Goal: Task Accomplishment & Management: Manage account settings

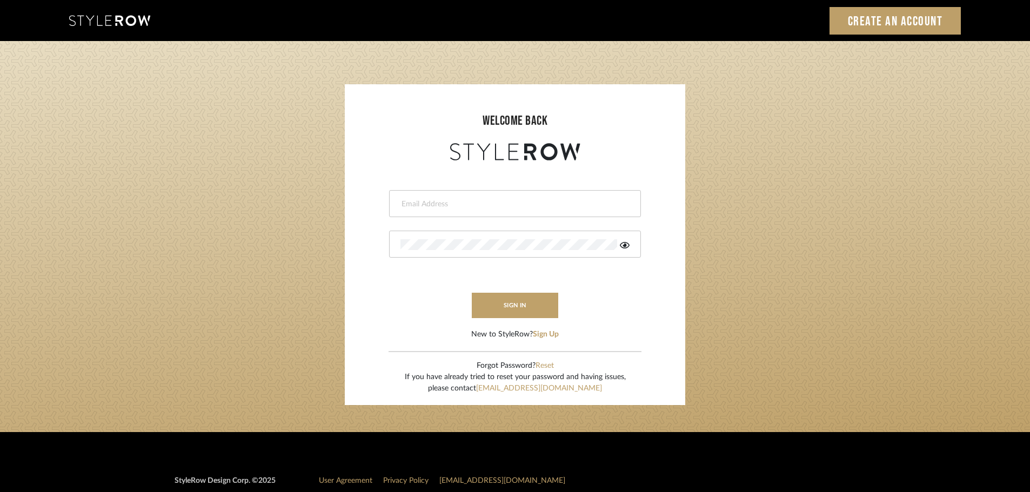
click at [554, 196] on div at bounding box center [515, 203] width 252 height 27
type input "J"
type input "hector@khrystentaylor.com"
click at [514, 313] on button "sign in" at bounding box center [515, 305] width 86 height 25
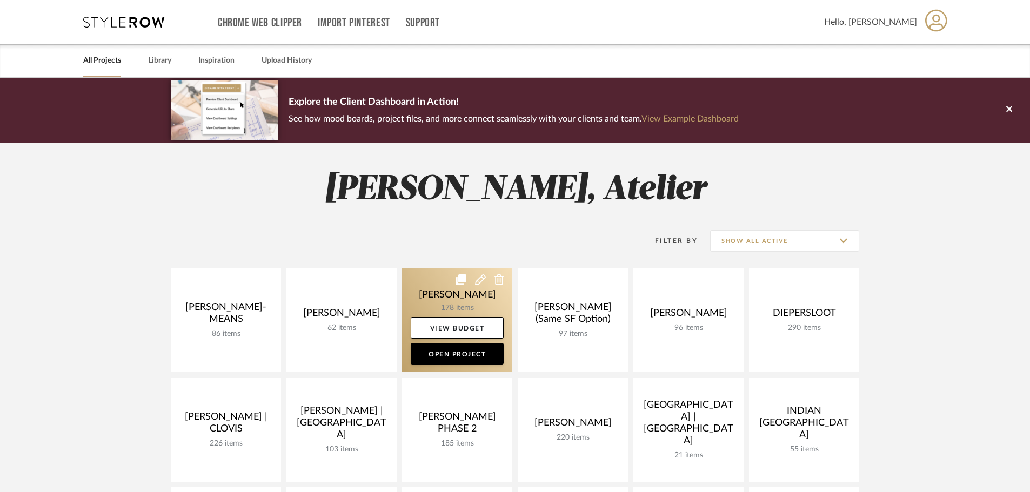
click at [455, 300] on link at bounding box center [457, 320] width 110 height 104
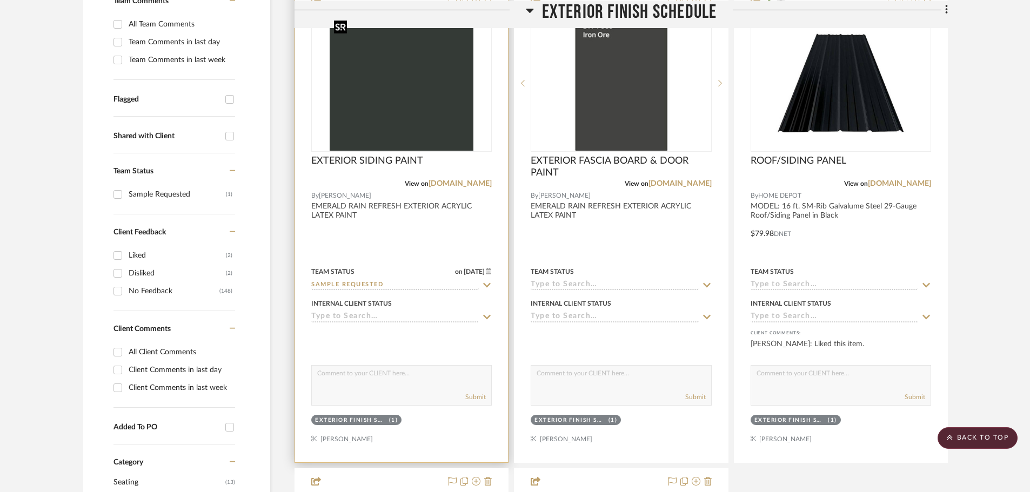
scroll to position [270, 0]
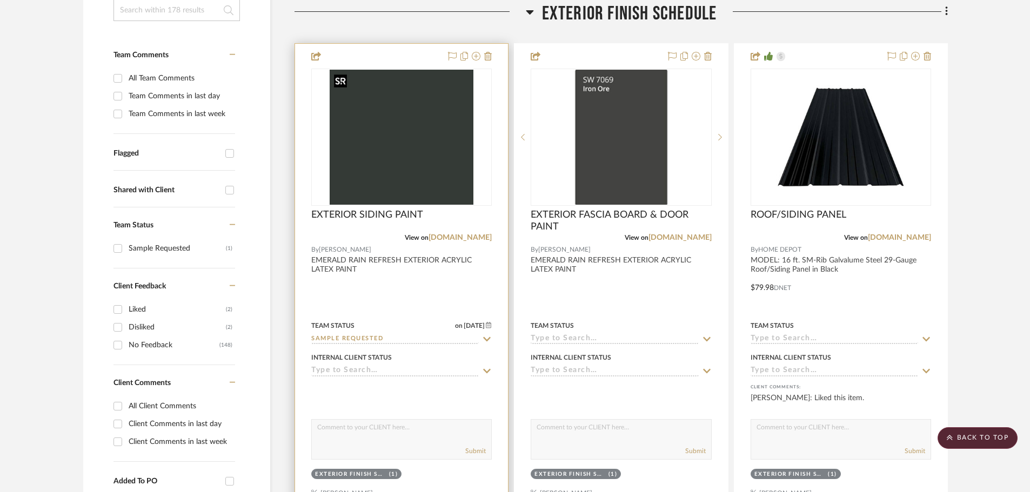
click at [419, 149] on img "0" at bounding box center [401, 137] width 144 height 135
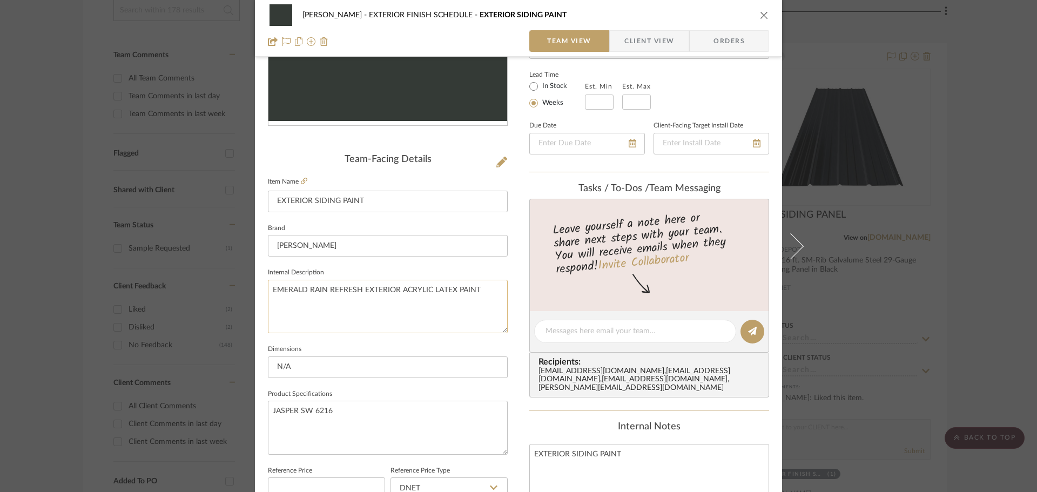
scroll to position [162, 0]
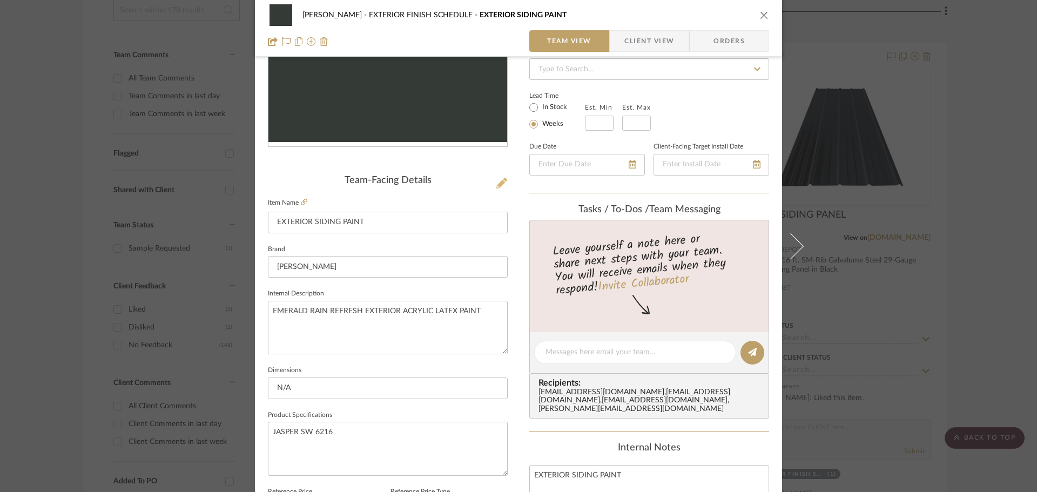
click at [501, 185] on icon at bounding box center [501, 183] width 11 height 11
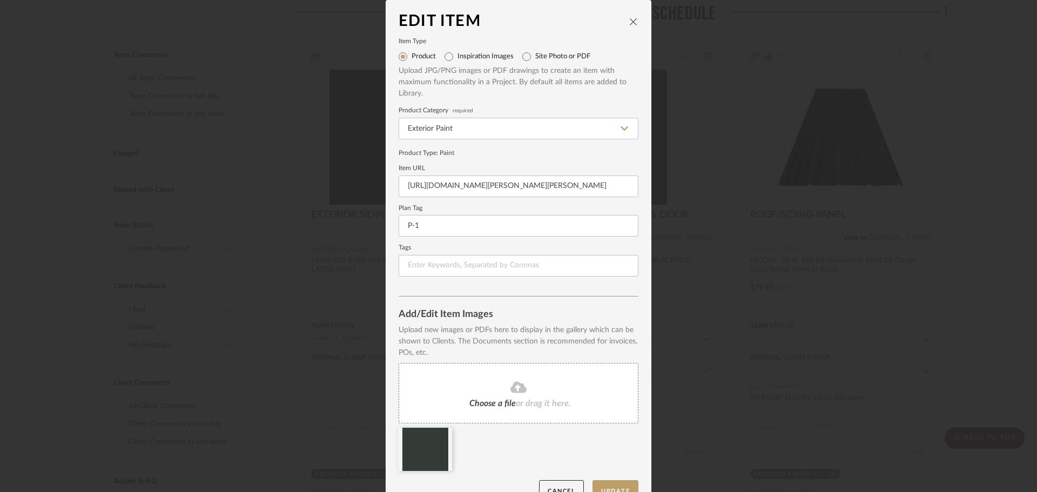
click at [630, 22] on icon "close" at bounding box center [633, 21] width 9 height 9
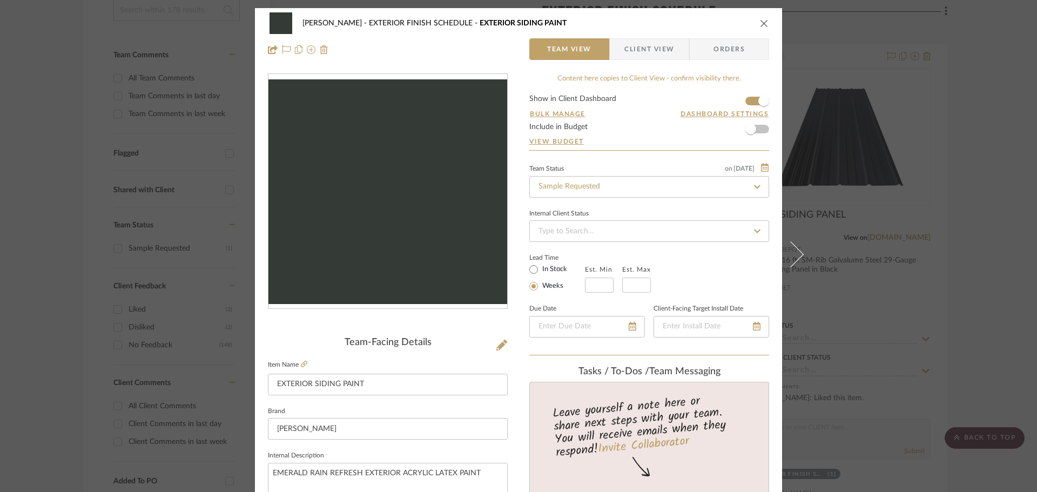
click at [765, 24] on div "CHANG EXTERIOR FINISH SCHEDULE EXTERIOR SIDING PAINT Team View Client View Orde…" at bounding box center [518, 36] width 527 height 57
click at [760, 19] on icon "close" at bounding box center [764, 23] width 9 height 9
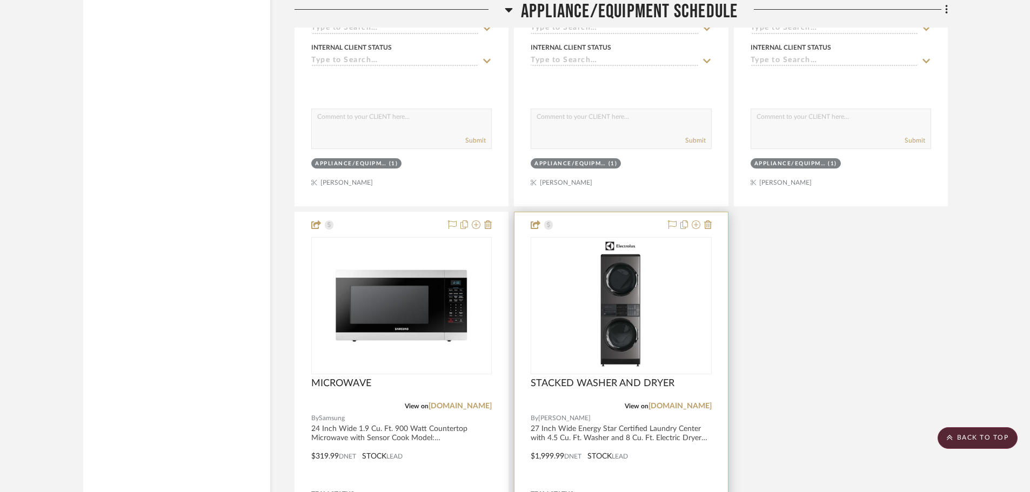
scroll to position [9728, 0]
click at [0, 0] on img at bounding box center [0, 0] width 0 height 0
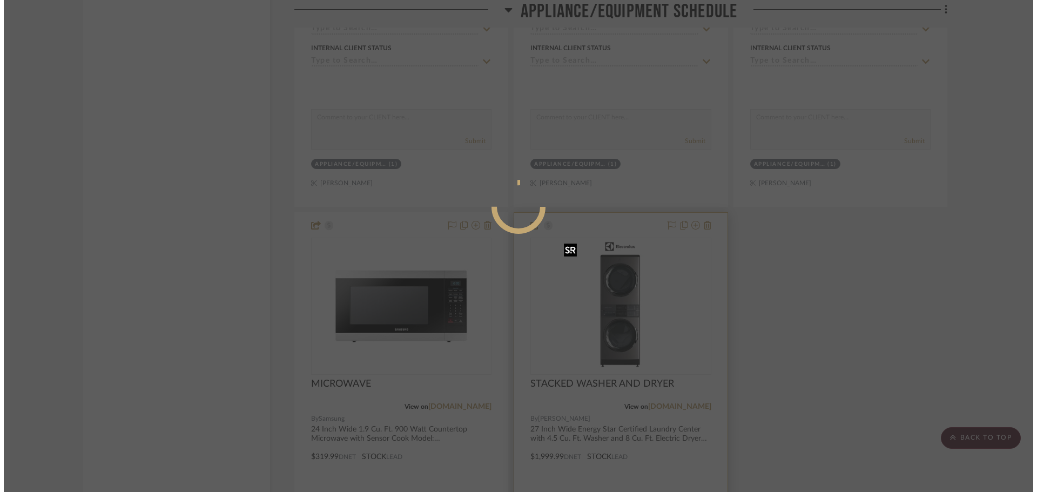
scroll to position [0, 0]
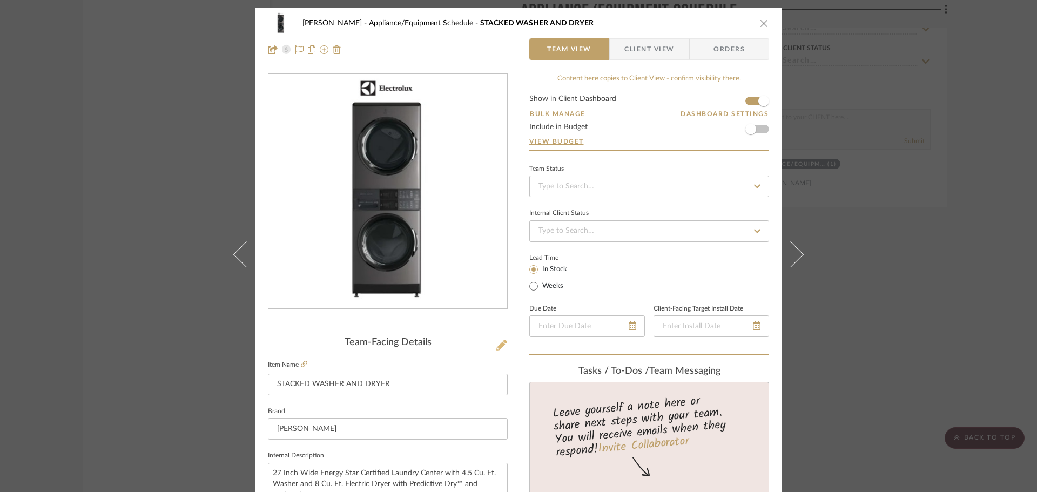
click at [496, 347] on icon at bounding box center [501, 345] width 11 height 11
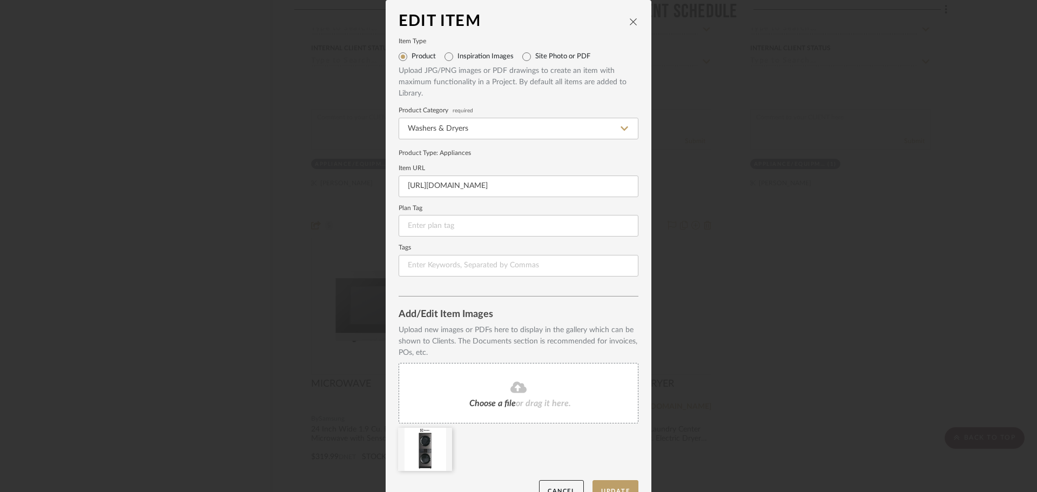
click at [629, 19] on icon "close" at bounding box center [633, 21] width 9 height 9
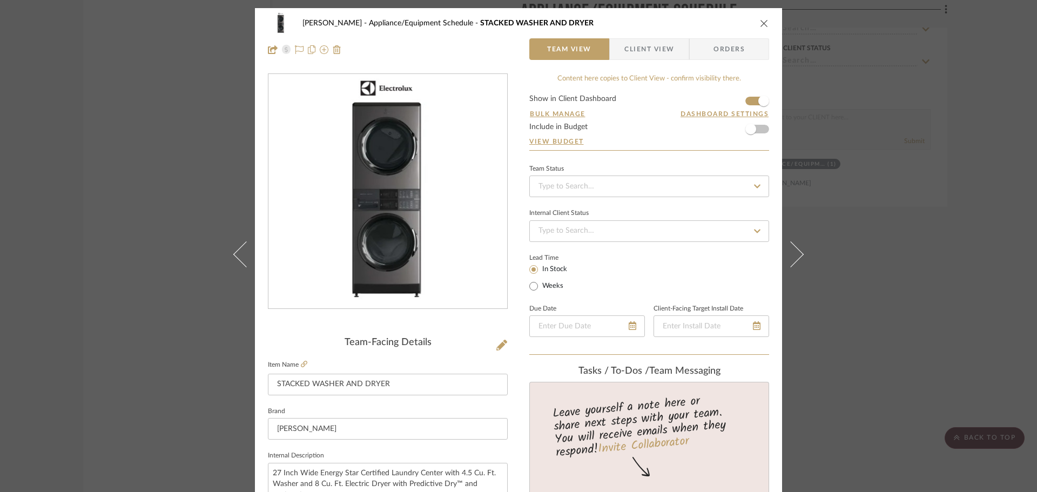
click at [760, 24] on icon "close" at bounding box center [764, 23] width 9 height 9
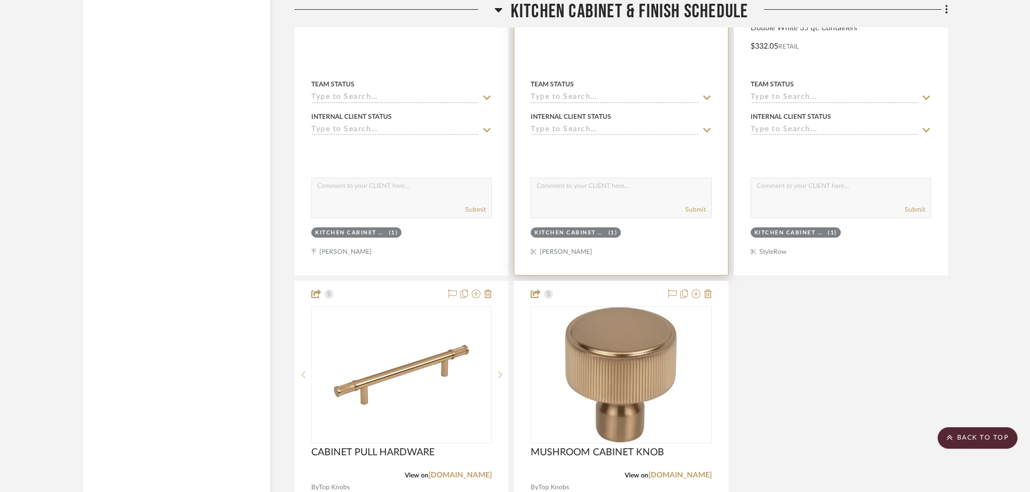
scroll to position [8200, 0]
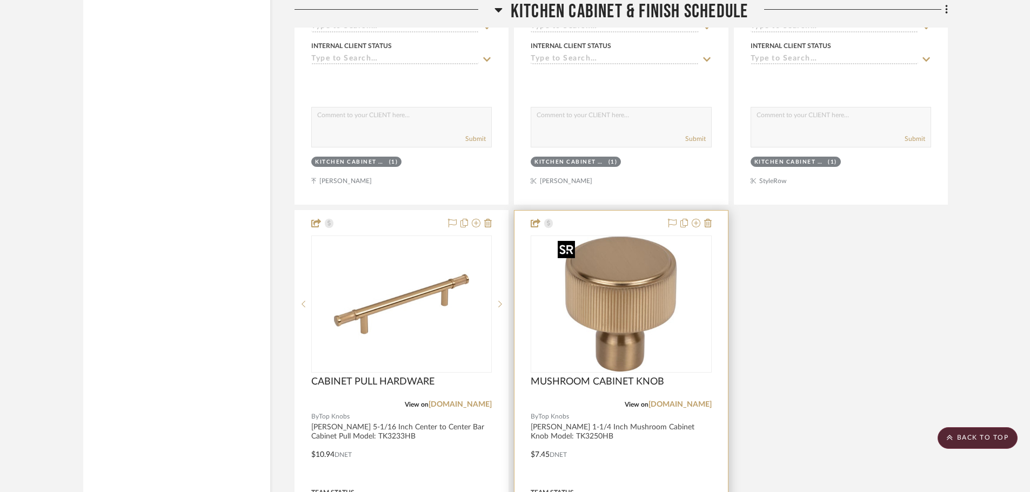
click at [592, 327] on img "0" at bounding box center [620, 304] width 135 height 135
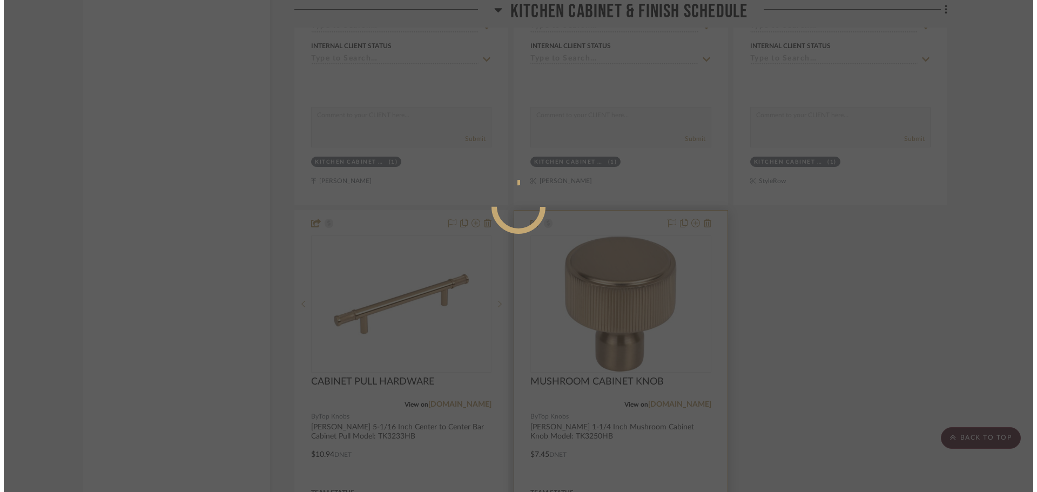
scroll to position [0, 0]
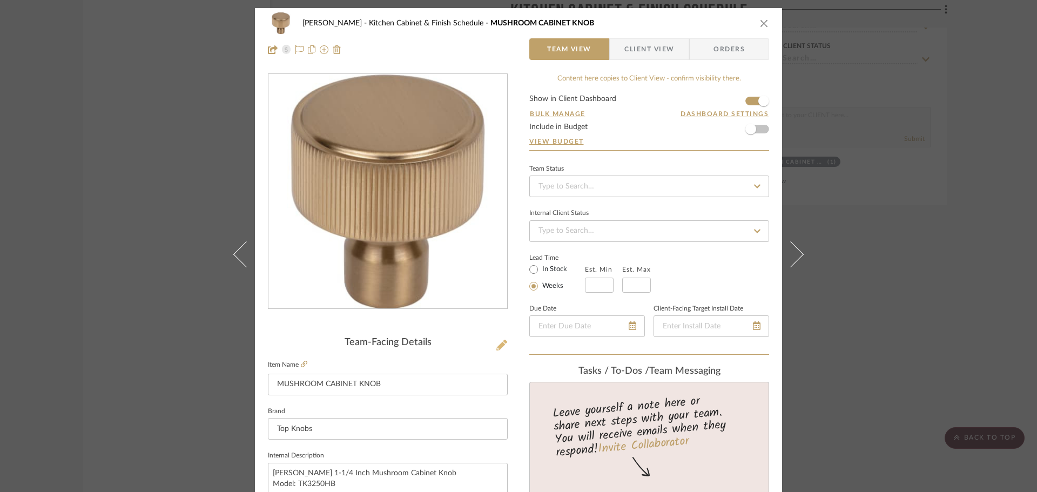
click at [496, 342] on icon at bounding box center [501, 345] width 11 height 11
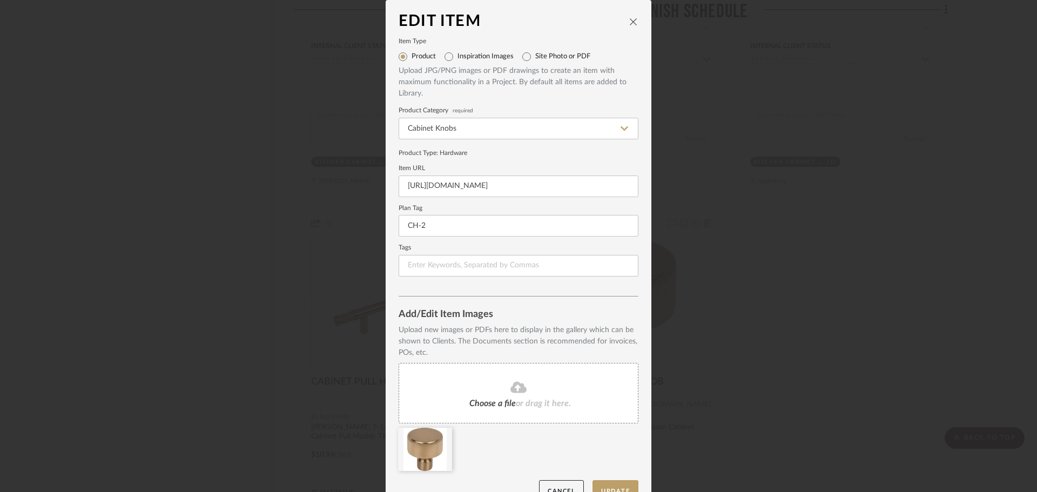
click at [633, 23] on icon "close" at bounding box center [633, 21] width 9 height 9
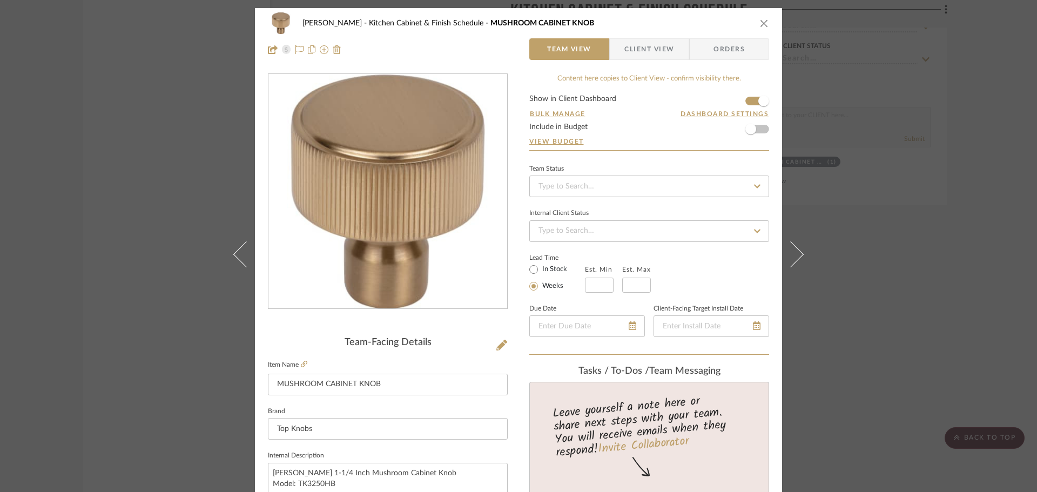
click at [760, 22] on icon "close" at bounding box center [764, 23] width 9 height 9
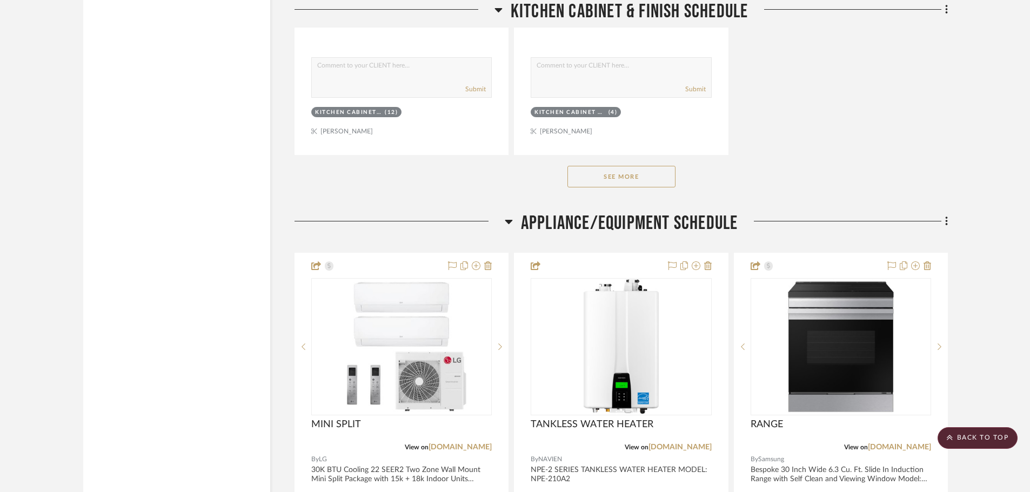
scroll to position [8902, 0]
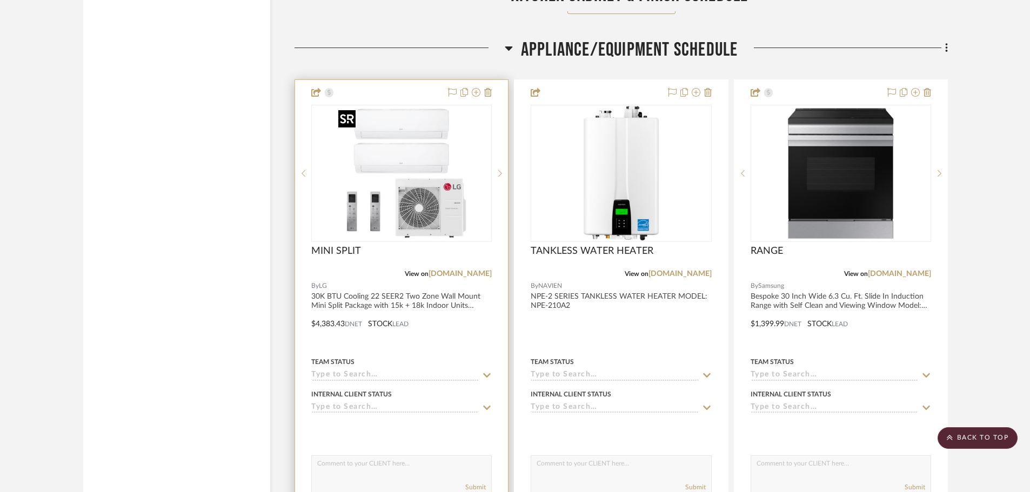
click at [0, 0] on img at bounding box center [0, 0] width 0 height 0
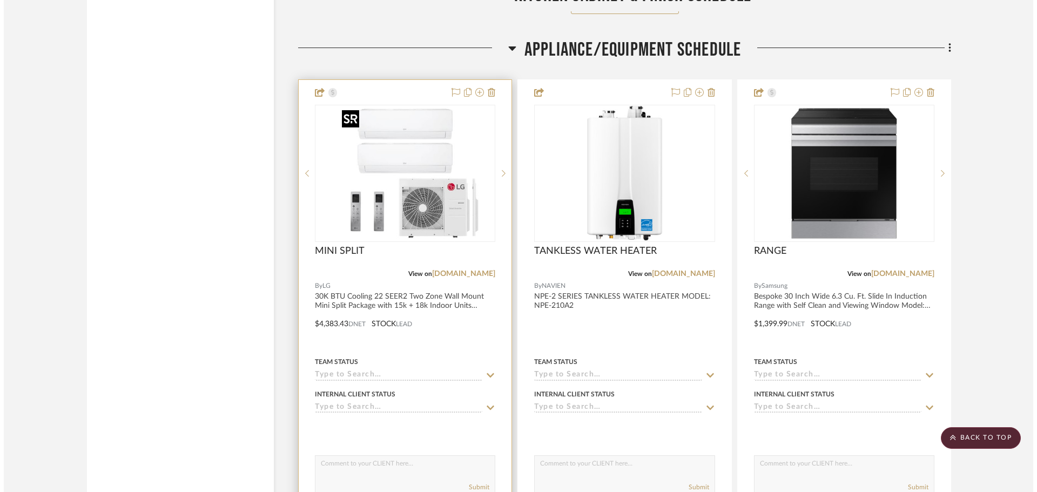
scroll to position [0, 0]
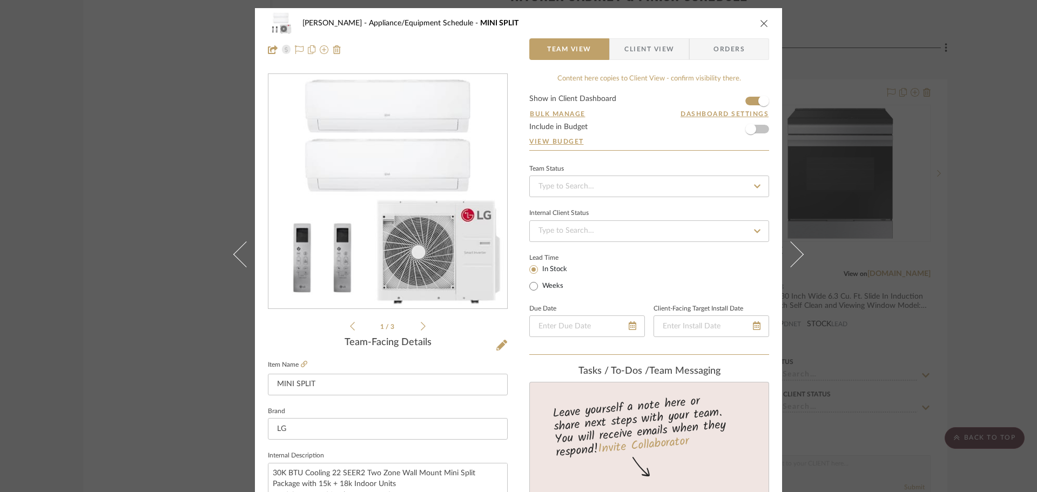
click at [496, 348] on icon at bounding box center [501, 345] width 11 height 11
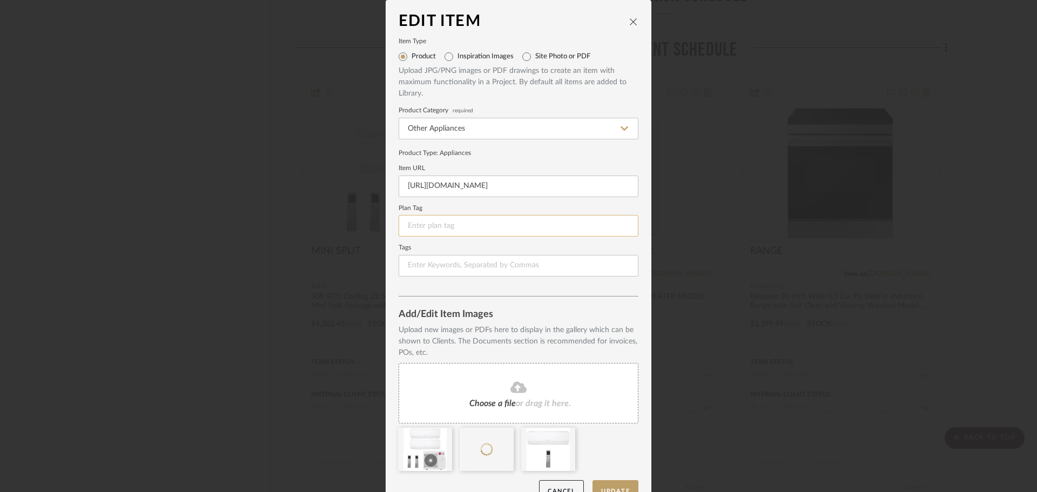
click at [433, 229] on input at bounding box center [519, 226] width 240 height 22
type input "AP-1"
click at [600, 481] on button "Update" at bounding box center [616, 491] width 46 height 22
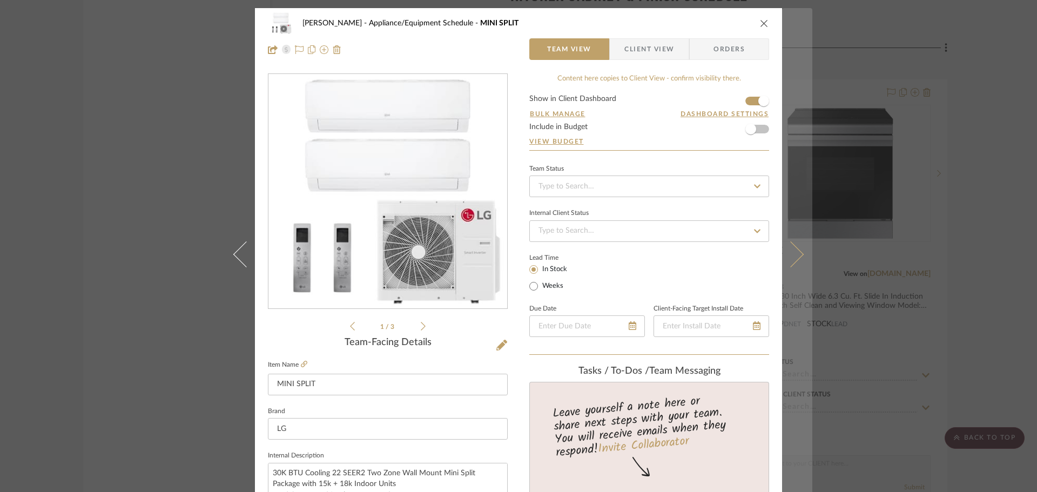
click at [788, 252] on icon at bounding box center [791, 254] width 26 height 26
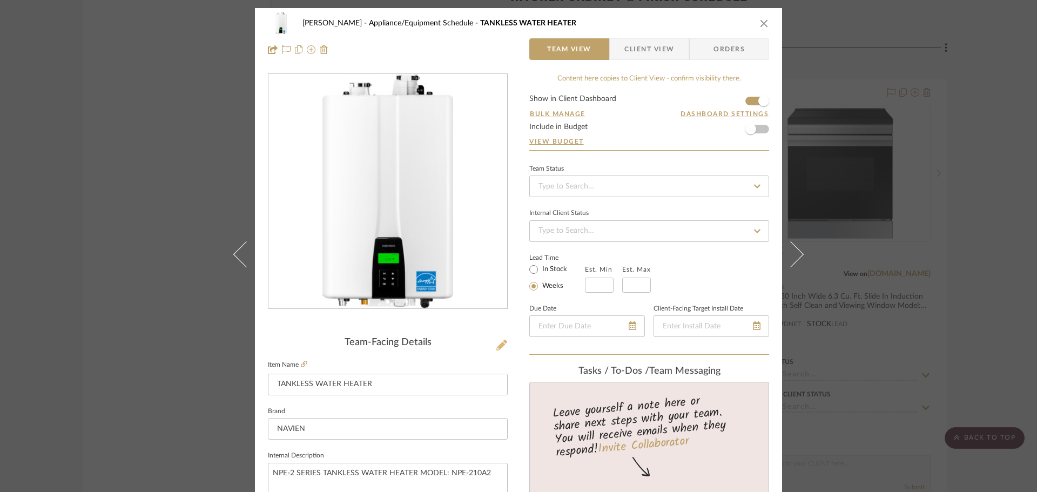
click at [496, 342] on icon at bounding box center [501, 345] width 11 height 11
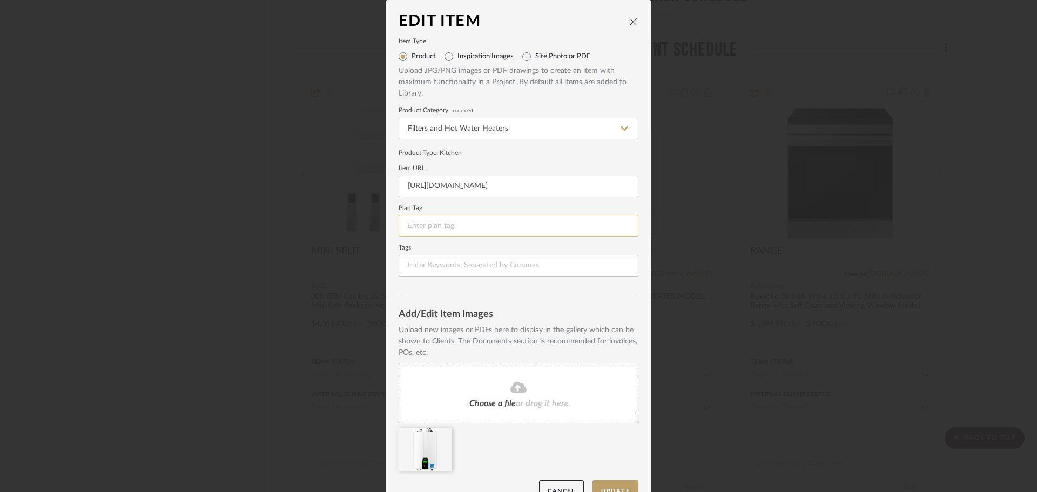
click at [444, 234] on input at bounding box center [519, 226] width 240 height 22
type input "AP-2"
click at [610, 482] on button "Update" at bounding box center [616, 491] width 46 height 22
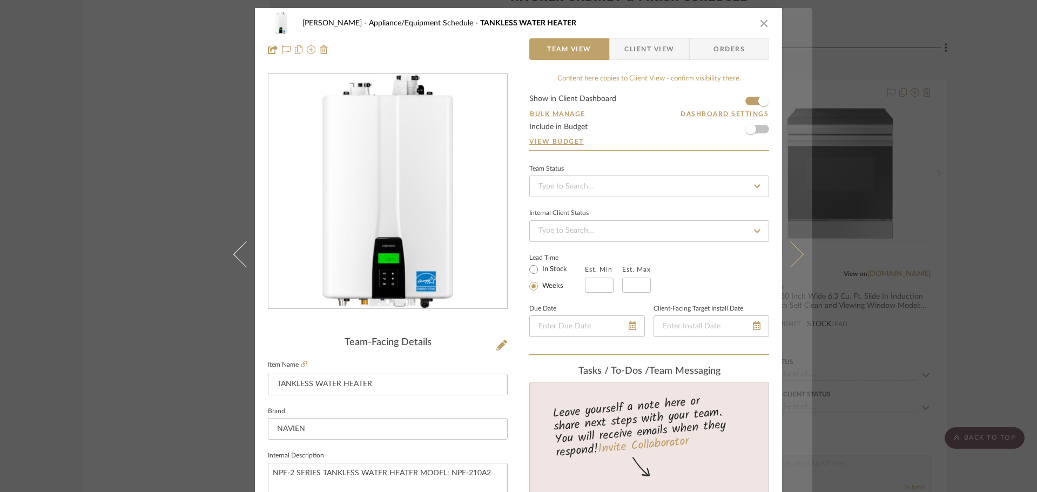
click at [791, 250] on icon at bounding box center [791, 254] width 26 height 26
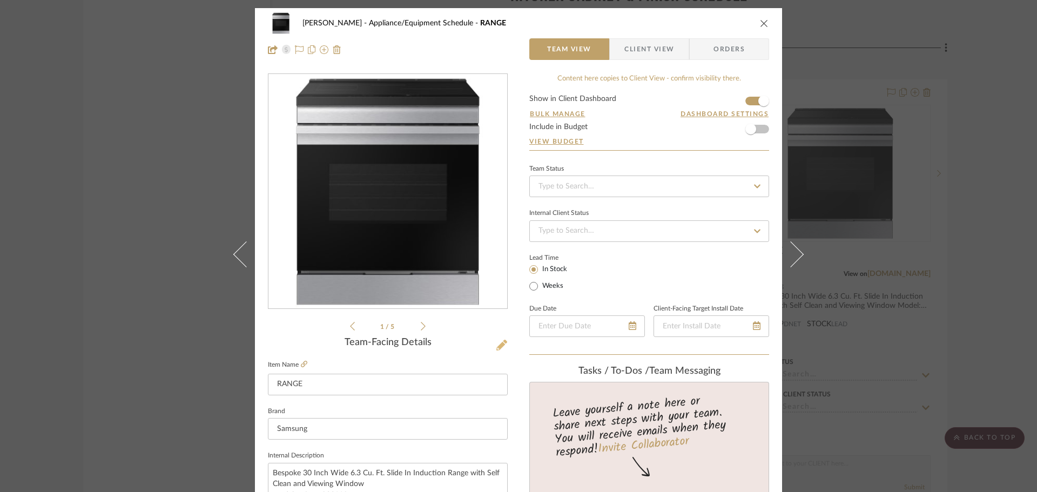
click at [499, 350] on icon at bounding box center [501, 345] width 11 height 11
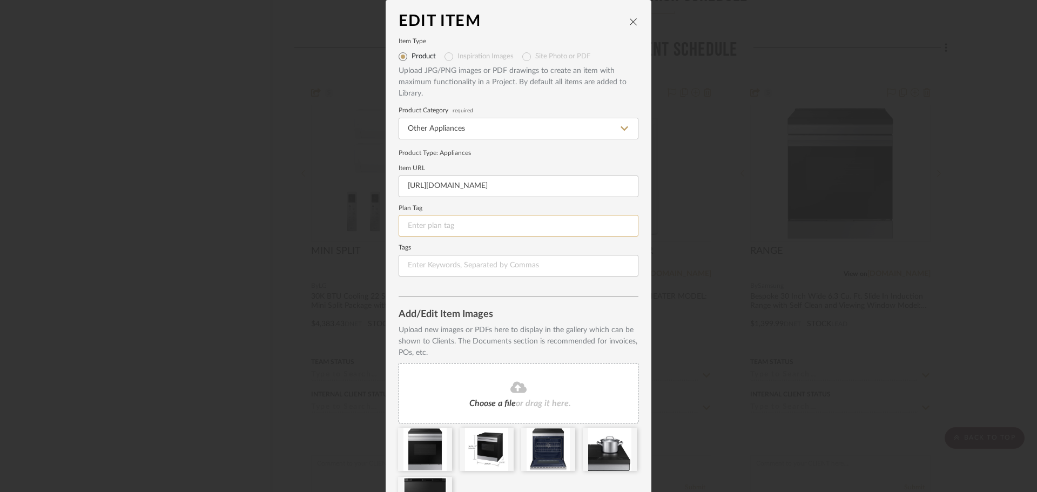
click at [459, 229] on input at bounding box center [519, 226] width 240 height 22
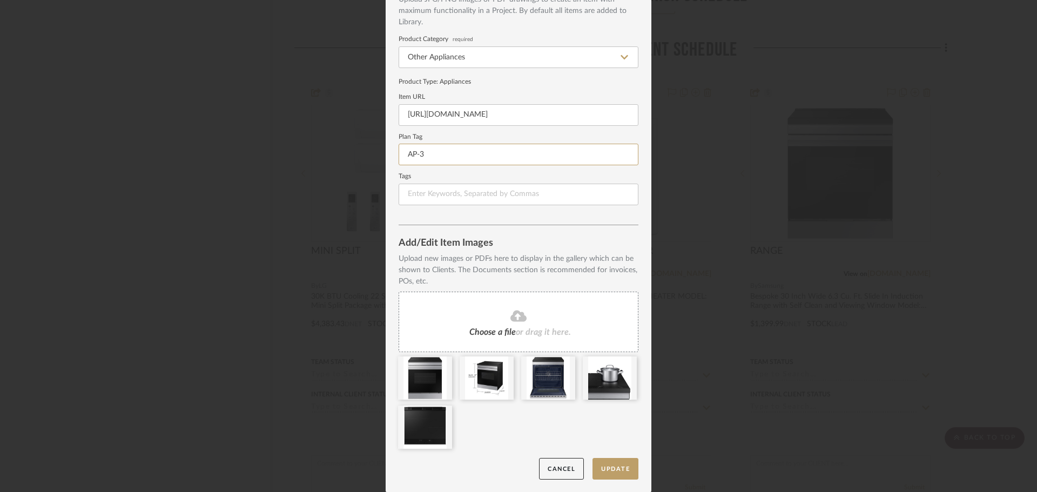
scroll to position [72, 0]
type input "AP-3"
click at [612, 465] on button "Update" at bounding box center [616, 469] width 46 height 22
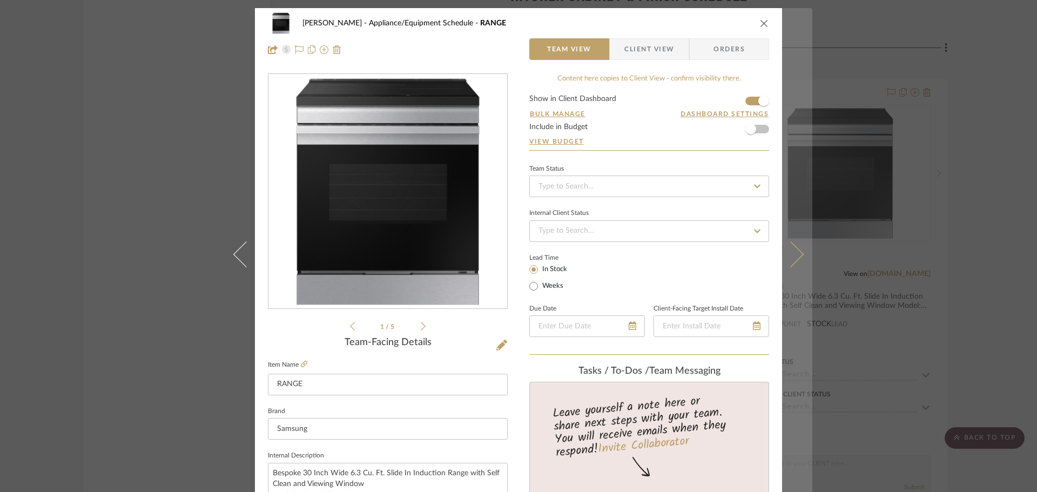
click at [800, 258] on button at bounding box center [797, 254] width 30 height 492
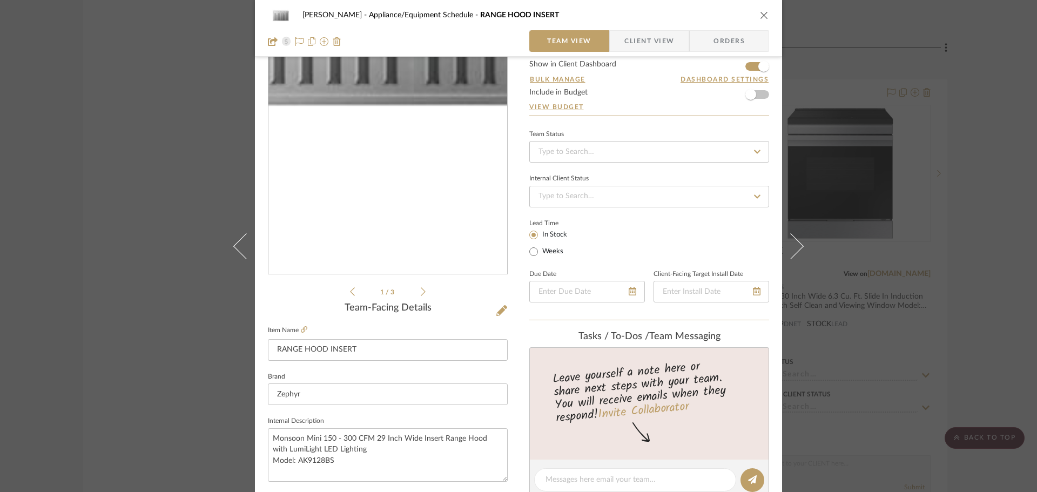
scroll to position [54, 0]
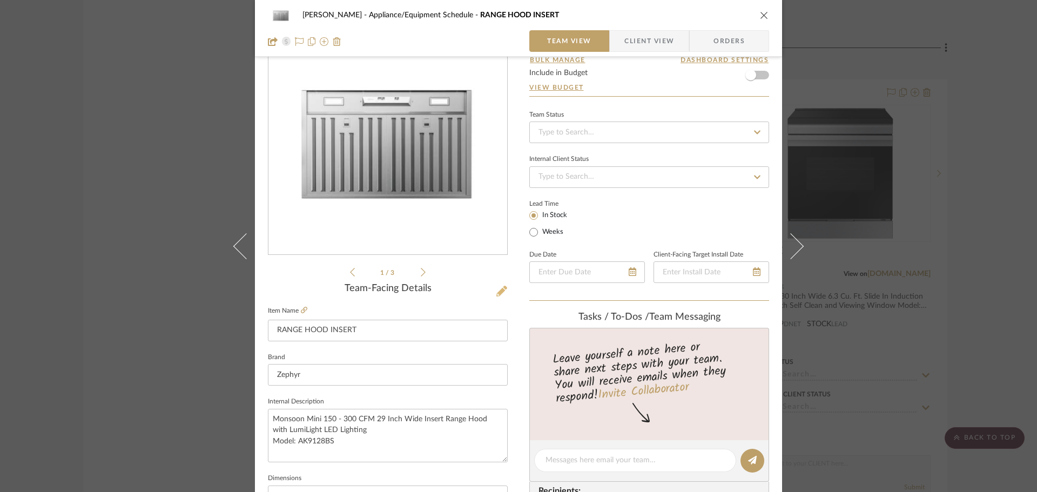
click at [496, 290] on icon at bounding box center [501, 291] width 11 height 11
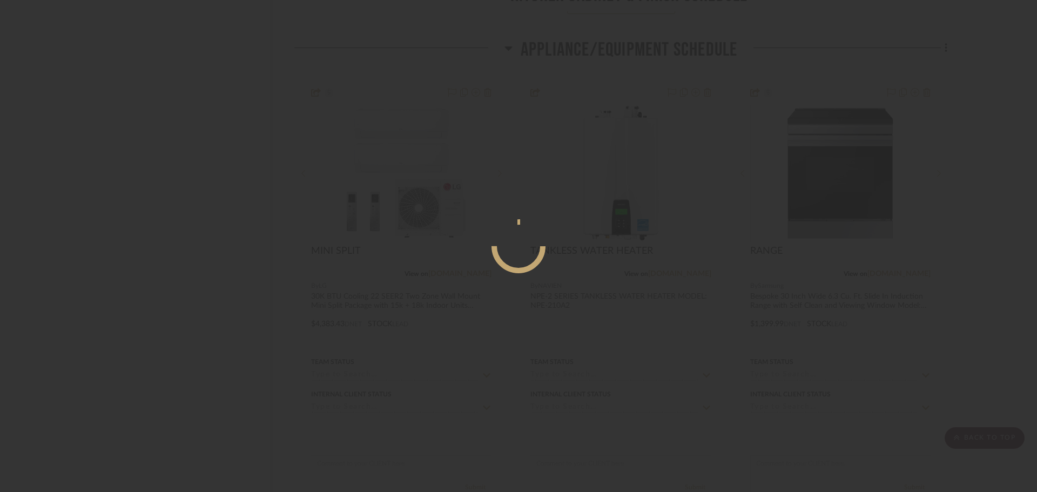
scroll to position [0, 0]
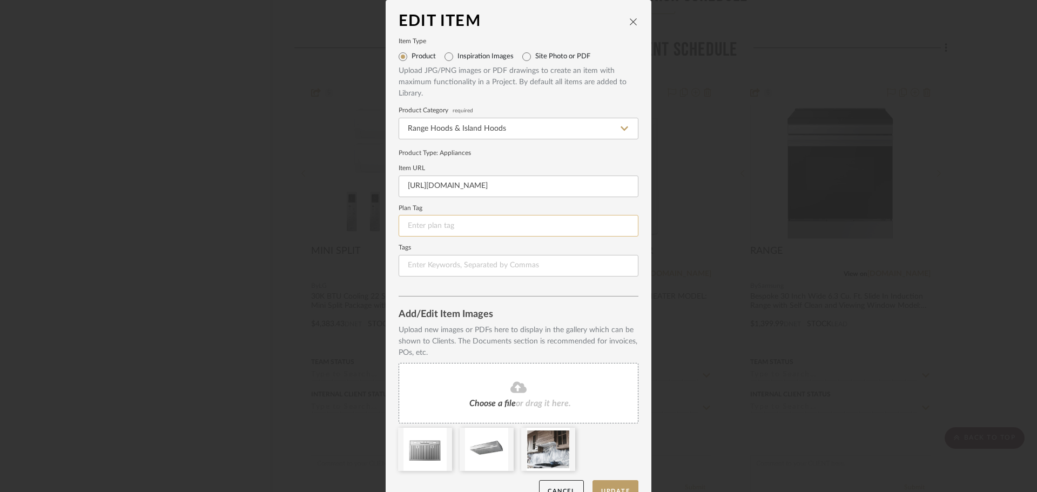
click at [461, 225] on input at bounding box center [519, 226] width 240 height 22
type input "AP-4"
click at [597, 484] on button "Update" at bounding box center [616, 491] width 46 height 22
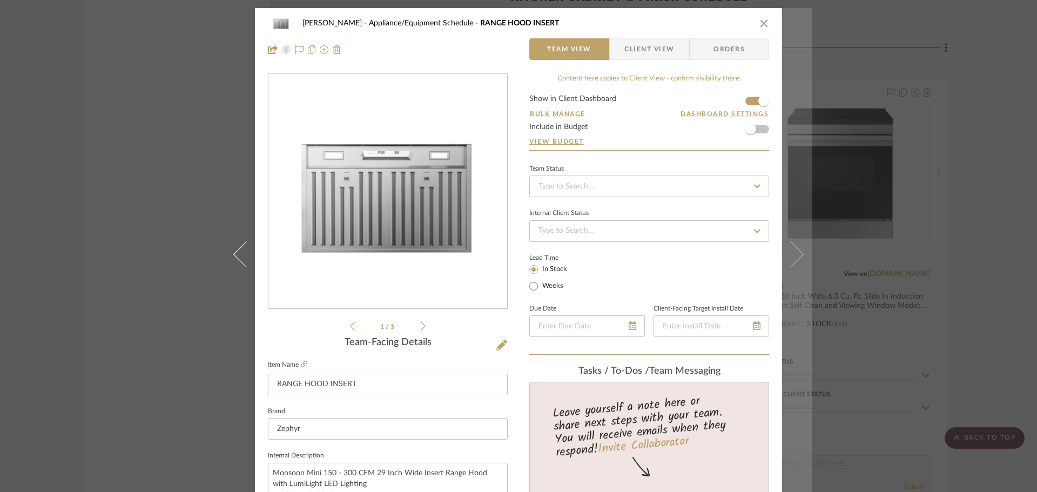
click at [782, 242] on button at bounding box center [797, 254] width 30 height 492
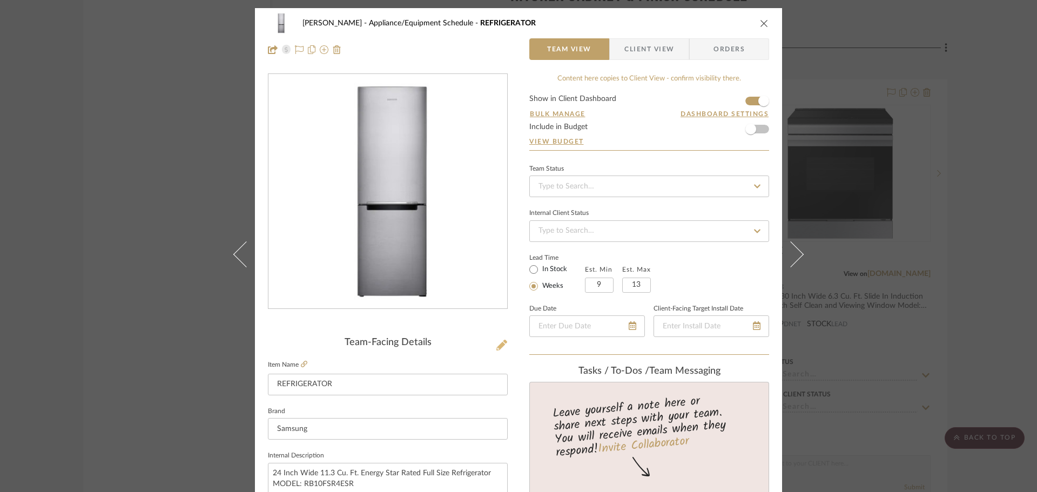
click at [502, 341] on icon at bounding box center [501, 345] width 11 height 11
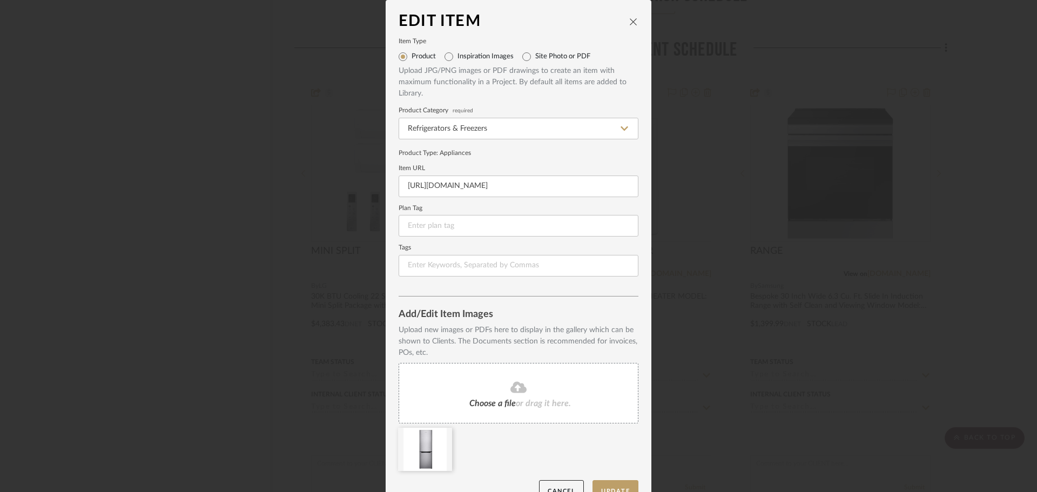
click at [456, 253] on fieldset "Tags" at bounding box center [519, 260] width 240 height 31
click at [455, 230] on input at bounding box center [519, 226] width 240 height 22
type input "AP-5"
click at [604, 482] on button "Update" at bounding box center [616, 491] width 46 height 22
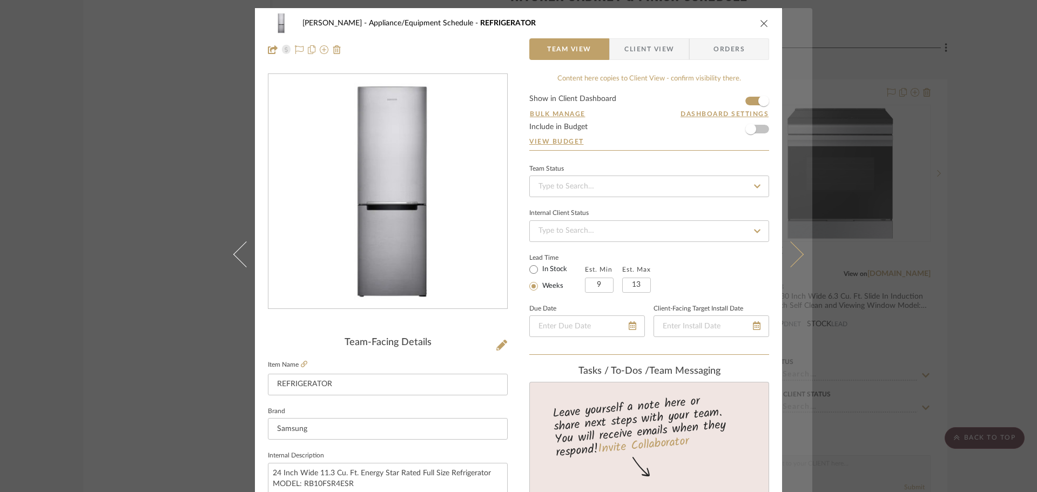
click at [787, 239] on button at bounding box center [797, 254] width 30 height 492
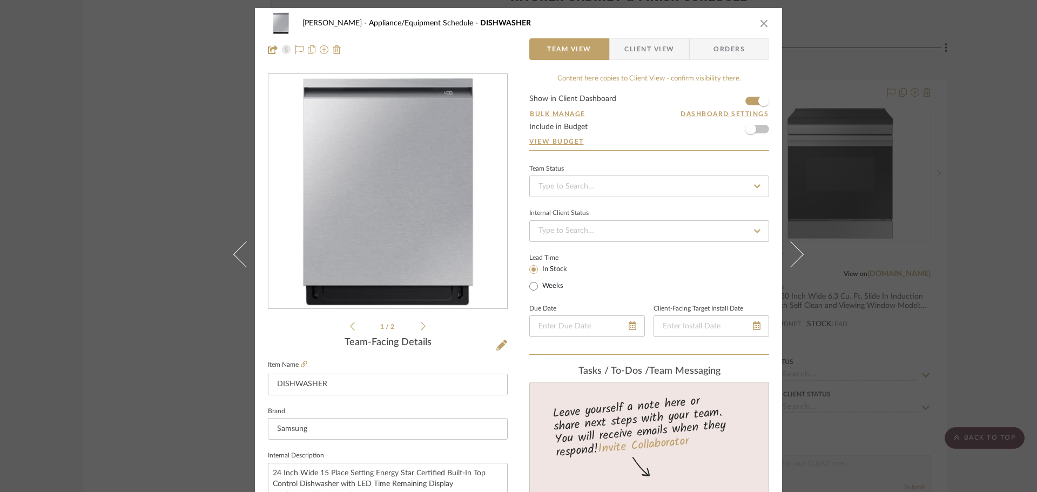
click at [490, 347] on div "Team-Facing Details" at bounding box center [388, 343] width 240 height 12
click at [496, 344] on icon at bounding box center [501, 345] width 11 height 11
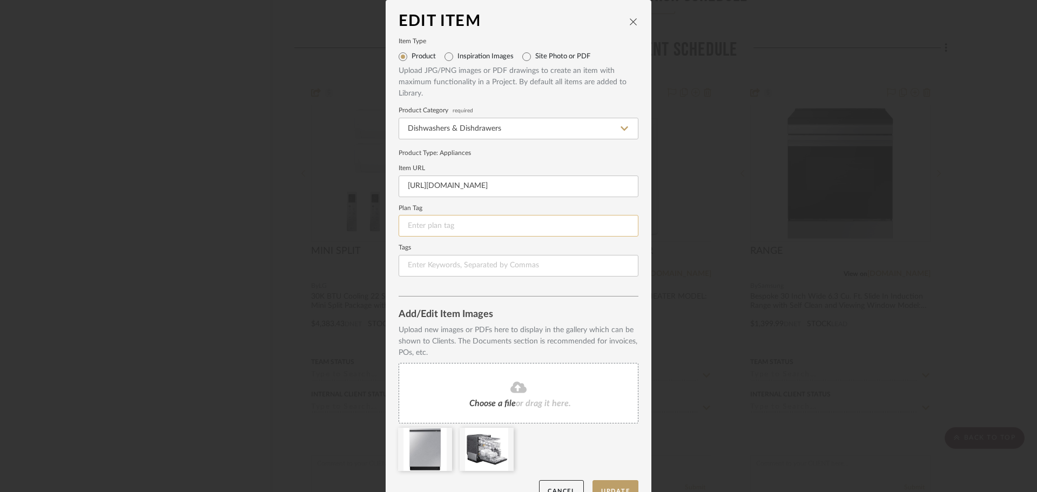
click at [474, 225] on input at bounding box center [519, 226] width 240 height 22
type input "AP-6"
click at [605, 483] on button "Update" at bounding box center [616, 491] width 46 height 22
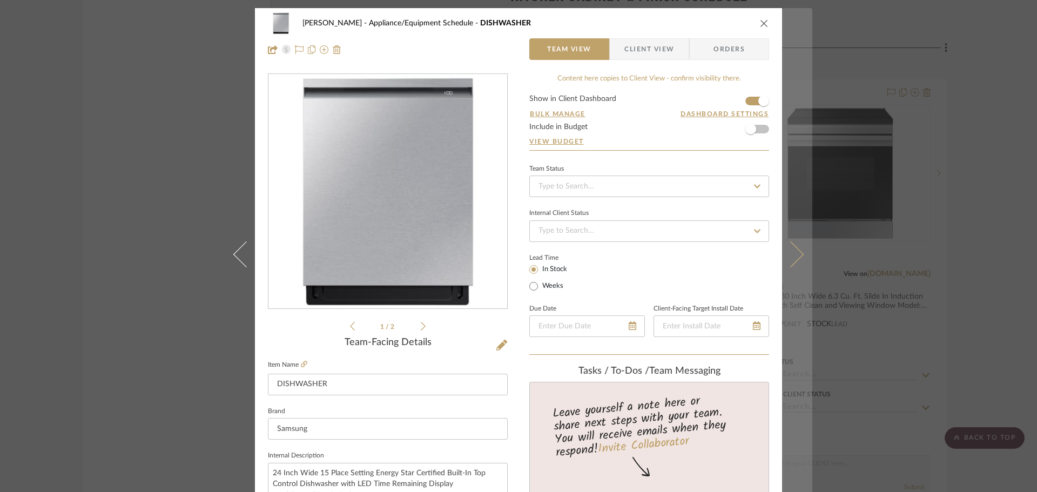
click at [801, 245] on button at bounding box center [797, 254] width 30 height 492
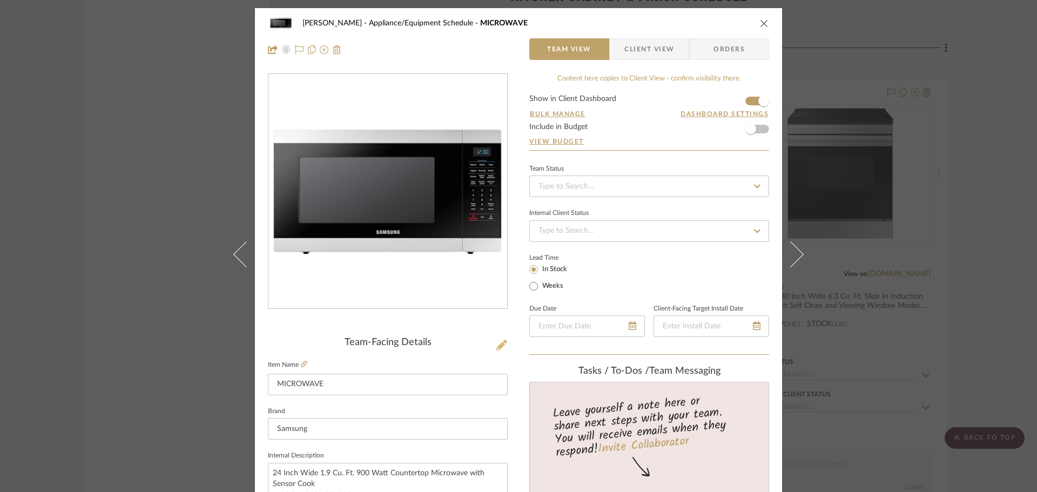
click at [498, 345] on icon at bounding box center [501, 345] width 11 height 11
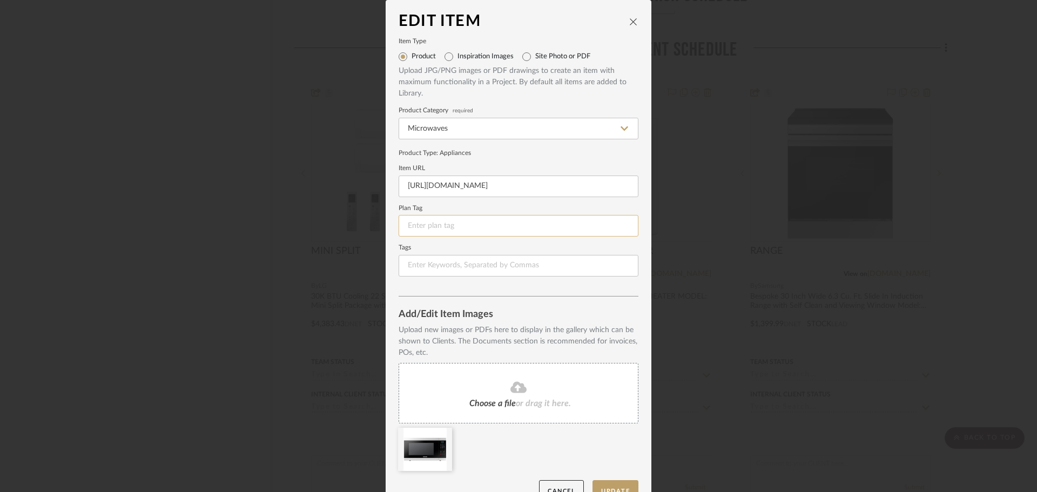
click at [454, 222] on input at bounding box center [519, 226] width 240 height 22
type input "AP-7"
click at [615, 484] on button "Update" at bounding box center [616, 491] width 46 height 22
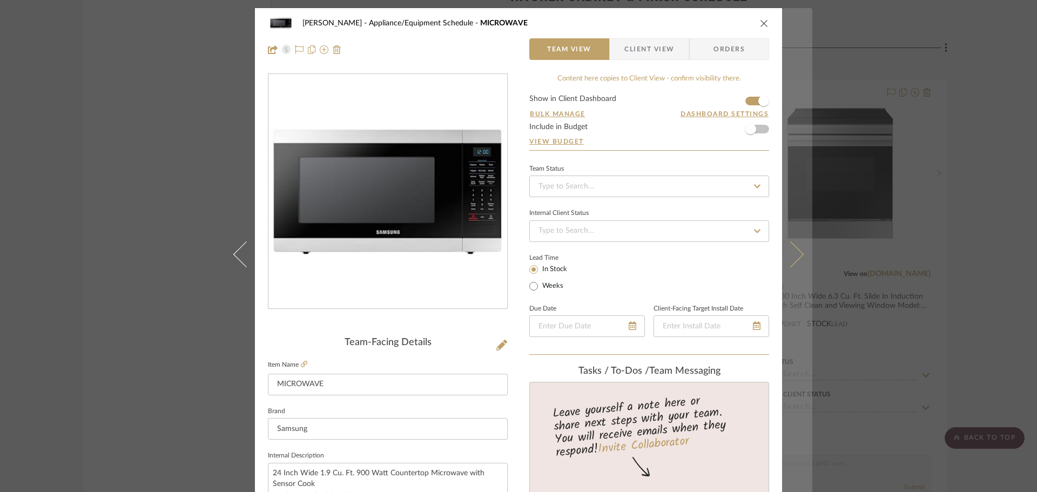
click at [786, 251] on icon at bounding box center [791, 254] width 26 height 26
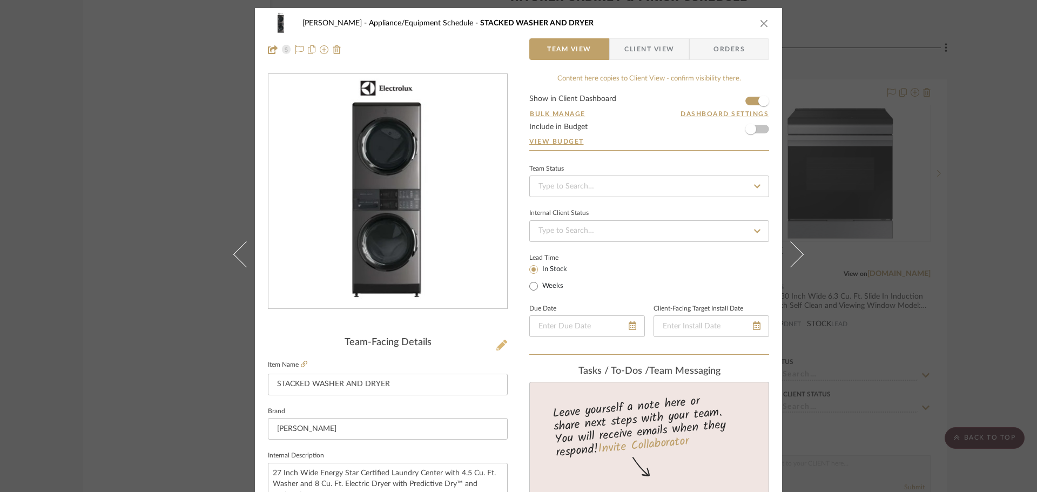
click at [496, 343] on button at bounding box center [502, 345] width 12 height 17
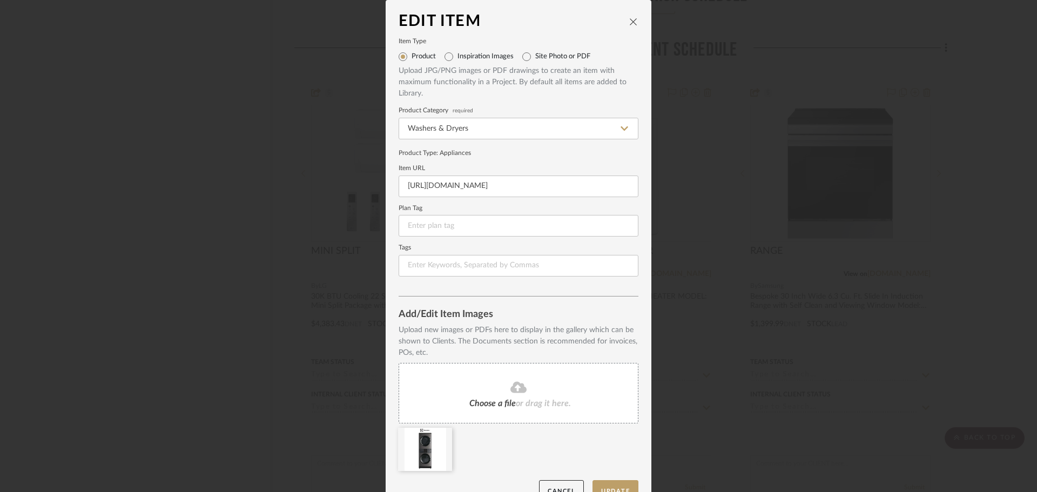
click at [440, 210] on label "Plan Tag" at bounding box center [519, 208] width 240 height 5
click at [440, 217] on input at bounding box center [519, 226] width 240 height 22
type input "AP-8"
click at [606, 485] on button "Update" at bounding box center [616, 491] width 46 height 22
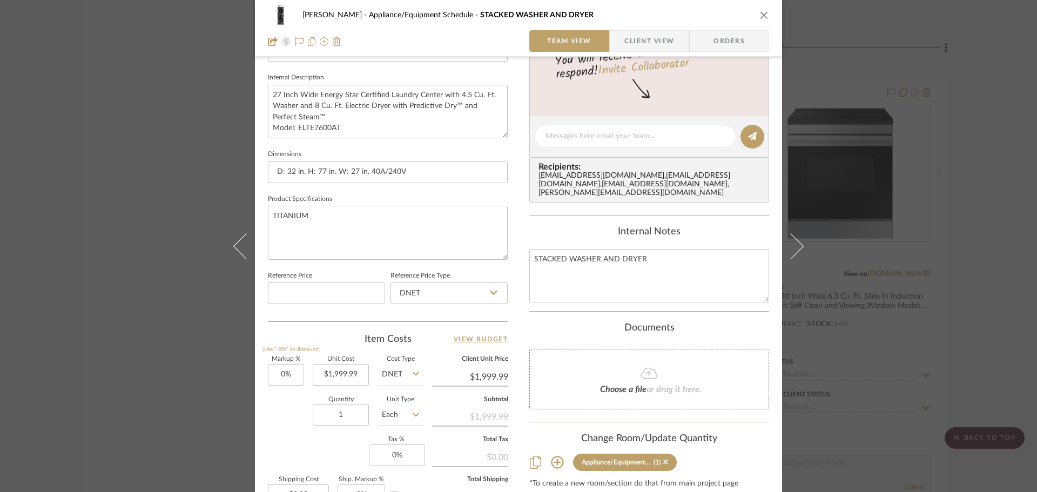
scroll to position [162, 0]
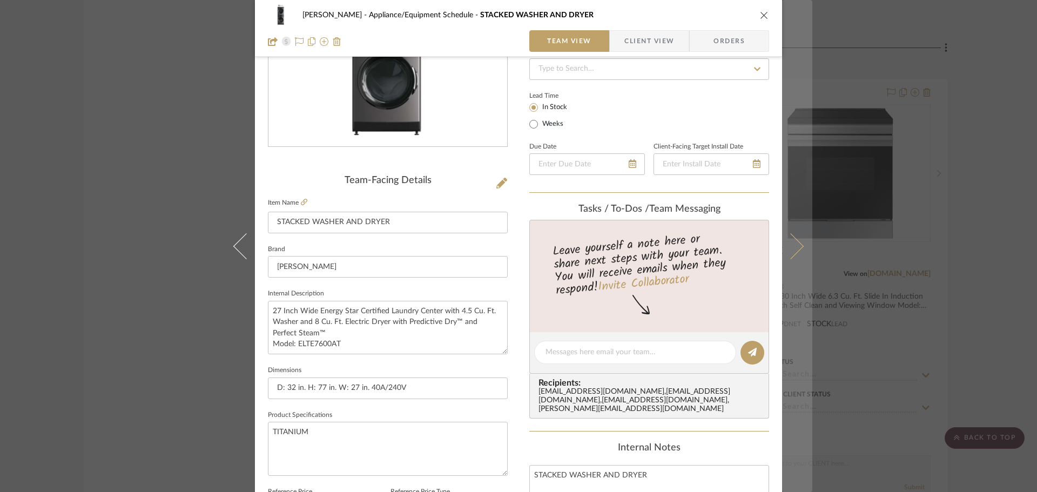
click at [796, 253] on button at bounding box center [797, 246] width 30 height 492
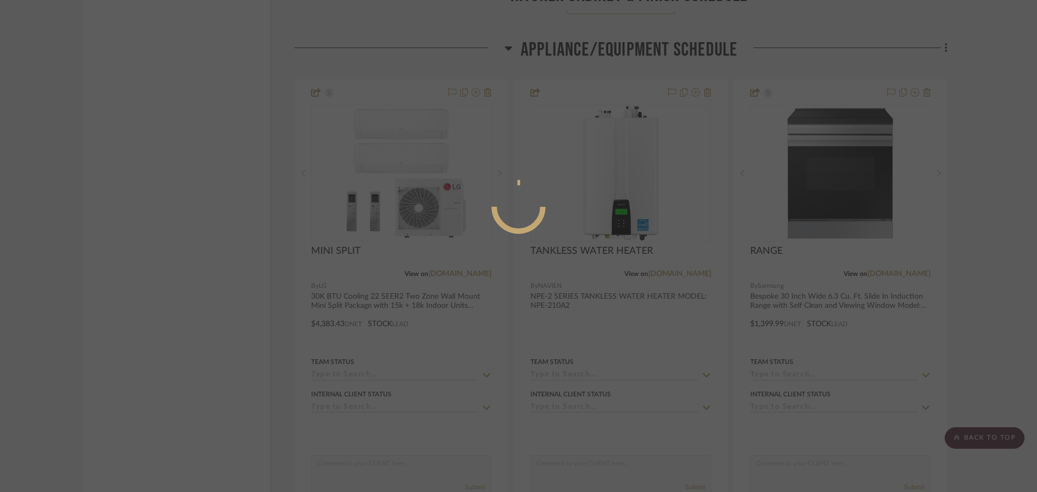
scroll to position [0, 0]
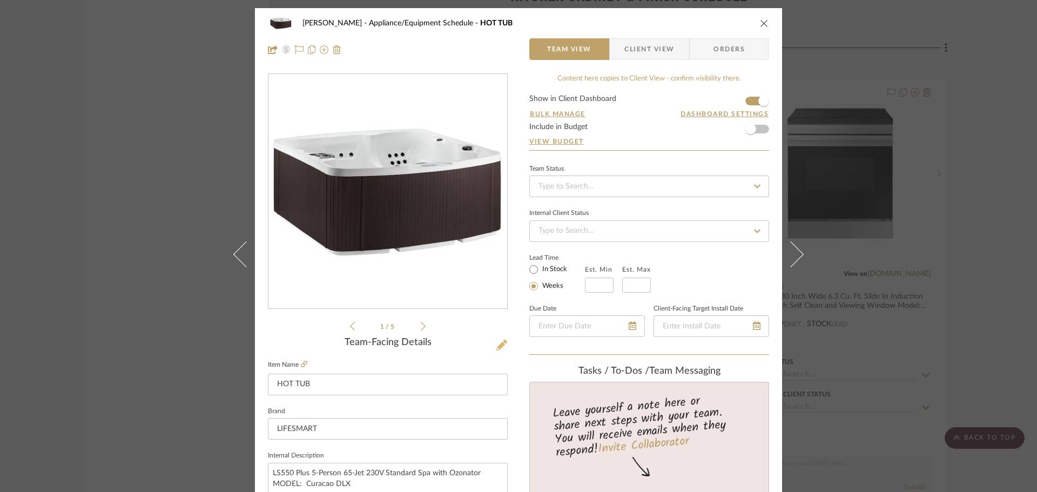
click at [496, 346] on icon at bounding box center [501, 345] width 11 height 11
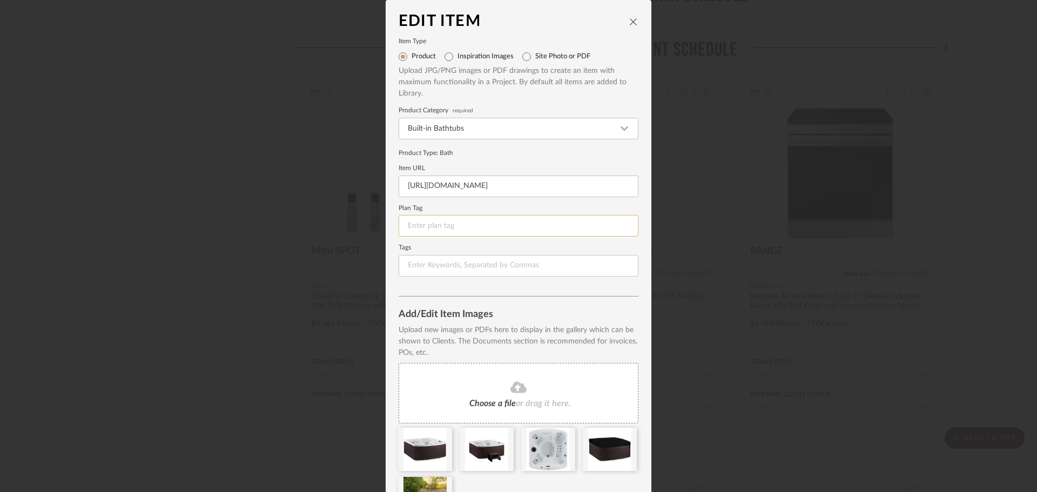
click at [445, 226] on input at bounding box center [519, 226] width 240 height 22
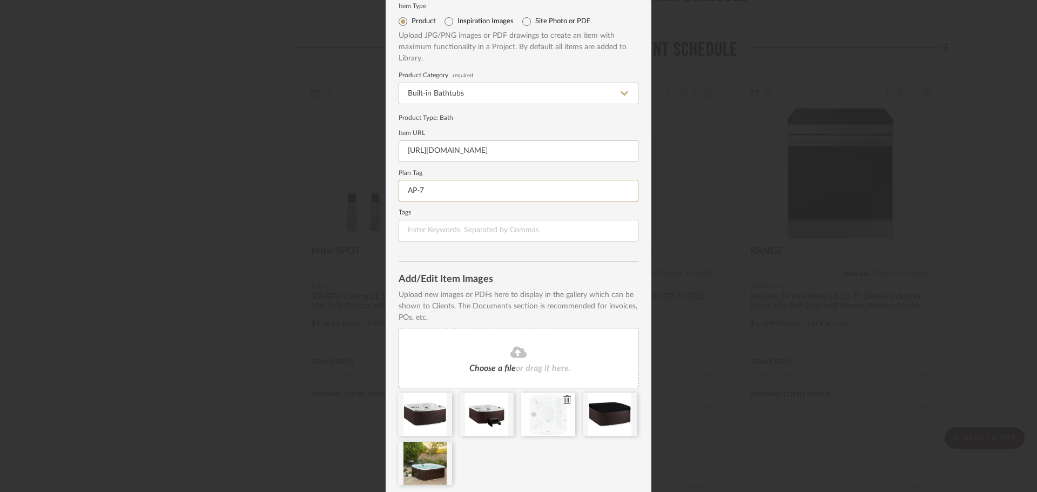
scroll to position [72, 0]
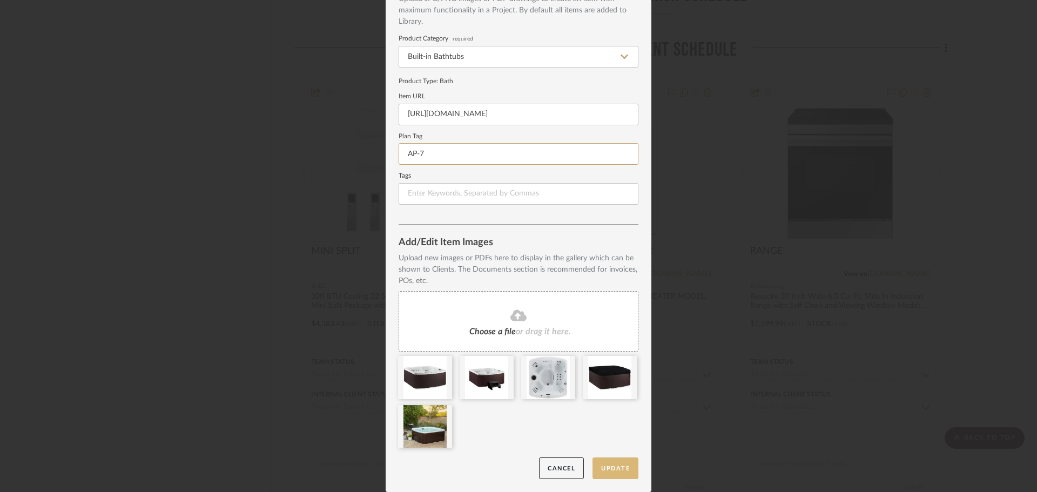
type input "AP-7"
click at [607, 463] on button "Update" at bounding box center [616, 469] width 46 height 22
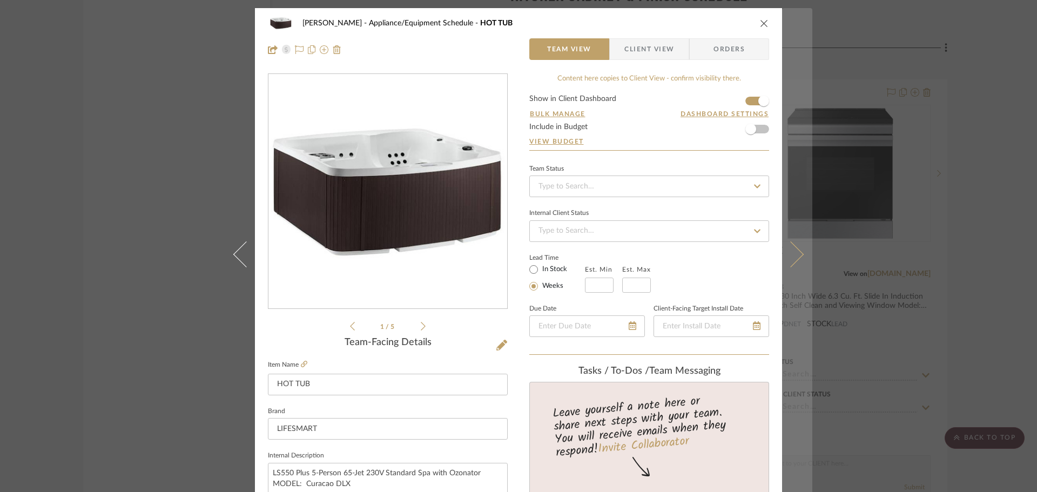
click at [798, 243] on button at bounding box center [797, 254] width 30 height 492
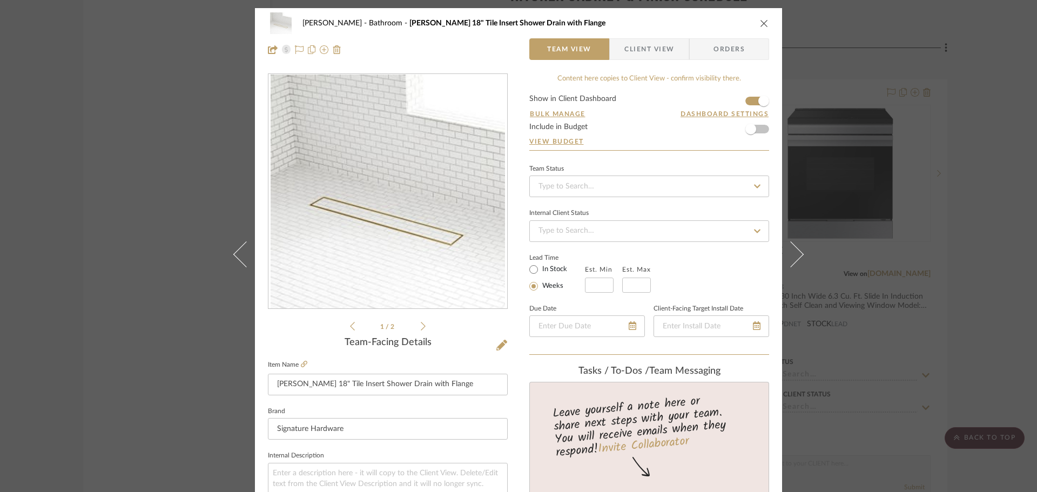
click at [764, 20] on icon "close" at bounding box center [764, 23] width 9 height 9
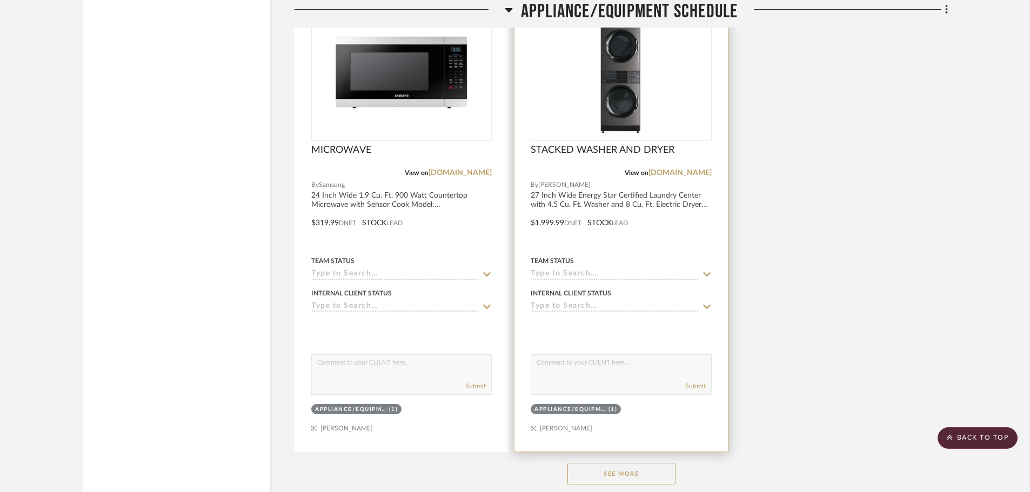
scroll to position [9983, 0]
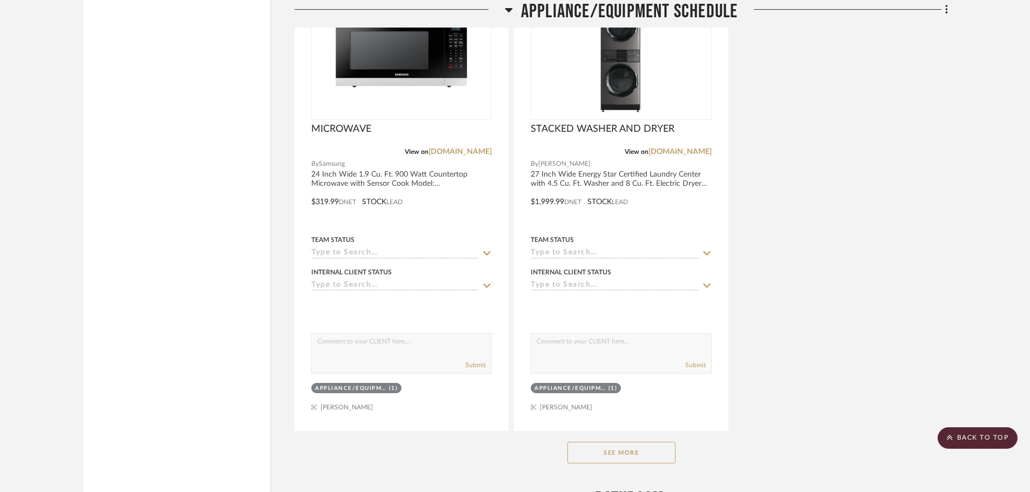
click at [618, 450] on button "See More" at bounding box center [621, 453] width 108 height 22
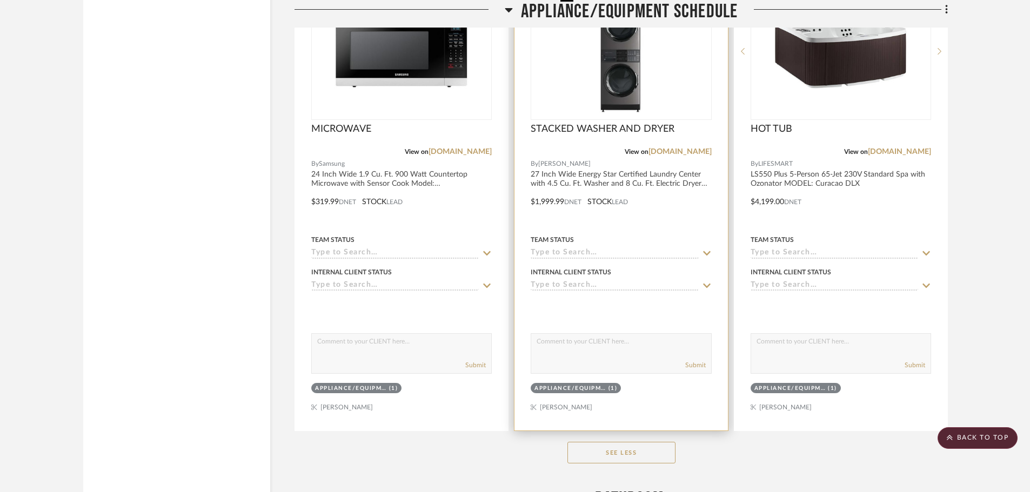
click at [634, 93] on img "0" at bounding box center [621, 51] width 130 height 135
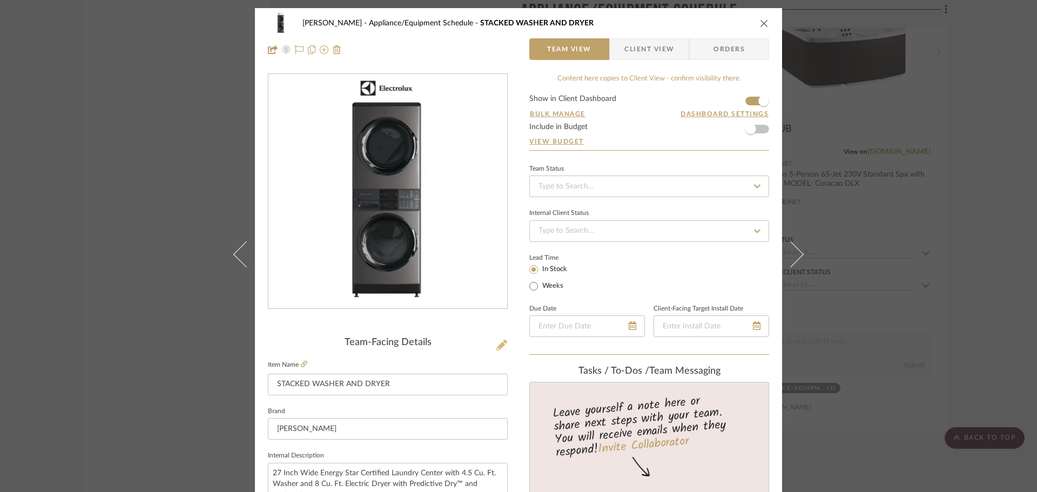
click at [503, 350] on button at bounding box center [502, 345] width 12 height 17
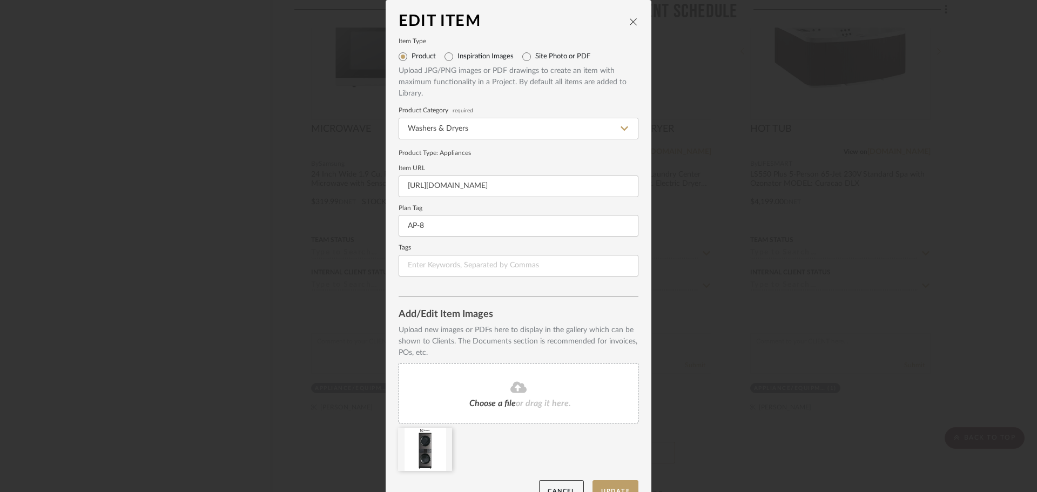
click at [629, 23] on icon "close" at bounding box center [633, 21] width 9 height 9
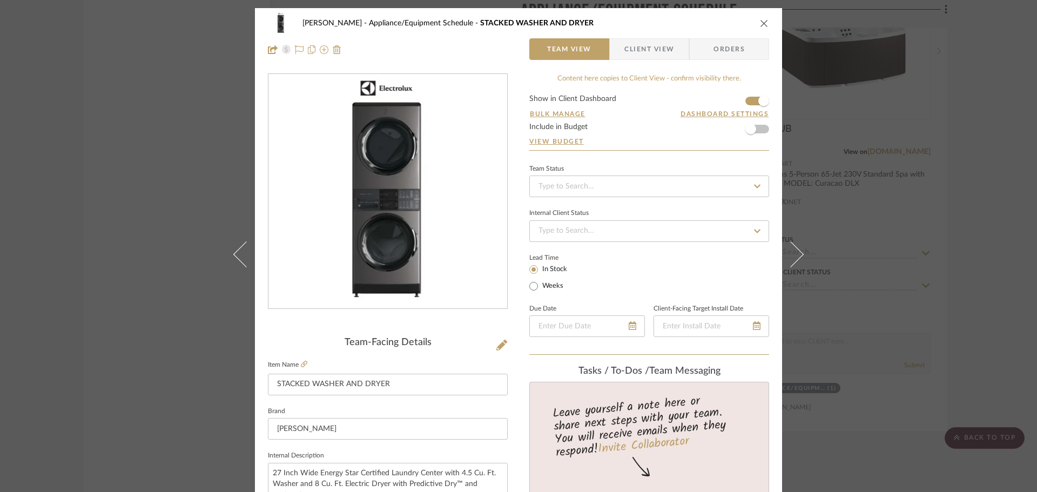
click at [760, 23] on icon "close" at bounding box center [764, 23] width 9 height 9
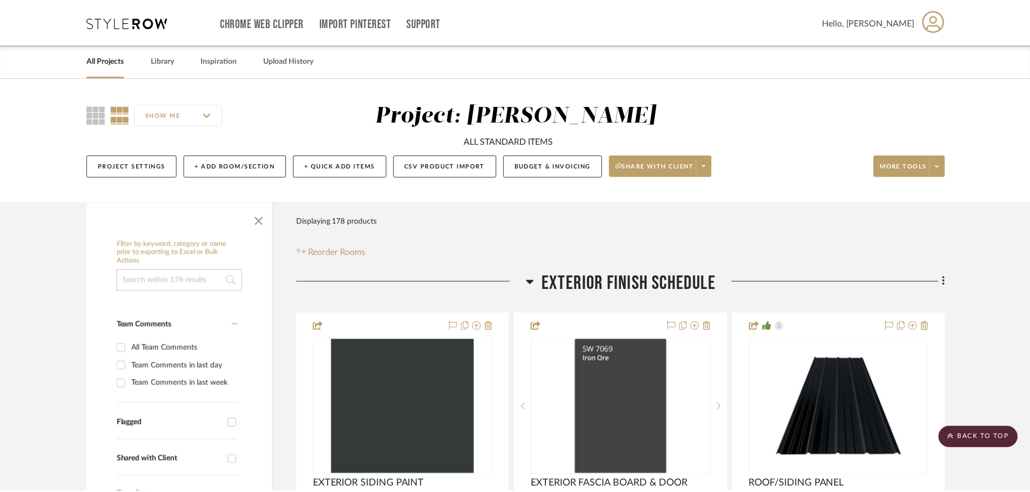
scroll to position [9983, 0]
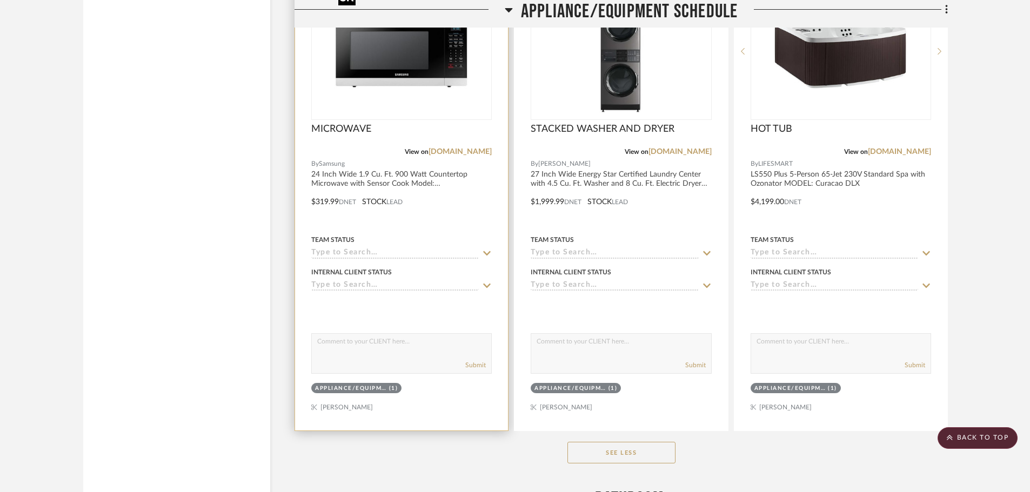
click at [443, 99] on img "0" at bounding box center [401, 51] width 135 height 135
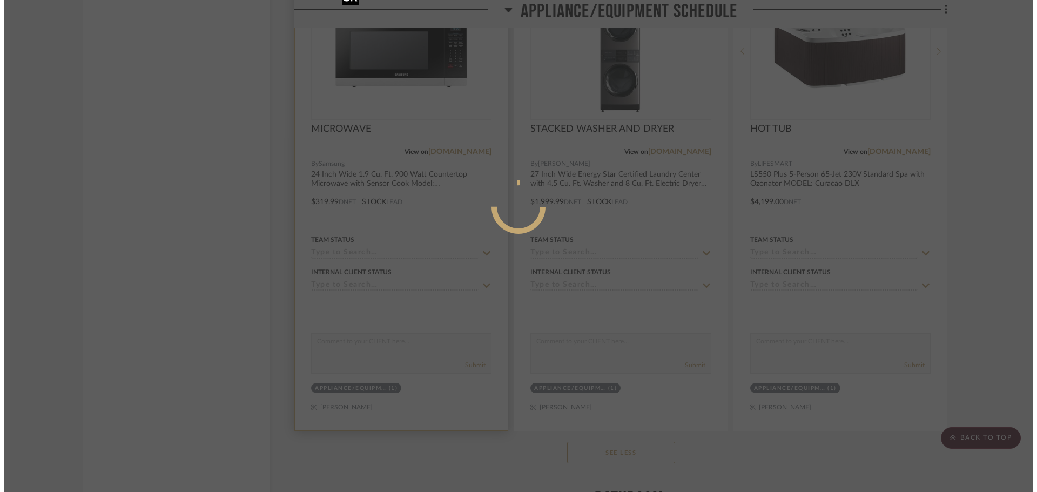
scroll to position [0, 0]
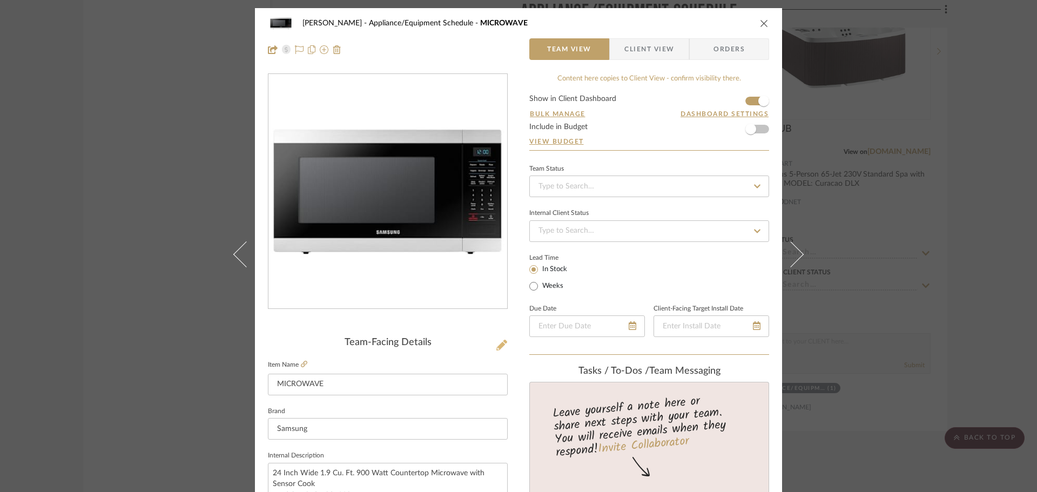
click at [502, 347] on icon at bounding box center [501, 345] width 11 height 11
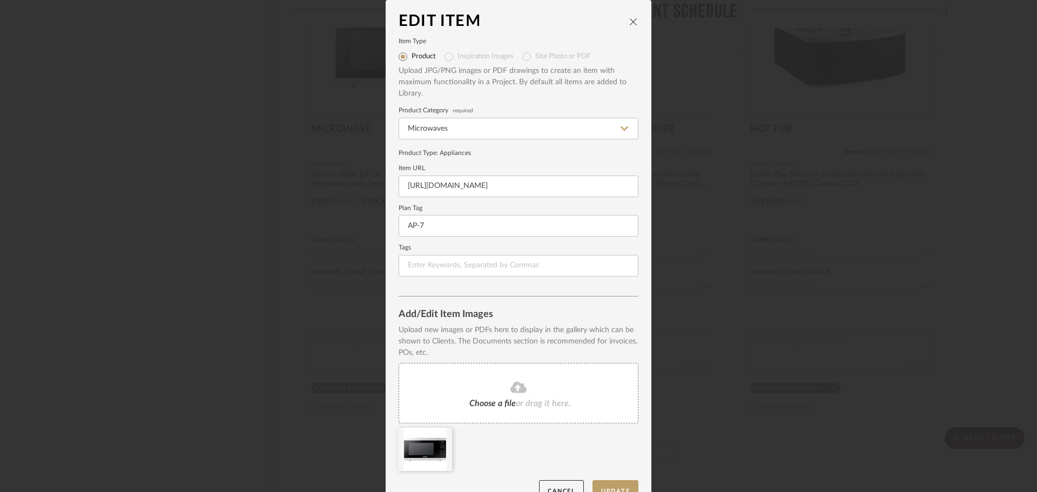
click at [634, 18] on icon "close" at bounding box center [633, 21] width 9 height 9
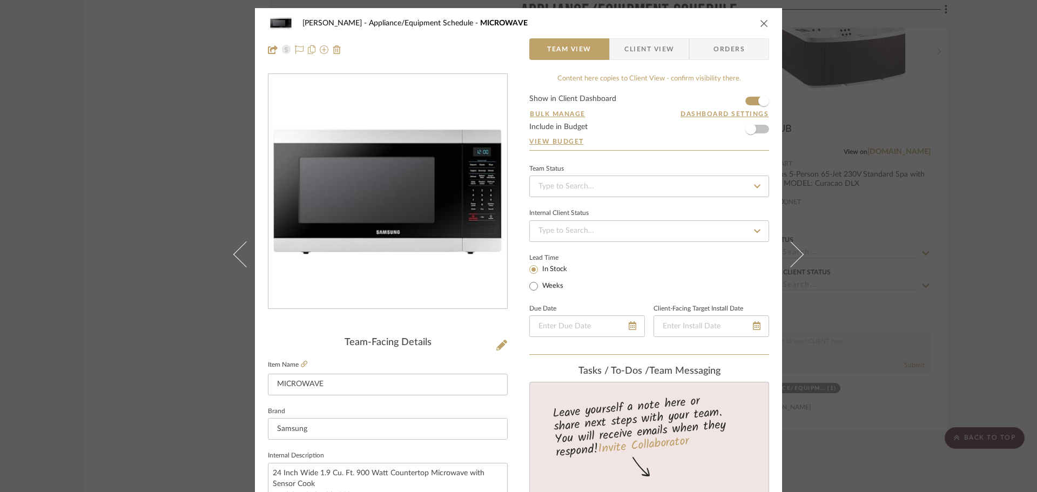
click at [752, 24] on div "CHANG Appliance/Equipment Schedule MICROWAVE" at bounding box center [518, 23] width 501 height 22
click at [763, 22] on icon "close" at bounding box center [764, 23] width 9 height 9
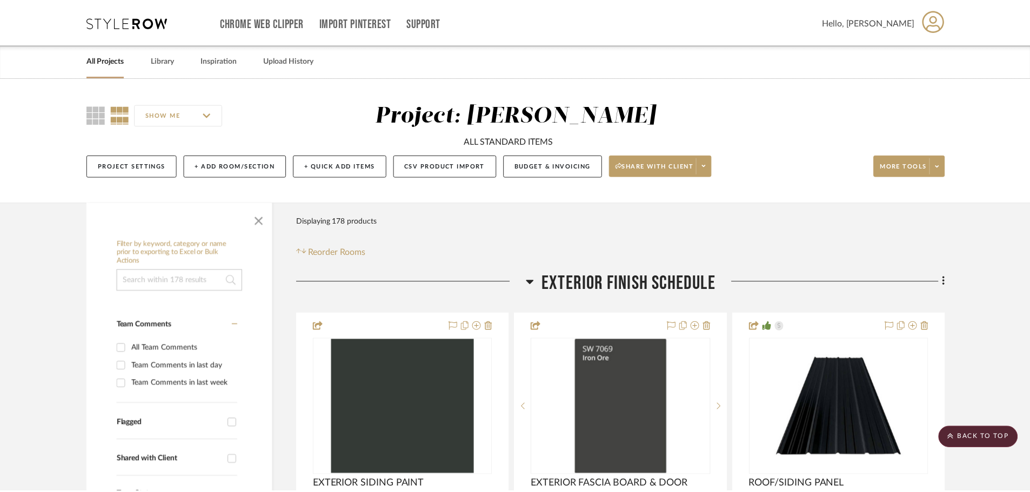
scroll to position [9983, 0]
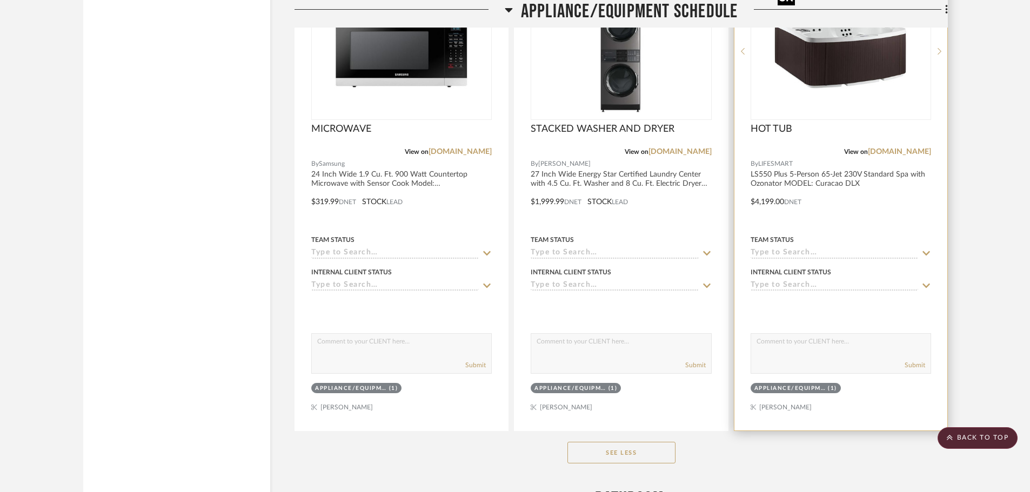
click at [827, 98] on img "0" at bounding box center [840, 51] width 135 height 135
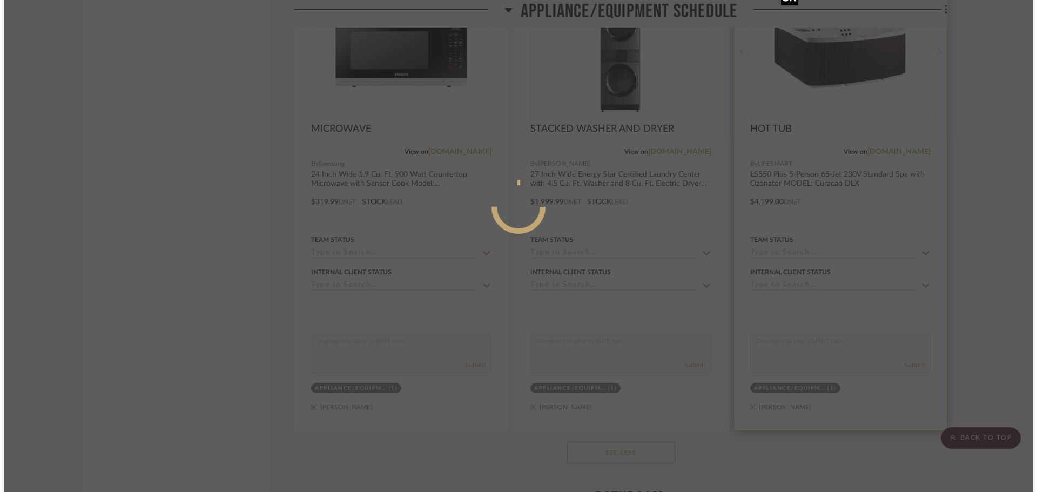
scroll to position [0, 0]
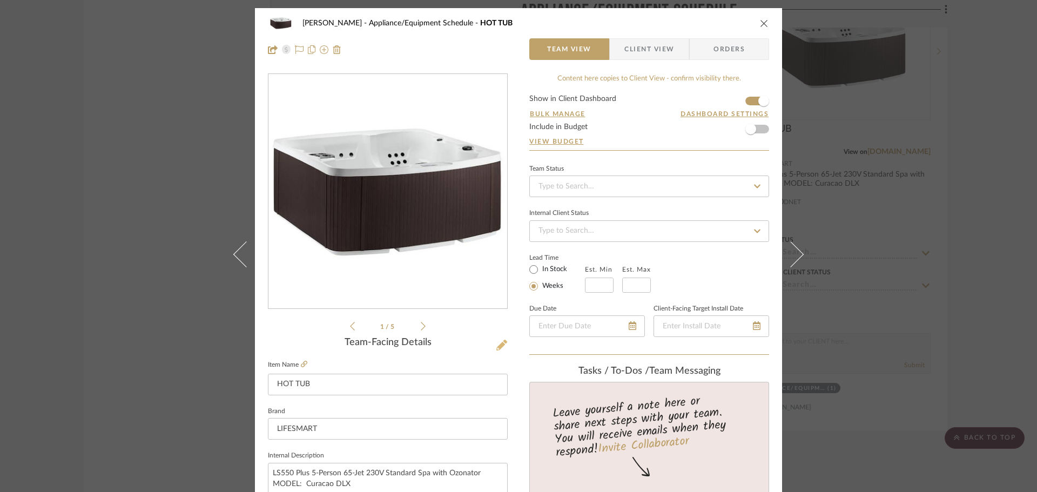
click at [498, 345] on icon at bounding box center [501, 345] width 11 height 11
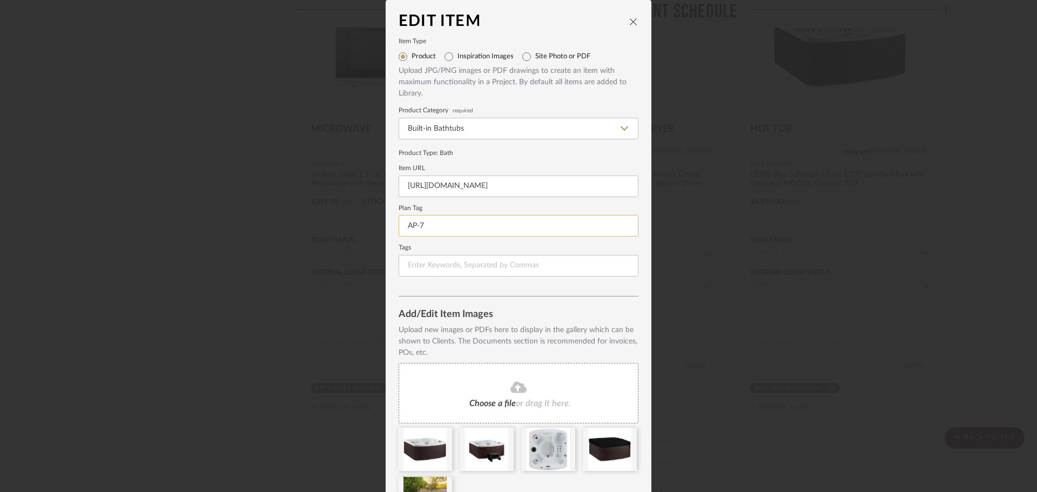
click at [475, 234] on input "AP-7" at bounding box center [519, 226] width 240 height 22
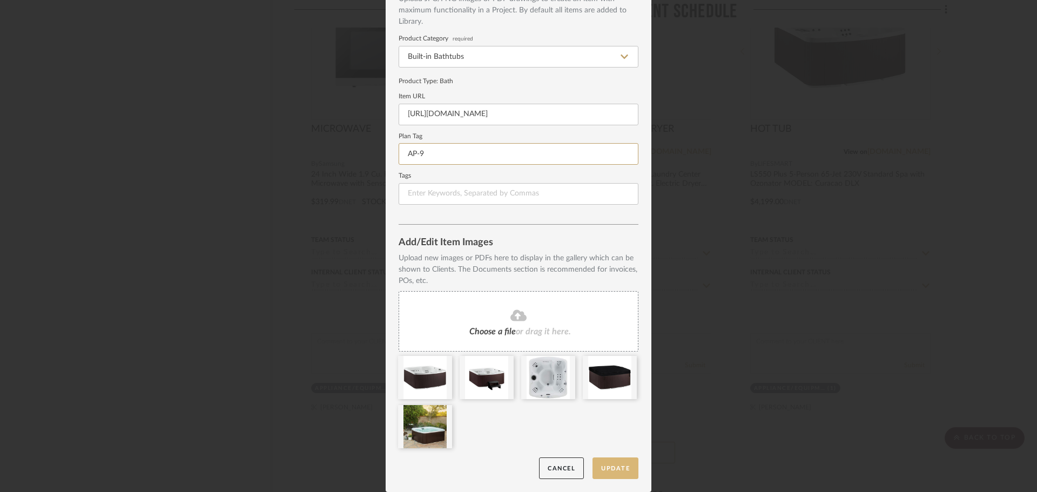
type input "AP-9"
click at [617, 476] on button "Update" at bounding box center [616, 469] width 46 height 22
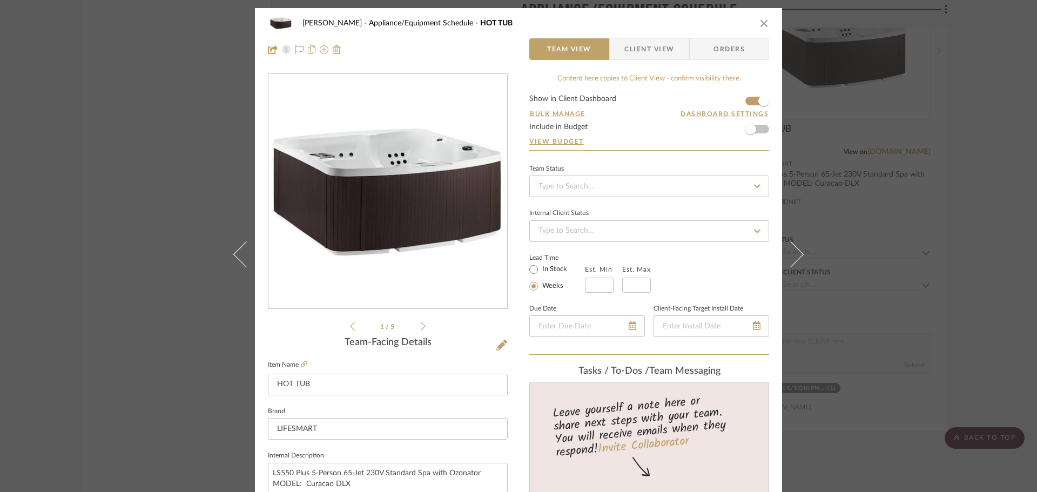
click at [760, 19] on icon "close" at bounding box center [764, 23] width 9 height 9
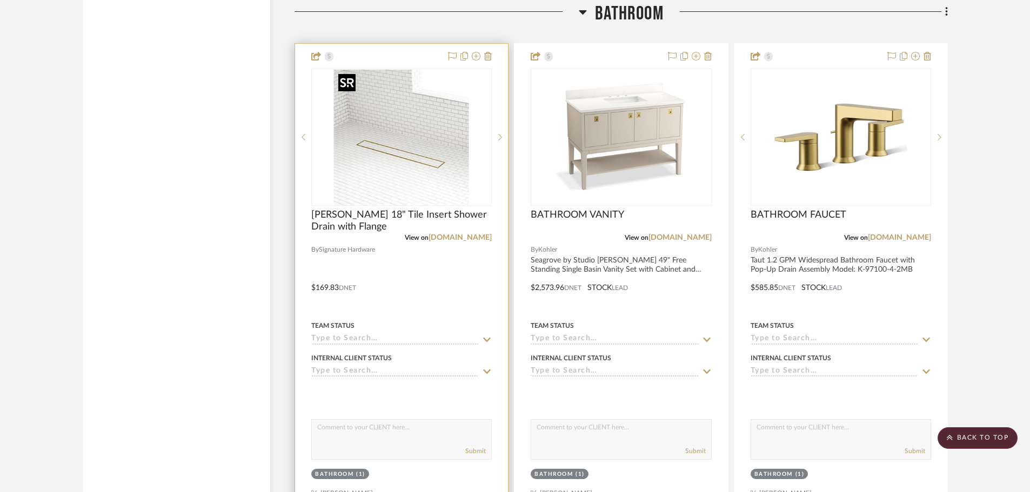
scroll to position [10469, 0]
click at [436, 174] on img "0" at bounding box center [401, 136] width 135 height 135
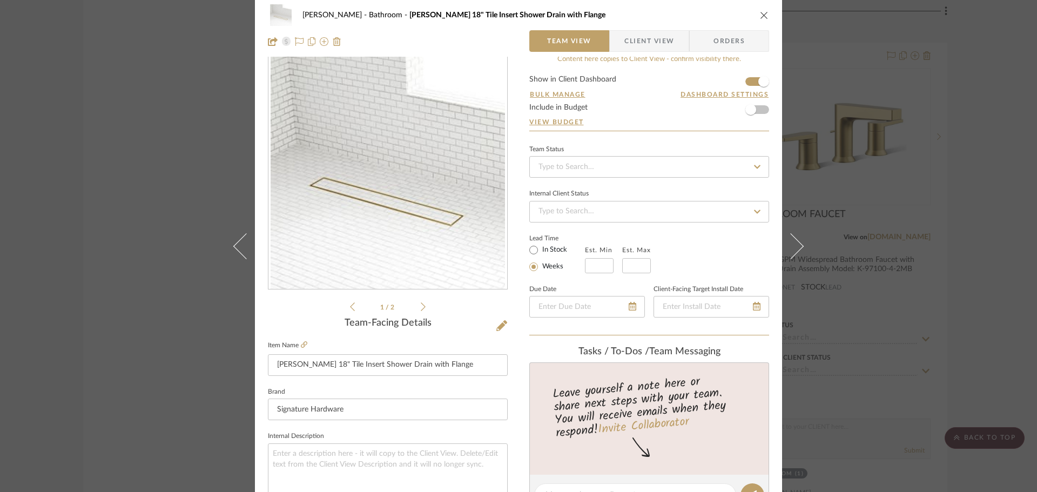
scroll to position [0, 0]
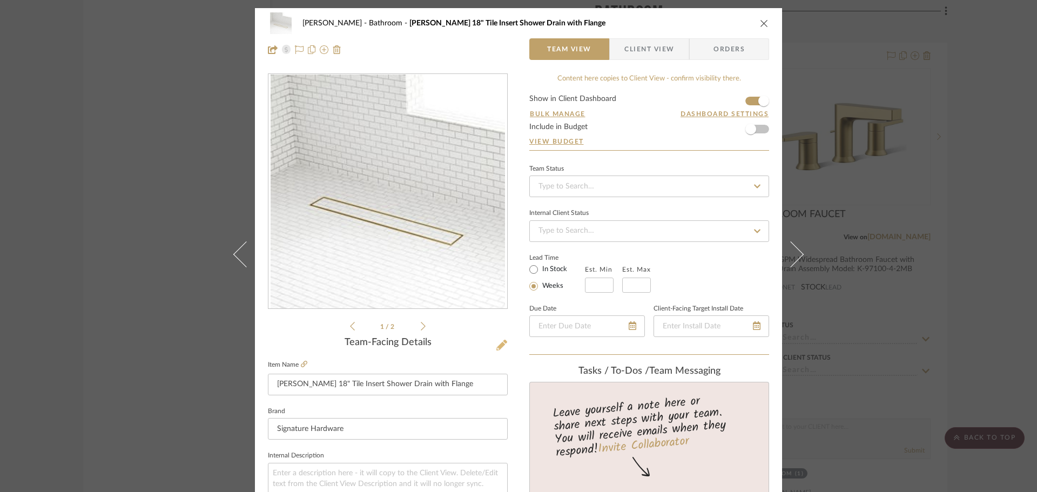
click at [496, 344] on icon at bounding box center [501, 345] width 11 height 11
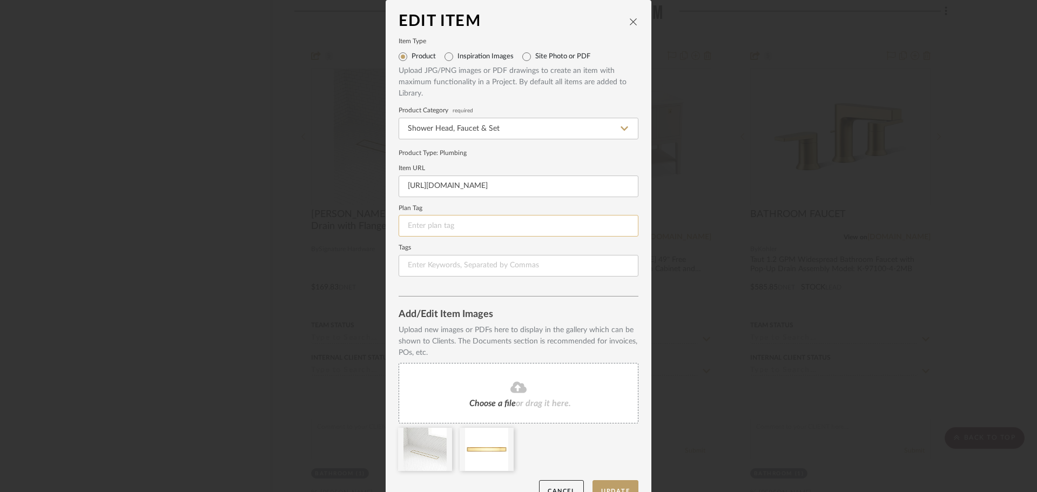
click at [490, 233] on input at bounding box center [519, 226] width 240 height 22
type input "PF-4"
click at [607, 484] on button "Update" at bounding box center [616, 491] width 46 height 22
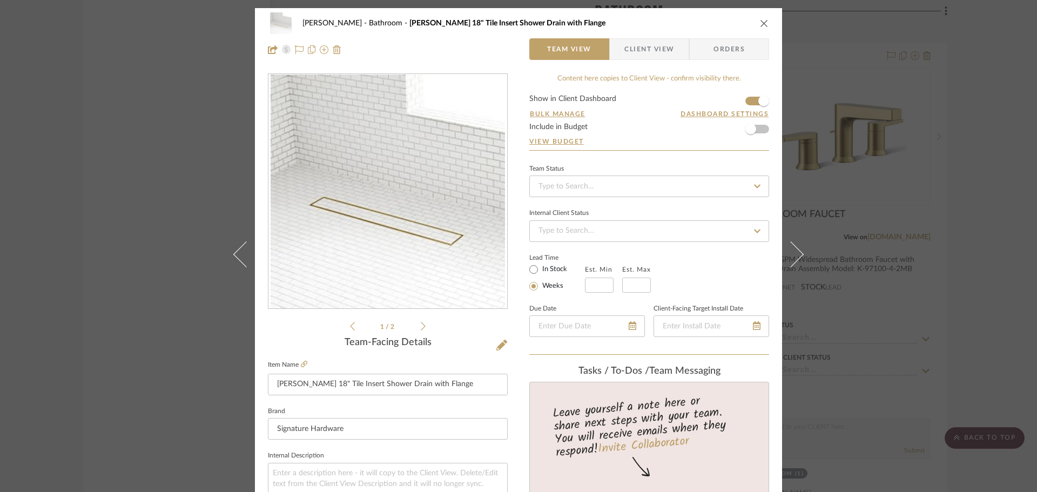
click at [760, 18] on button "close" at bounding box center [764, 23] width 10 height 10
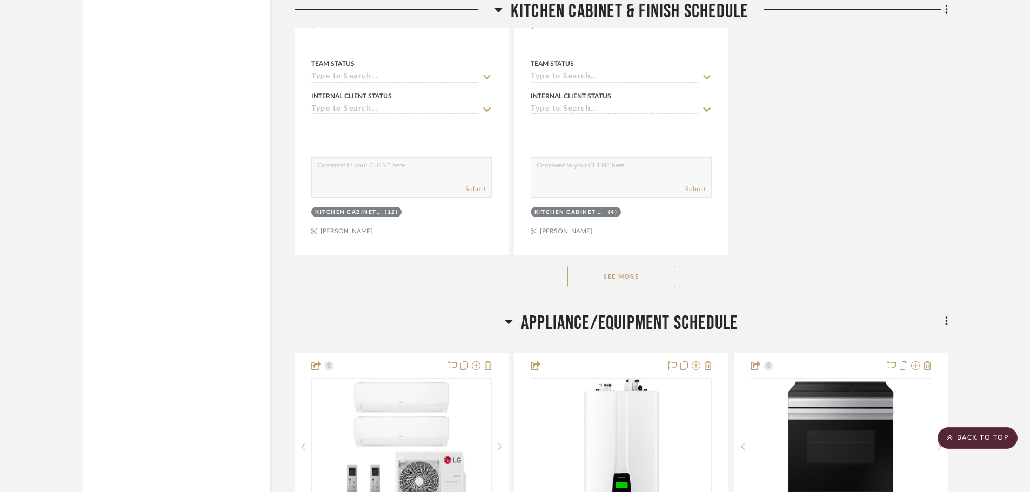
scroll to position [8751, 0]
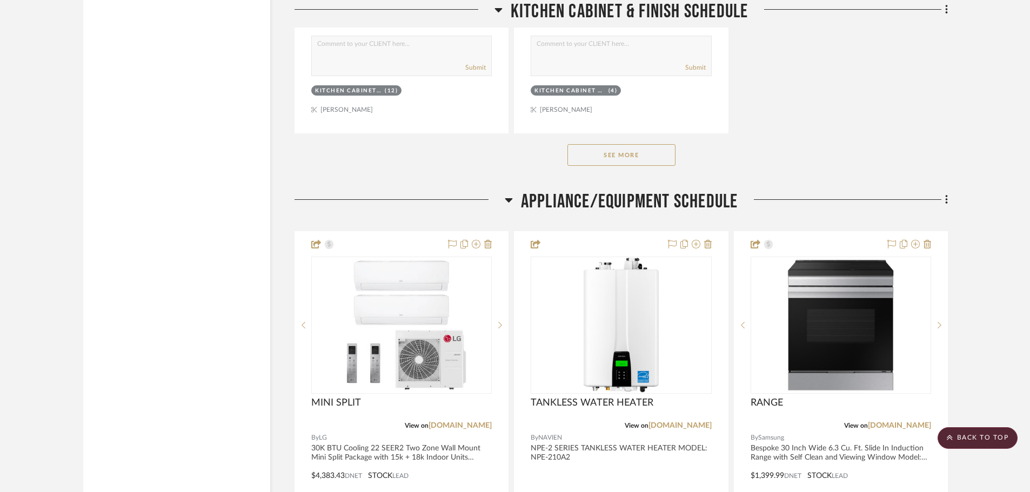
click at [645, 151] on button "See More" at bounding box center [621, 155] width 108 height 22
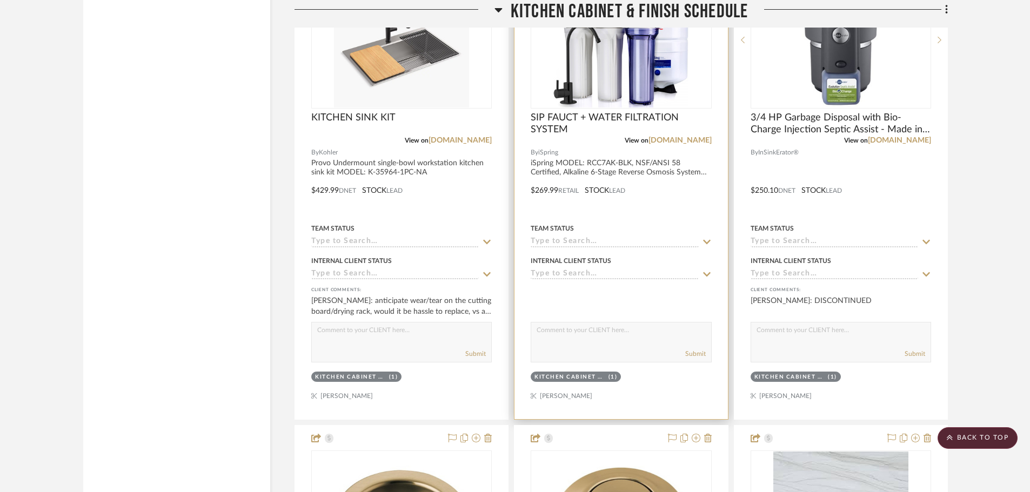
scroll to position [8967, 0]
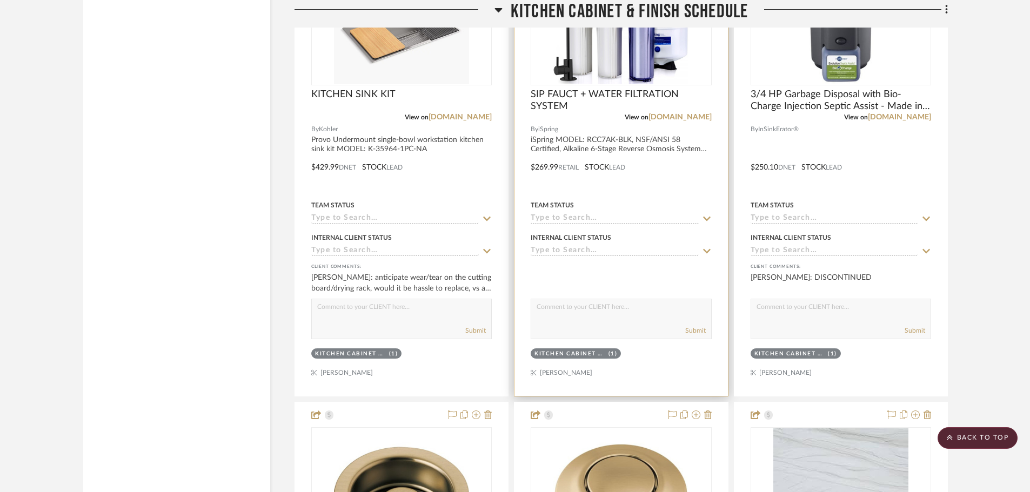
click at [662, 83] on img "0" at bounding box center [620, 16] width 135 height 135
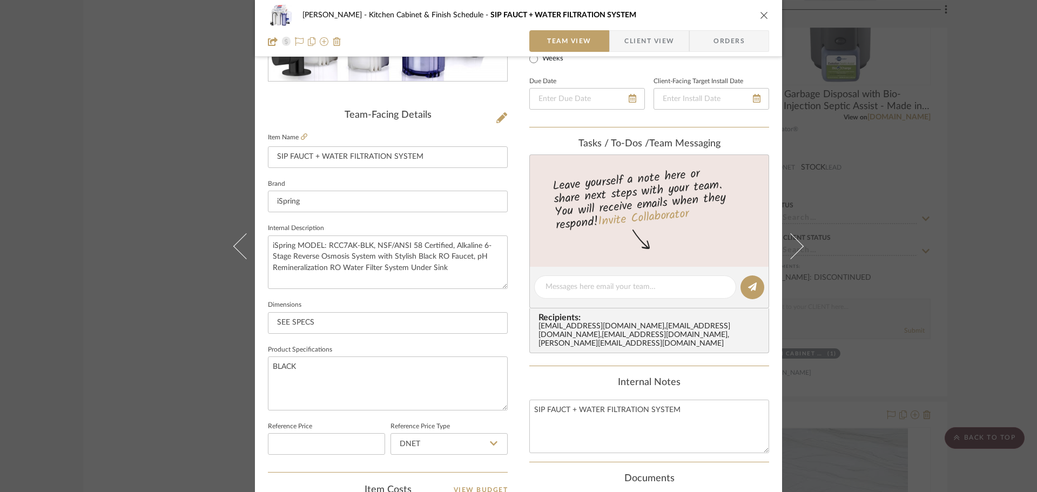
scroll to position [270, 0]
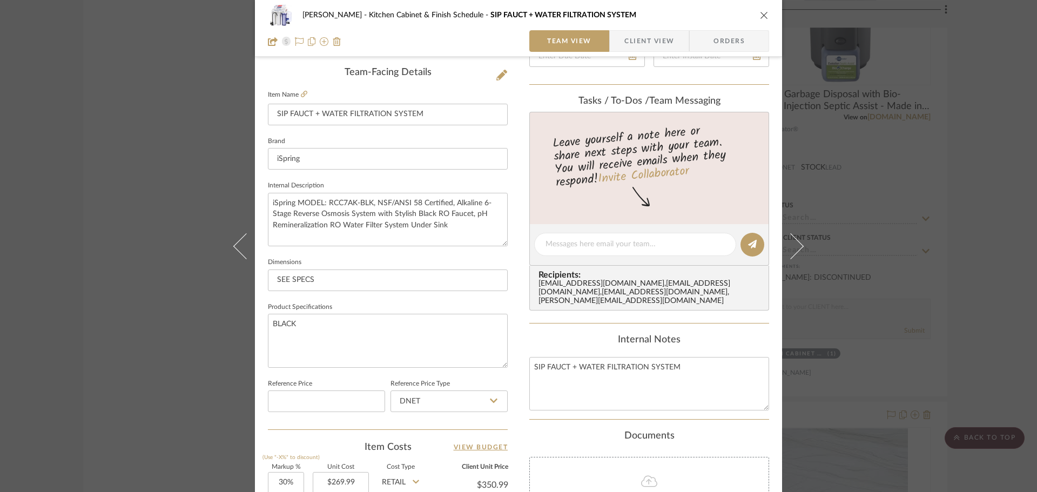
click at [505, 73] on div "CHANG Kitchen Cabinet & Finish Schedule SIP FAUCT + WATER FILTRATION SYSTEM Tea…" at bounding box center [518, 237] width 527 height 998
click at [501, 75] on icon at bounding box center [501, 75] width 11 height 11
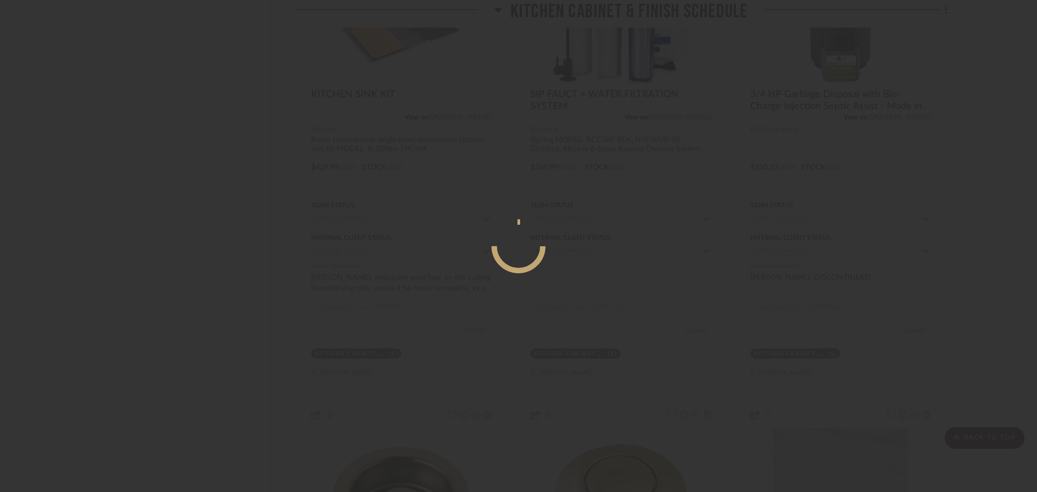
scroll to position [0, 0]
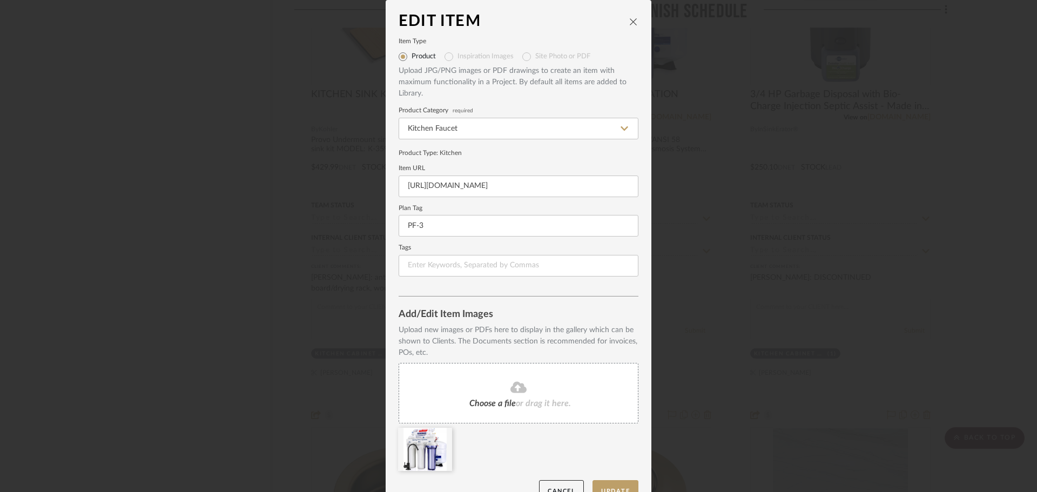
click at [629, 19] on icon "close" at bounding box center [633, 21] width 9 height 9
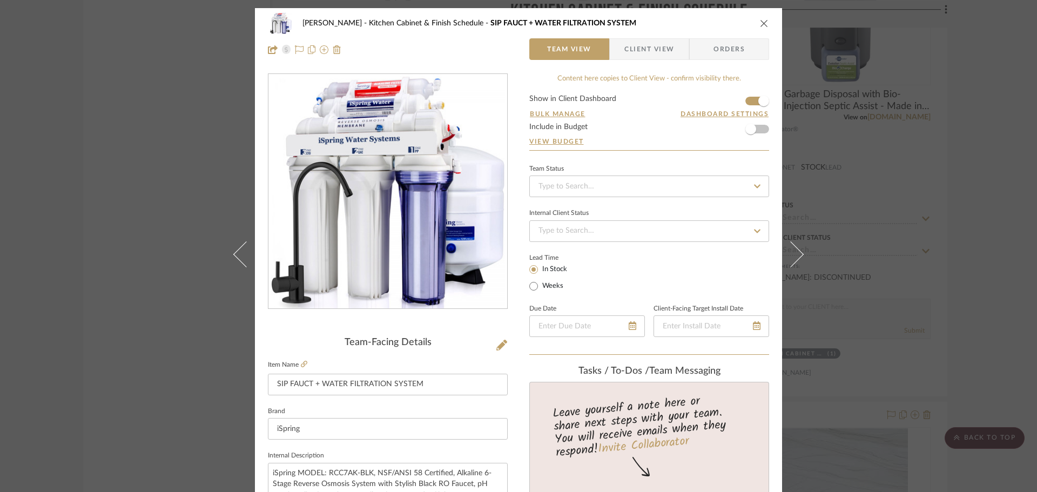
click at [783, 248] on icon at bounding box center [791, 254] width 26 height 26
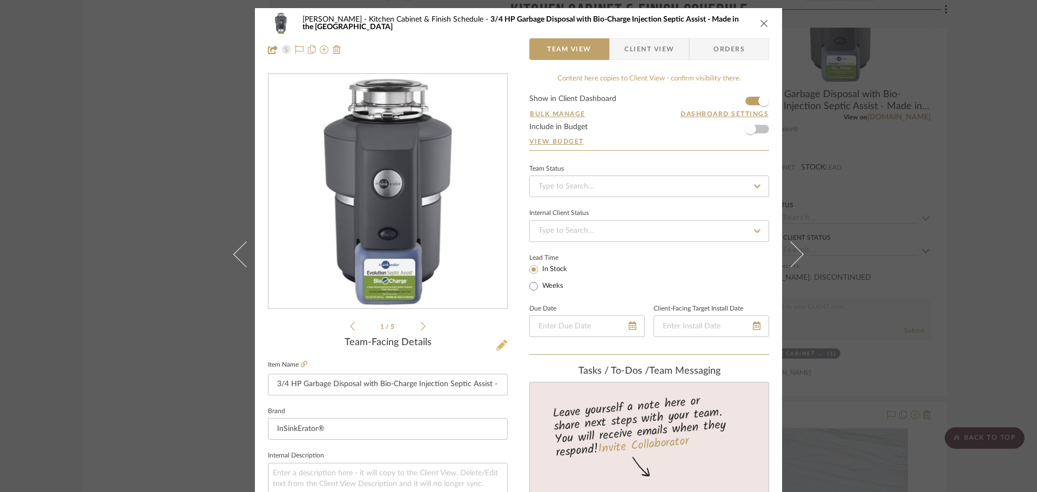
click at [499, 345] on icon at bounding box center [501, 345] width 11 height 11
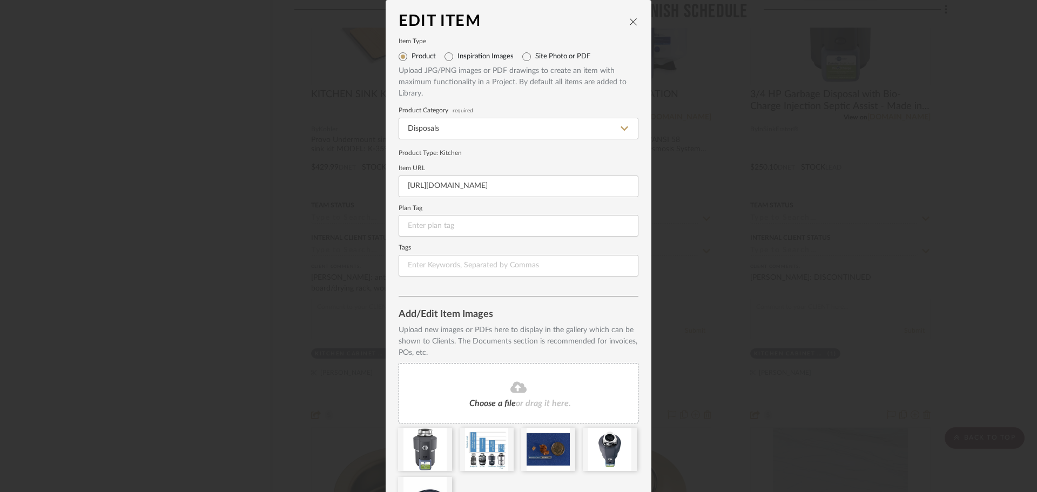
click at [631, 26] on button "close" at bounding box center [634, 22] width 10 height 10
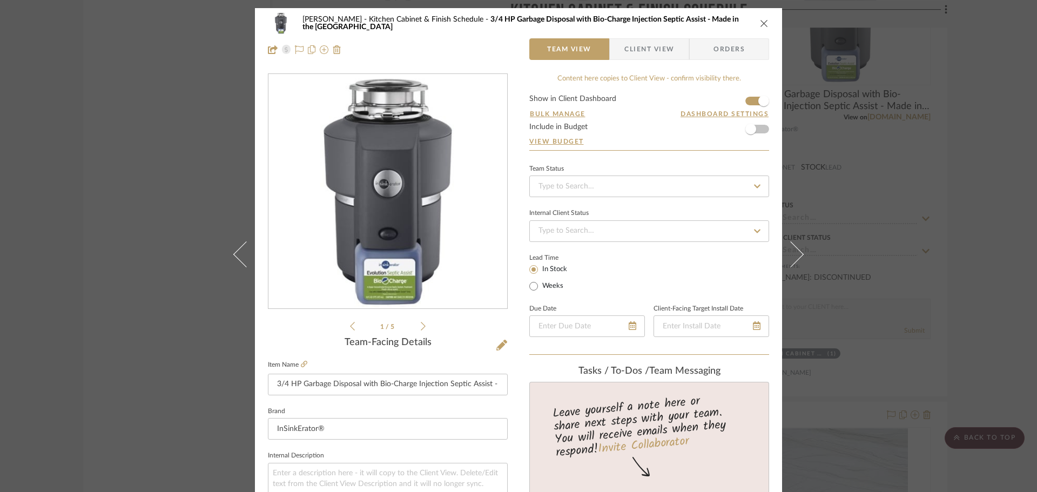
click at [762, 25] on icon "close" at bounding box center [764, 23] width 9 height 9
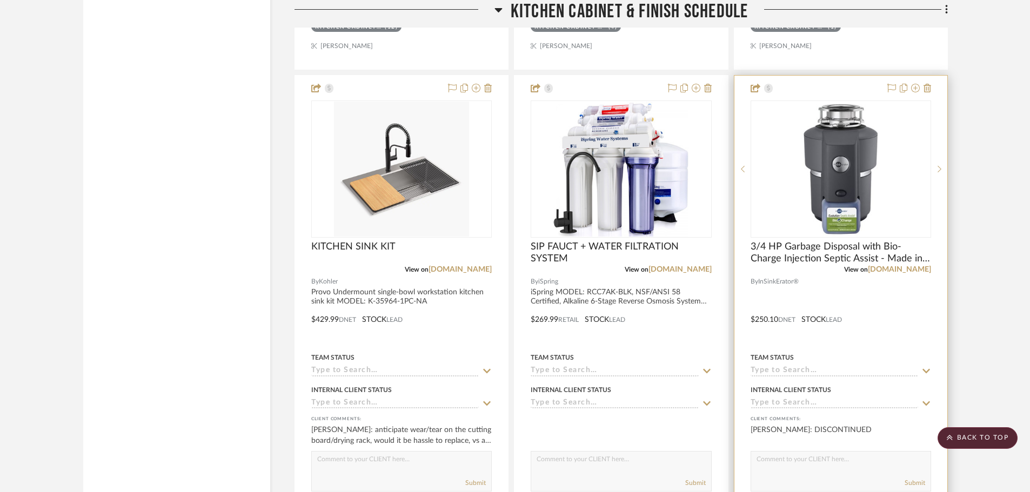
scroll to position [8805, 0]
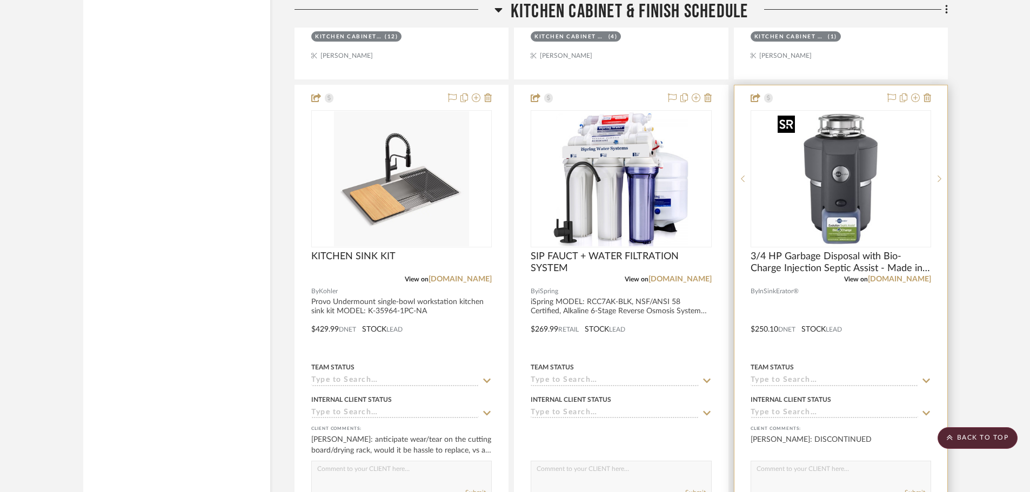
click at [871, 178] on img "0" at bounding box center [840, 178] width 135 height 135
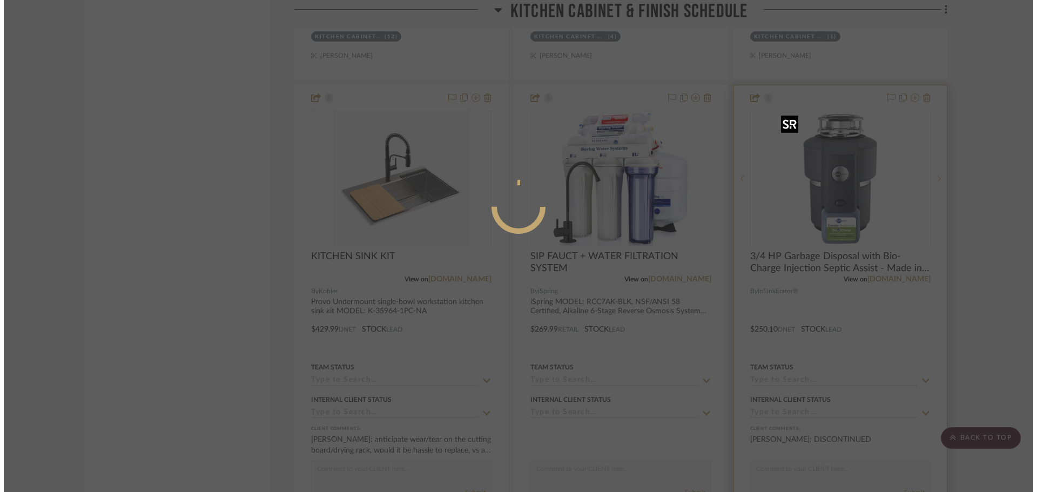
scroll to position [0, 0]
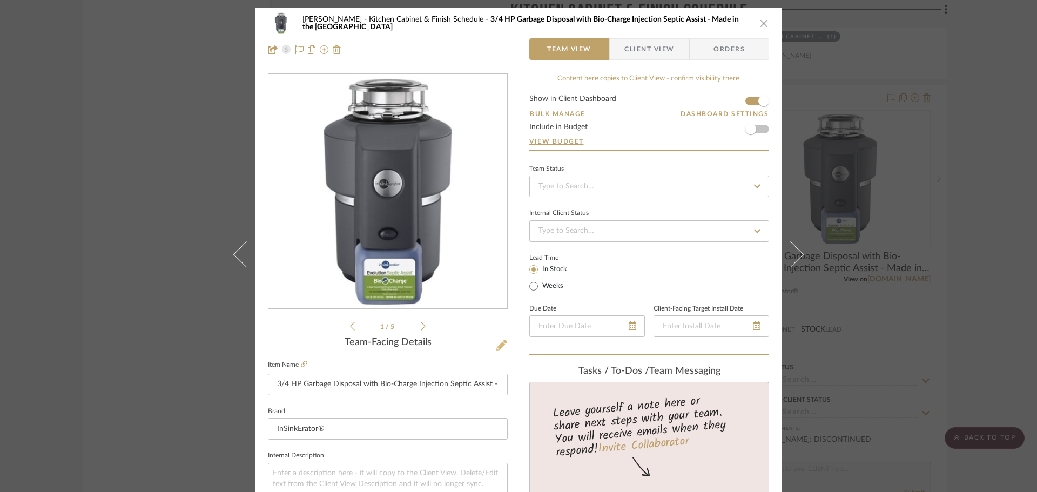
click at [496, 340] on button at bounding box center [502, 345] width 12 height 17
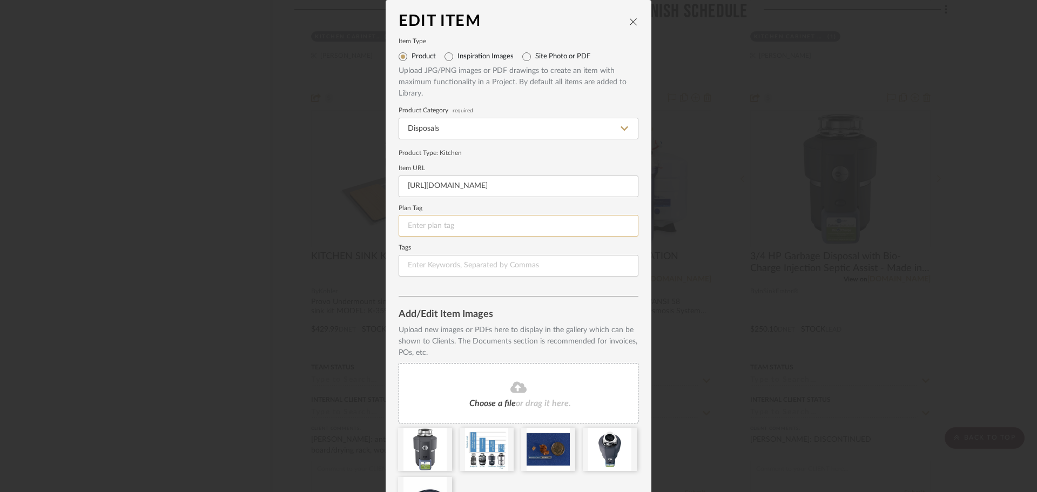
click at [467, 221] on input at bounding box center [519, 226] width 240 height 22
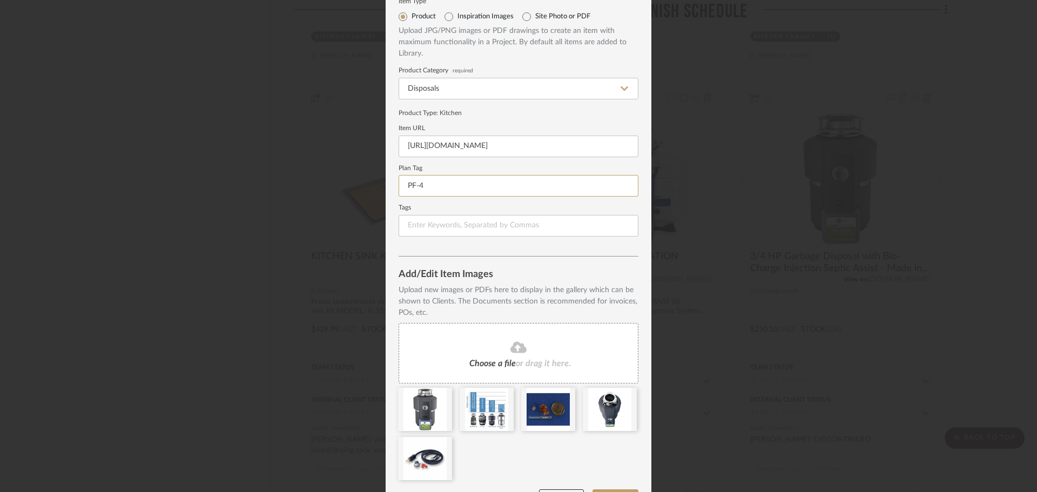
scroll to position [72, 0]
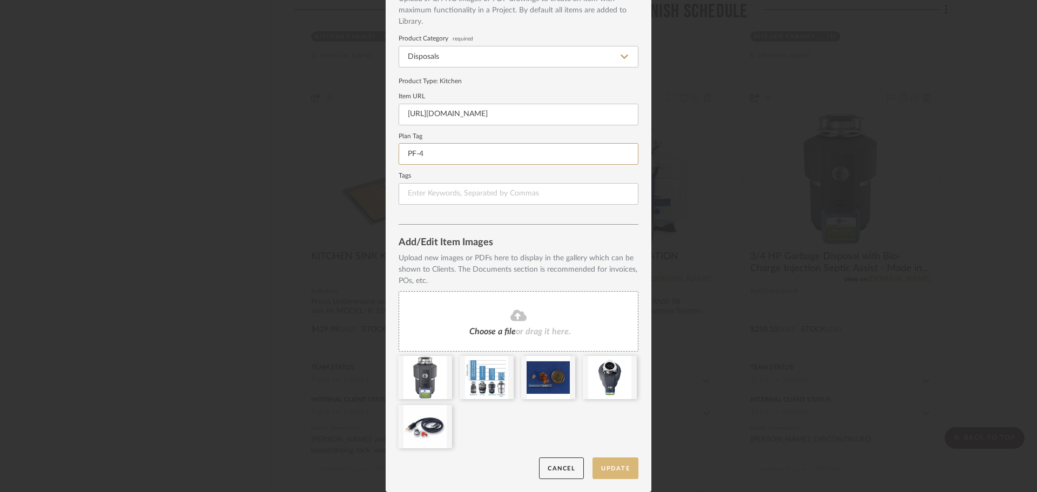
type input "PF-4"
click at [614, 474] on button "Update" at bounding box center [616, 469] width 46 height 22
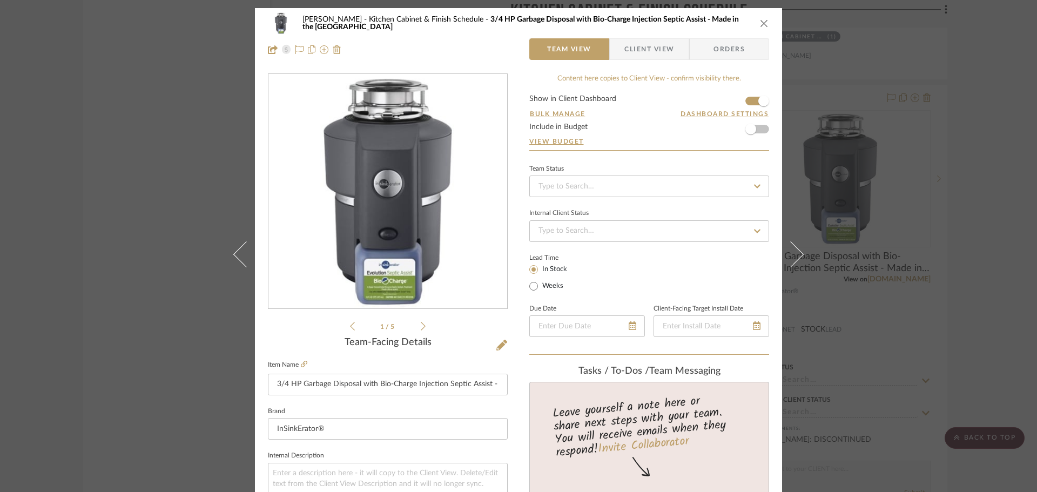
scroll to position [162, 0]
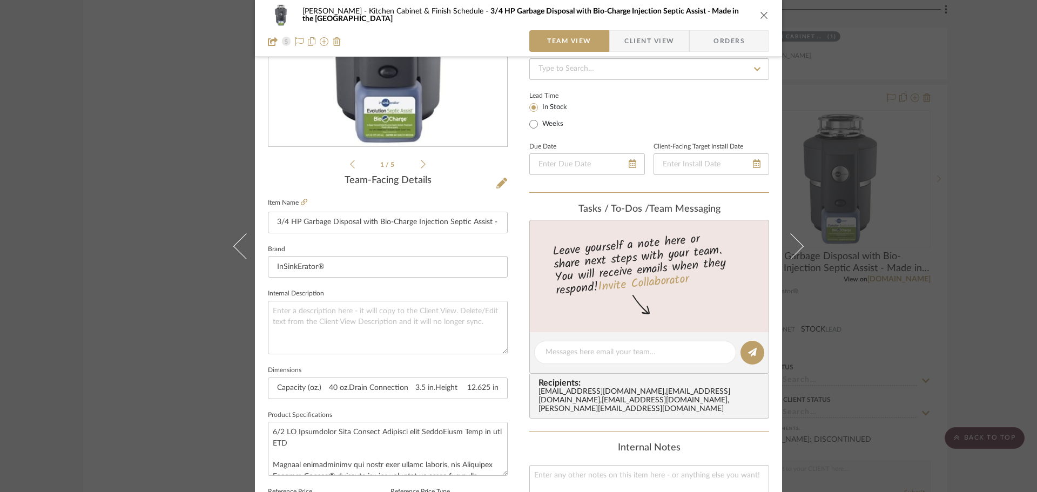
click at [765, 9] on div "CHANG Kitchen Cabinet & Finish Schedule 3/4 HP Garbage Disposal with Bio-Charge…" at bounding box center [518, 28] width 527 height 57
click at [755, 10] on div "CHANG Kitchen Cabinet & Finish Schedule 3/4 HP Garbage Disposal with Bio-Charge…" at bounding box center [518, 15] width 501 height 22
click at [755, 15] on div "CHANG Kitchen Cabinet & Finish Schedule 3/4 HP Garbage Disposal with Bio-Charge…" at bounding box center [518, 15] width 501 height 22
click at [760, 18] on icon "close" at bounding box center [764, 15] width 9 height 9
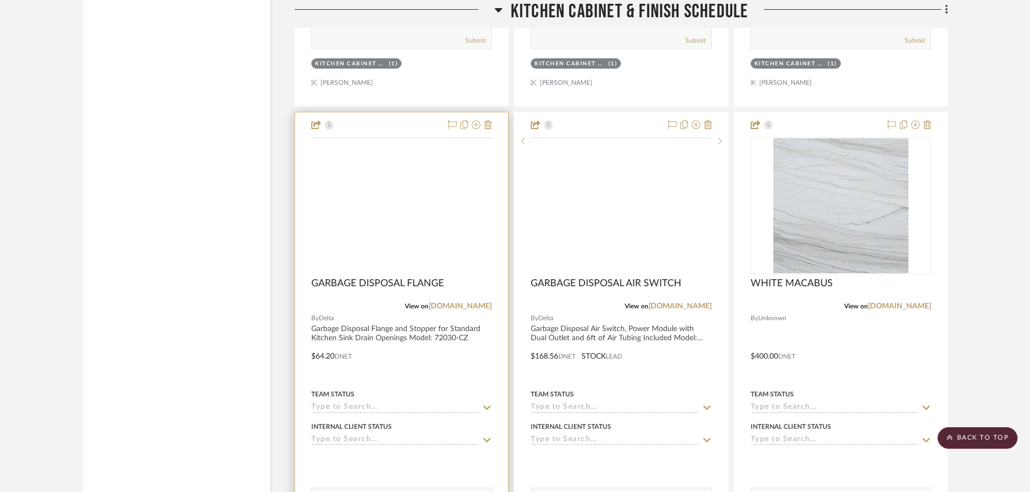
scroll to position [9237, 0]
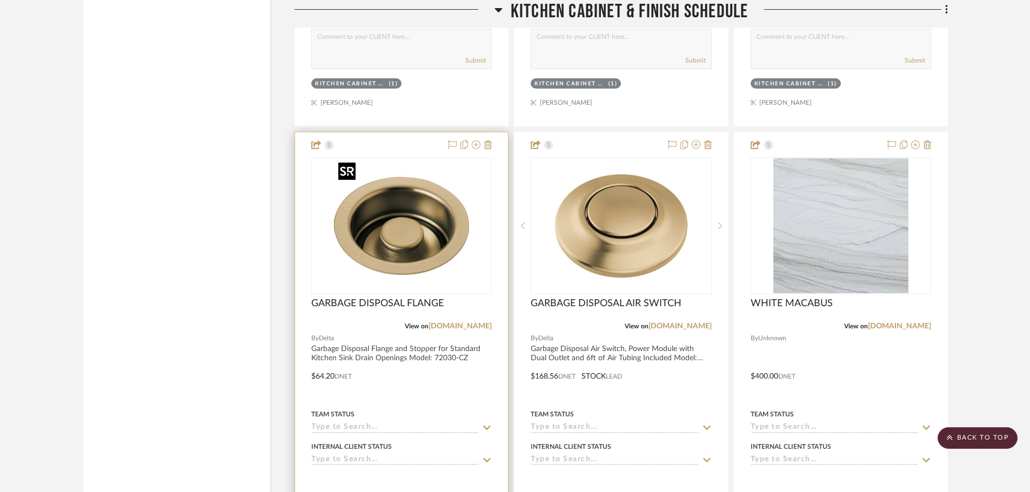
click at [0, 0] on img at bounding box center [0, 0] width 0 height 0
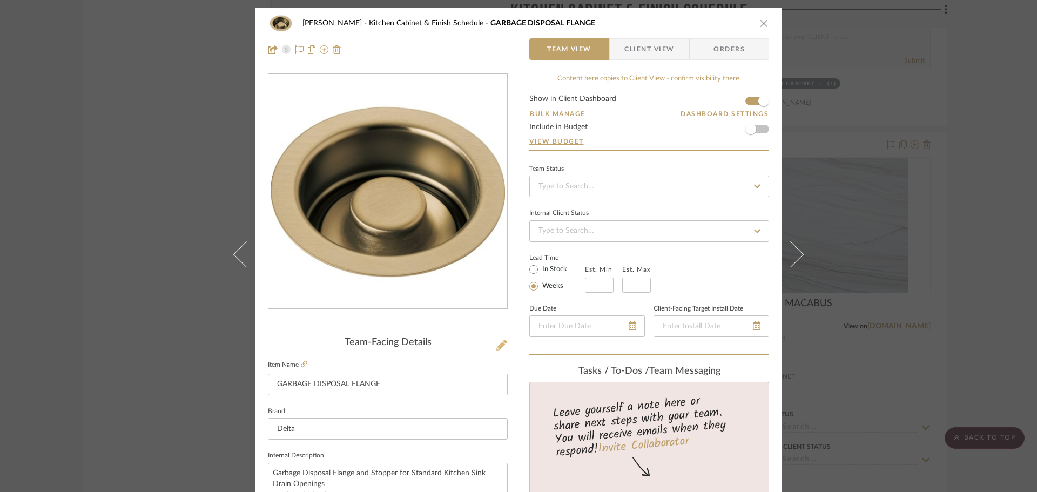
click at [493, 344] on div "Team-Facing Details" at bounding box center [388, 343] width 240 height 12
click at [496, 345] on icon at bounding box center [501, 345] width 11 height 11
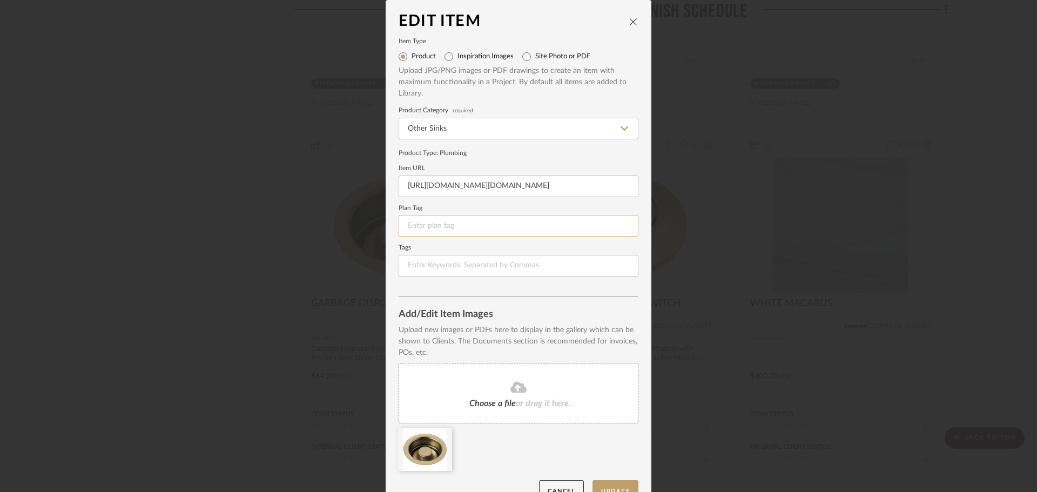
click at [494, 226] on input at bounding box center [519, 226] width 240 height 22
type input "PF-5"
click at [619, 486] on button "Update" at bounding box center [616, 491] width 46 height 22
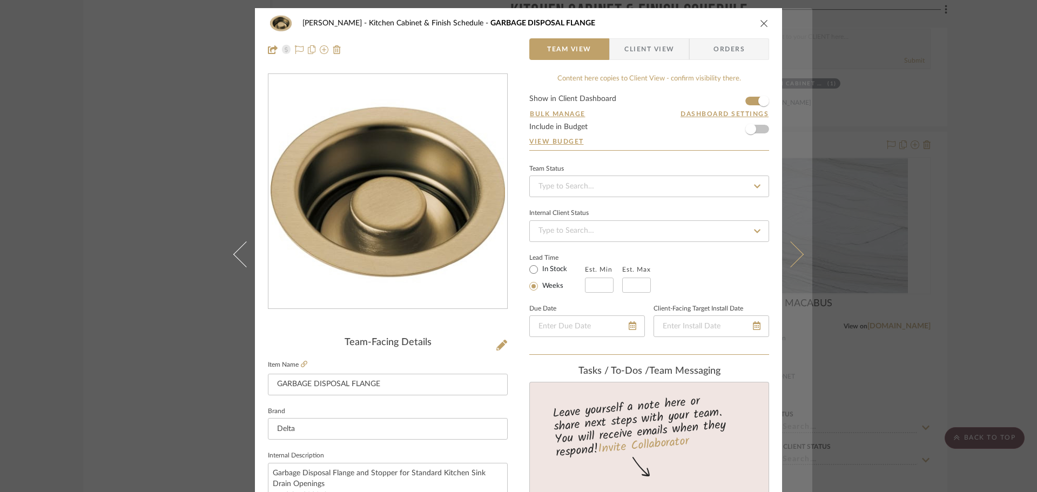
click at [787, 251] on icon at bounding box center [791, 254] width 26 height 26
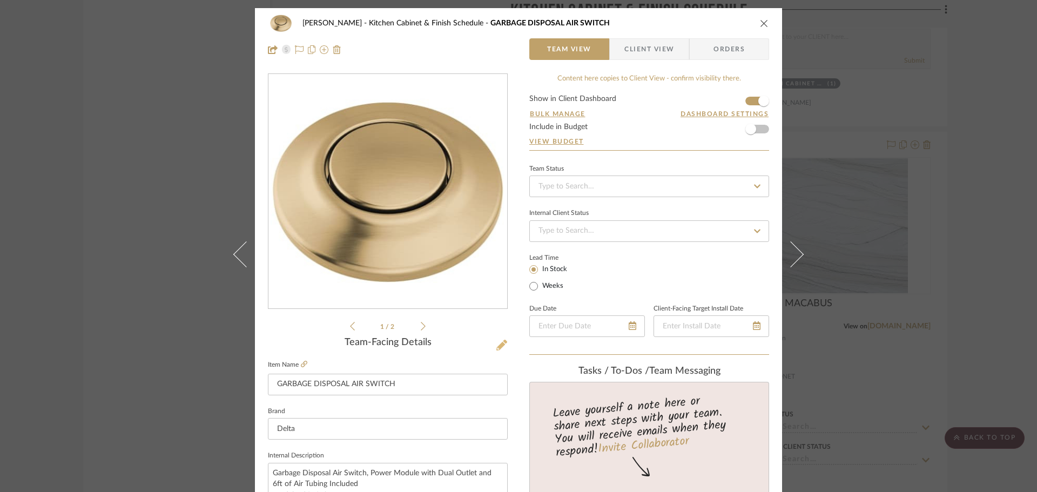
click at [496, 349] on icon at bounding box center [501, 345] width 11 height 11
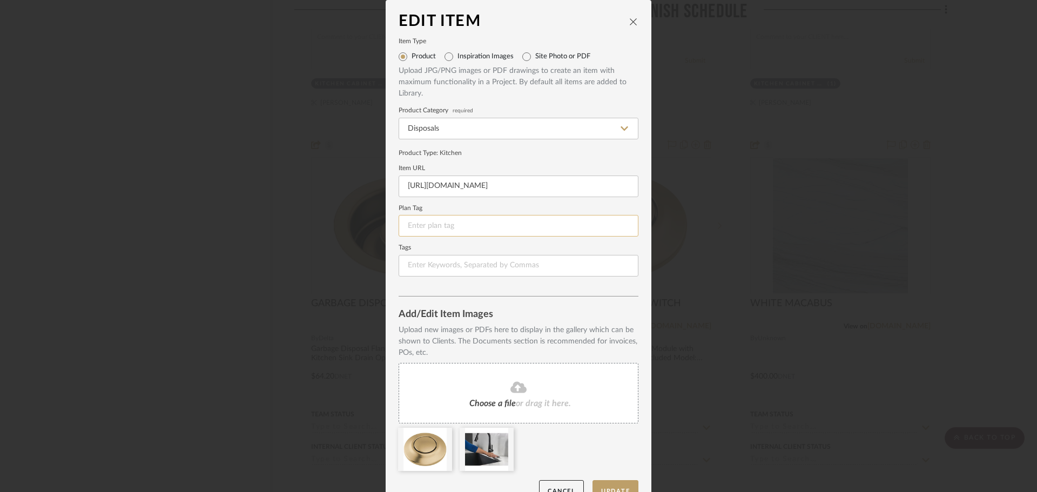
click at [453, 228] on input at bounding box center [519, 226] width 240 height 22
type input "PF-6"
click at [614, 487] on button "Update" at bounding box center [616, 491] width 46 height 22
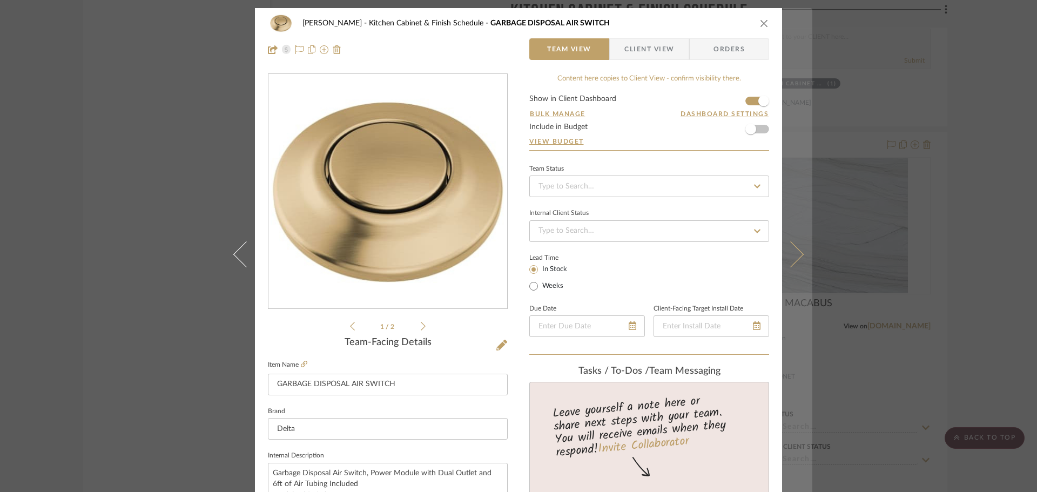
click at [795, 246] on button at bounding box center [797, 254] width 30 height 492
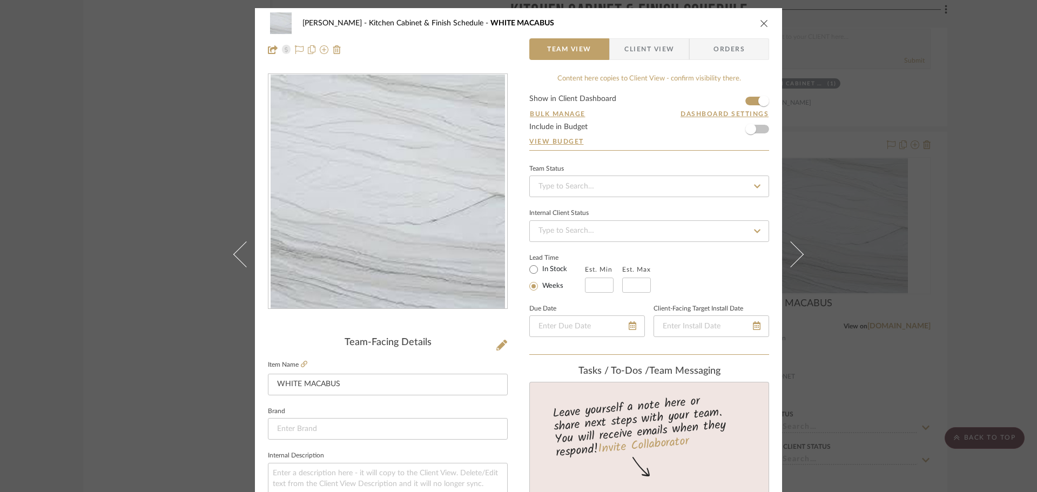
click at [766, 23] on div "CHANG Kitchen Cabinet & Finish Schedule WHITE MACABUS Team View Client View Ord…" at bounding box center [518, 36] width 527 height 57
click at [760, 22] on icon "close" at bounding box center [764, 23] width 9 height 9
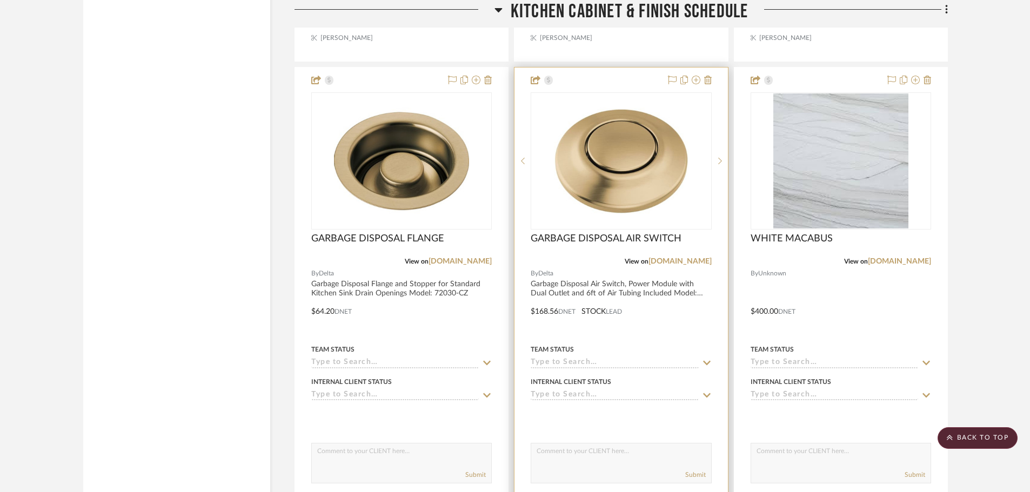
scroll to position [9291, 0]
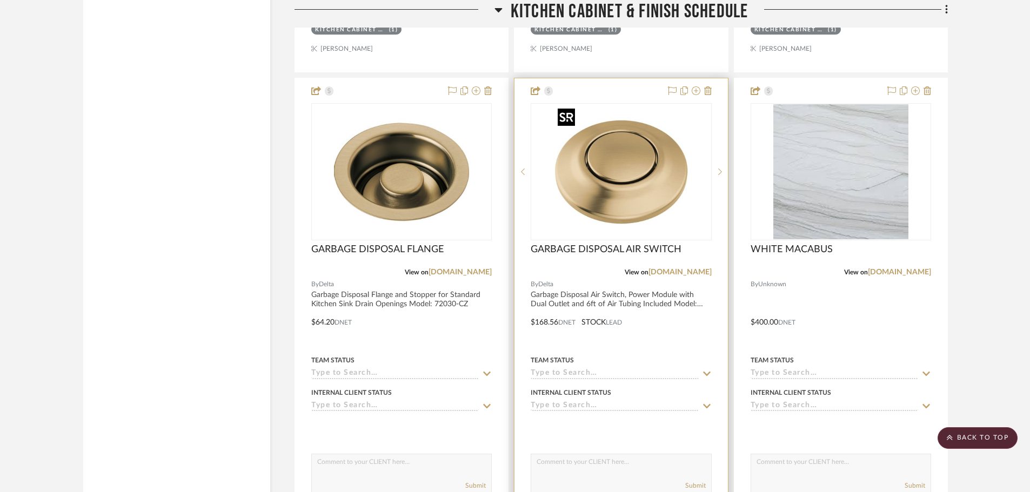
click at [648, 183] on img "0" at bounding box center [620, 171] width 135 height 135
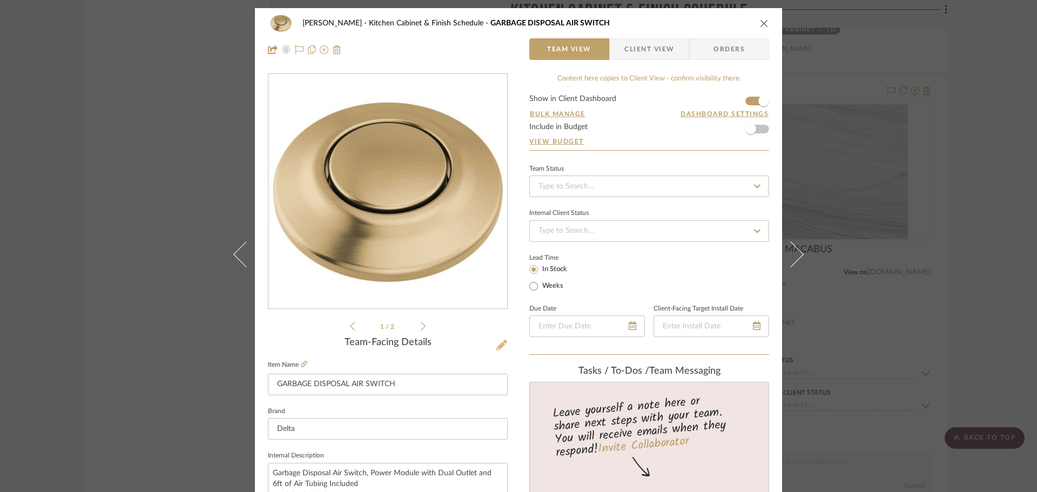
click at [502, 345] on icon at bounding box center [501, 345] width 11 height 11
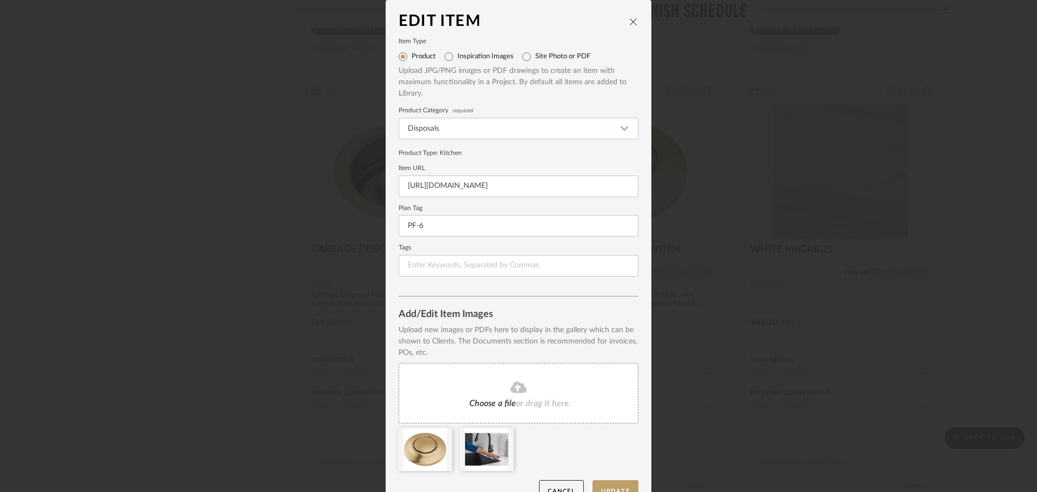
click at [629, 24] on icon "close" at bounding box center [633, 21] width 9 height 9
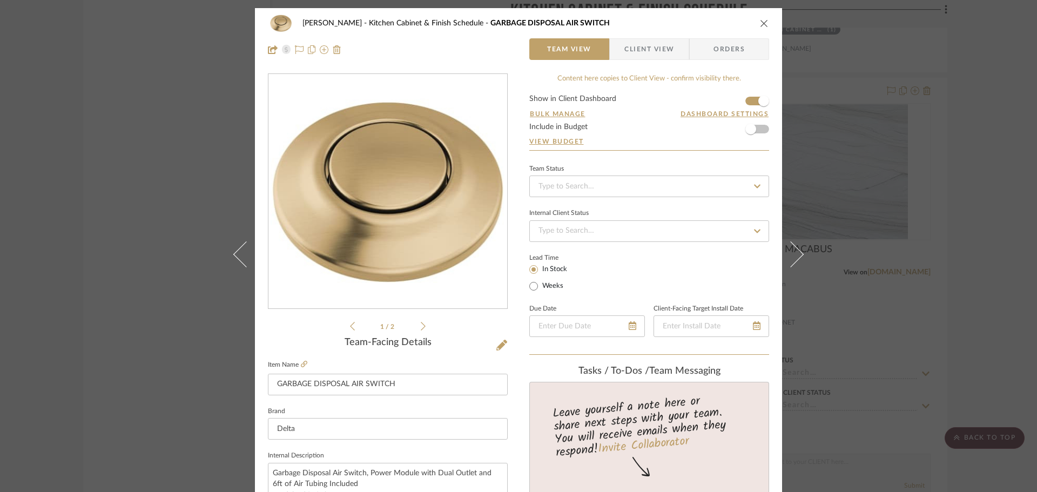
click at [763, 19] on icon "close" at bounding box center [764, 23] width 9 height 9
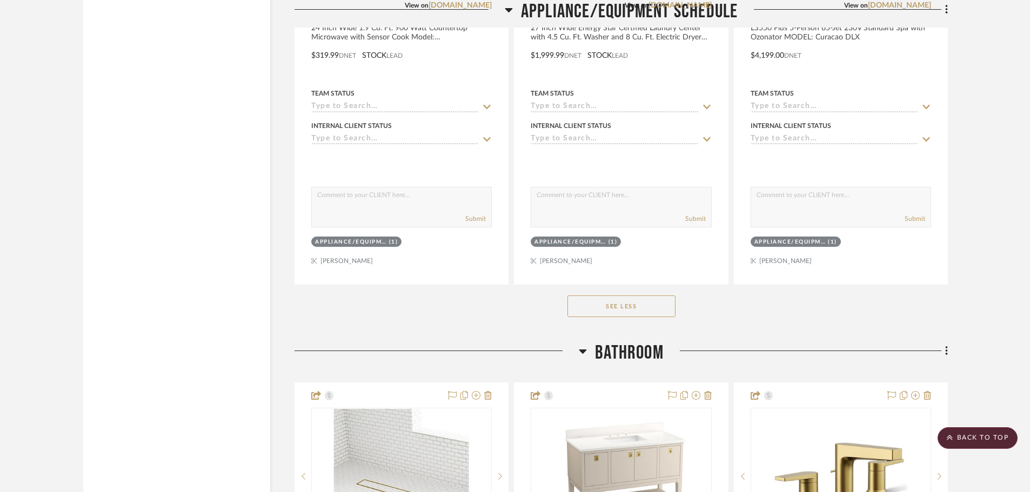
scroll to position [12370, 0]
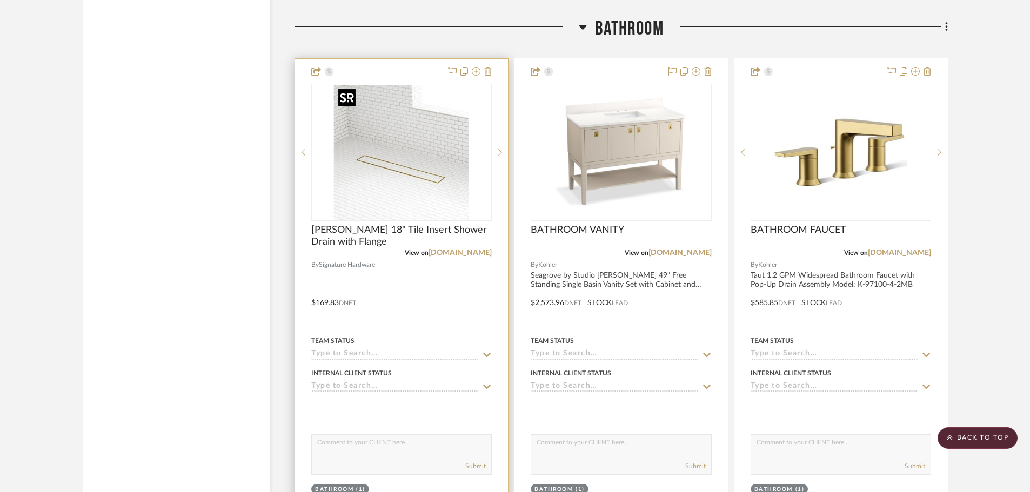
click at [446, 203] on img "0" at bounding box center [401, 152] width 135 height 135
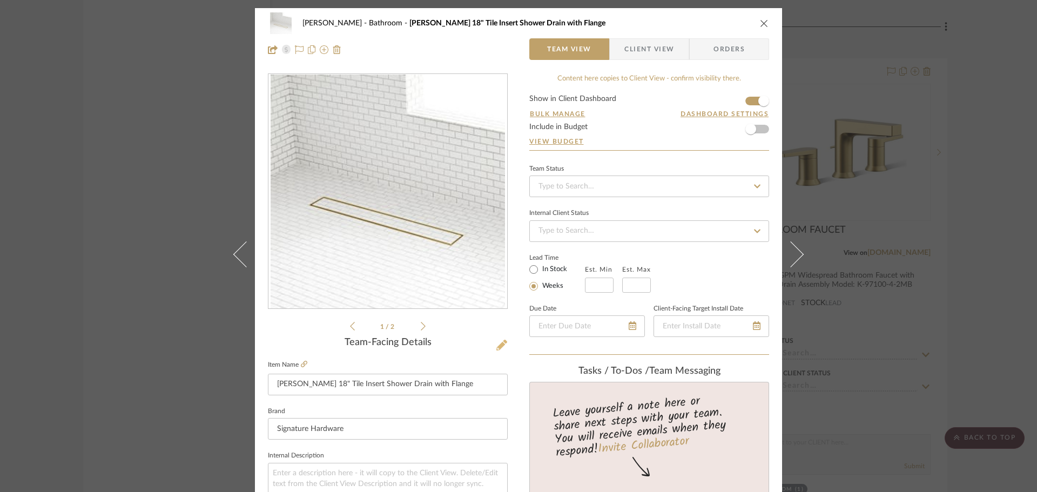
click at [497, 347] on icon at bounding box center [501, 345] width 11 height 11
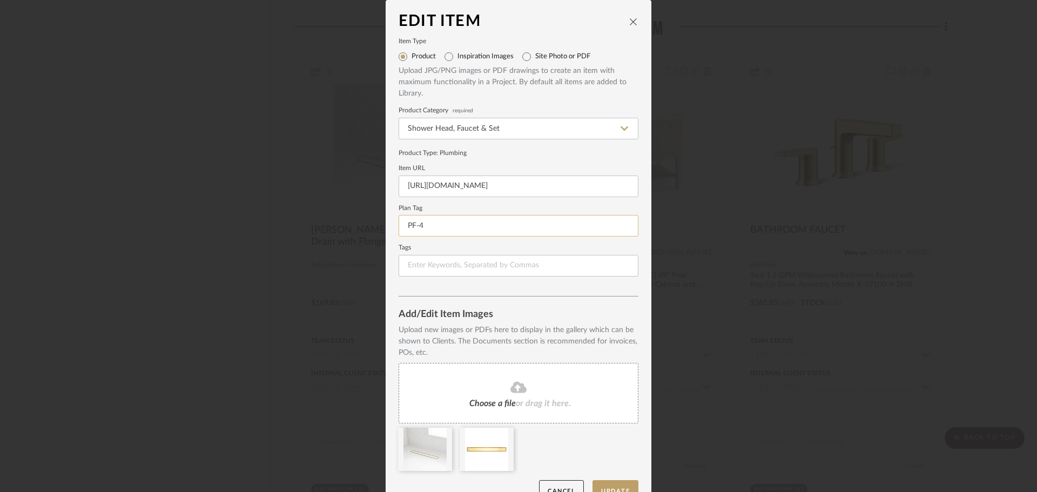
click at [439, 232] on input "PF-4" at bounding box center [519, 226] width 240 height 22
type input "PF-7"
click at [604, 486] on button "Update" at bounding box center [616, 491] width 46 height 22
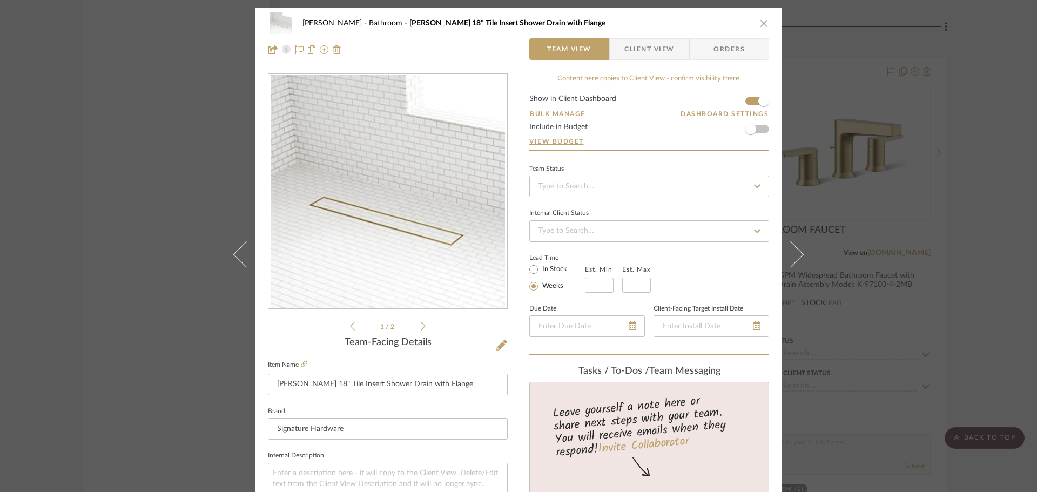
click at [759, 28] on button "close" at bounding box center [764, 23] width 10 height 10
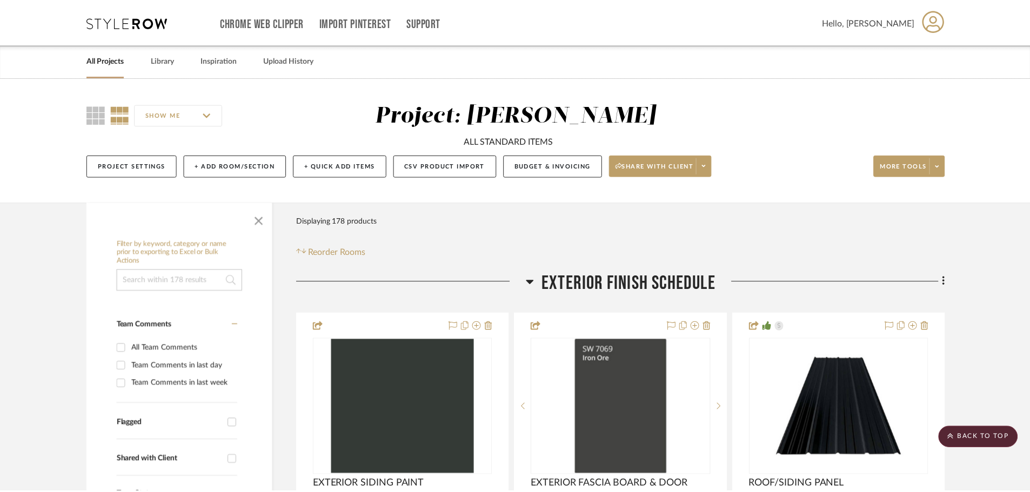
scroll to position [12370, 0]
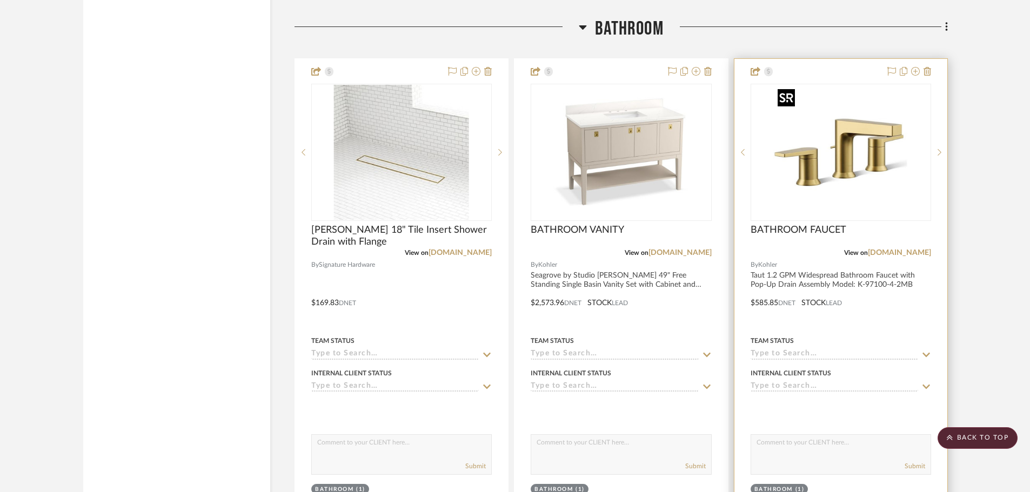
click at [860, 148] on img "0" at bounding box center [840, 152] width 135 height 135
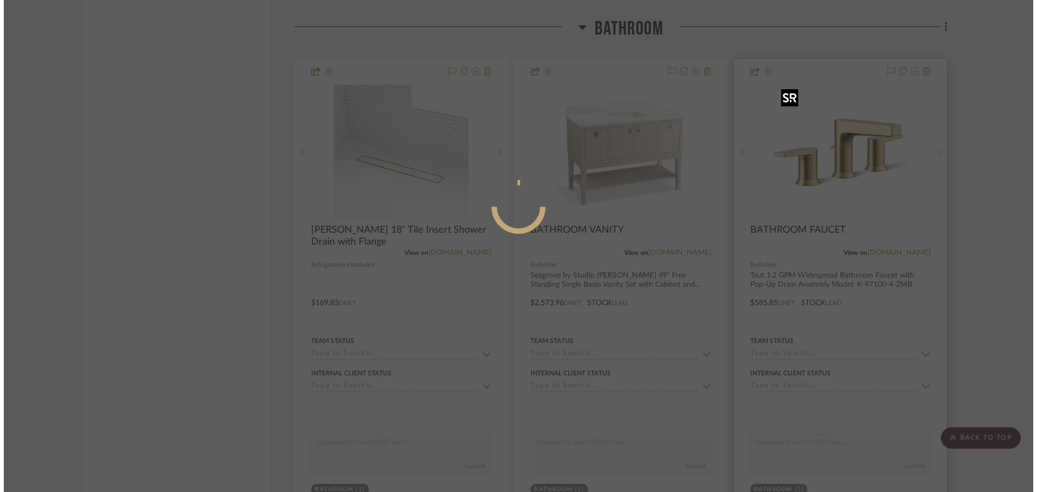
scroll to position [0, 0]
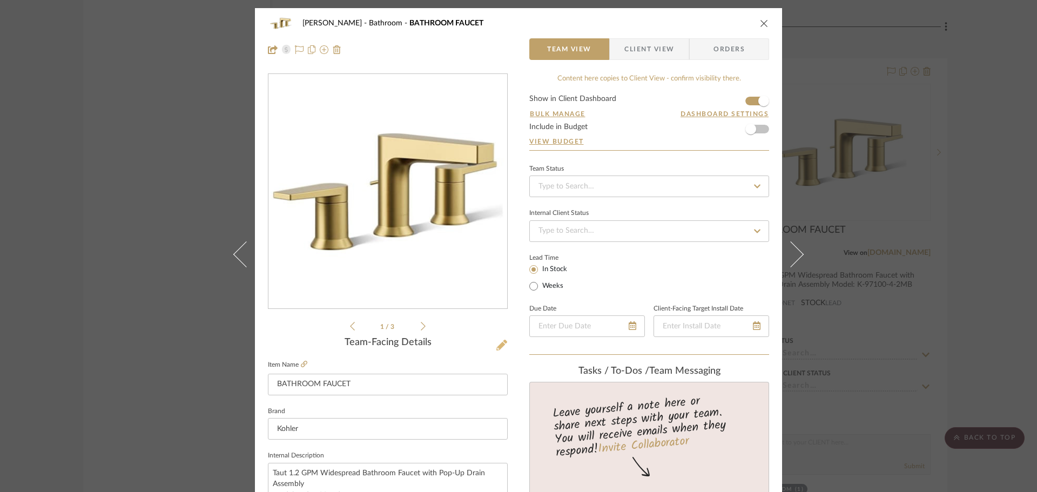
click at [502, 349] on icon at bounding box center [501, 345] width 11 height 11
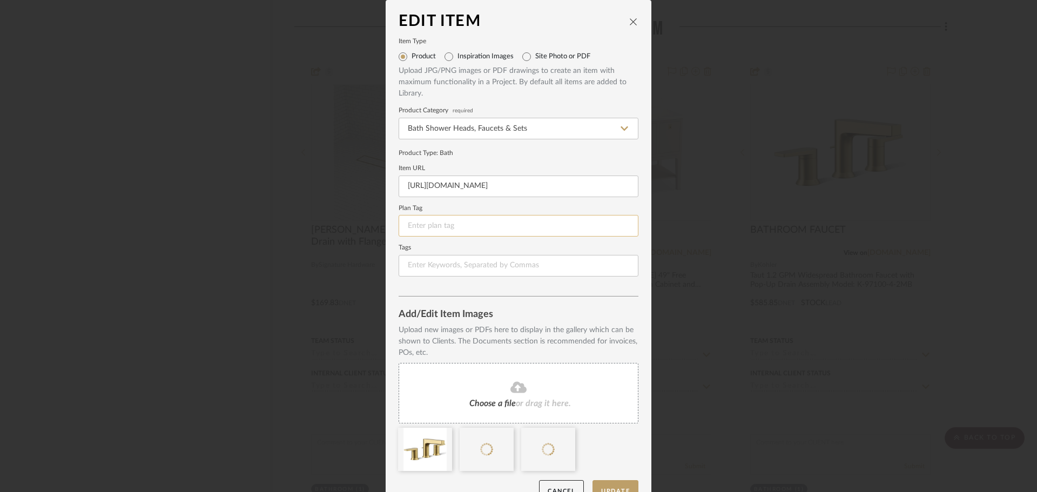
click at [463, 227] on input at bounding box center [519, 226] width 240 height 22
type input "PF-8"
click at [596, 480] on button "Update" at bounding box center [616, 491] width 46 height 22
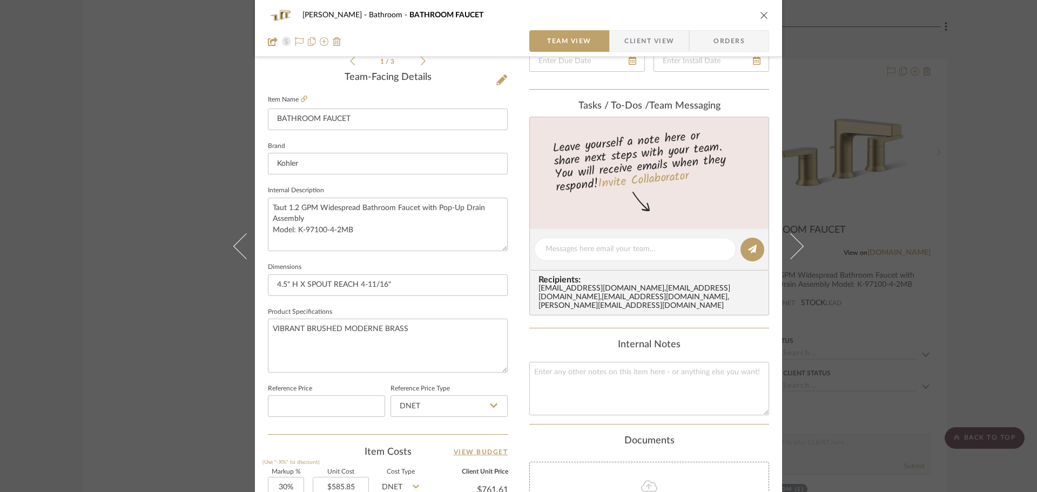
scroll to position [270, 0]
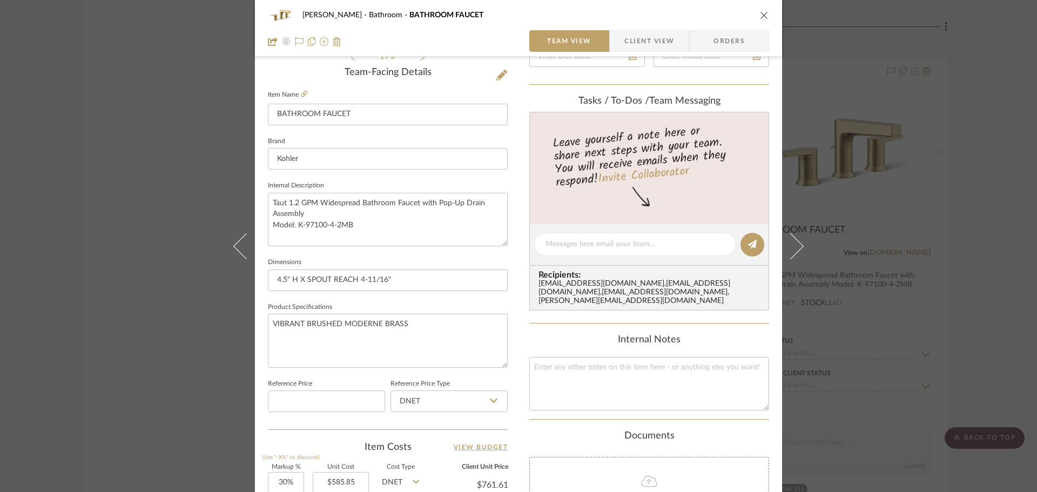
click at [767, 9] on div "CHANG Bathroom BATHROOM FAUCET Team View Client View Orders" at bounding box center [518, 28] width 527 height 57
click at [761, 15] on icon "close" at bounding box center [764, 15] width 9 height 9
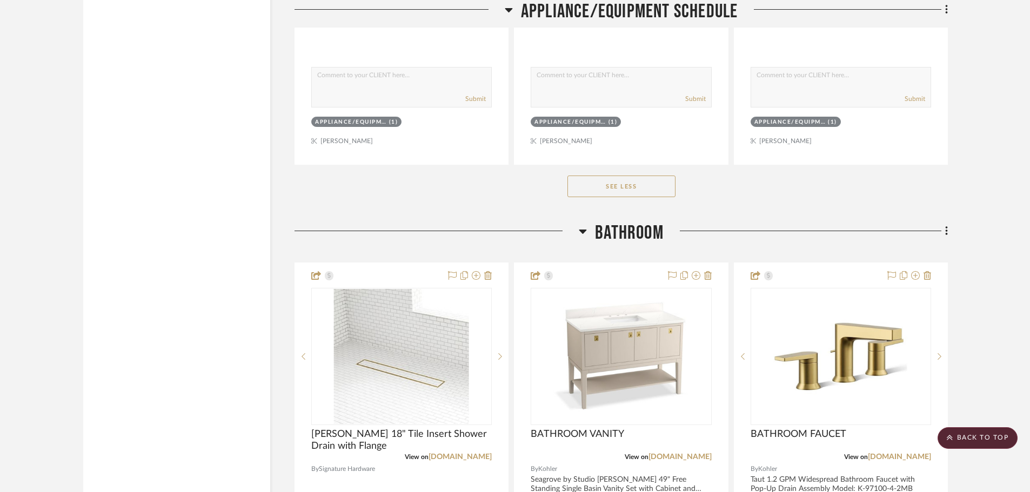
scroll to position [12154, 0]
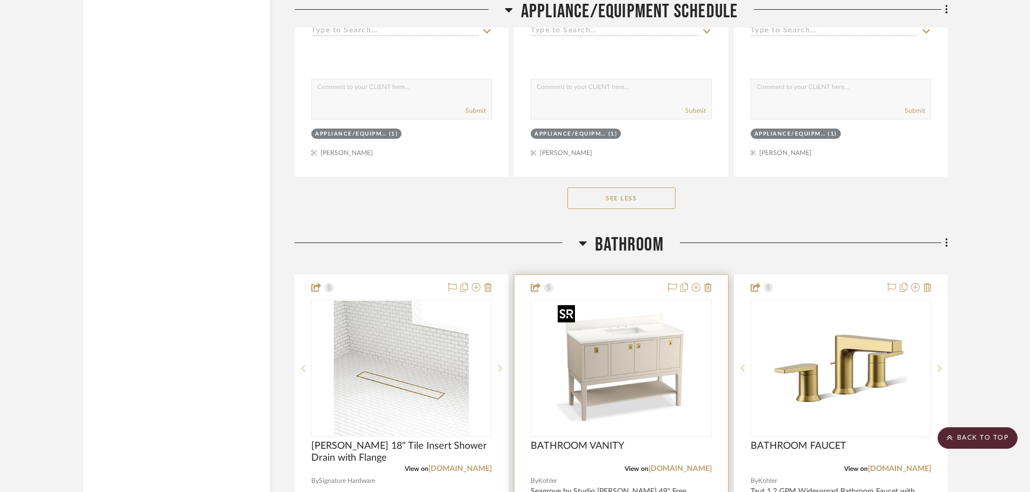
click at [633, 348] on img "0" at bounding box center [620, 368] width 135 height 135
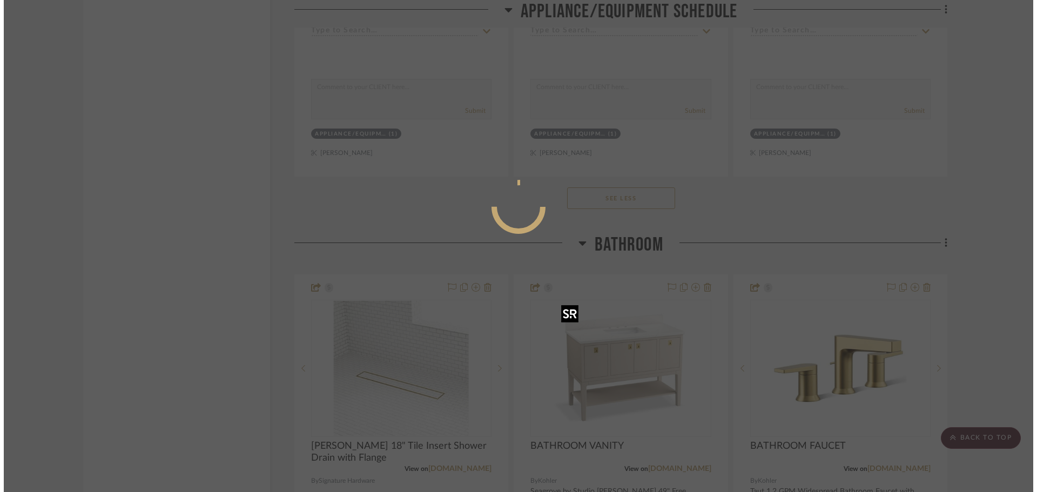
scroll to position [0, 0]
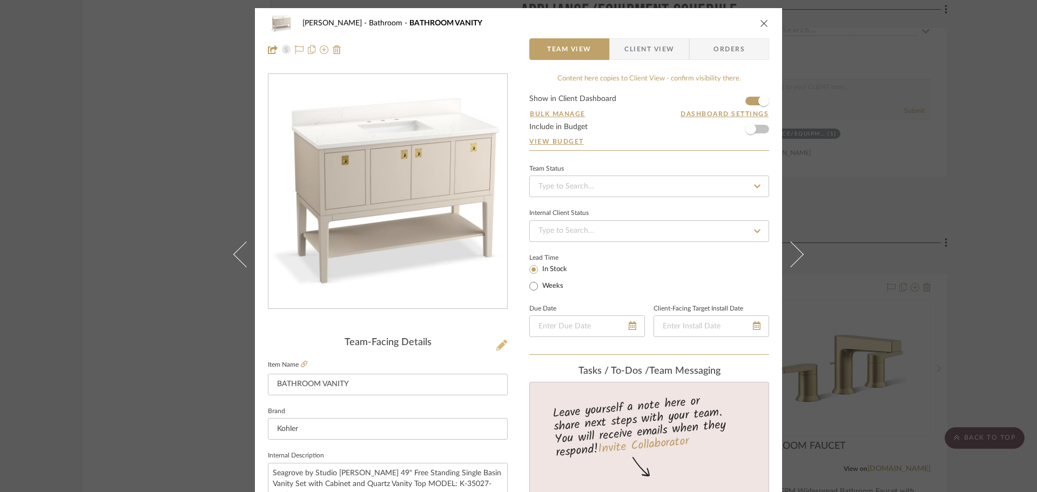
click at [496, 342] on icon at bounding box center [501, 345] width 11 height 11
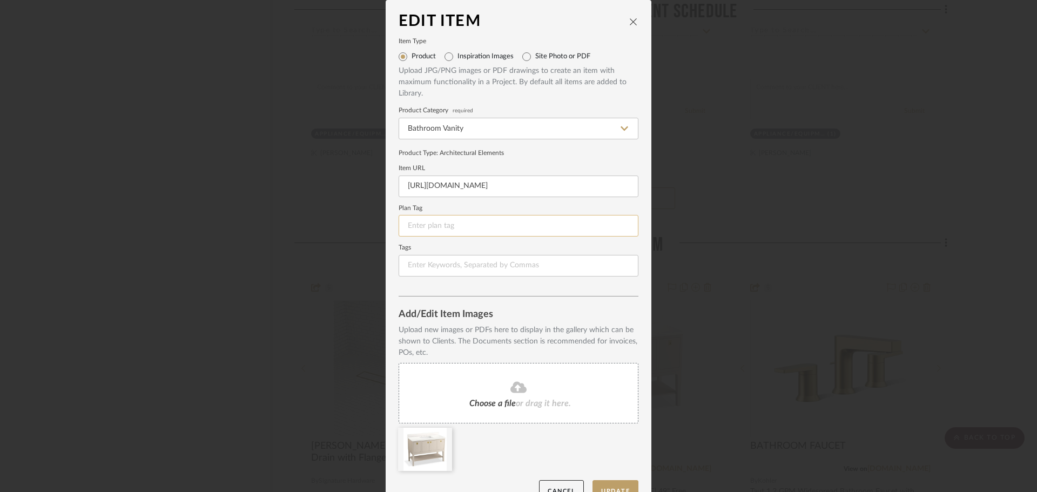
click at [414, 228] on input at bounding box center [519, 226] width 240 height 22
type input "CA-2"
click at [623, 485] on button "Update" at bounding box center [616, 491] width 46 height 22
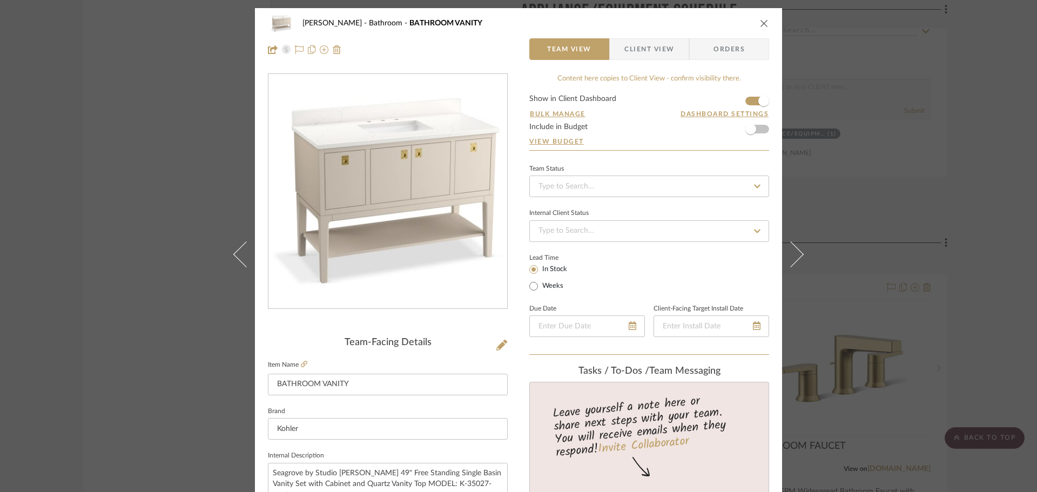
click at [761, 20] on icon "close" at bounding box center [764, 23] width 9 height 9
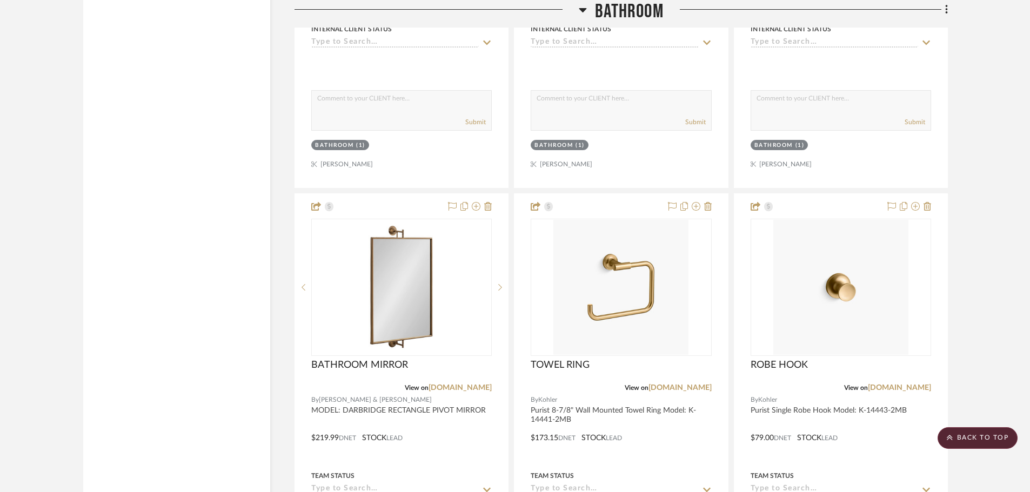
scroll to position [12856, 0]
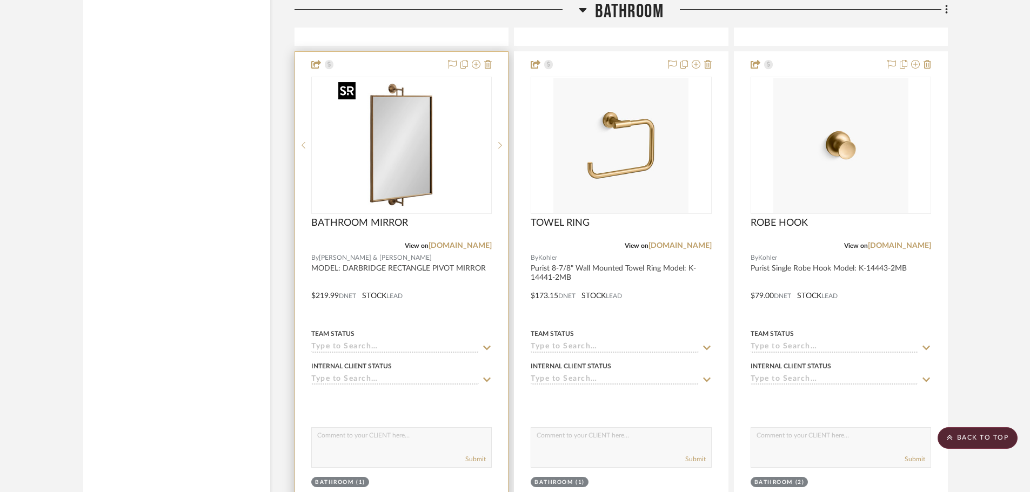
click at [383, 130] on div at bounding box center [401, 145] width 180 height 137
click at [388, 131] on img "0" at bounding box center [401, 145] width 135 height 135
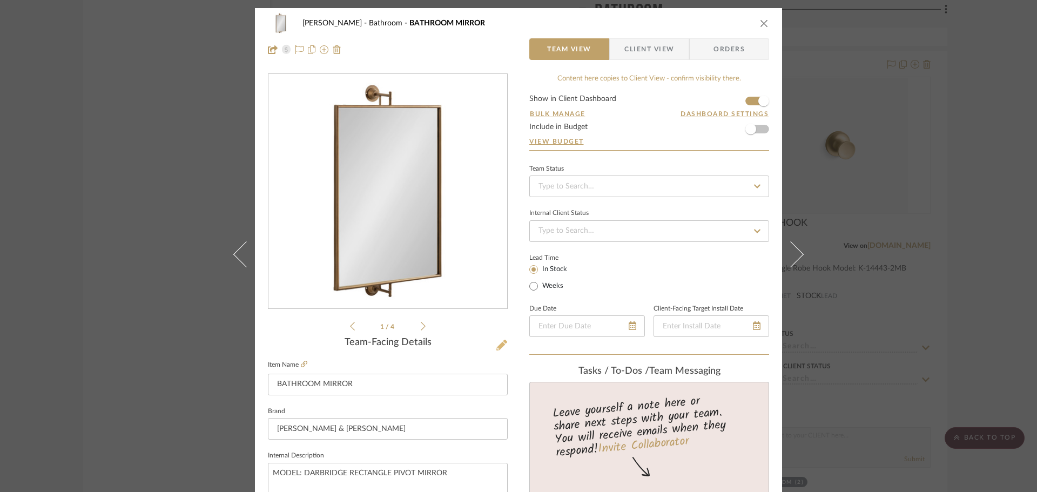
click at [496, 339] on button at bounding box center [502, 345] width 12 height 17
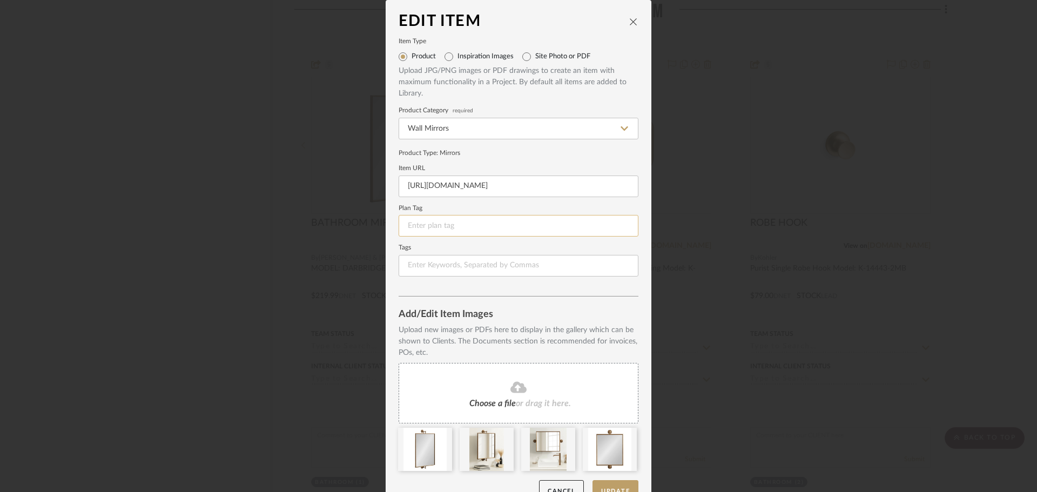
click at [427, 225] on input at bounding box center [519, 226] width 240 height 22
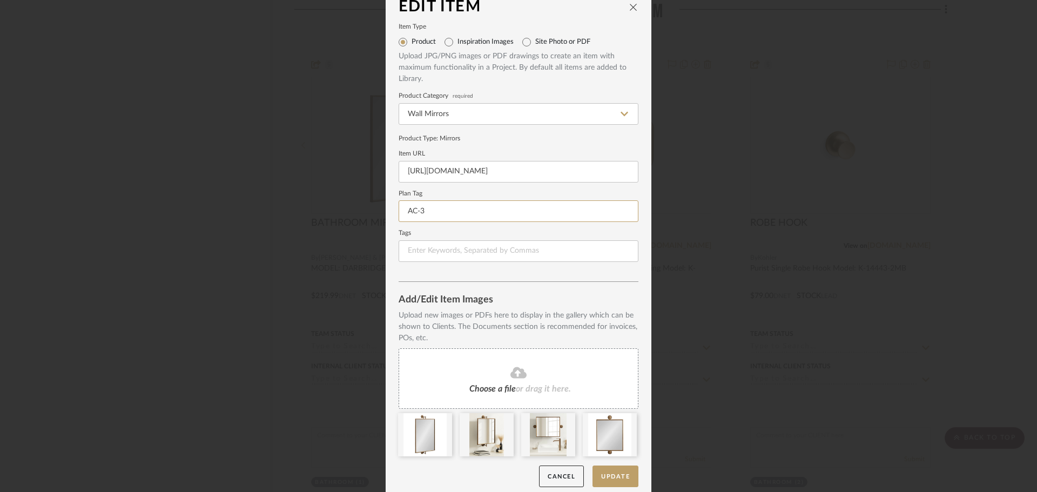
scroll to position [23, 0]
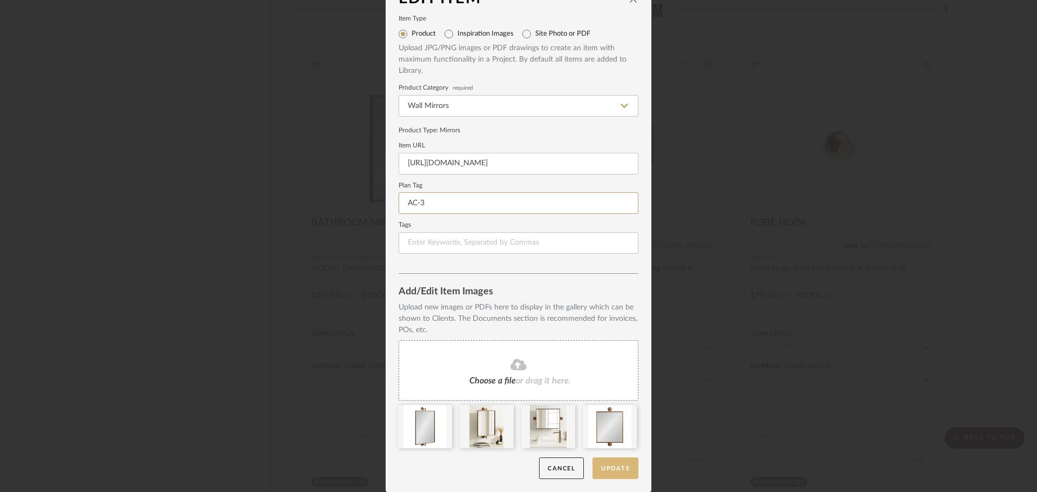
type input "AC-3"
click at [611, 472] on button "Update" at bounding box center [616, 469] width 46 height 22
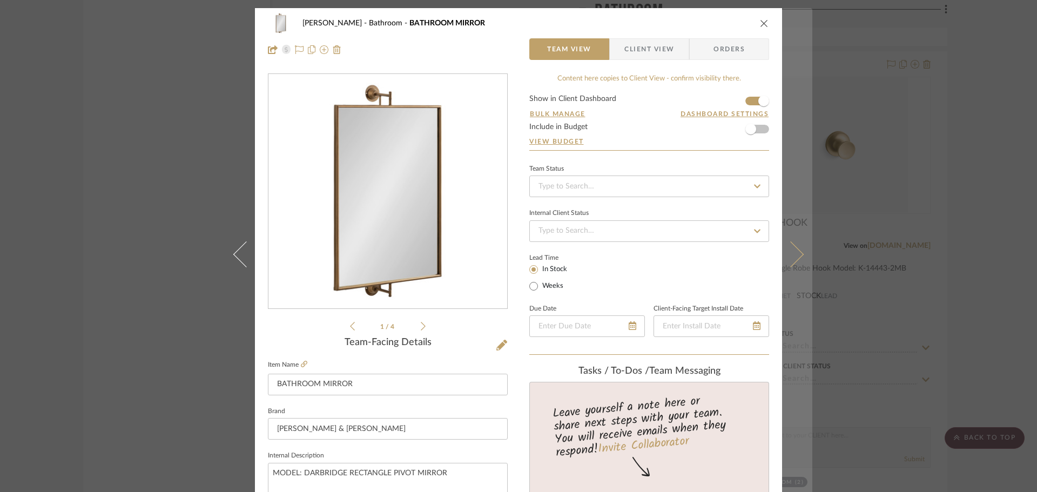
click at [796, 250] on button at bounding box center [797, 254] width 30 height 492
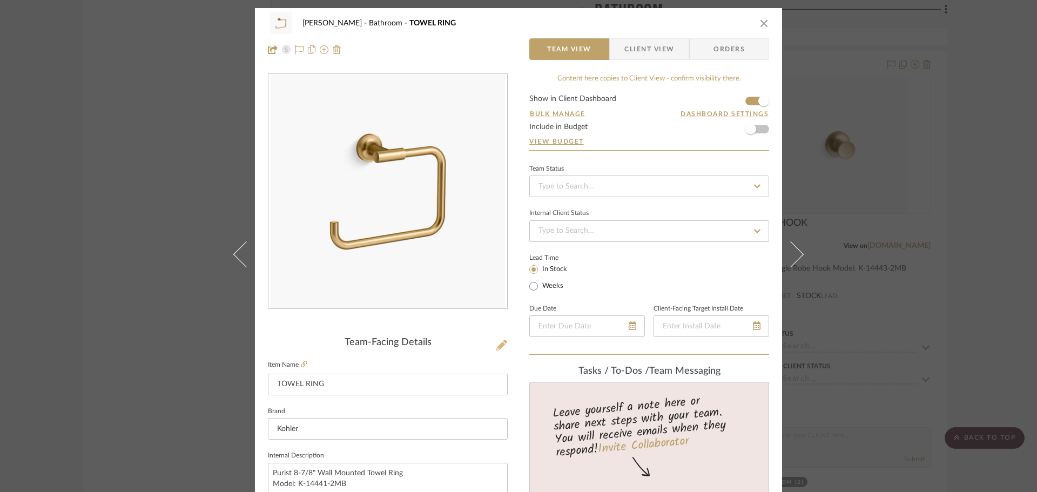
click at [496, 341] on icon at bounding box center [501, 345] width 11 height 11
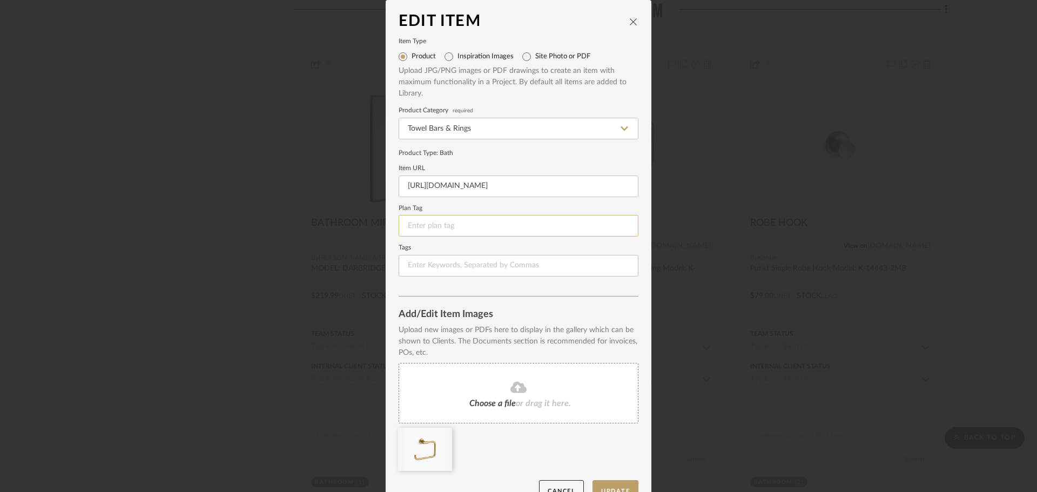
click at [451, 224] on input at bounding box center [519, 226] width 240 height 22
type input "AC-4"
click at [615, 483] on button "Update" at bounding box center [616, 491] width 46 height 22
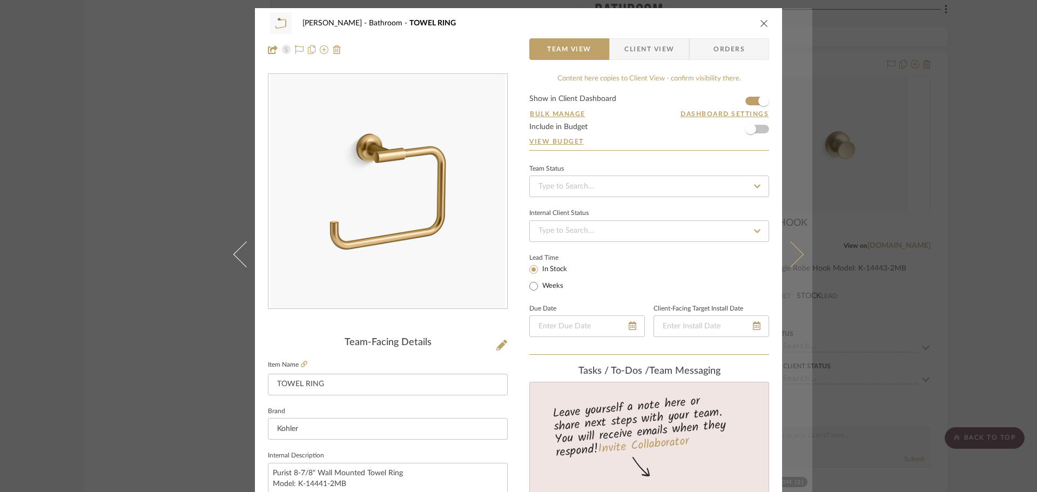
click at [786, 251] on icon at bounding box center [791, 254] width 26 height 26
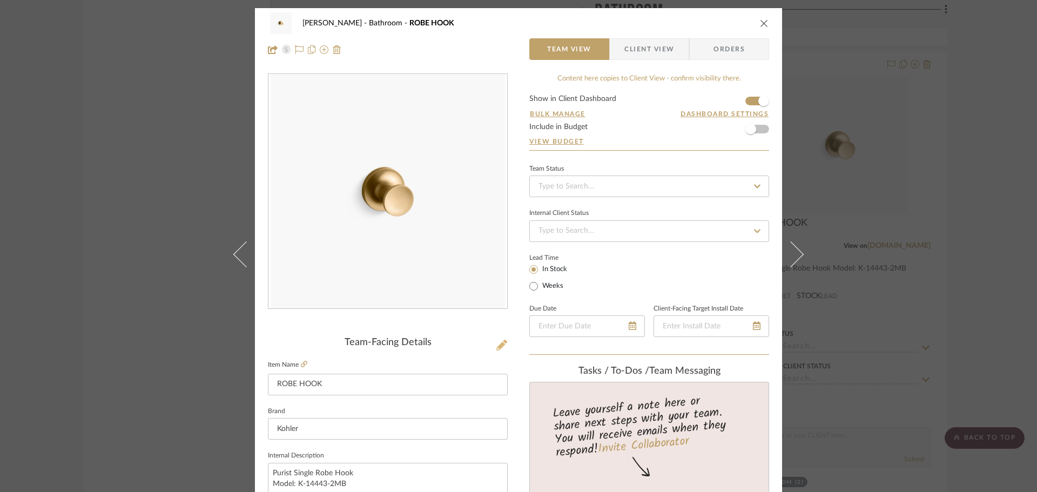
click at [497, 345] on icon at bounding box center [501, 345] width 11 height 11
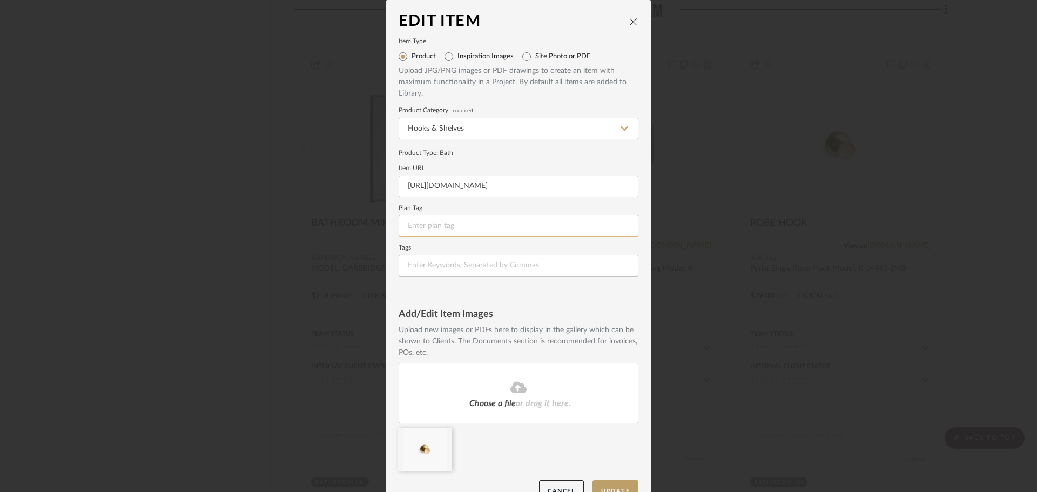
click at [418, 220] on input at bounding box center [519, 226] width 240 height 22
type input "AC-5"
click at [599, 482] on button "Update" at bounding box center [616, 491] width 46 height 22
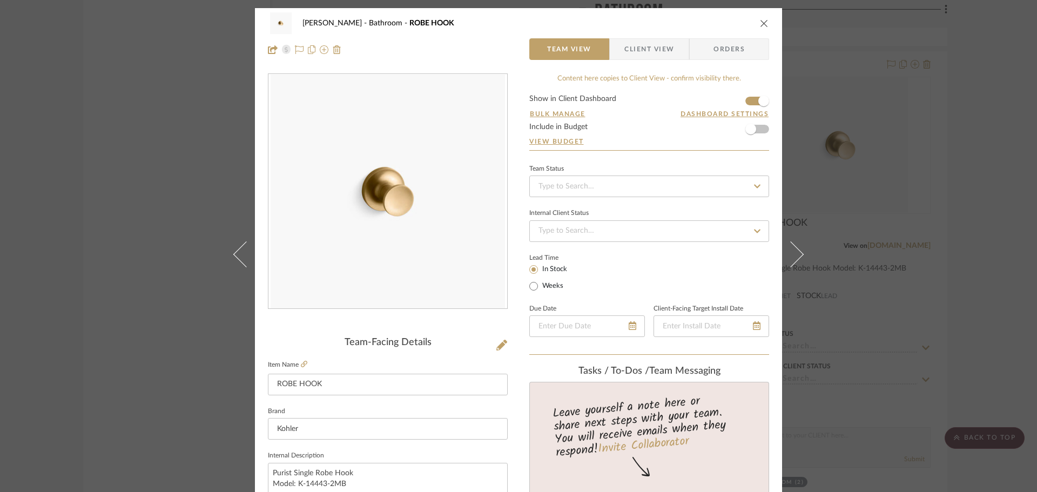
click at [761, 22] on icon "close" at bounding box center [764, 23] width 9 height 9
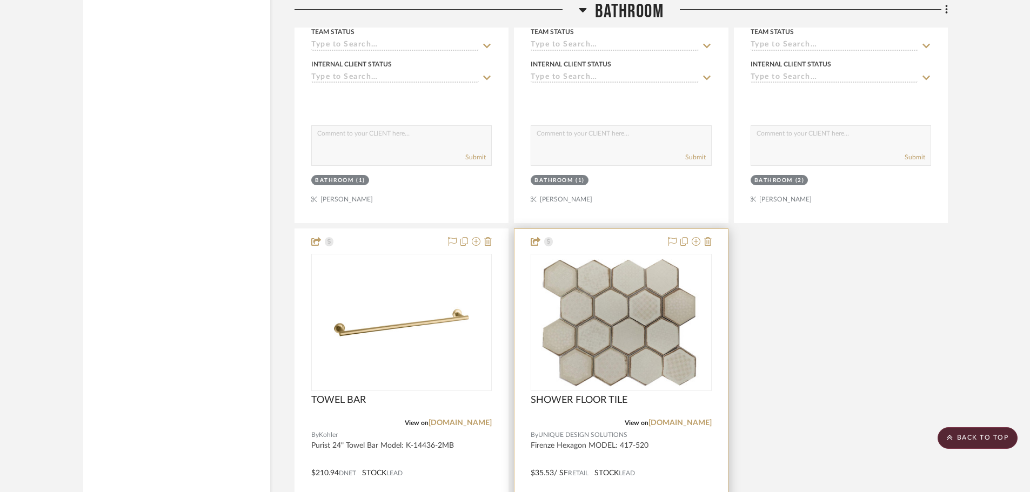
scroll to position [13180, 0]
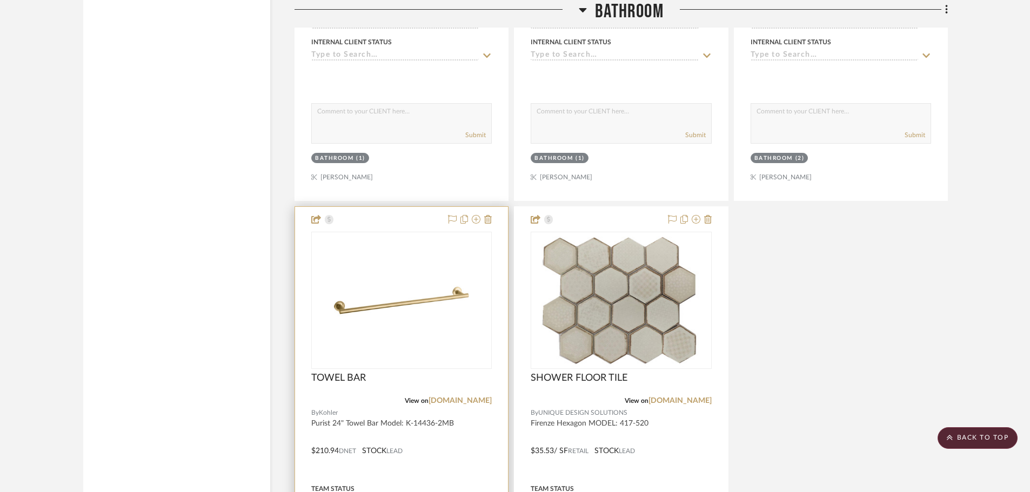
click at [0, 0] on div at bounding box center [0, 0] width 0 height 0
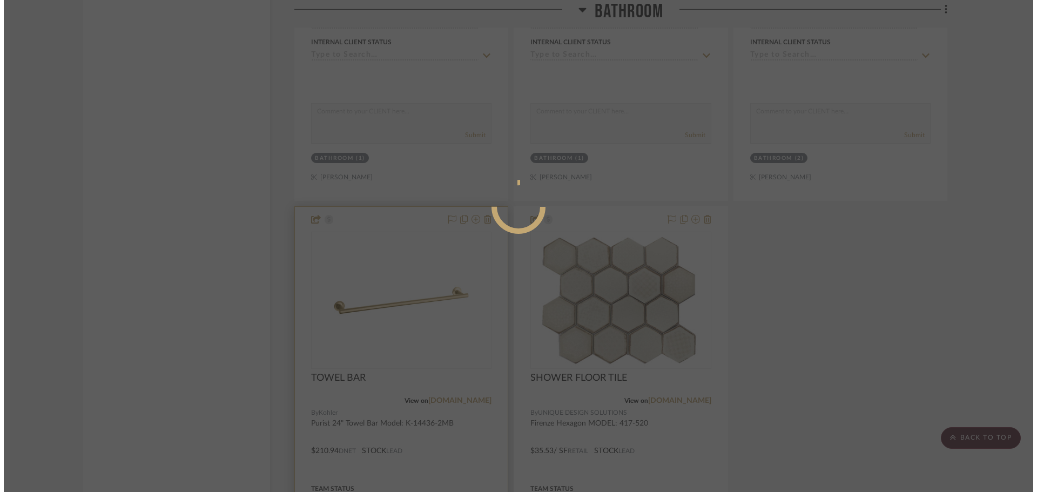
scroll to position [0, 0]
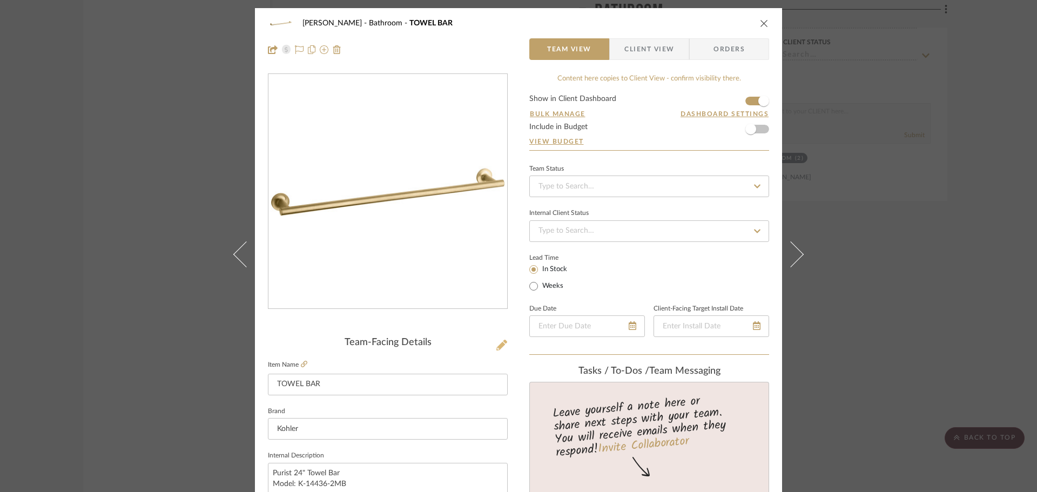
click at [499, 342] on icon at bounding box center [501, 345] width 11 height 11
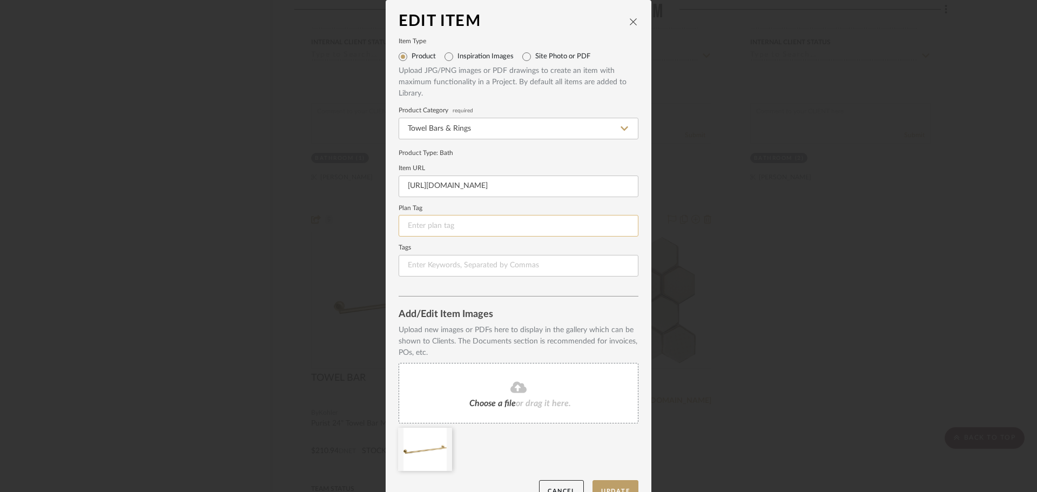
click at [408, 225] on input at bounding box center [519, 226] width 240 height 22
type input "AC-5"
click at [604, 481] on button "Update" at bounding box center [616, 491] width 46 height 22
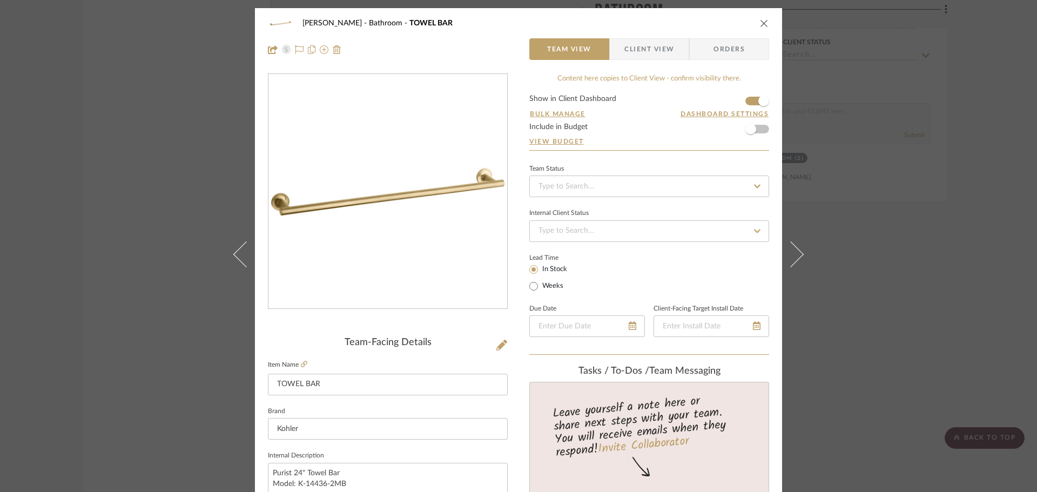
click at [762, 22] on icon "close" at bounding box center [764, 23] width 9 height 9
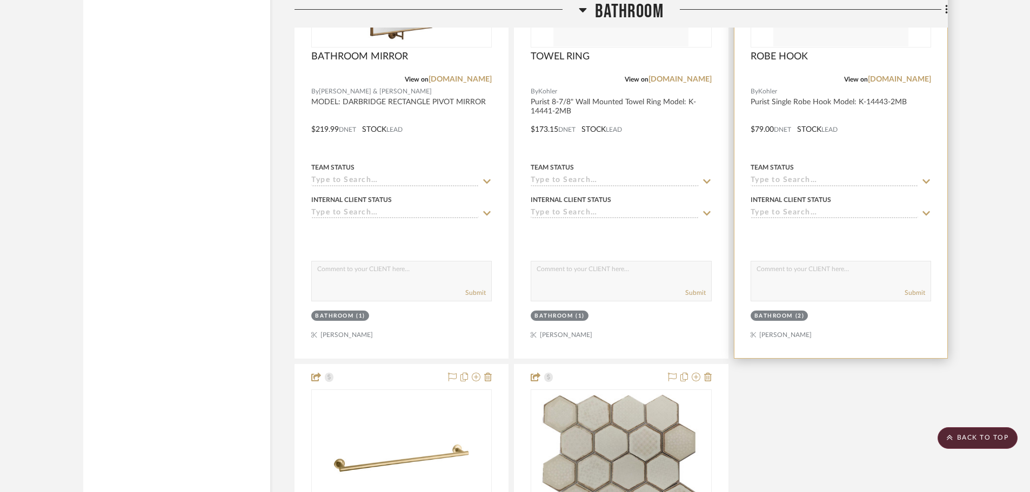
scroll to position [13018, 0]
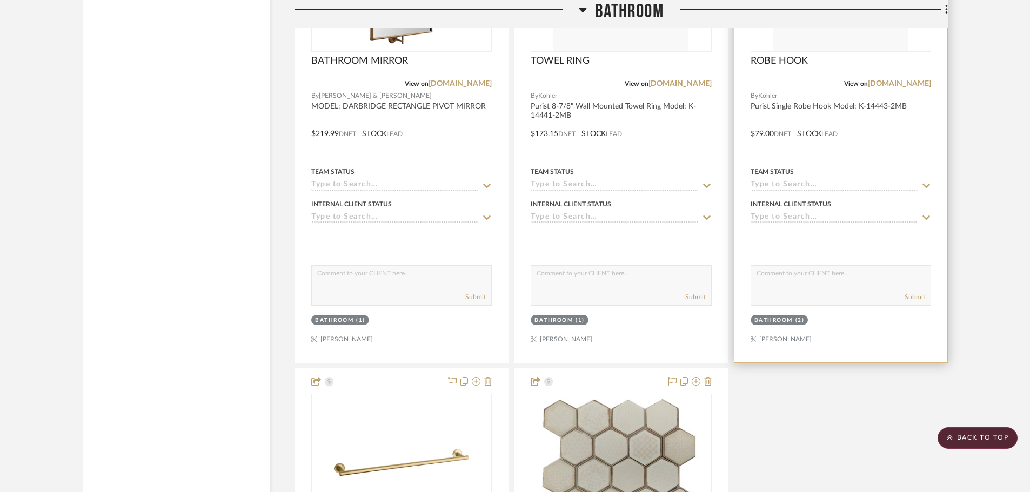
click at [804, 143] on div at bounding box center [840, 126] width 213 height 473
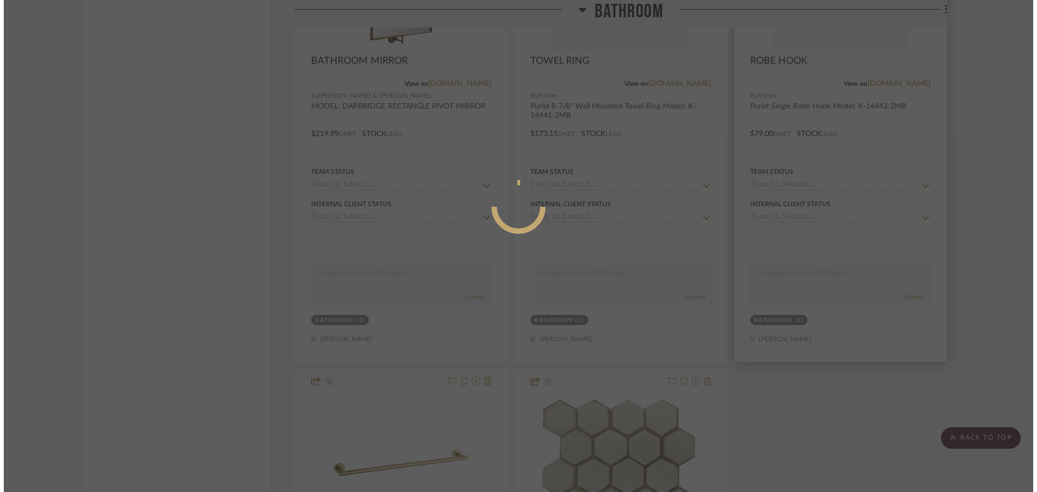
scroll to position [0, 0]
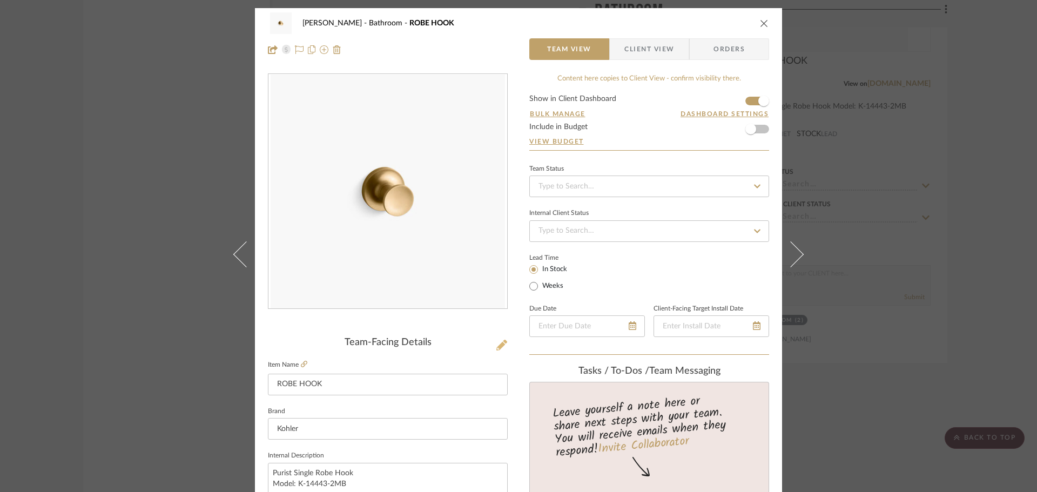
click at [500, 347] on icon at bounding box center [501, 345] width 11 height 11
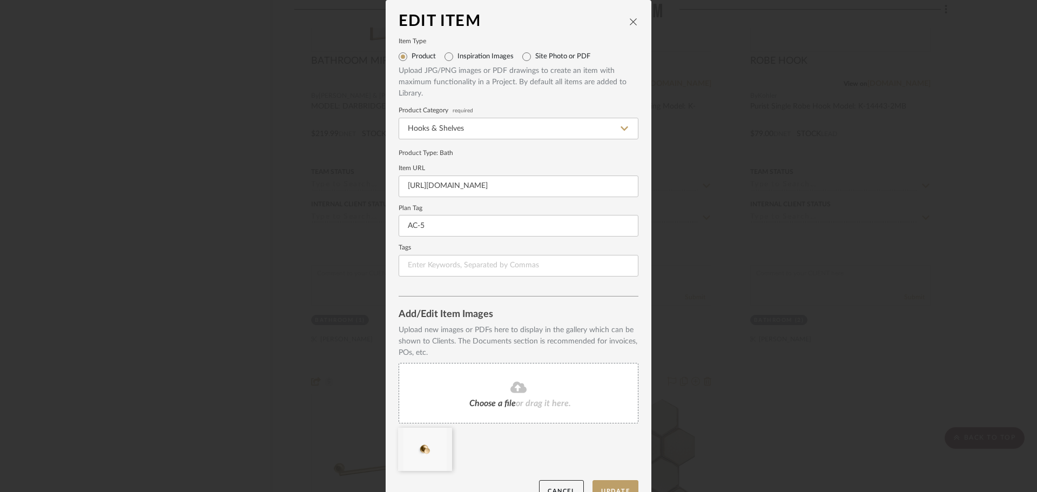
click at [634, 18] on icon "close" at bounding box center [633, 21] width 9 height 9
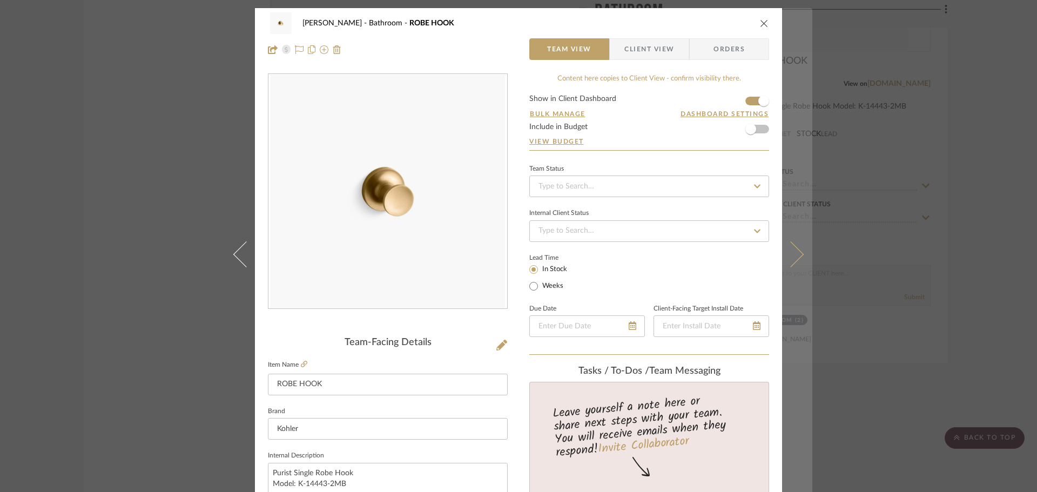
click at [789, 249] on icon at bounding box center [791, 254] width 26 height 26
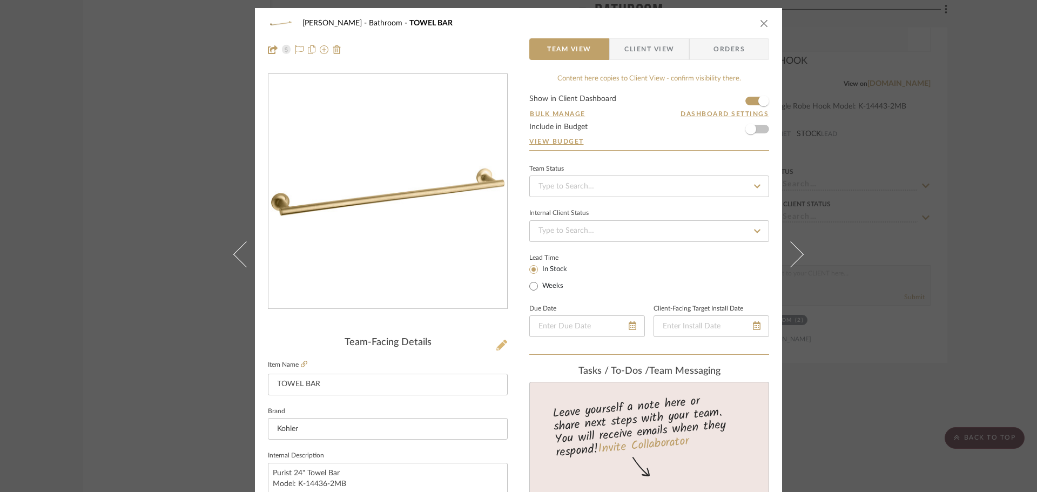
click at [499, 340] on icon at bounding box center [501, 345] width 11 height 11
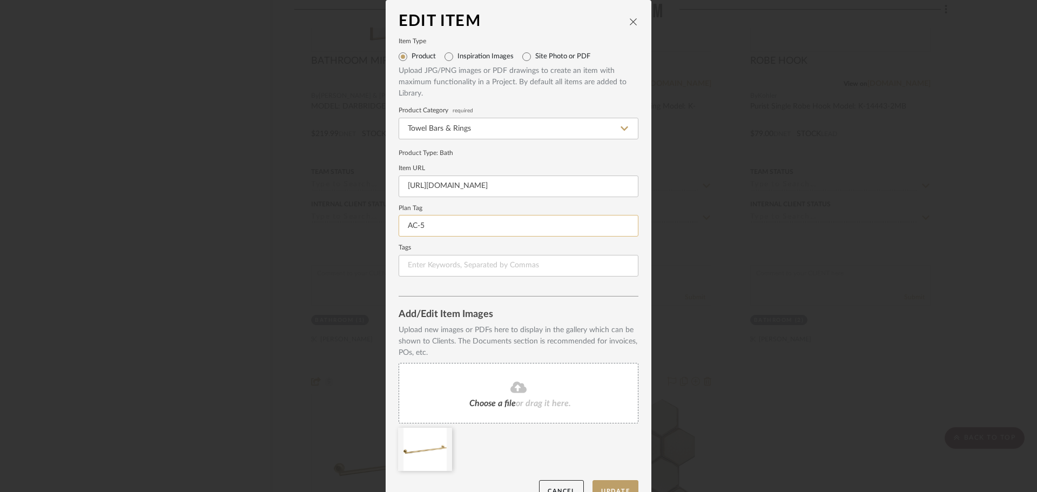
click at [506, 233] on input "AC-5" at bounding box center [519, 226] width 240 height 22
type input "AC-6"
click at [621, 486] on button "Update" at bounding box center [616, 491] width 46 height 22
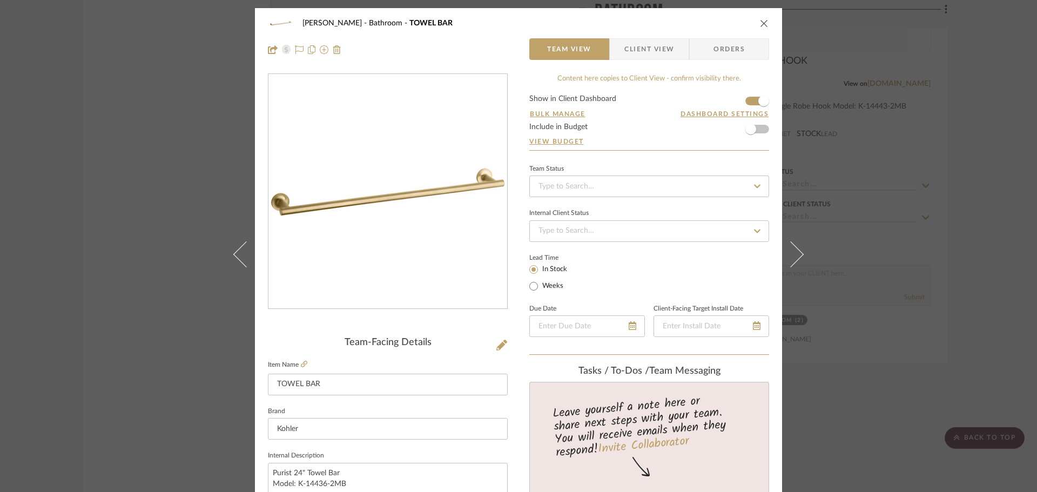
click at [763, 21] on icon "close" at bounding box center [764, 23] width 9 height 9
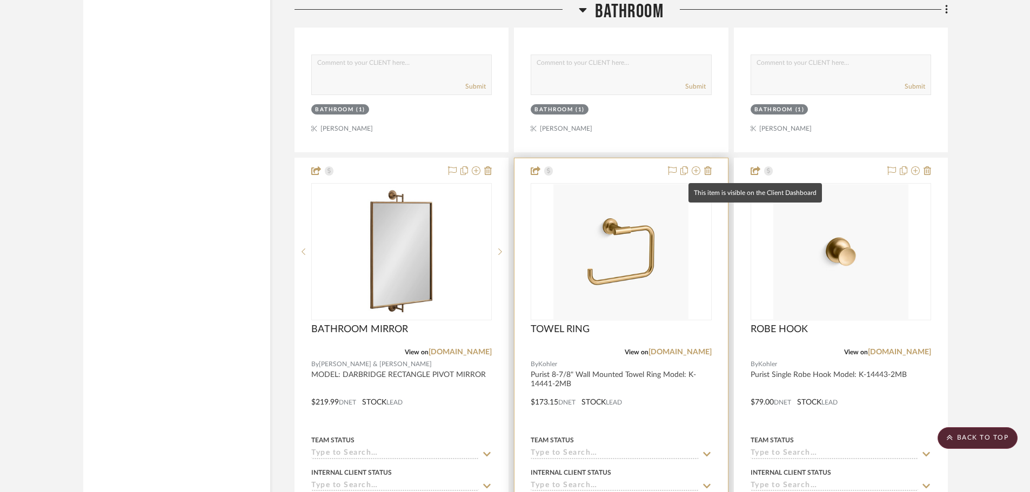
scroll to position [12748, 0]
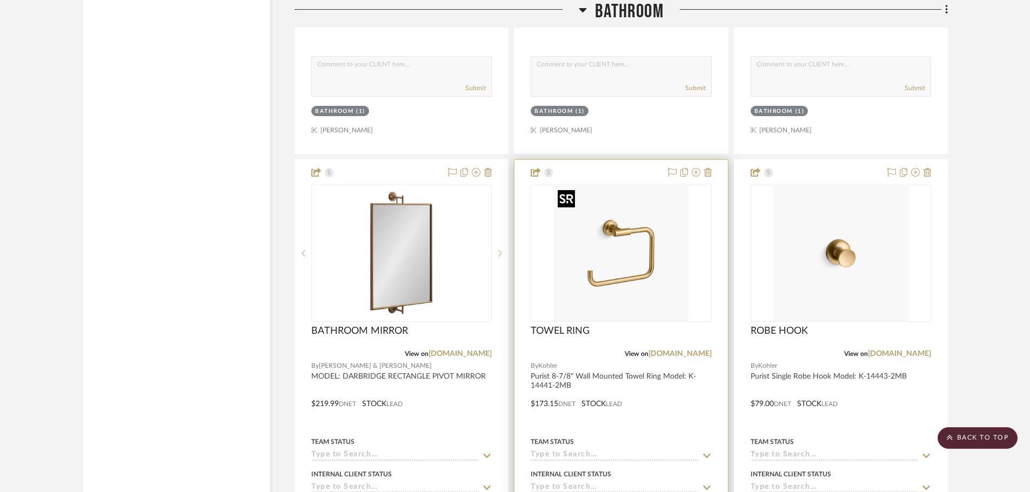
click at [646, 277] on img "0" at bounding box center [620, 253] width 135 height 135
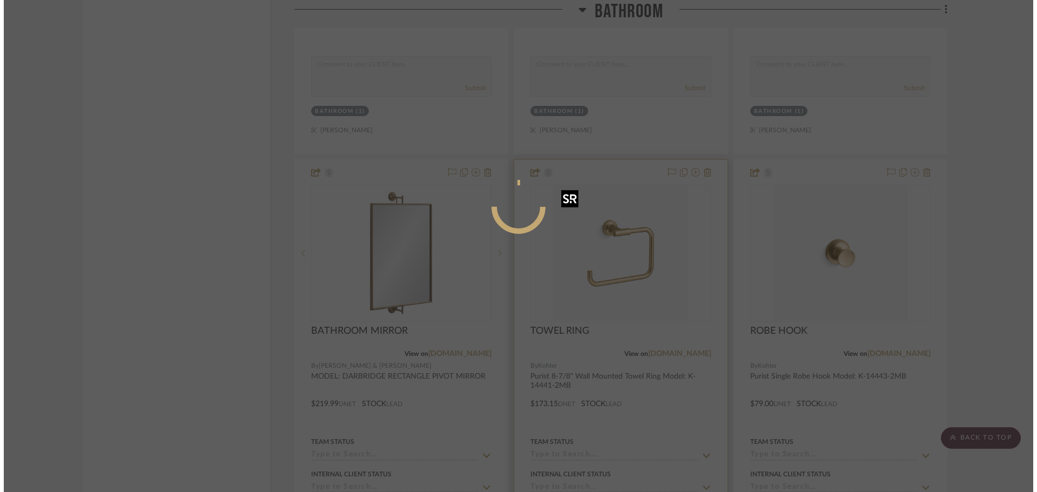
scroll to position [0, 0]
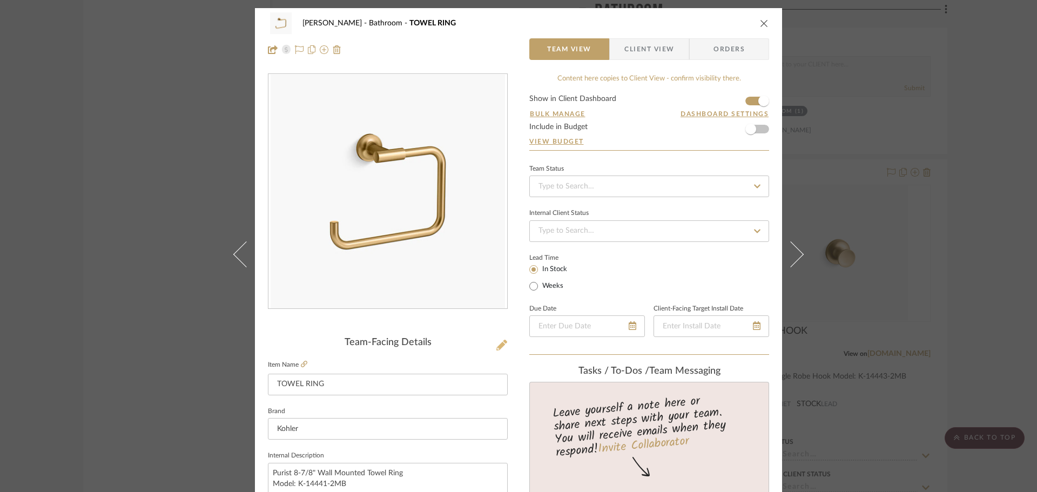
click at [502, 345] on icon at bounding box center [501, 345] width 11 height 11
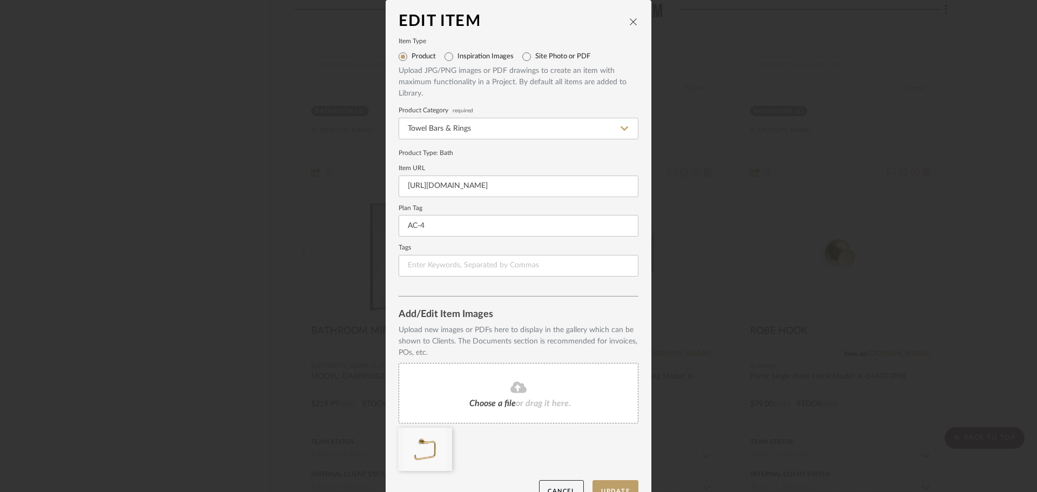
drag, startPoint x: 634, startPoint y: 18, endPoint x: 637, endPoint y: 28, distance: 10.2
click at [634, 21] on icon "close" at bounding box center [633, 21] width 9 height 9
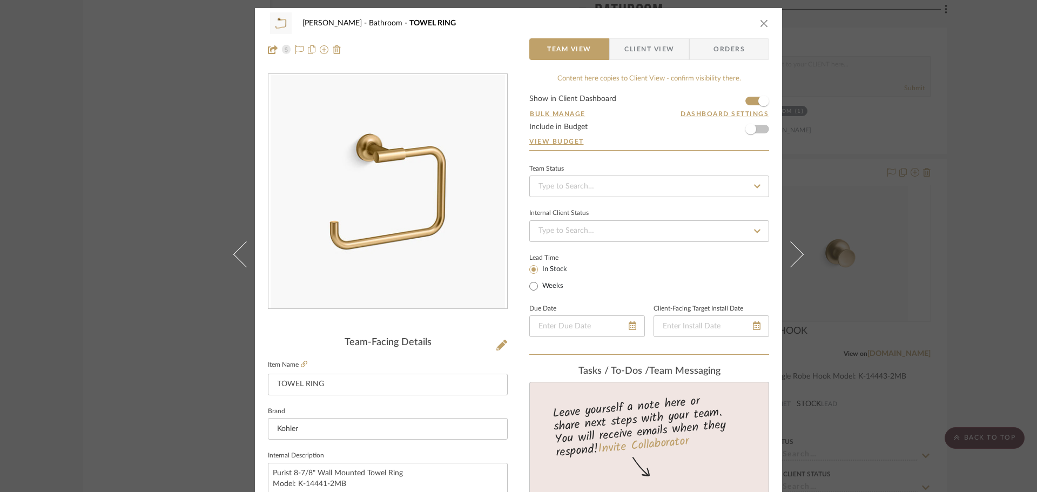
click at [760, 21] on icon "close" at bounding box center [764, 23] width 9 height 9
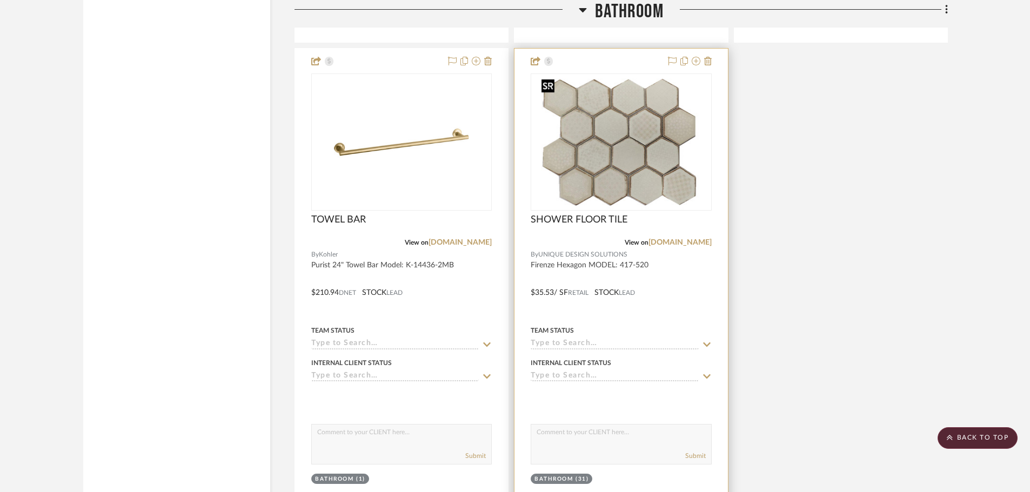
scroll to position [13342, 0]
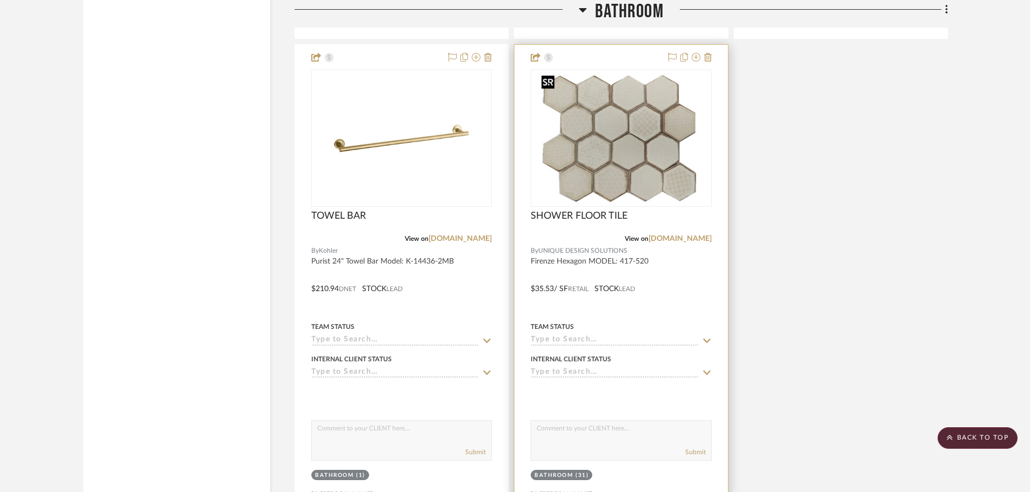
click at [624, 179] on img "0" at bounding box center [621, 138] width 168 height 135
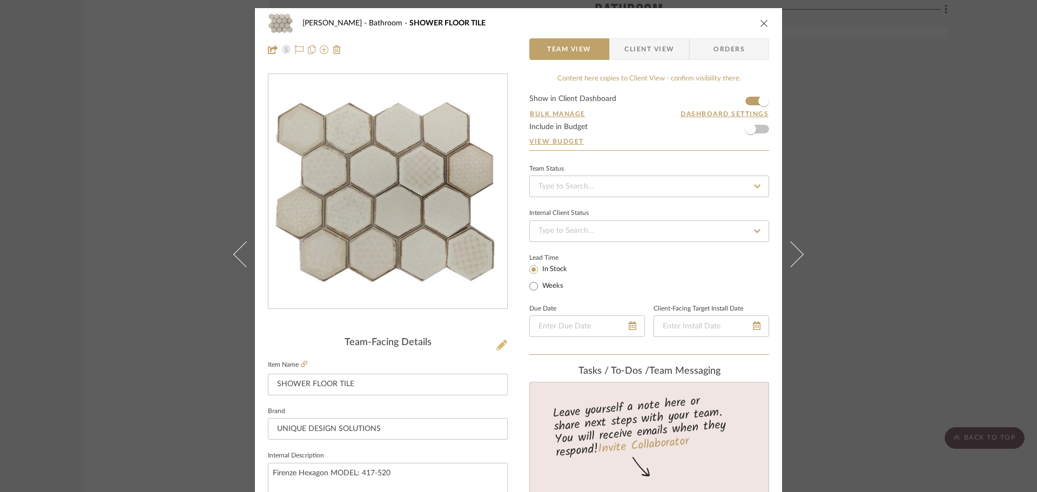
click at [498, 349] on icon at bounding box center [501, 345] width 11 height 11
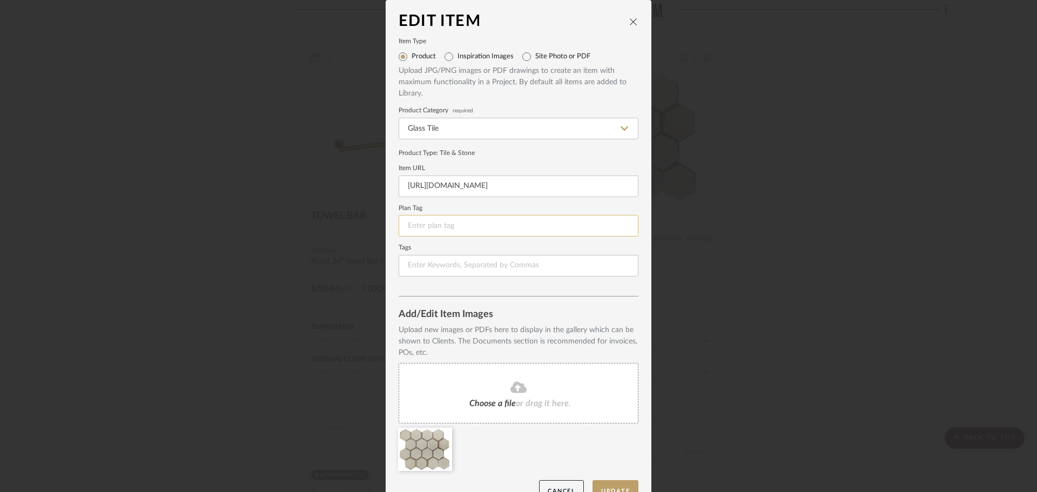
click at [421, 223] on input at bounding box center [519, 226] width 240 height 22
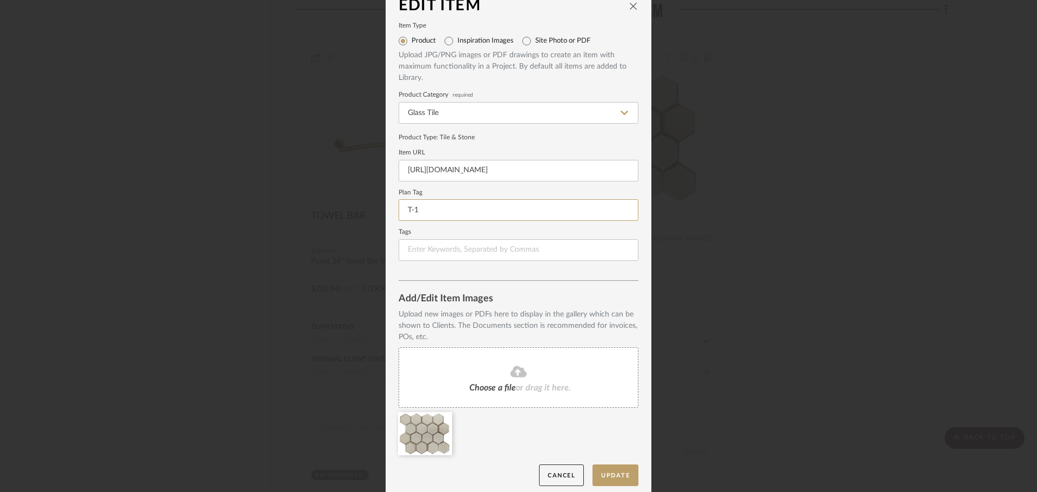
scroll to position [23, 0]
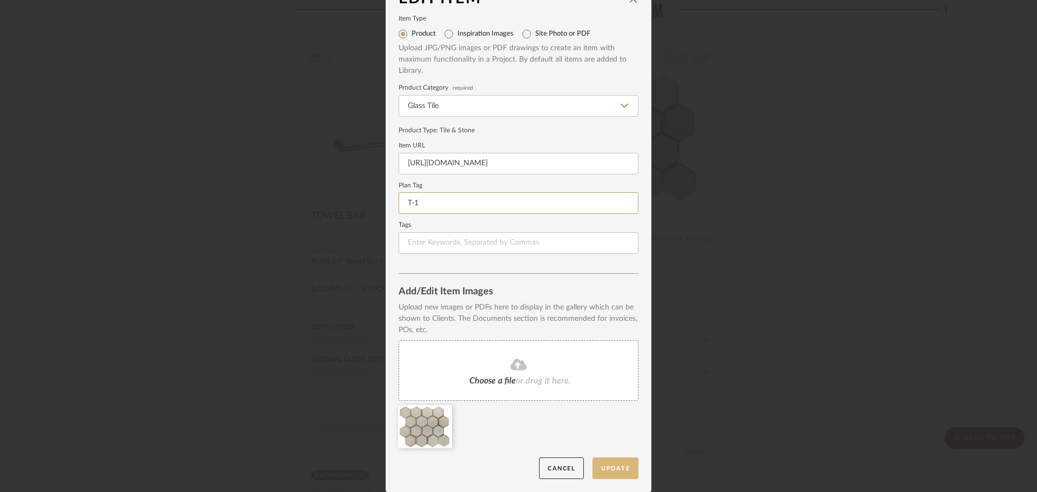
type input "T-1"
click at [615, 465] on button "Update" at bounding box center [616, 469] width 46 height 22
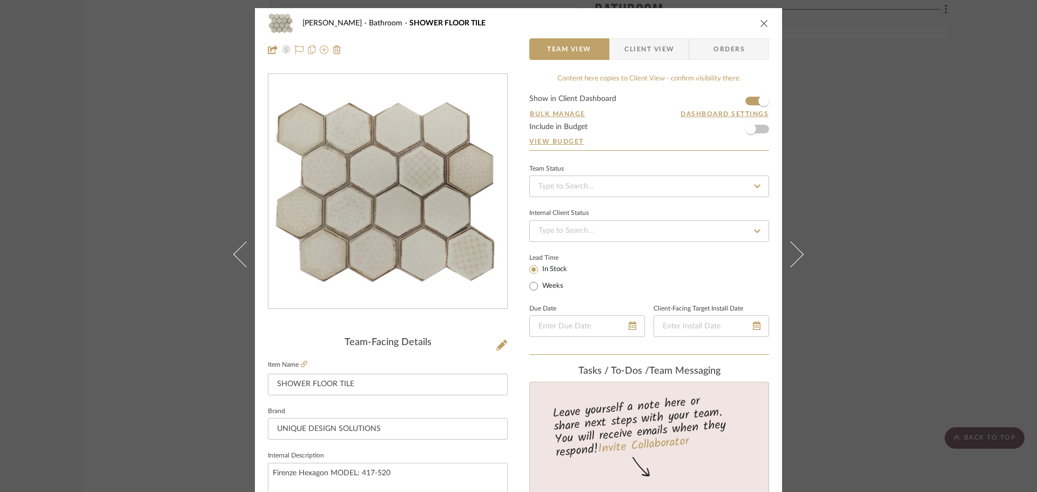
click at [761, 23] on icon "close" at bounding box center [764, 23] width 9 height 9
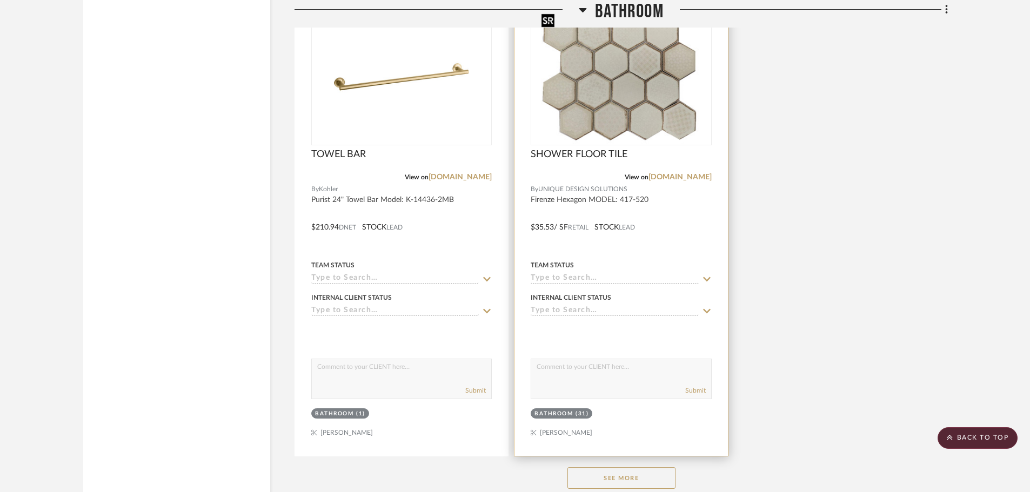
scroll to position [13612, 0]
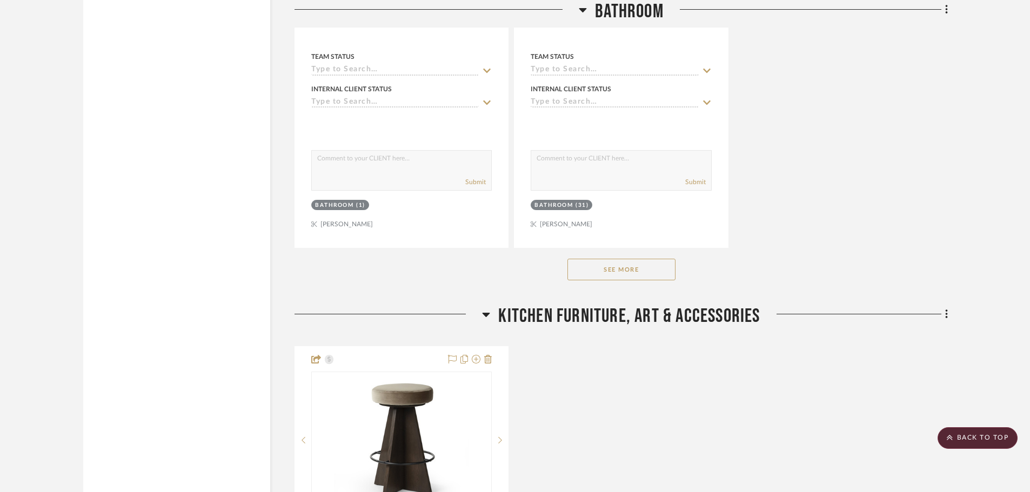
click at [665, 270] on button "See More" at bounding box center [621, 270] width 108 height 22
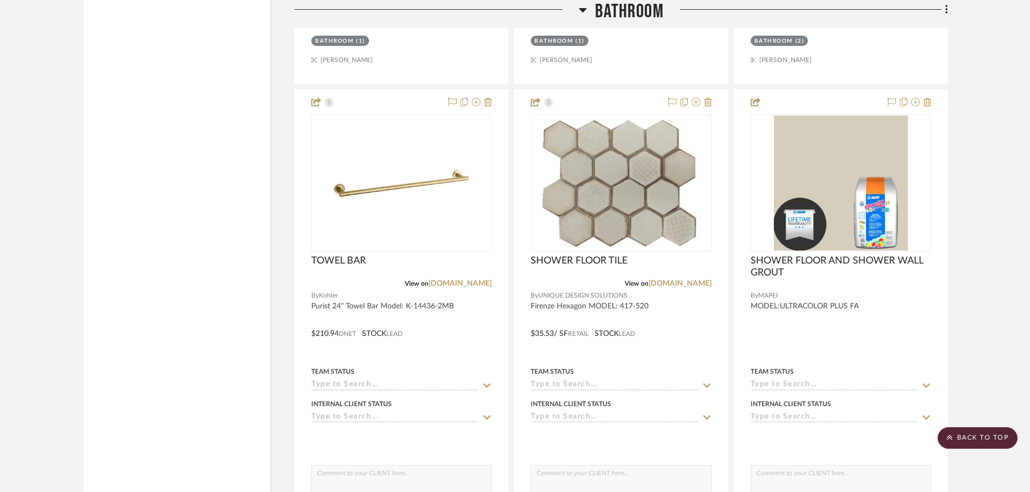
scroll to position [13288, 0]
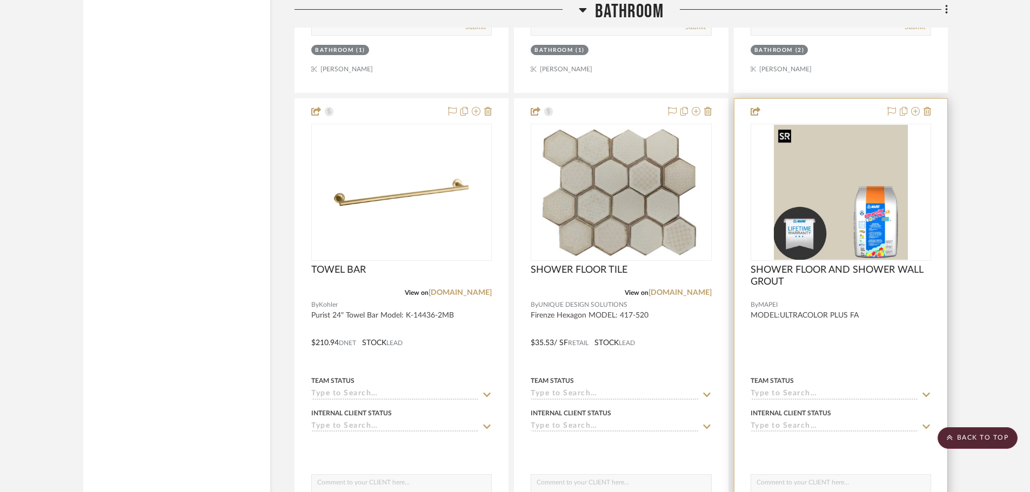
click at [0, 0] on img at bounding box center [0, 0] width 0 height 0
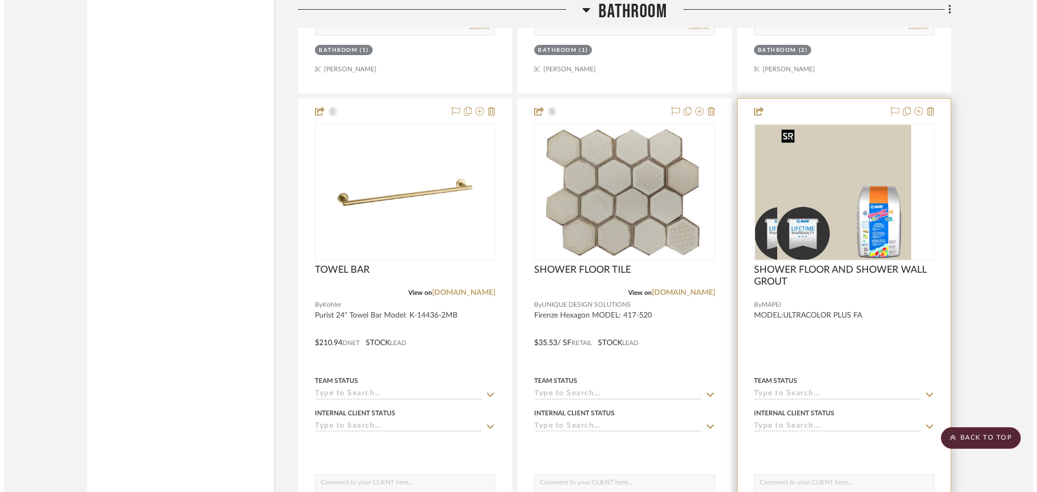
scroll to position [0, 0]
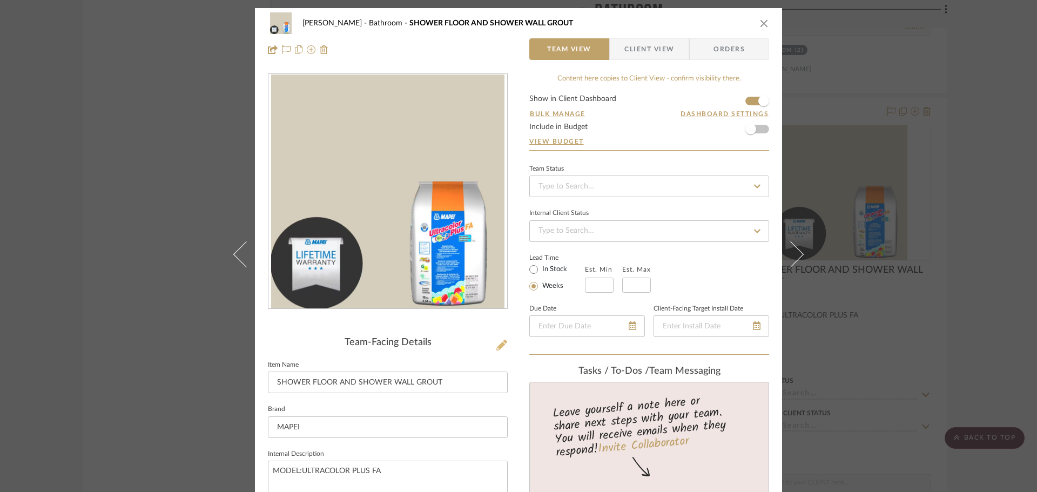
click at [500, 343] on icon at bounding box center [501, 345] width 11 height 11
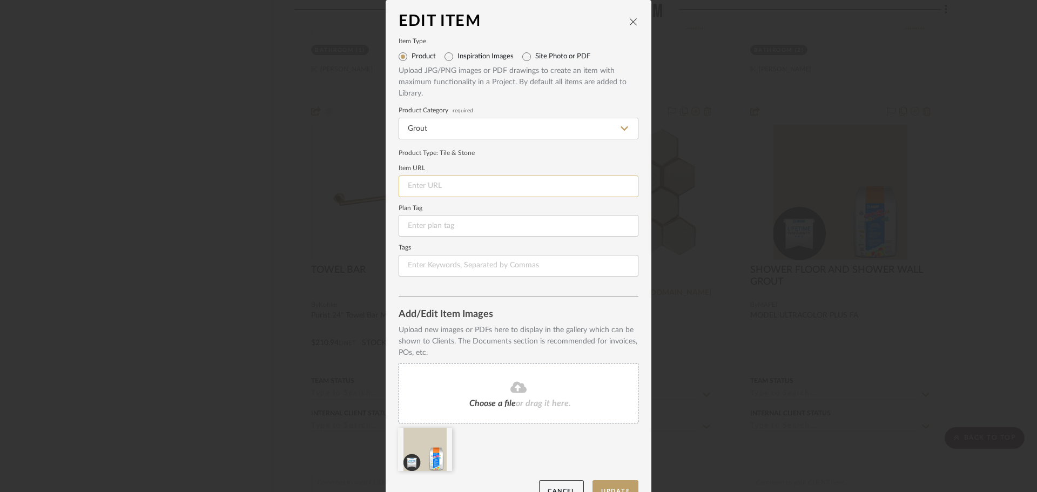
click at [455, 186] on input at bounding box center [519, 187] width 240 height 22
click at [428, 226] on input at bounding box center [519, 226] width 240 height 22
type input "G-1"
click at [623, 487] on button "Update" at bounding box center [616, 491] width 46 height 22
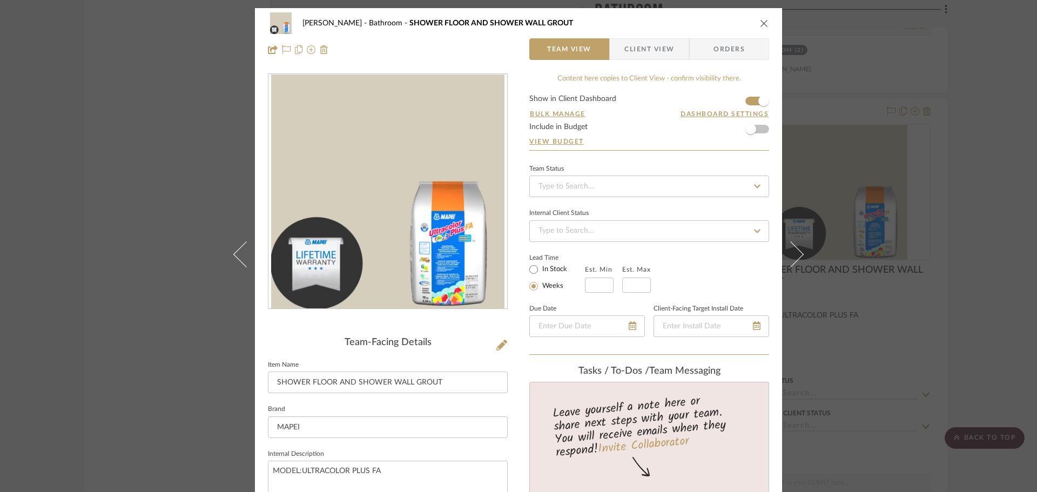
click at [759, 30] on div "CHANG Bathroom SHOWER FLOOR AND SHOWER WALL GROUT" at bounding box center [518, 23] width 501 height 22
click at [759, 28] on button "close" at bounding box center [764, 23] width 10 height 10
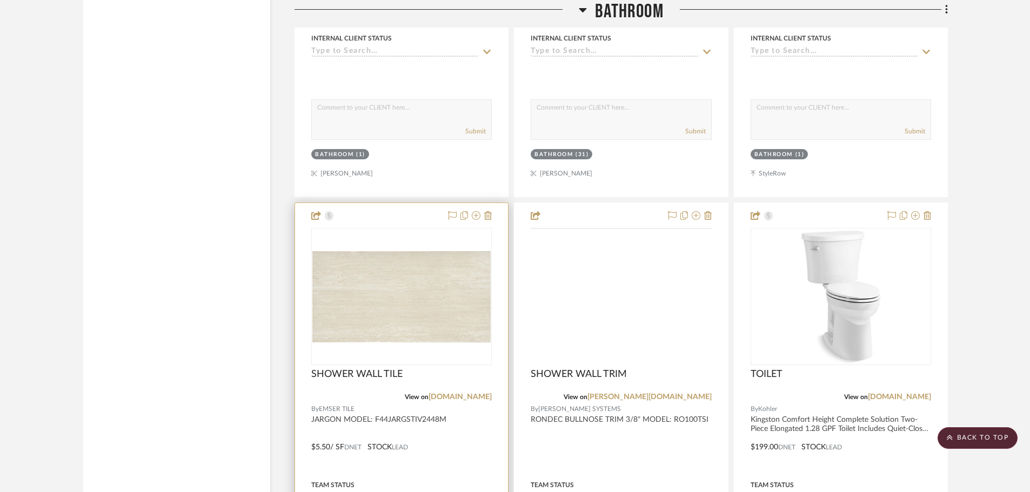
scroll to position [13666, 0]
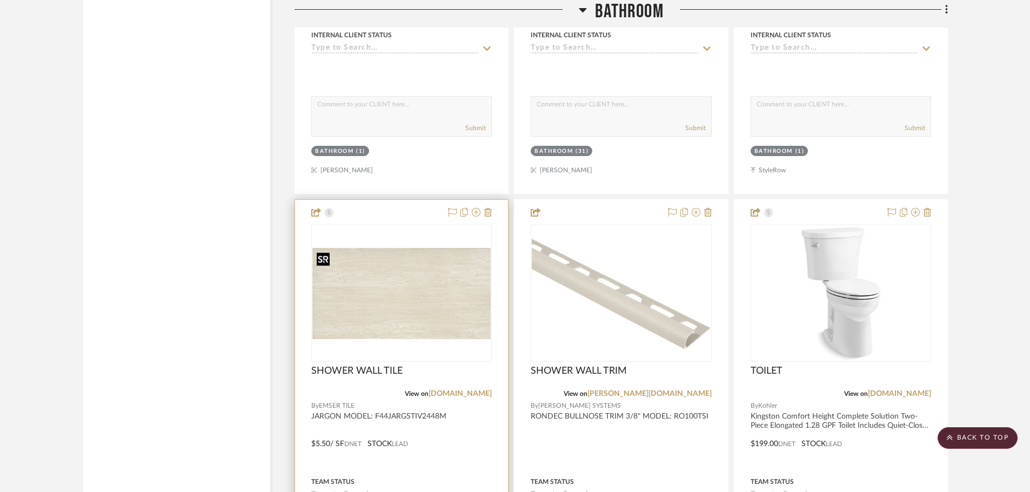
click at [0, 0] on img at bounding box center [0, 0] width 0 height 0
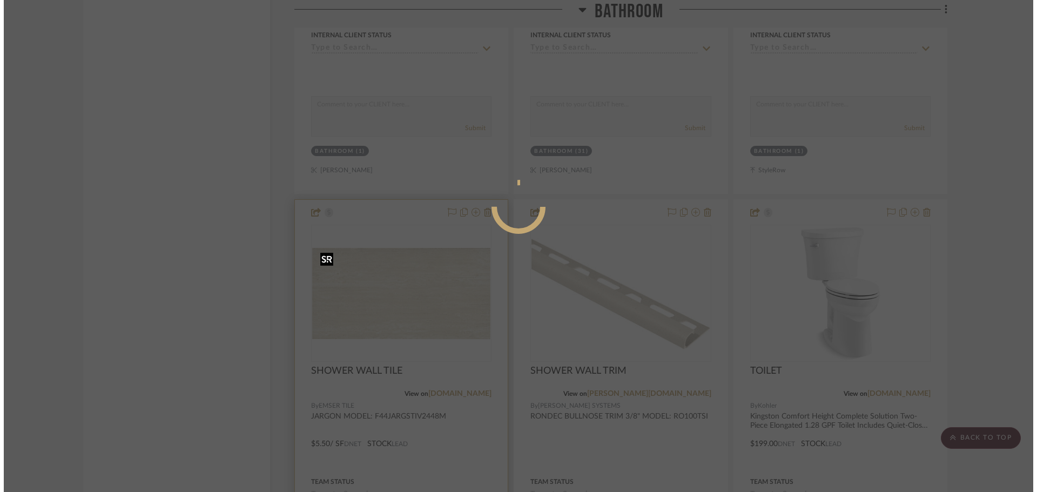
scroll to position [0, 0]
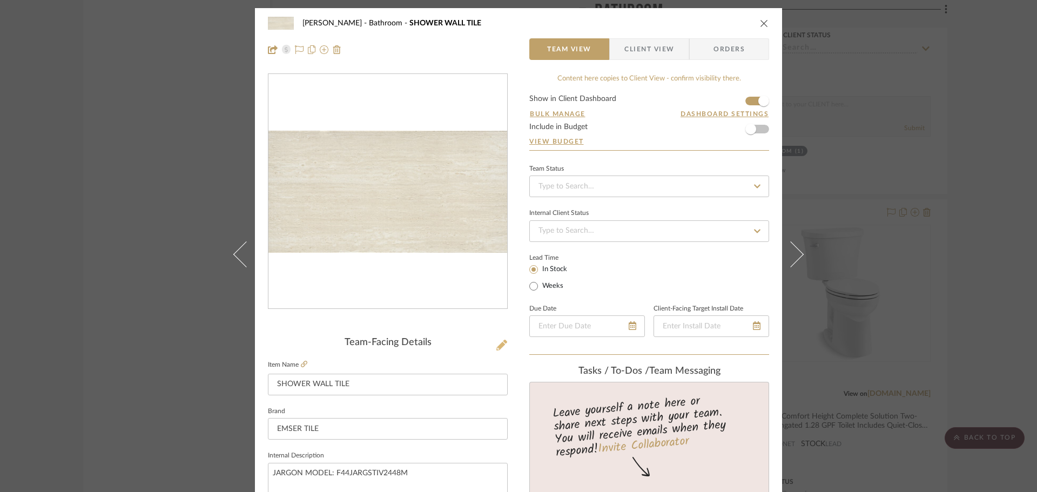
click at [496, 345] on icon at bounding box center [501, 345] width 11 height 11
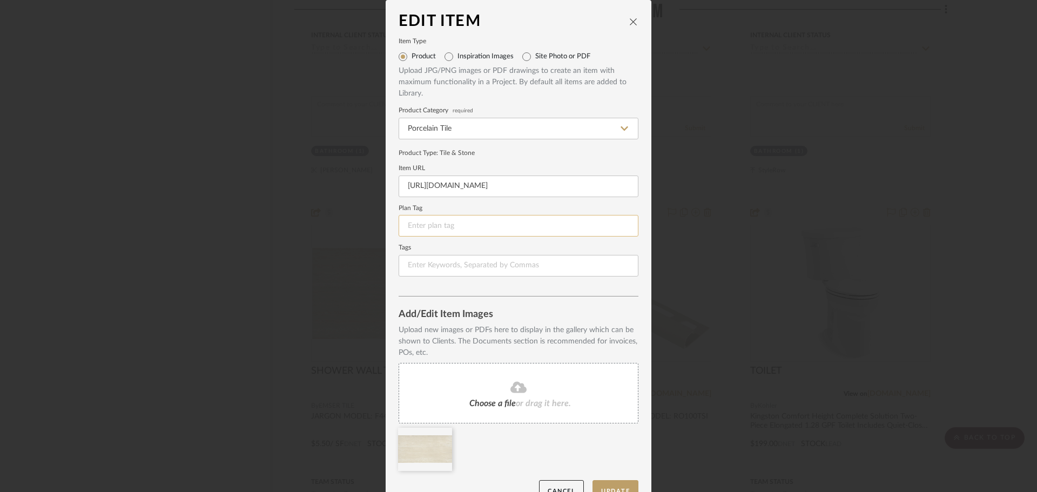
click at [418, 225] on input at bounding box center [519, 226] width 240 height 22
type input "T-2"
click at [612, 488] on button "Update" at bounding box center [616, 491] width 46 height 22
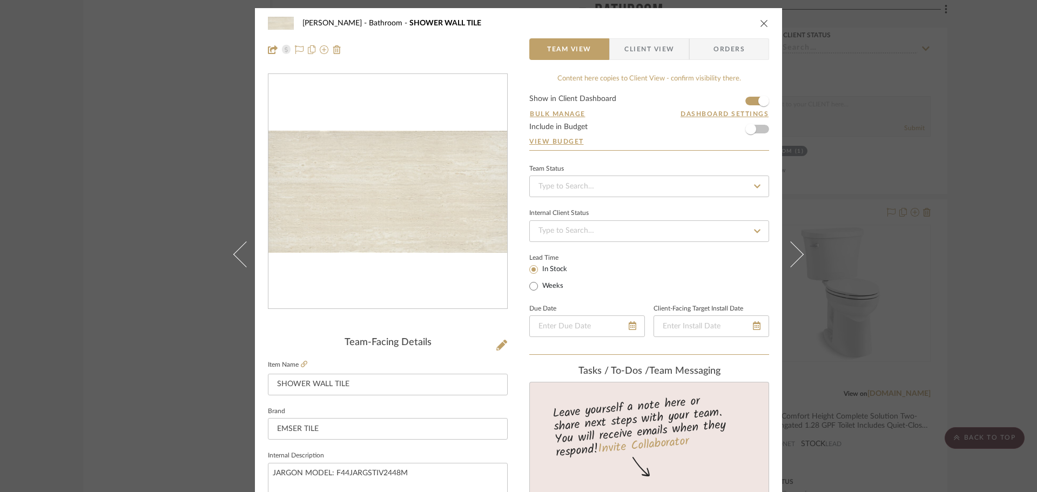
click at [760, 25] on icon "close" at bounding box center [764, 23] width 9 height 9
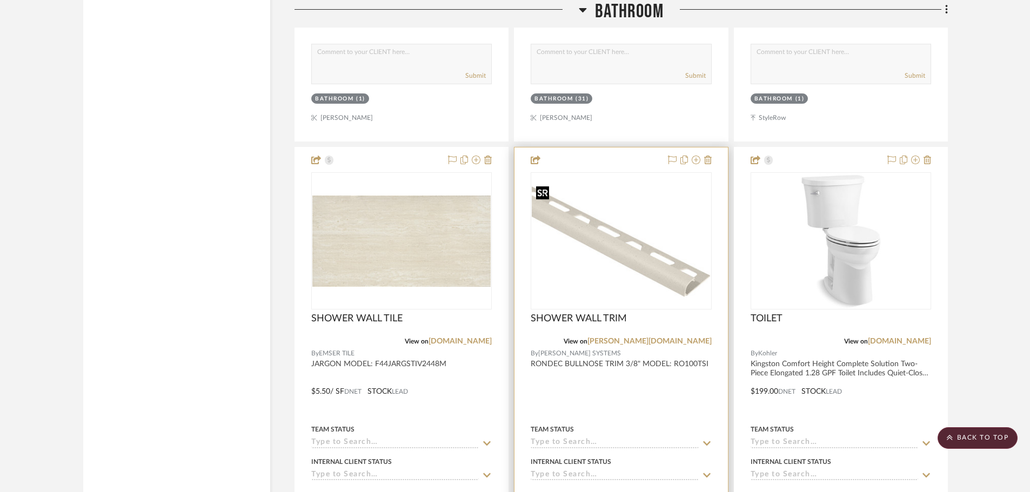
scroll to position [13720, 0]
click at [638, 264] on img "0" at bounding box center [621, 239] width 178 height 119
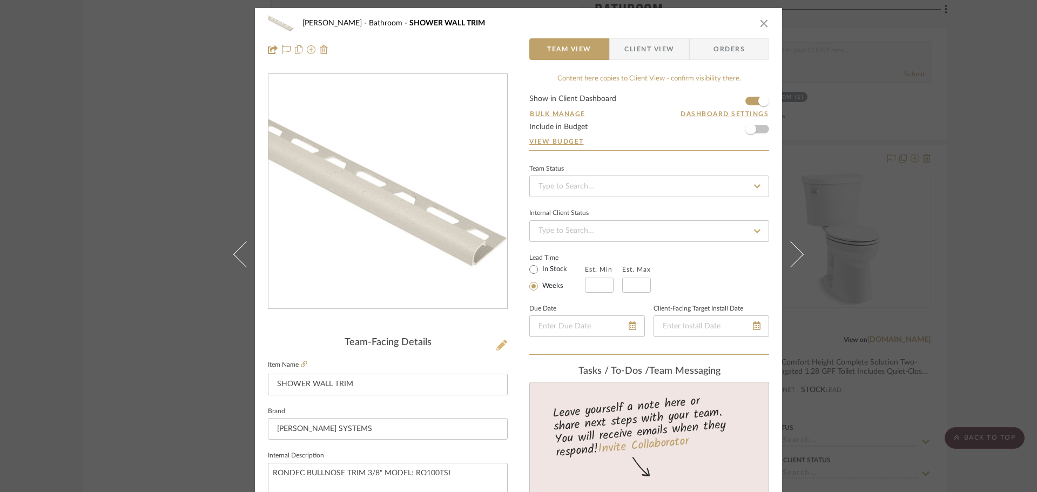
click at [499, 345] on icon at bounding box center [501, 345] width 11 height 11
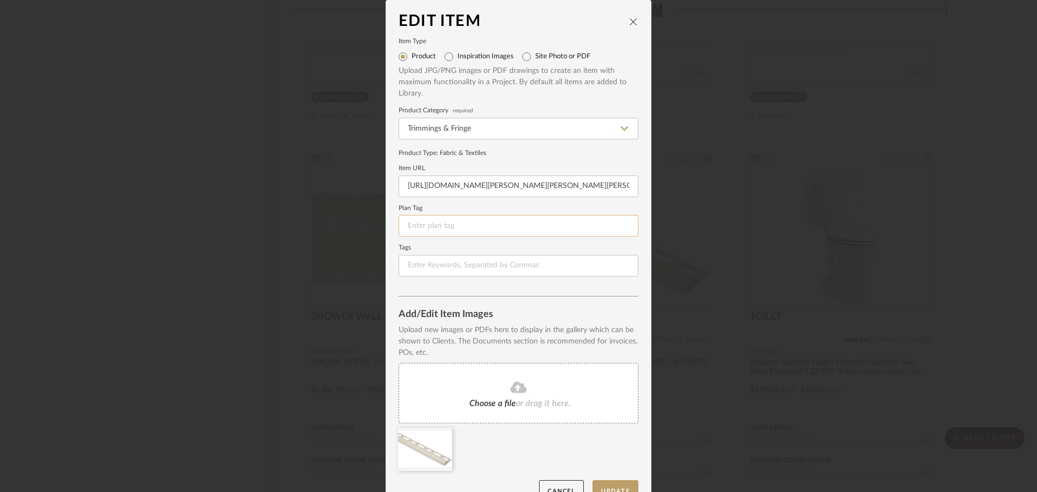
click at [483, 229] on input at bounding box center [519, 226] width 240 height 22
type input "T-3"
click at [602, 481] on button "Update" at bounding box center [616, 491] width 46 height 22
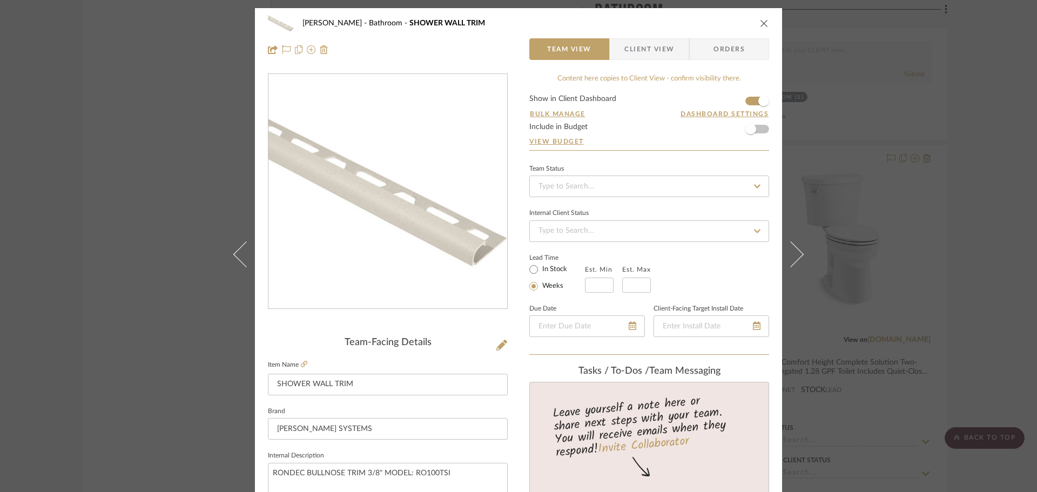
click at [761, 28] on div "CHANG Bathroom SHOWER WALL TRIM" at bounding box center [518, 23] width 501 height 22
click at [761, 25] on icon "close" at bounding box center [764, 23] width 9 height 9
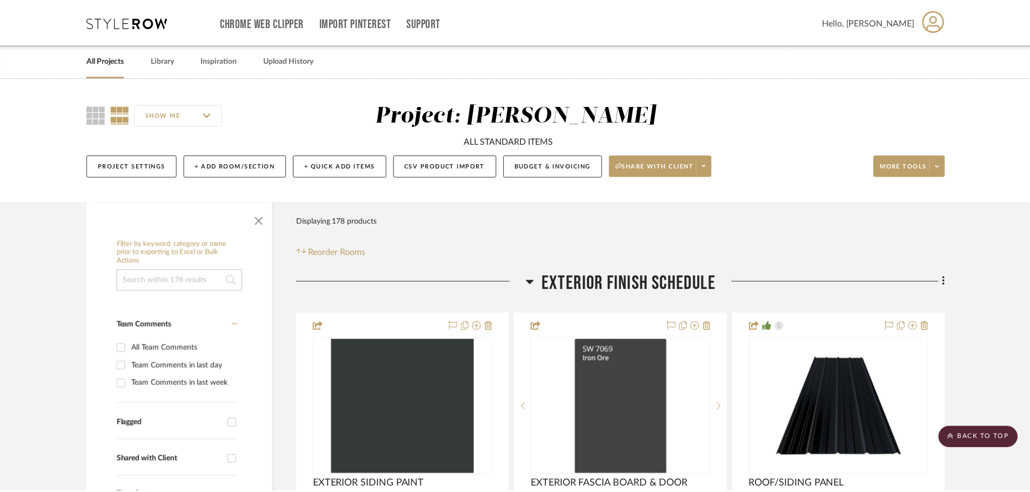
scroll to position [13720, 0]
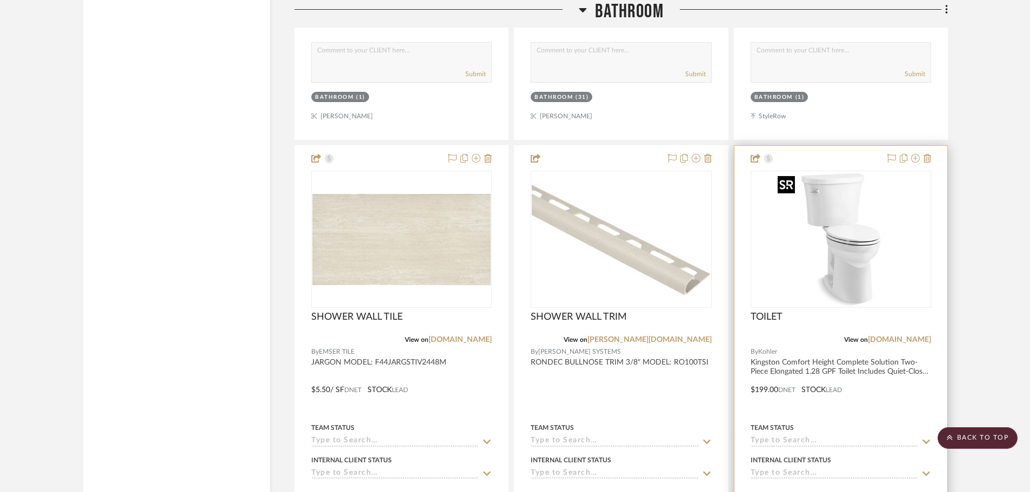
click at [0, 0] on img at bounding box center [0, 0] width 0 height 0
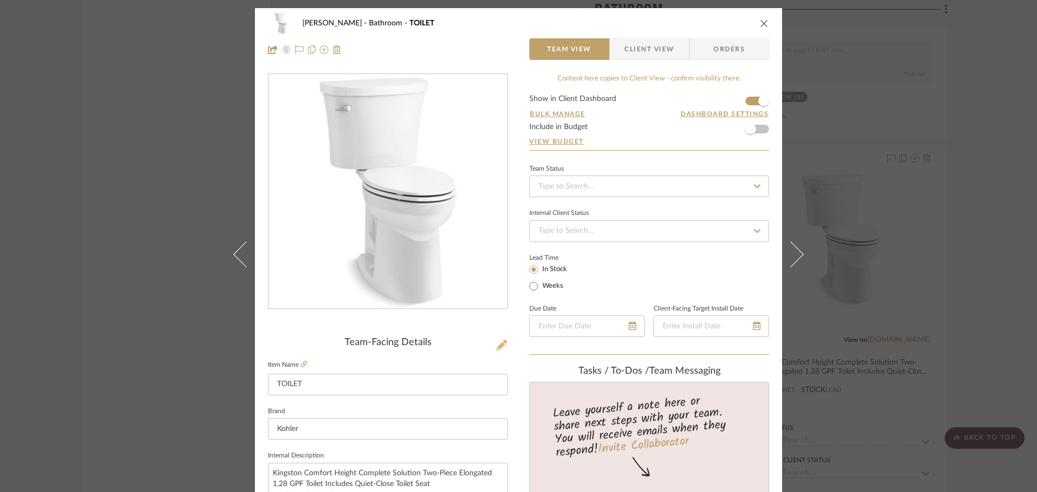
click at [496, 348] on icon at bounding box center [501, 345] width 11 height 11
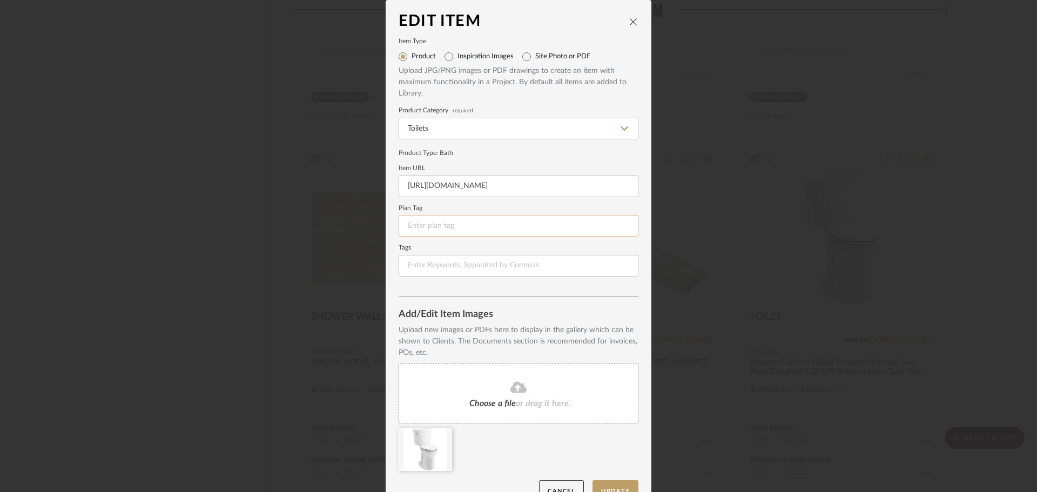
click at [442, 223] on input at bounding box center [519, 226] width 240 height 22
type input "PF-"
click at [538, 199] on form "Item Type Product Inspiration Images Site Photo or PDF Upload JPG/PNG images or…" at bounding box center [519, 158] width 240 height 238
click at [623, 488] on button "Update" at bounding box center [616, 491] width 46 height 22
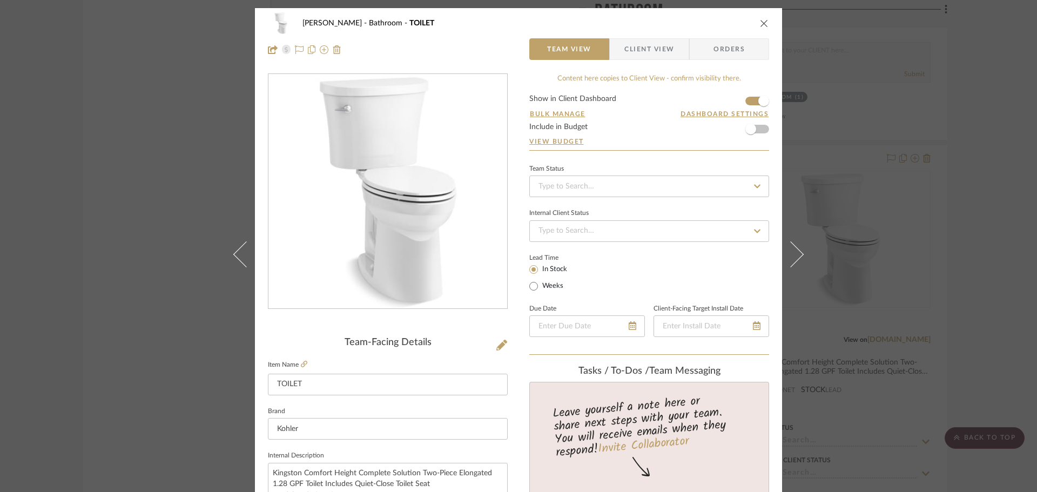
click at [755, 28] on div "CHANG Bathroom TOILET" at bounding box center [518, 23] width 501 height 22
click at [760, 23] on icon "close" at bounding box center [764, 23] width 9 height 9
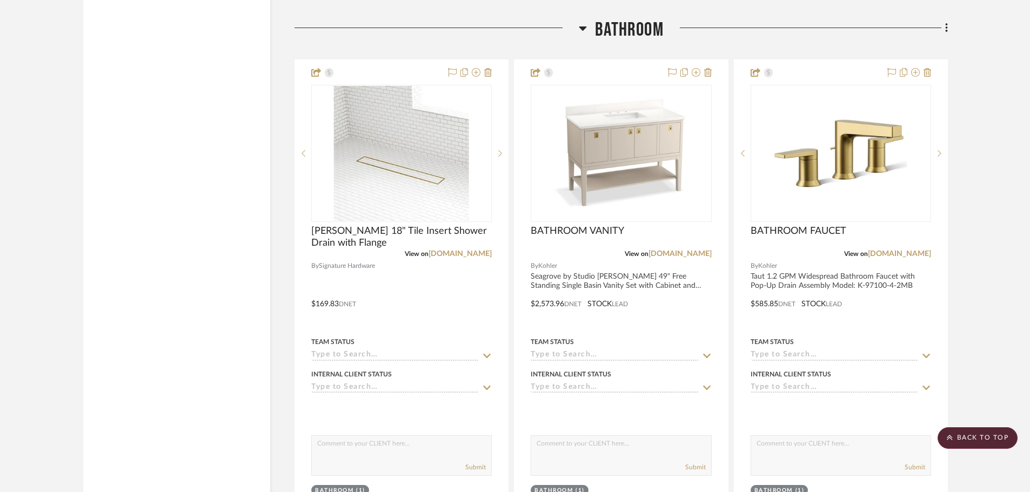
scroll to position [12316, 0]
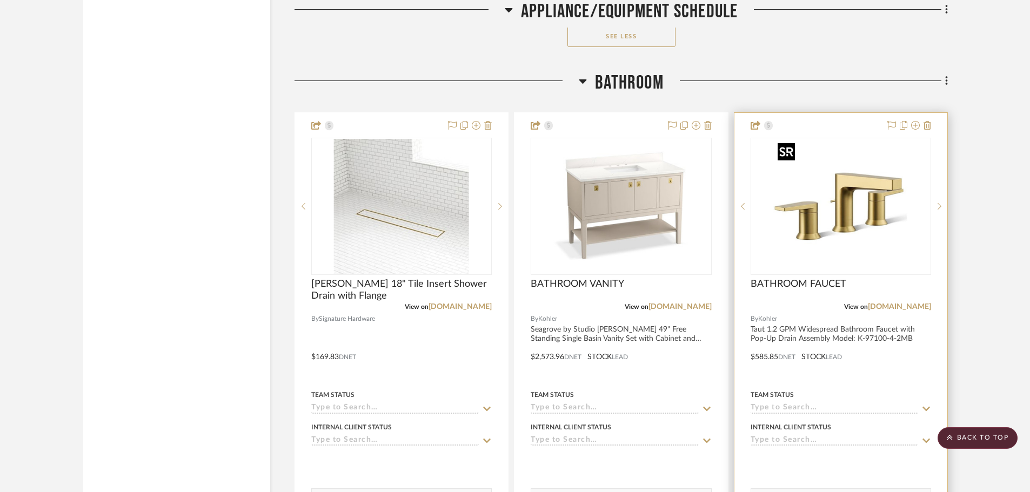
click at [845, 212] on img "0" at bounding box center [840, 206] width 135 height 135
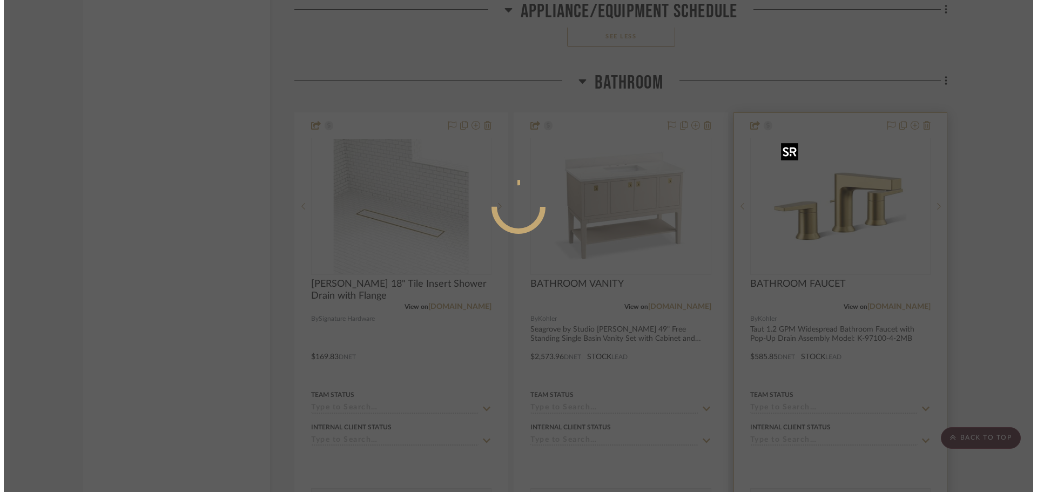
scroll to position [0, 0]
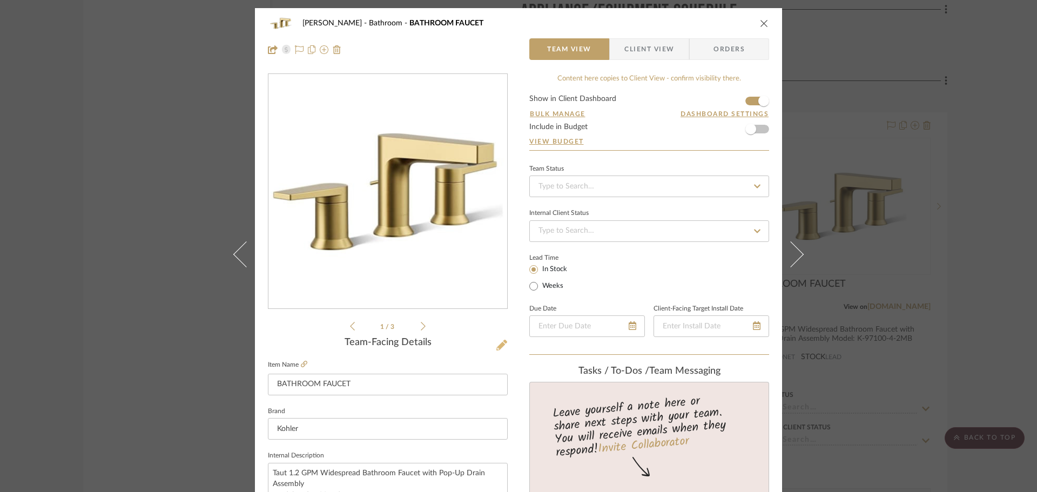
click at [496, 346] on icon at bounding box center [501, 345] width 11 height 11
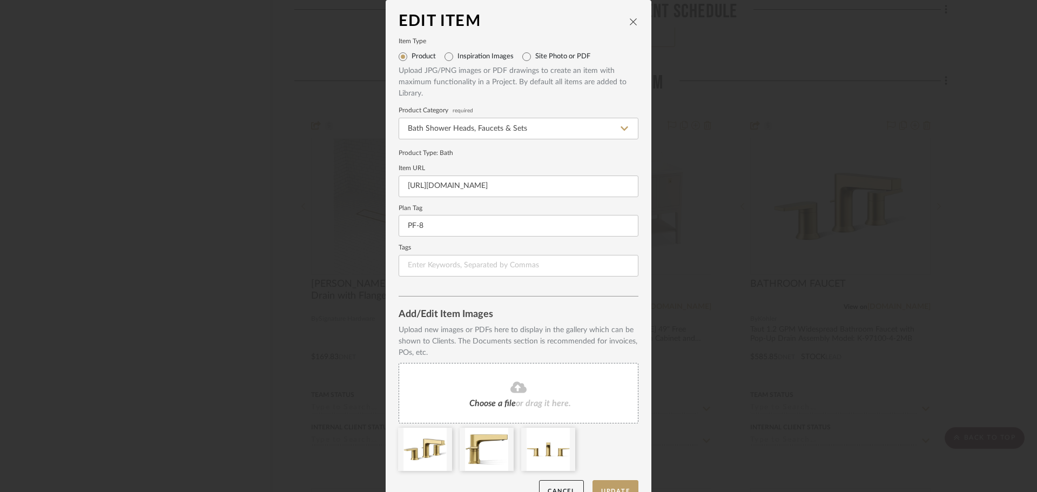
click at [629, 18] on icon "close" at bounding box center [633, 21] width 9 height 9
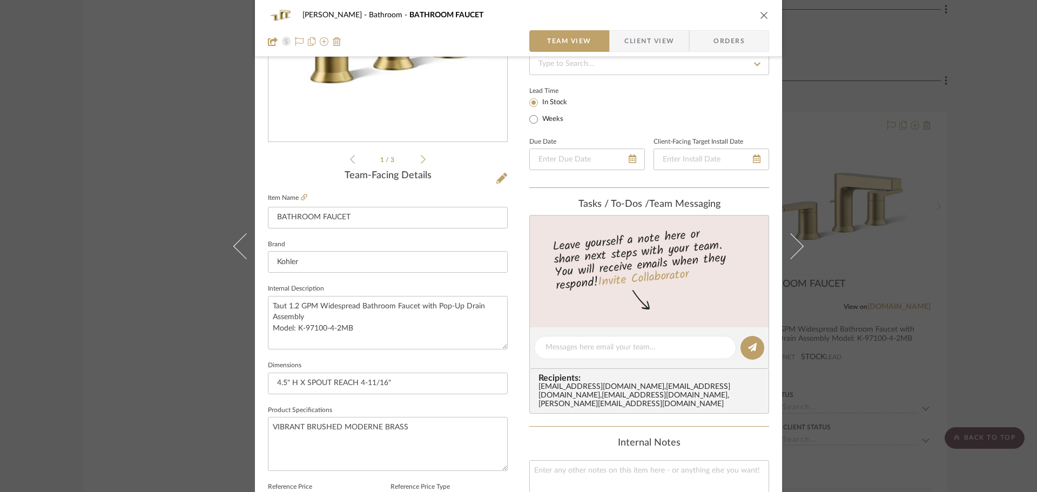
scroll to position [270, 0]
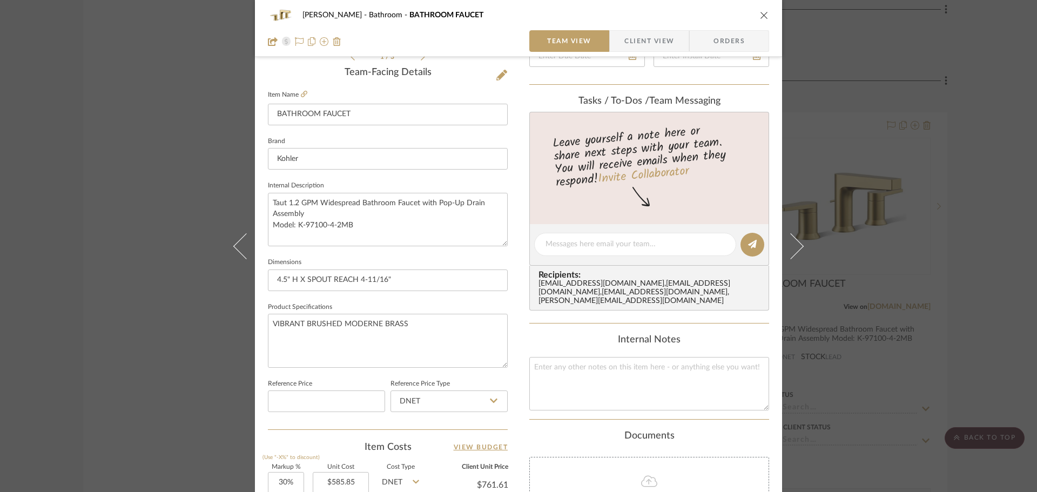
click at [926, 141] on div "CHANG Bathroom BATHROOM FAUCET Team View Client View Orders 1 / 3 Team-Facing D…" at bounding box center [518, 246] width 1037 height 492
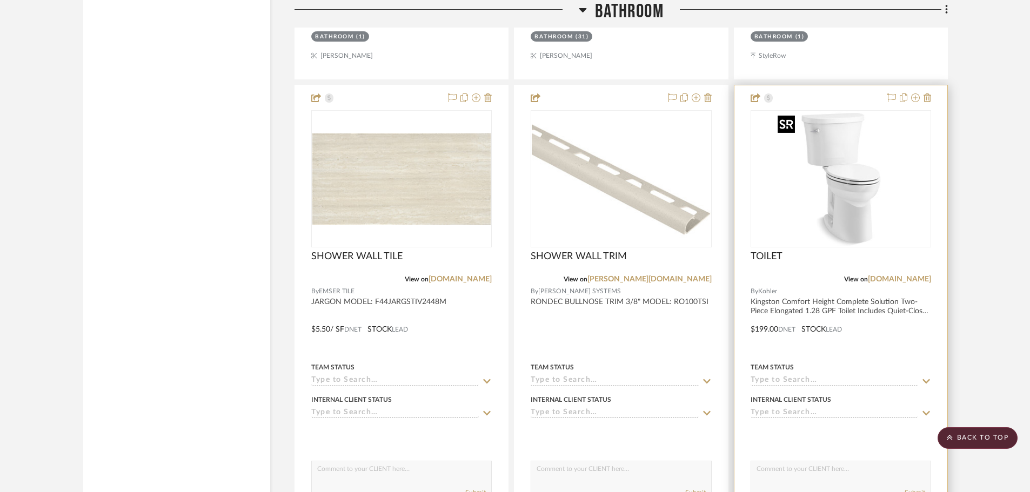
scroll to position [13774, 0]
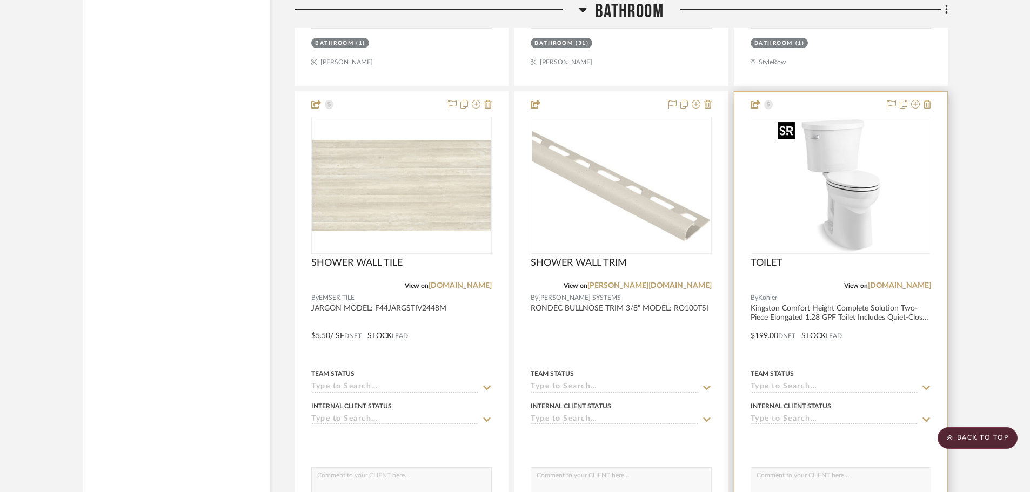
click at [823, 195] on img "0" at bounding box center [840, 185] width 135 height 135
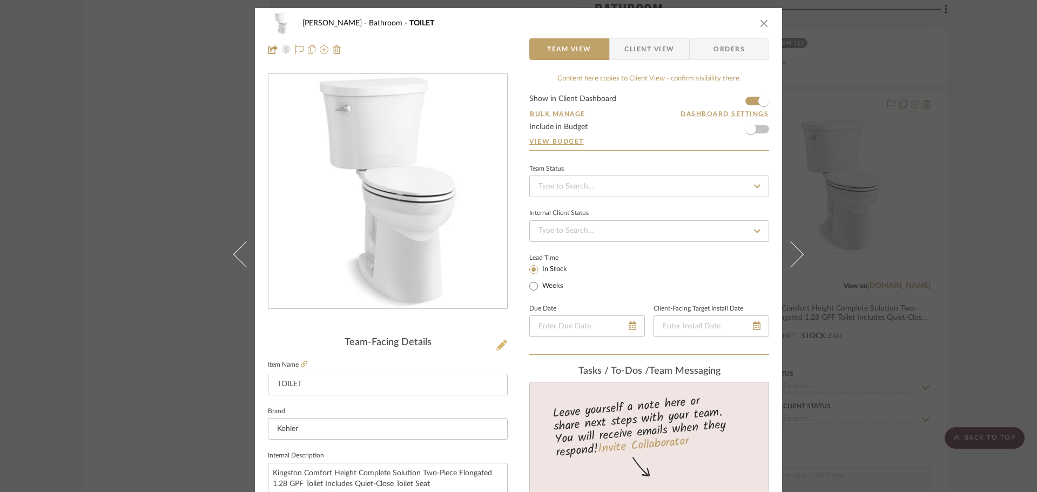
click at [496, 346] on button at bounding box center [502, 345] width 12 height 17
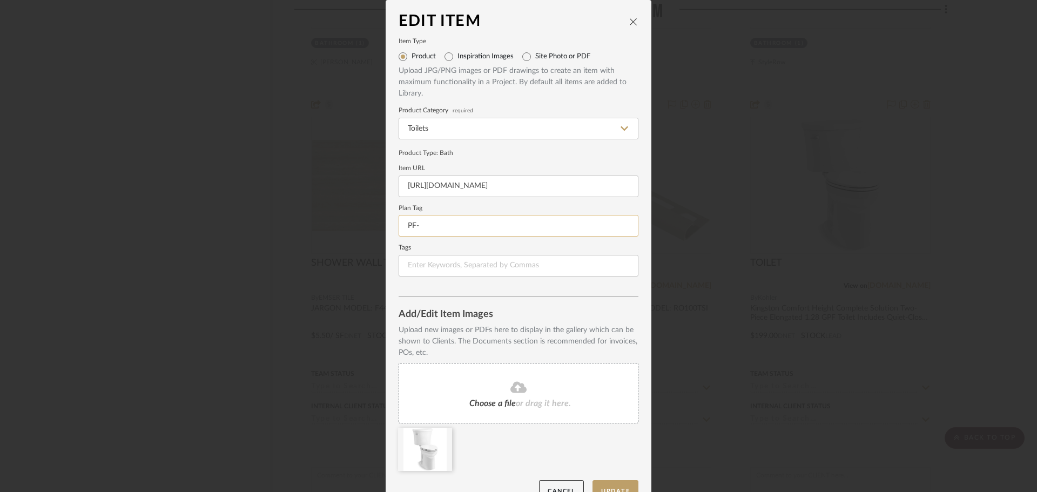
click at [503, 224] on input "PF-" at bounding box center [519, 226] width 240 height 22
type input "PF-9"
click at [594, 484] on button "Update" at bounding box center [616, 491] width 46 height 22
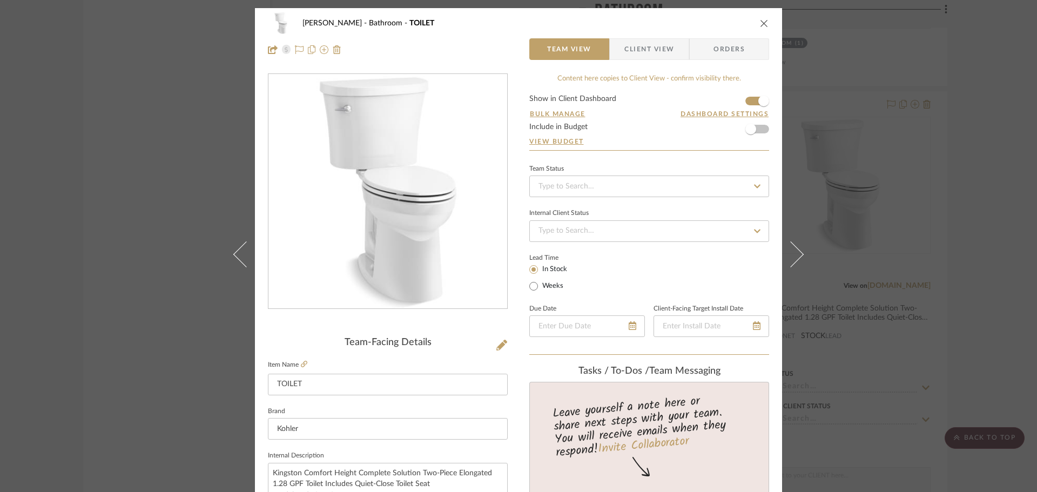
drag, startPoint x: 759, startPoint y: 23, endPoint x: 730, endPoint y: 86, distance: 69.9
click at [760, 23] on icon "close" at bounding box center [764, 23] width 9 height 9
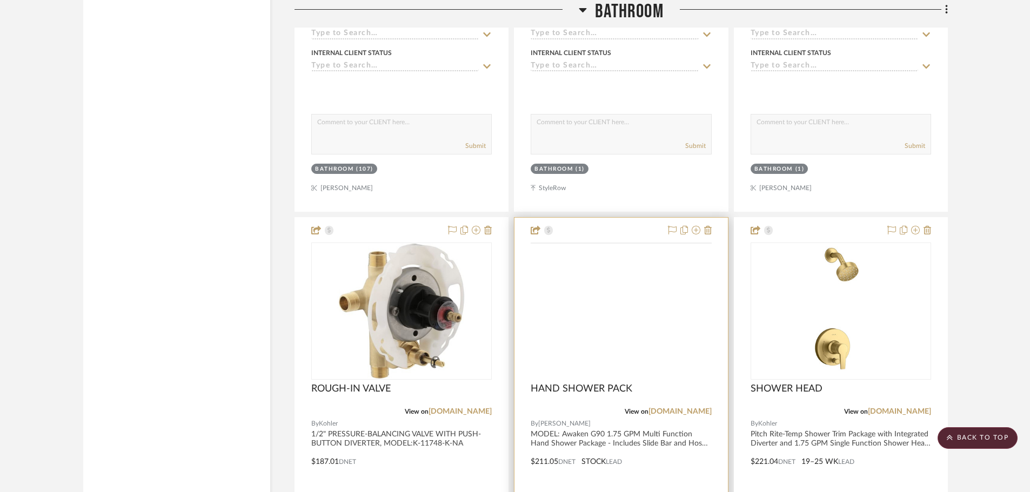
scroll to position [14314, 0]
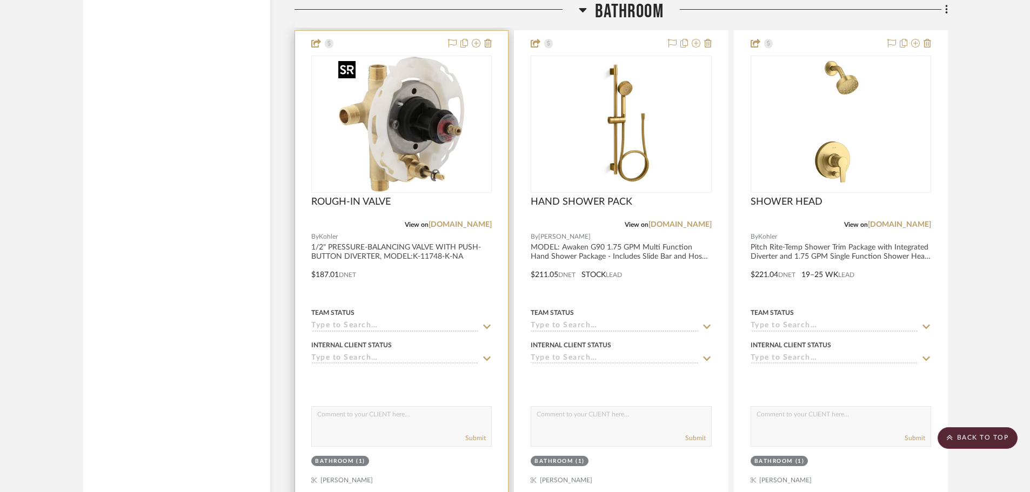
click at [419, 117] on img "0" at bounding box center [401, 124] width 135 height 135
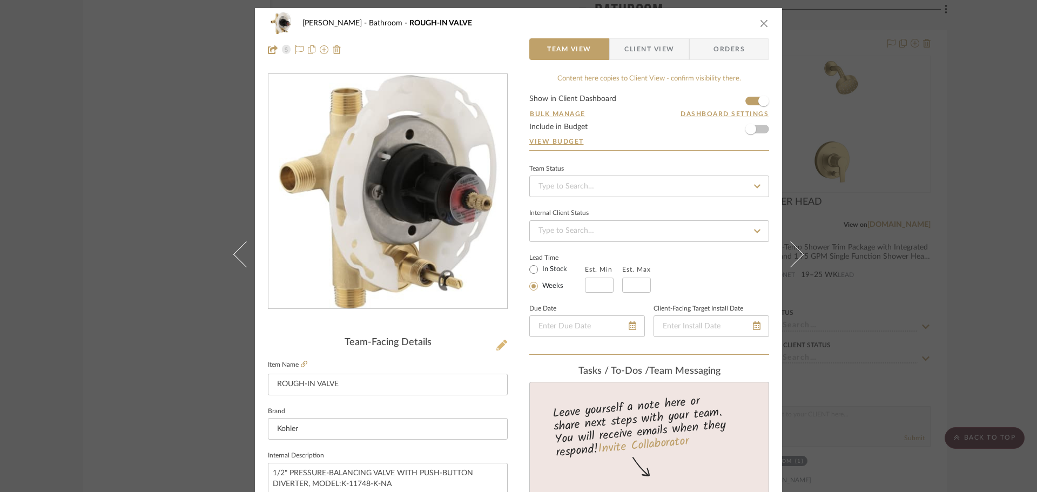
click at [499, 346] on icon at bounding box center [501, 345] width 11 height 11
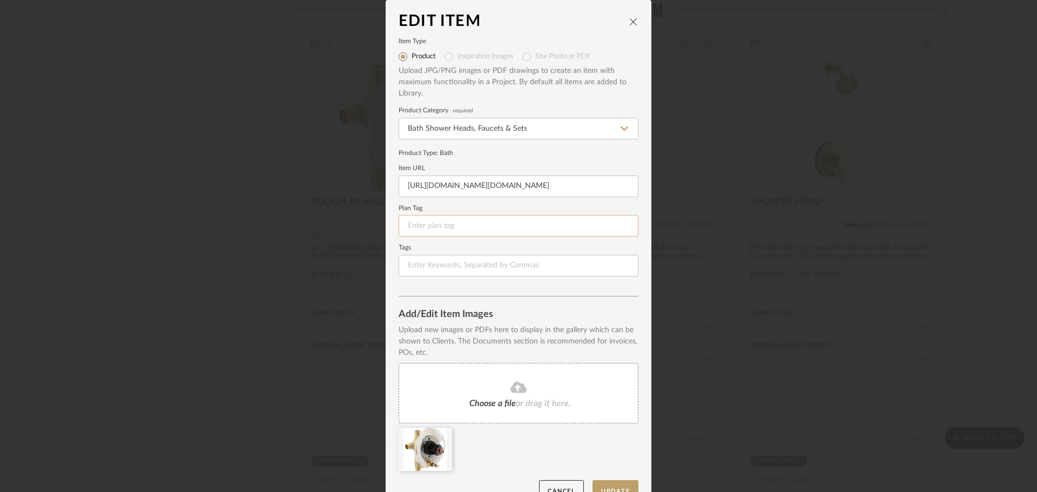
click at [422, 228] on input at bounding box center [519, 226] width 240 height 22
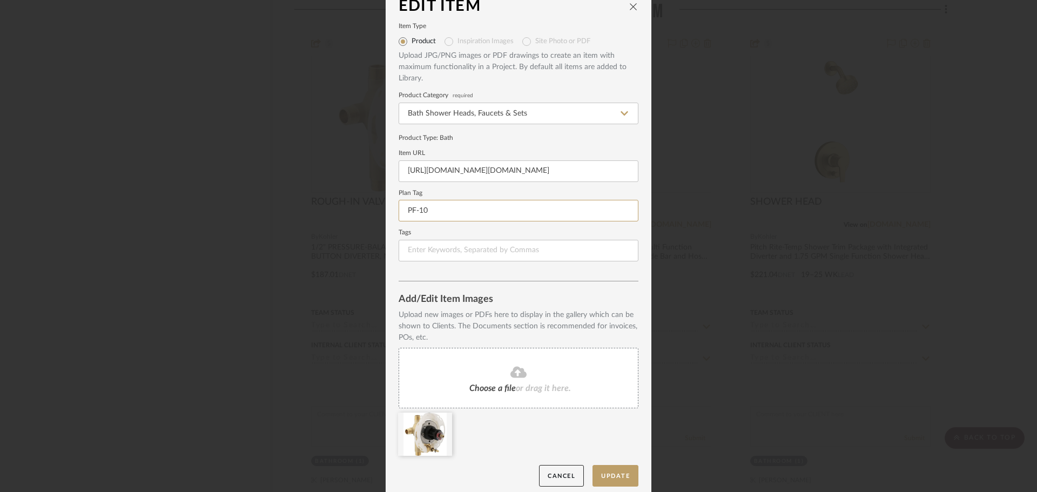
scroll to position [23, 0]
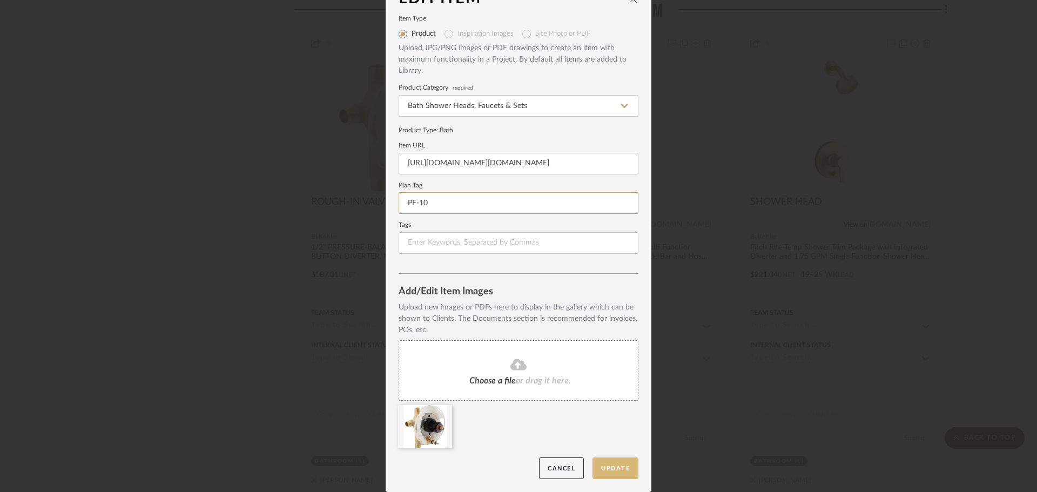
type input "PF-10"
click at [594, 469] on button "Update" at bounding box center [616, 469] width 46 height 22
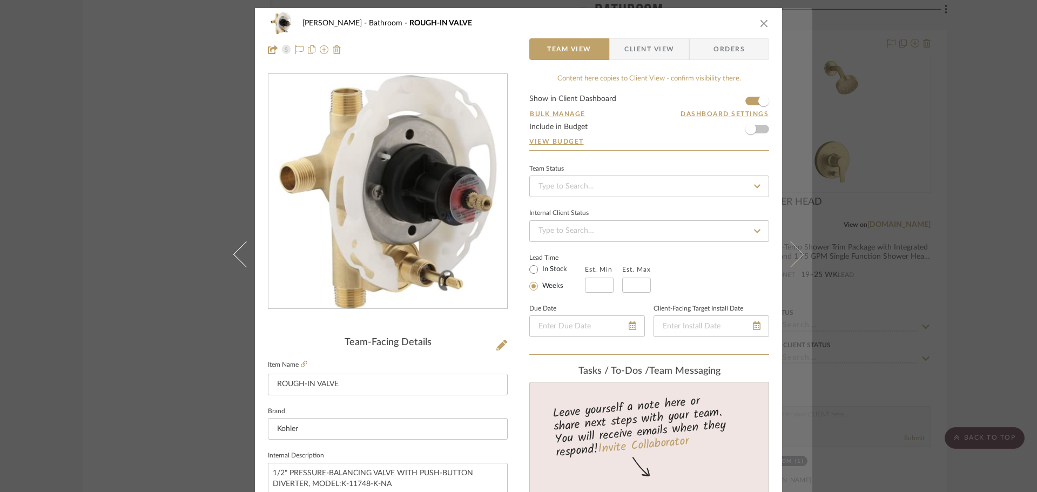
click at [793, 260] on icon at bounding box center [791, 254] width 26 height 26
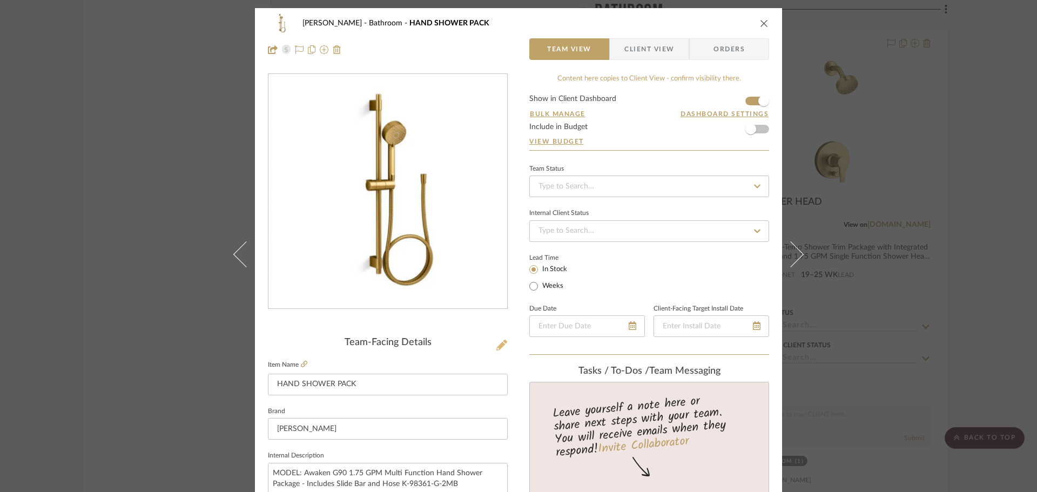
click at [500, 342] on icon at bounding box center [501, 345] width 11 height 11
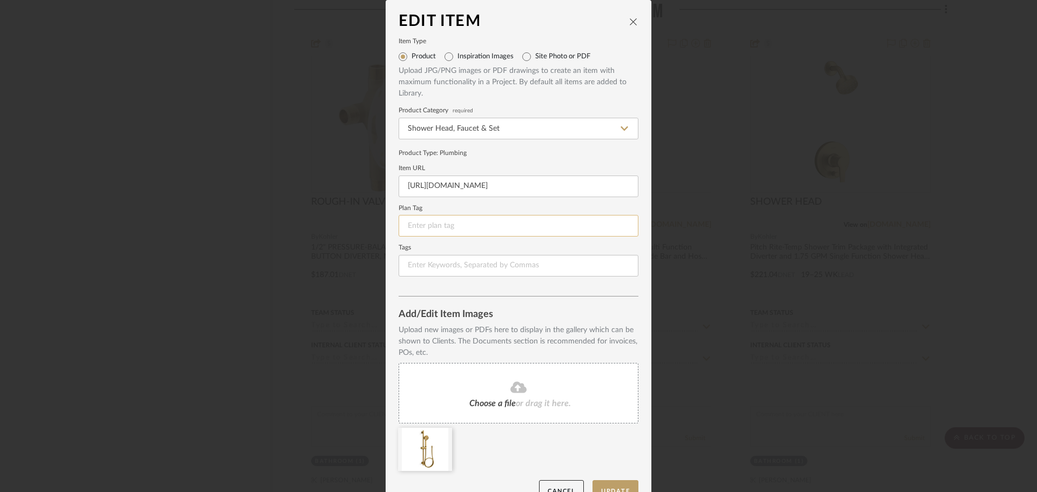
click at [462, 232] on input at bounding box center [519, 226] width 240 height 22
type input "PF-11"
click at [612, 488] on button "Update" at bounding box center [616, 491] width 46 height 22
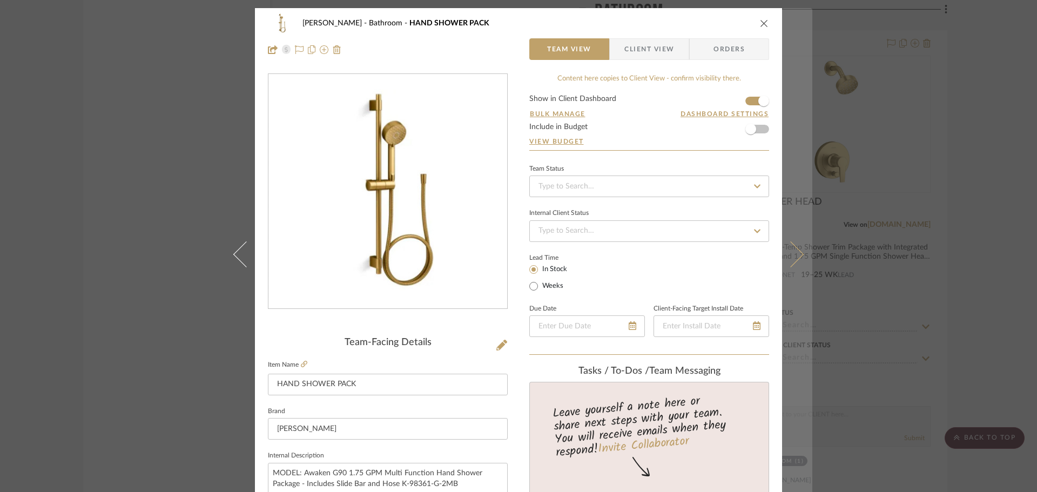
click at [793, 250] on icon at bounding box center [791, 254] width 26 height 26
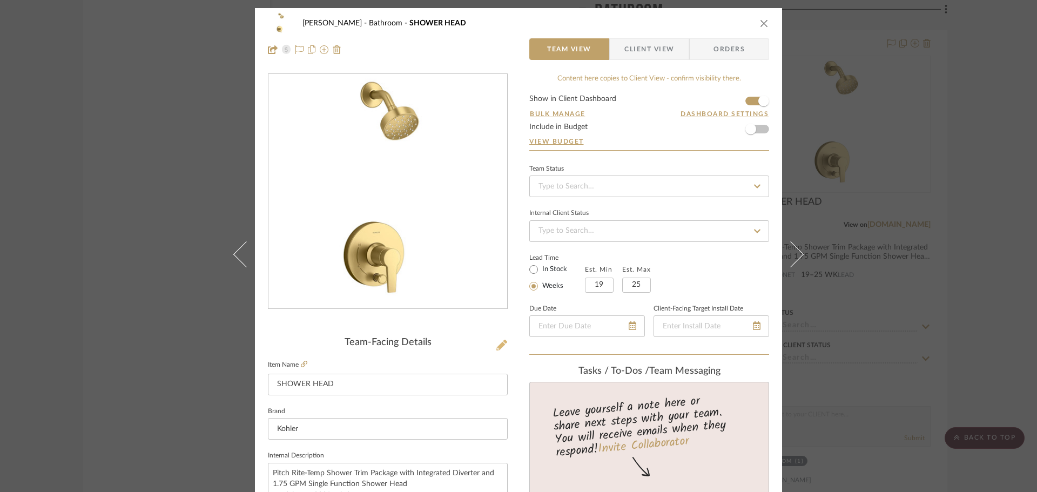
click at [500, 348] on icon at bounding box center [501, 345] width 11 height 11
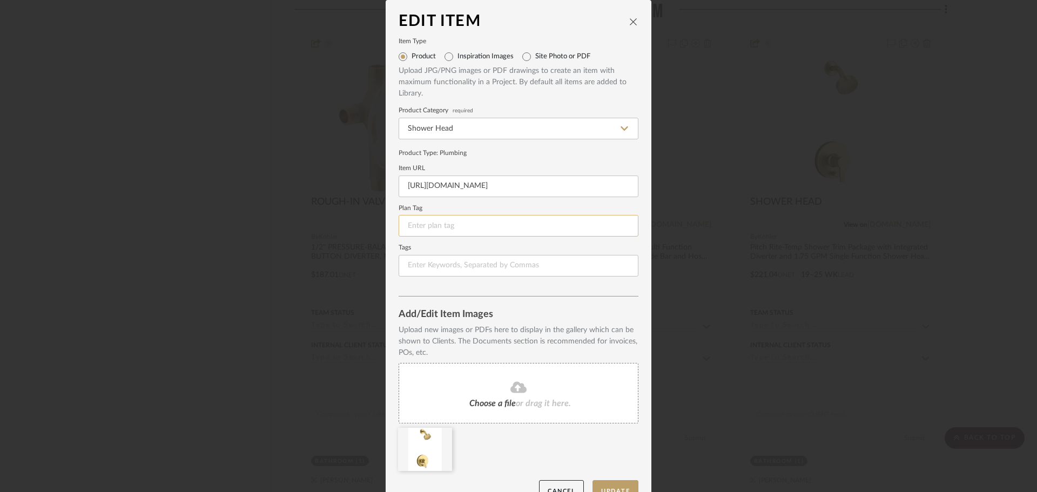
drag, startPoint x: 443, startPoint y: 241, endPoint x: 440, endPoint y: 219, distance: 22.4
click at [443, 230] on form "Item Type Product Inspiration Images Site Photo or PDF Upload JPG/PNG images or…" at bounding box center [519, 158] width 240 height 238
click at [440, 219] on input at bounding box center [519, 226] width 240 height 22
type input "PF-12"
click at [626, 486] on button "Update" at bounding box center [616, 491] width 46 height 22
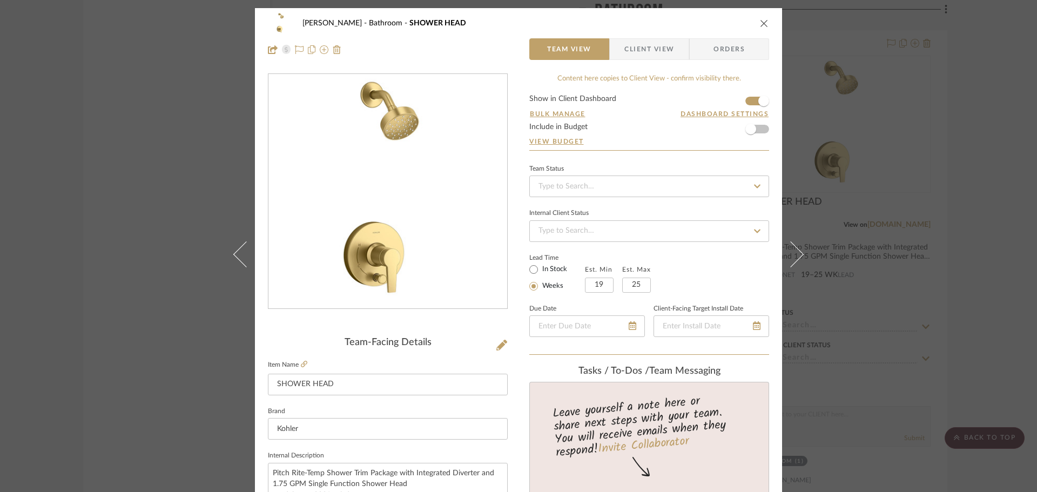
click at [795, 243] on button at bounding box center [797, 254] width 30 height 492
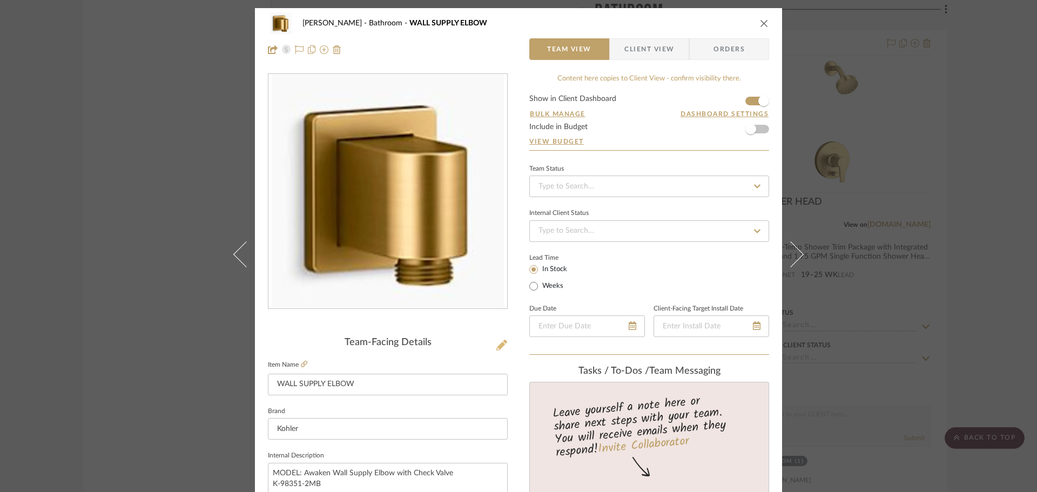
click at [500, 344] on icon at bounding box center [501, 345] width 11 height 11
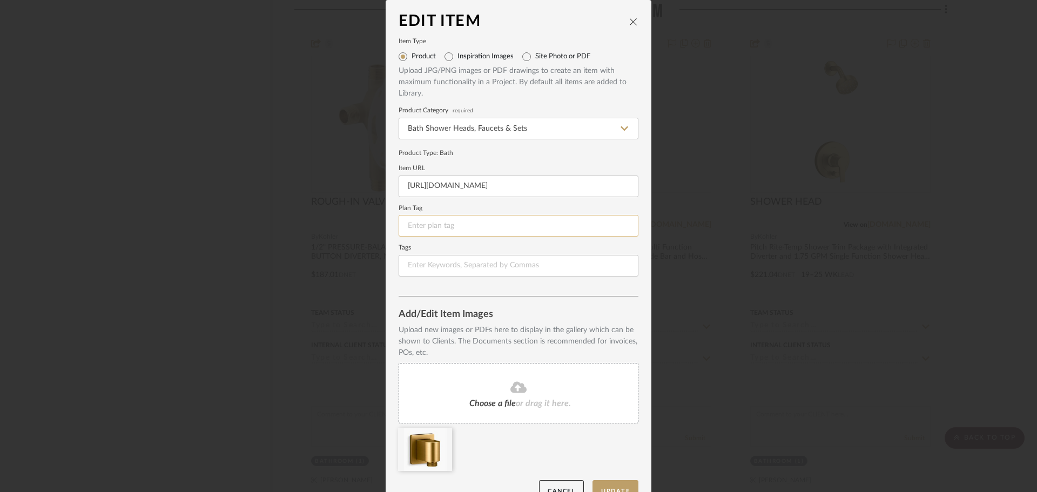
click at [466, 222] on input at bounding box center [519, 226] width 240 height 22
type input "PF-13"
click at [627, 487] on button "Update" at bounding box center [616, 491] width 46 height 22
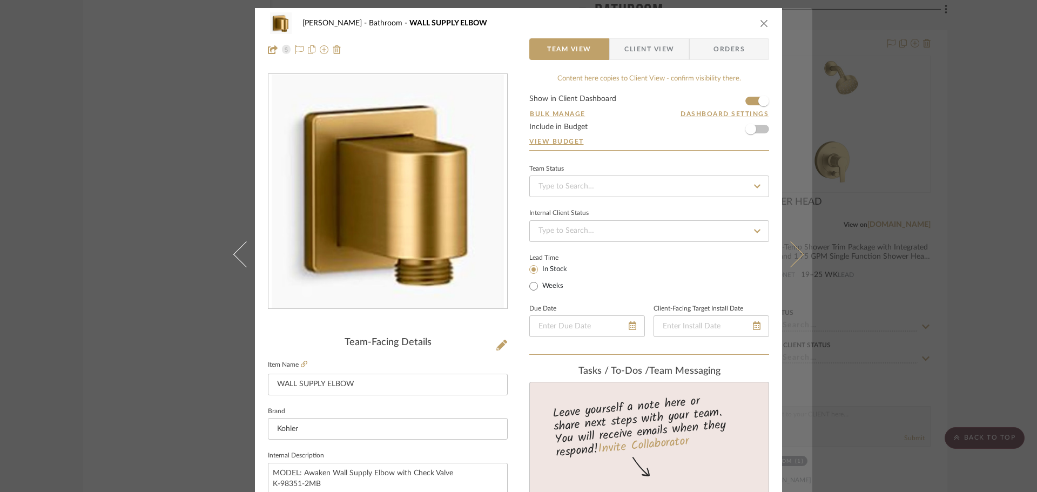
click at [792, 252] on icon at bounding box center [791, 254] width 26 height 26
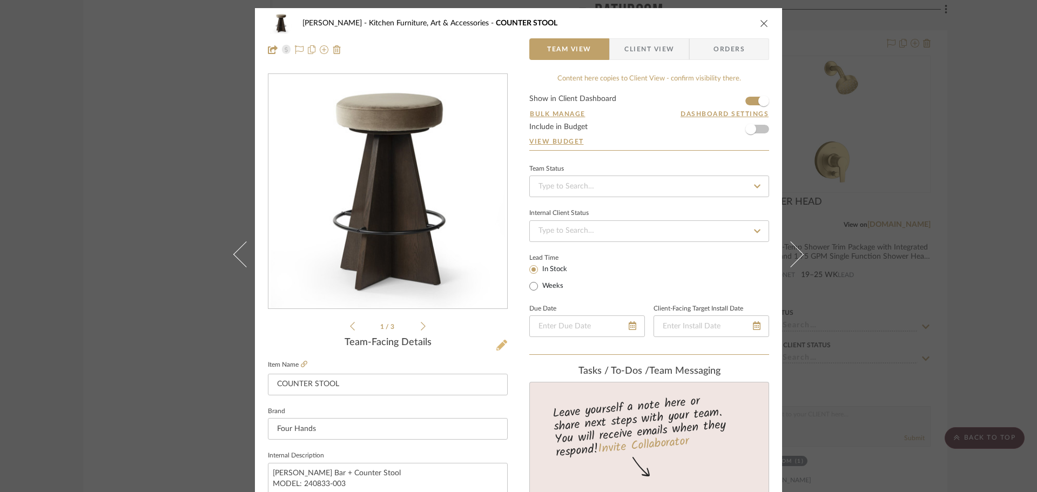
click at [503, 341] on icon at bounding box center [501, 345] width 11 height 11
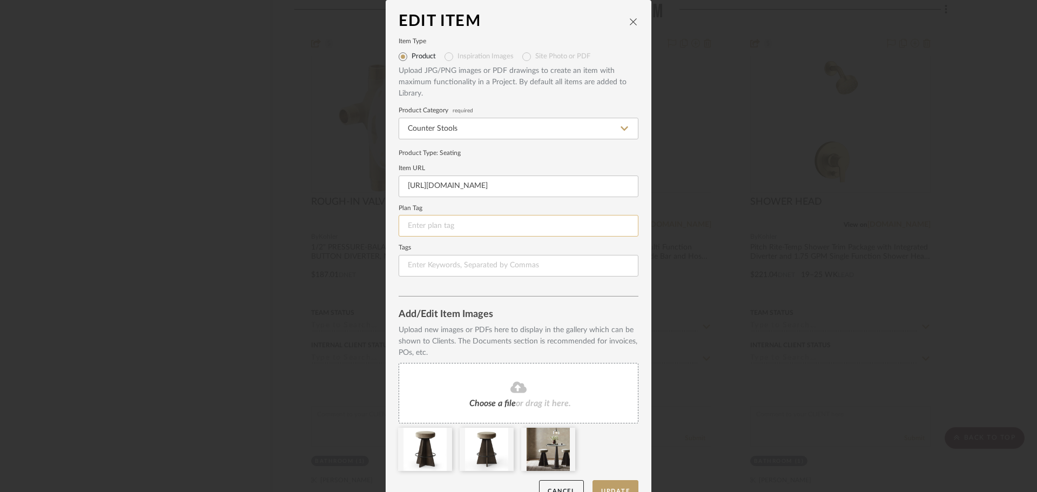
click at [469, 219] on input at bounding box center [519, 226] width 240 height 22
type input "F-1"
click at [610, 488] on button "Update" at bounding box center [616, 491] width 46 height 22
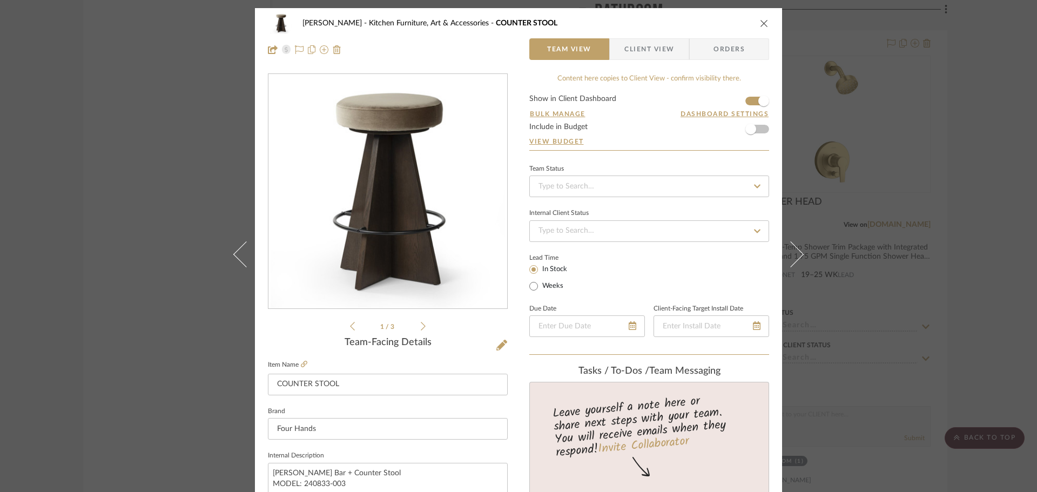
click at [760, 24] on icon "close" at bounding box center [764, 23] width 9 height 9
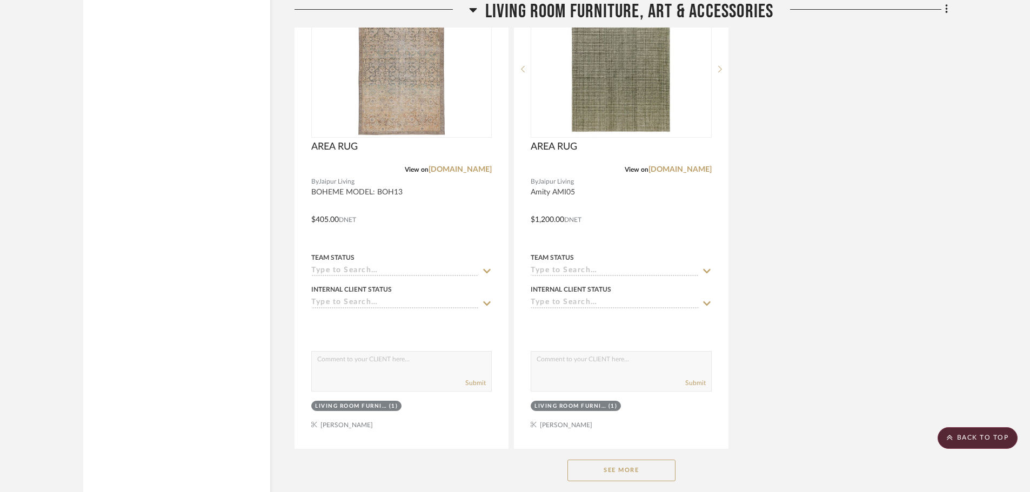
scroll to position [17231, 0]
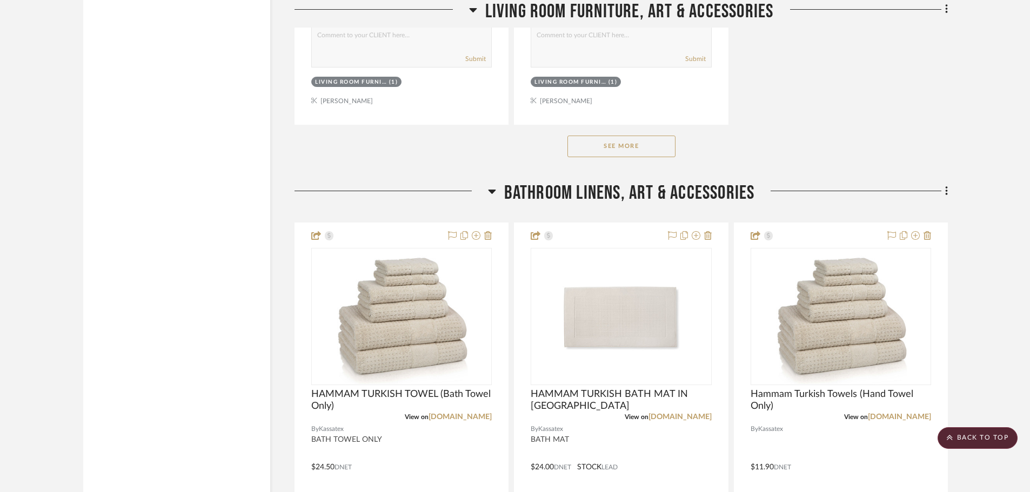
click at [620, 140] on button "See More" at bounding box center [621, 147] width 108 height 22
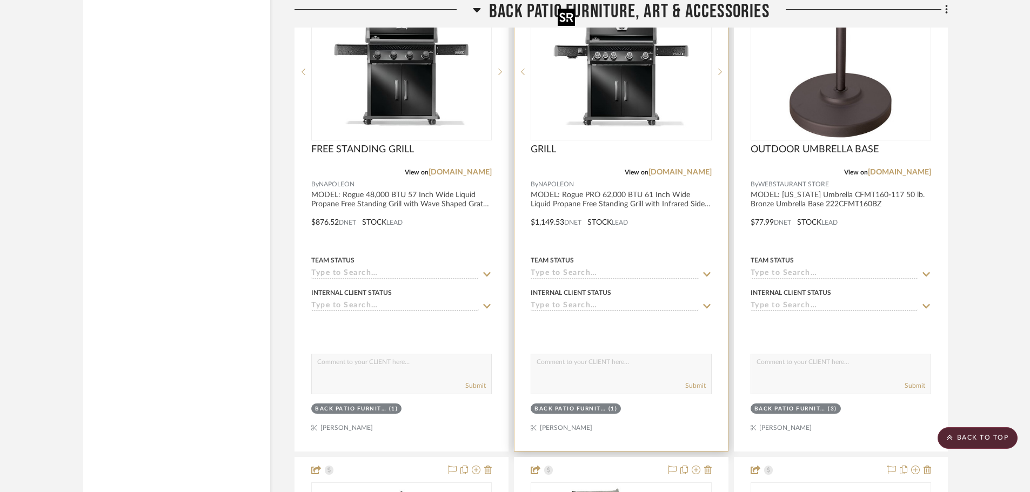
scroll to position [21877, 0]
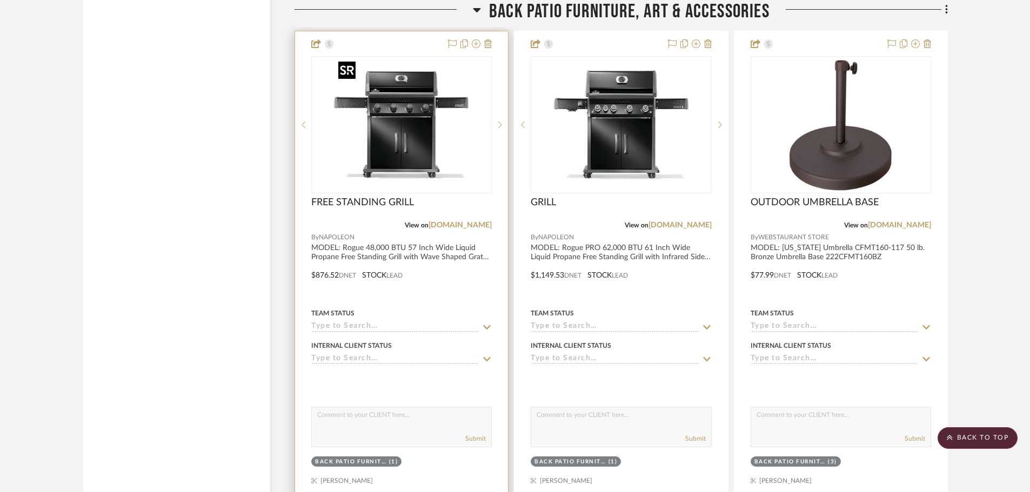
click at [415, 92] on img "0" at bounding box center [401, 124] width 135 height 135
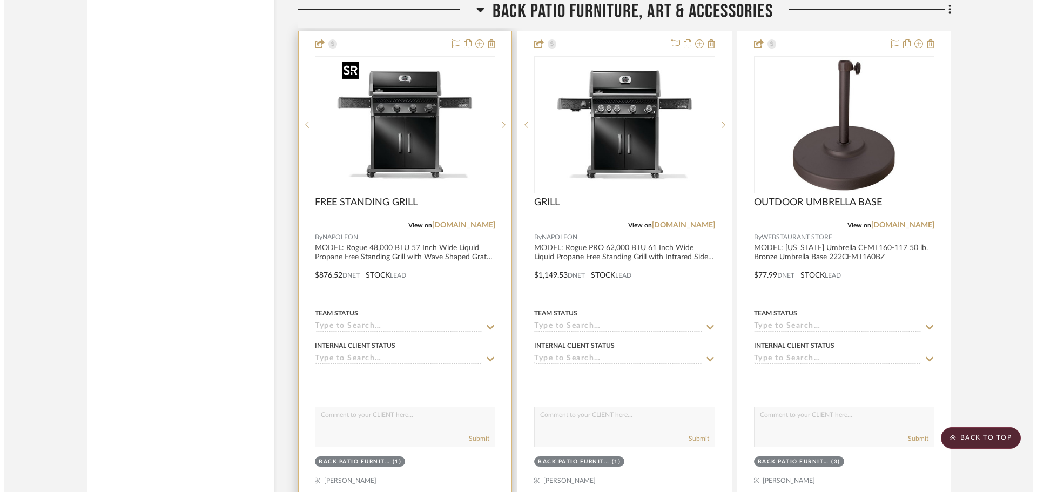
scroll to position [0, 0]
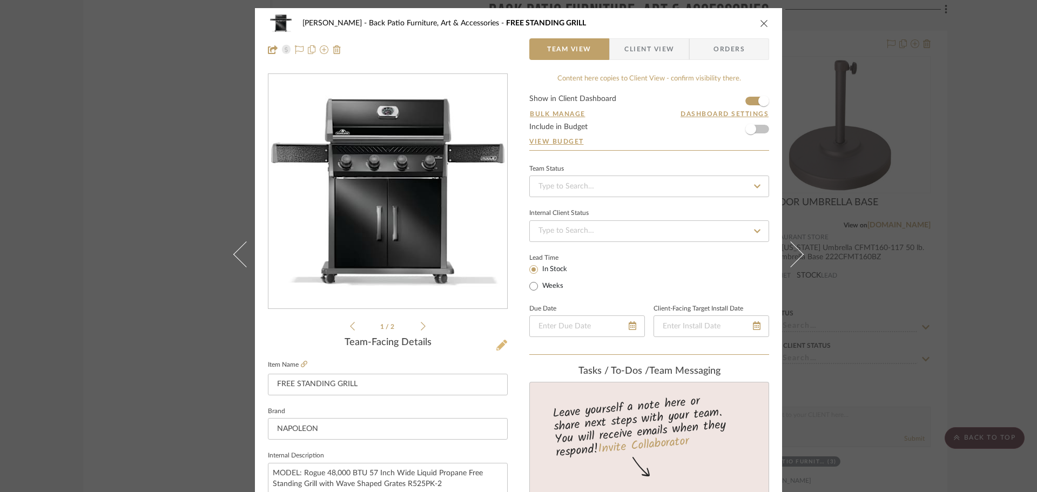
click at [499, 346] on icon at bounding box center [501, 345] width 11 height 11
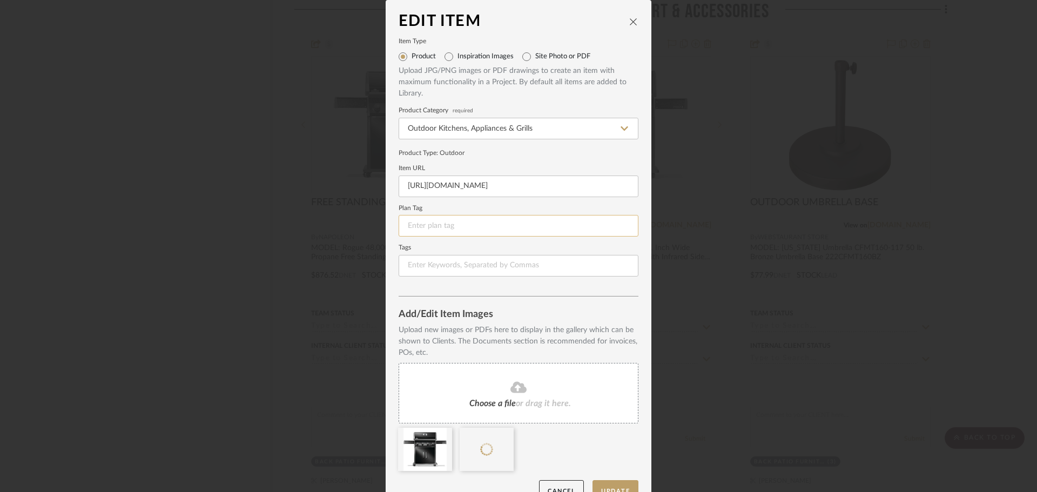
click at [463, 219] on input at bounding box center [519, 226] width 240 height 22
type input "AP-"
click at [601, 482] on button "Update" at bounding box center [616, 491] width 46 height 22
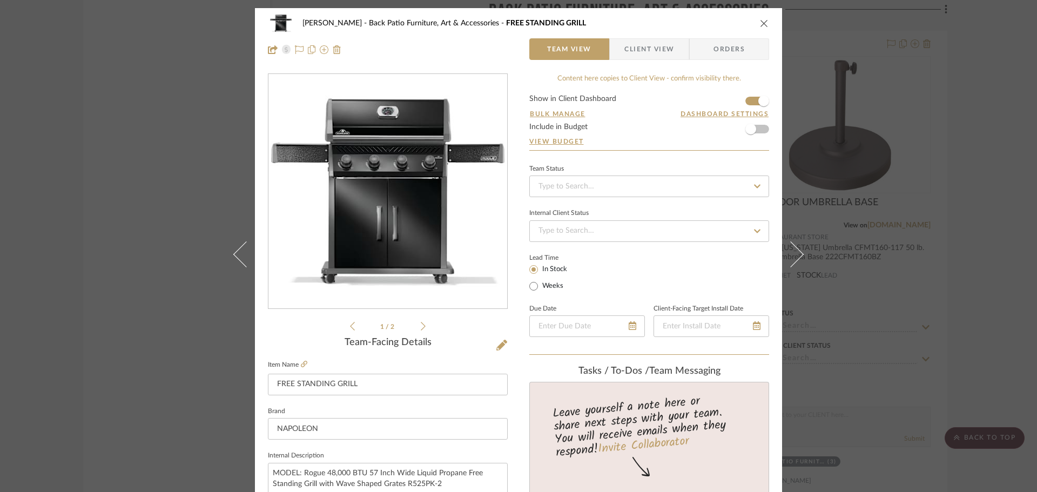
click at [949, 160] on div "CHANG Back Patio Furniture, Art & Accessories FREE STANDING GRILL Team View Cli…" at bounding box center [518, 246] width 1037 height 492
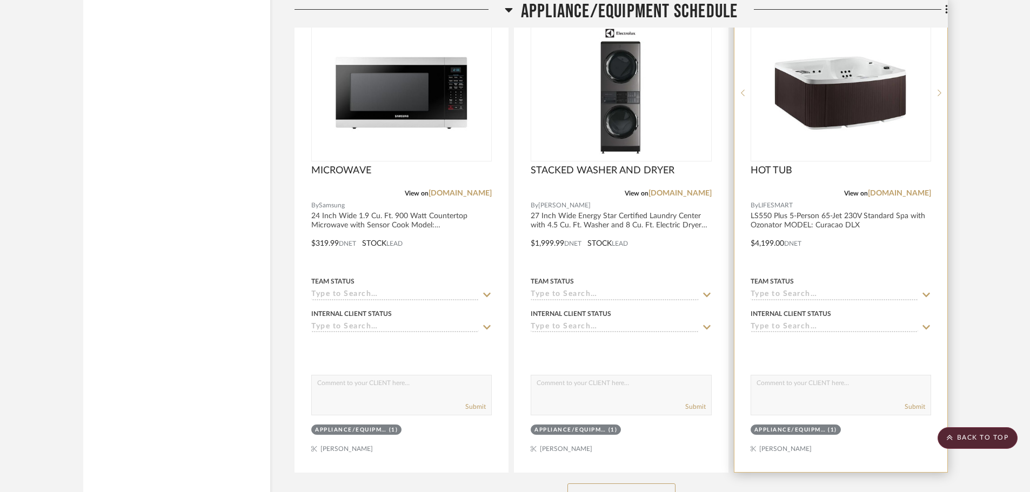
scroll to position [11884, 0]
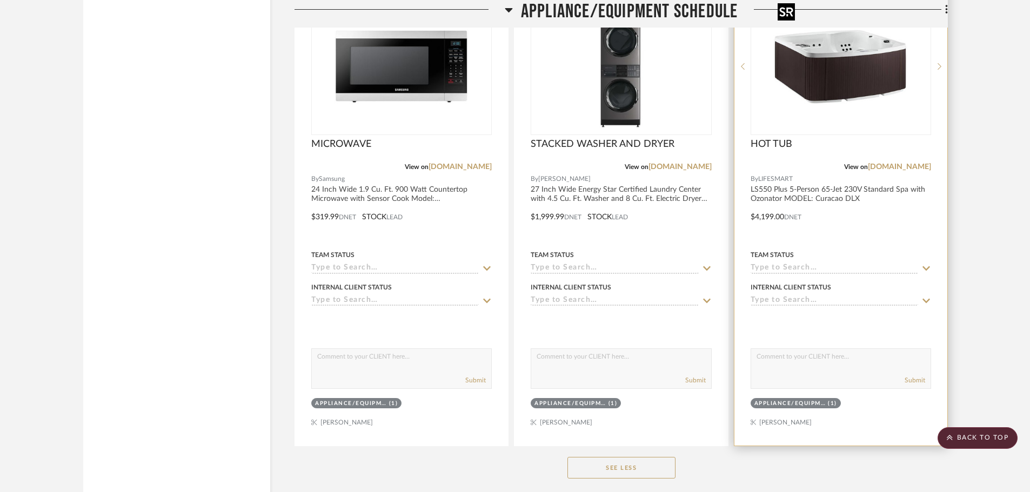
click at [816, 99] on img "0" at bounding box center [840, 66] width 135 height 135
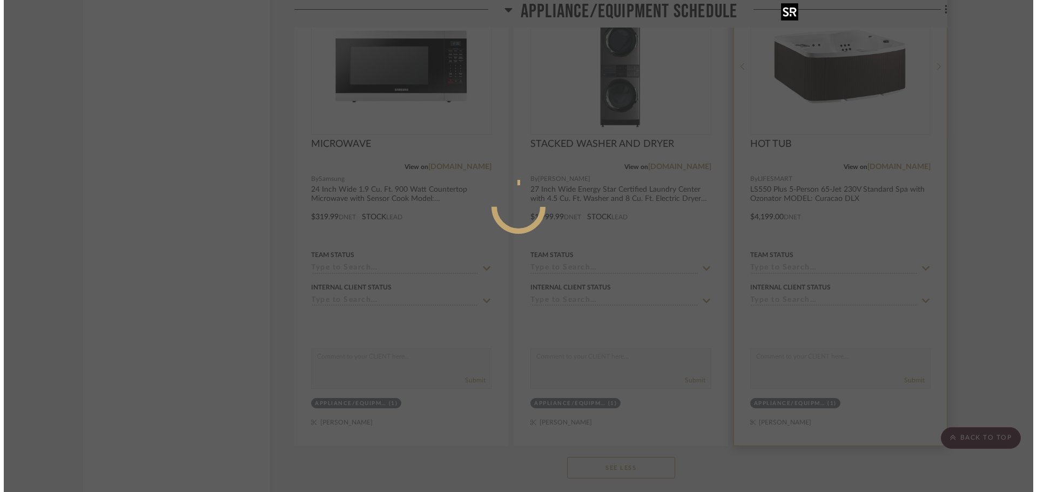
scroll to position [0, 0]
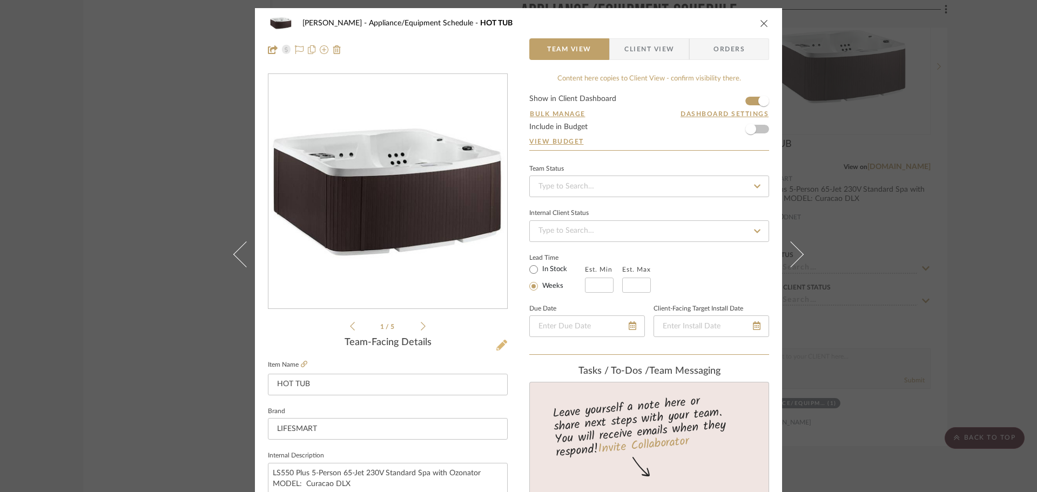
click at [498, 342] on icon at bounding box center [501, 345] width 11 height 11
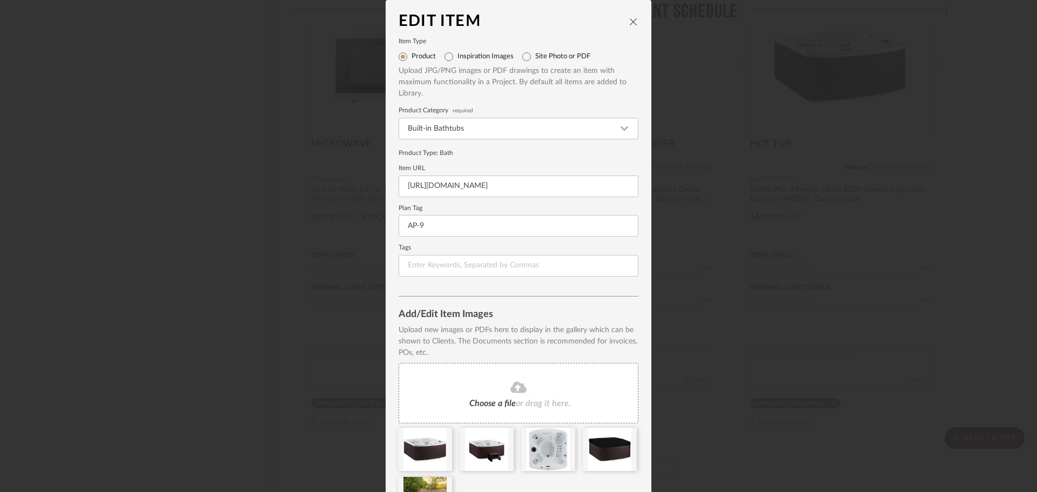
click at [632, 23] on icon "close" at bounding box center [633, 21] width 9 height 9
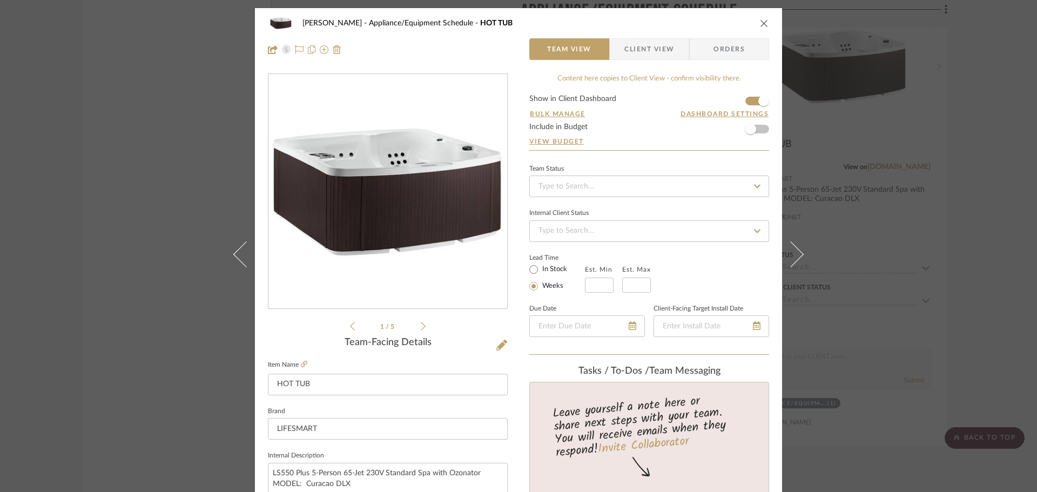
scroll to position [324, 0]
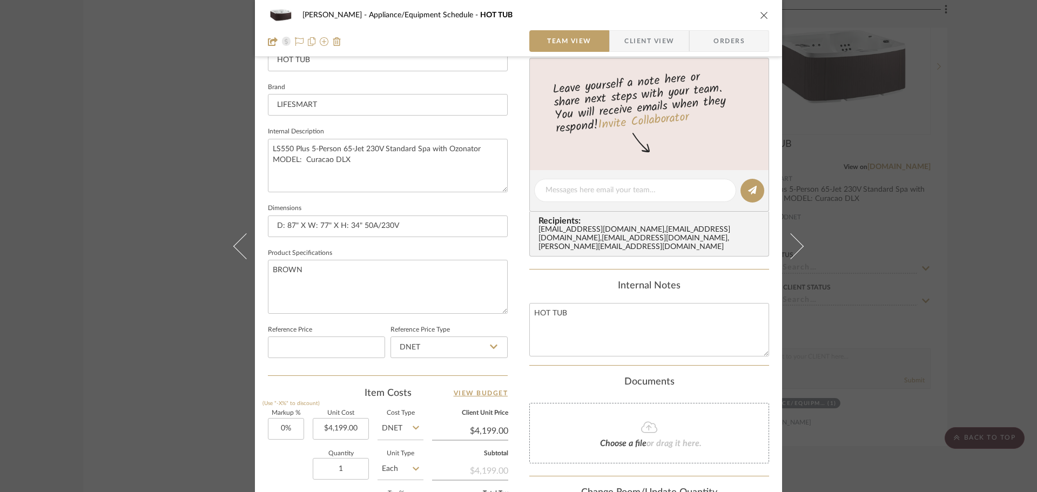
click at [1028, 136] on div "CHANG Appliance/Equipment Schedule HOT TUB Team View Client View Orders 1 / 5 T…" at bounding box center [518, 246] width 1037 height 492
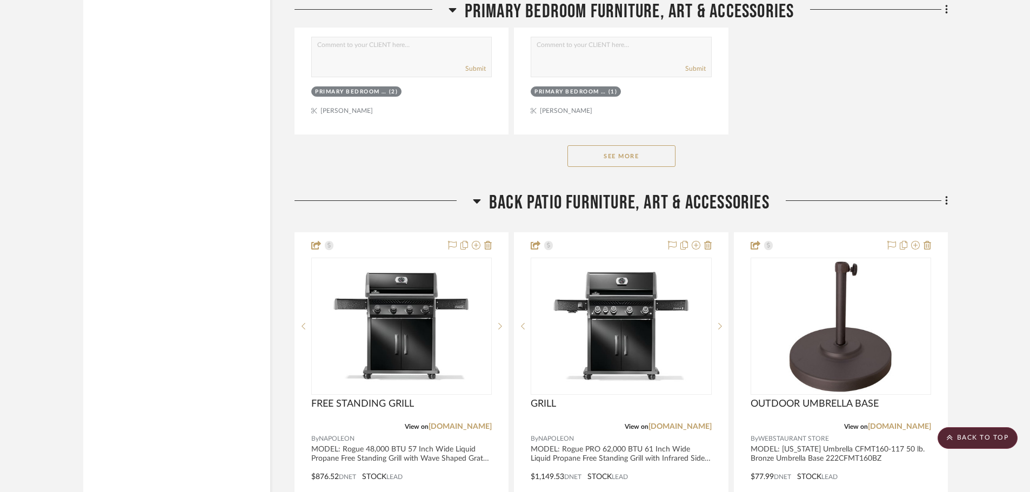
scroll to position [21823, 0]
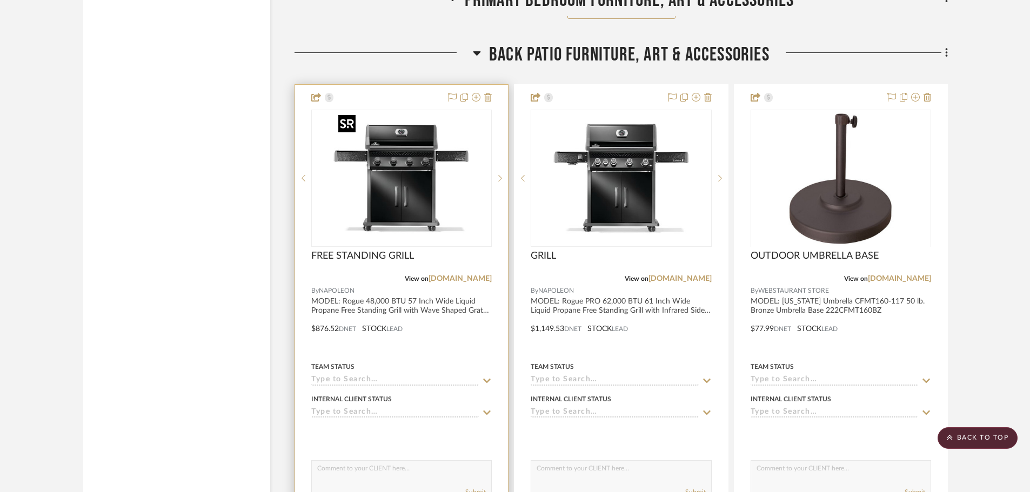
click at [370, 133] on img "0" at bounding box center [401, 178] width 135 height 135
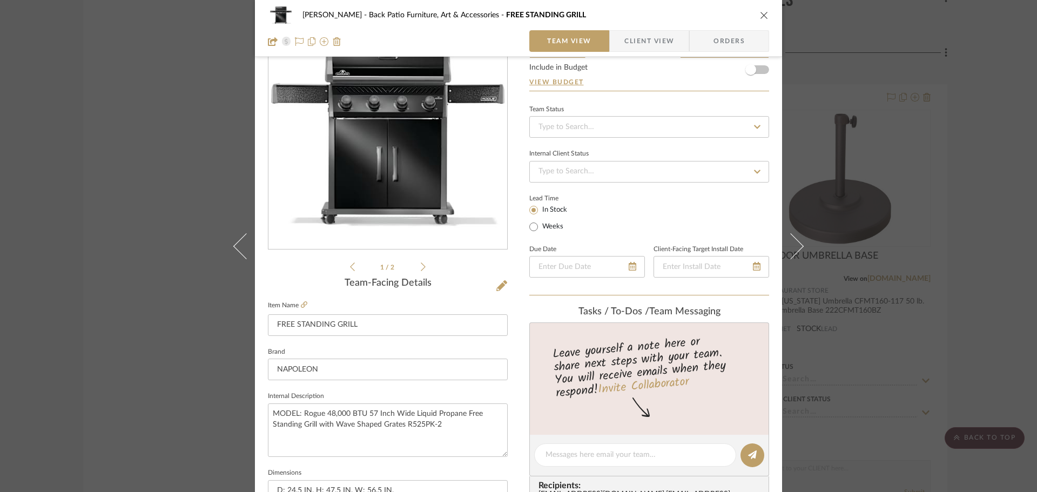
scroll to position [54, 0]
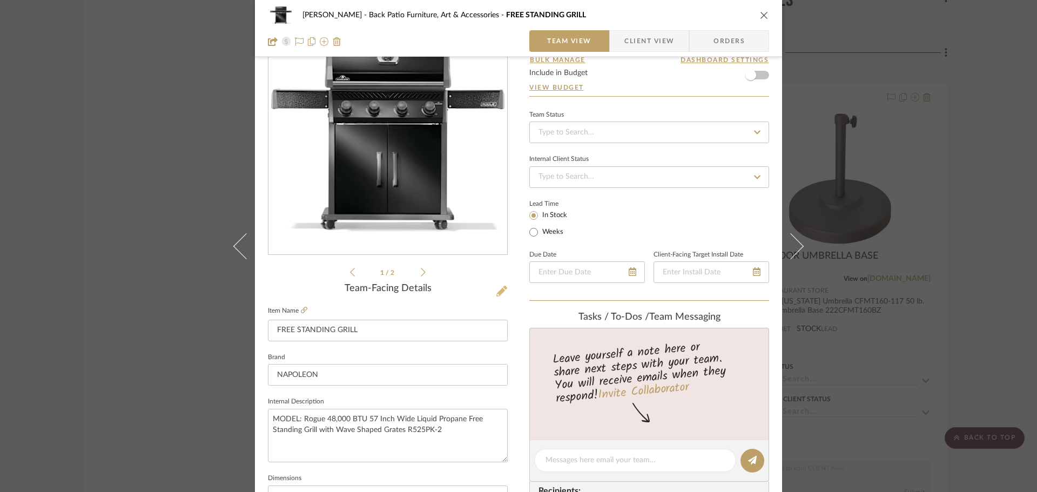
click at [496, 294] on icon at bounding box center [501, 291] width 11 height 11
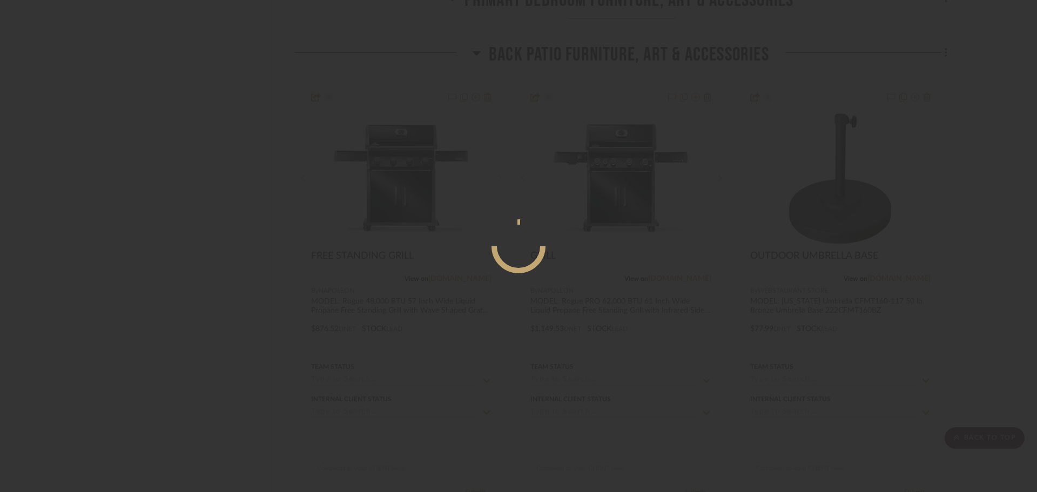
scroll to position [0, 0]
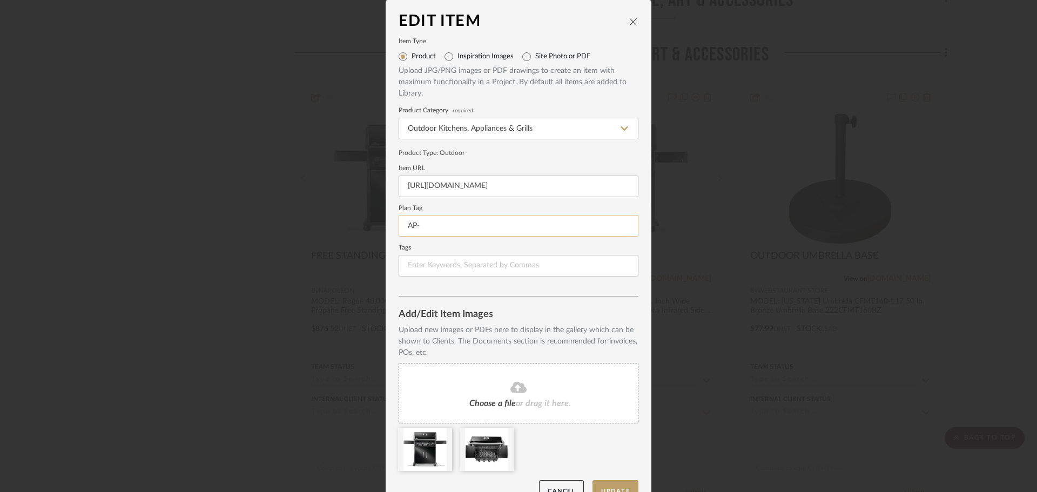
click at [438, 226] on input "AP-" at bounding box center [519, 226] width 240 height 22
type input "AP-10"
click at [603, 481] on button "Update" at bounding box center [616, 491] width 46 height 22
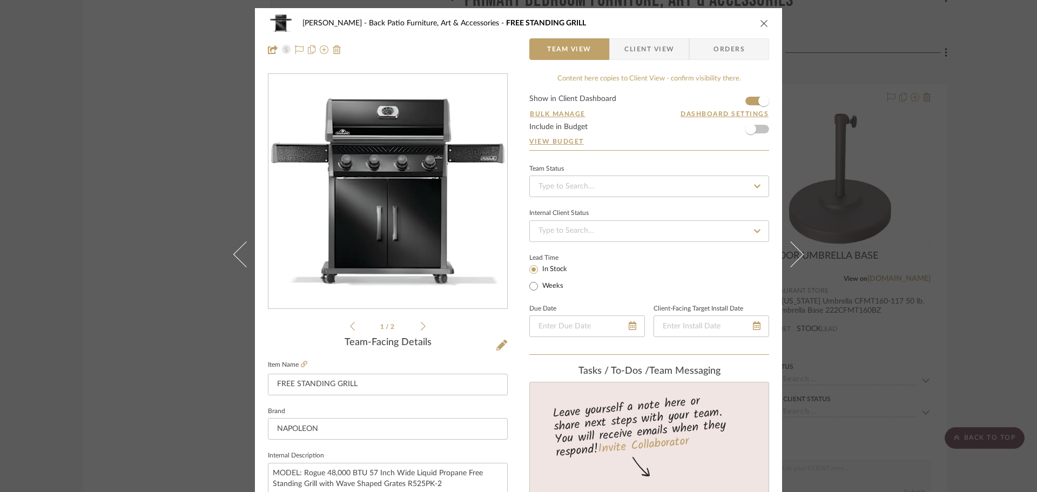
click at [761, 25] on icon "close" at bounding box center [764, 23] width 9 height 9
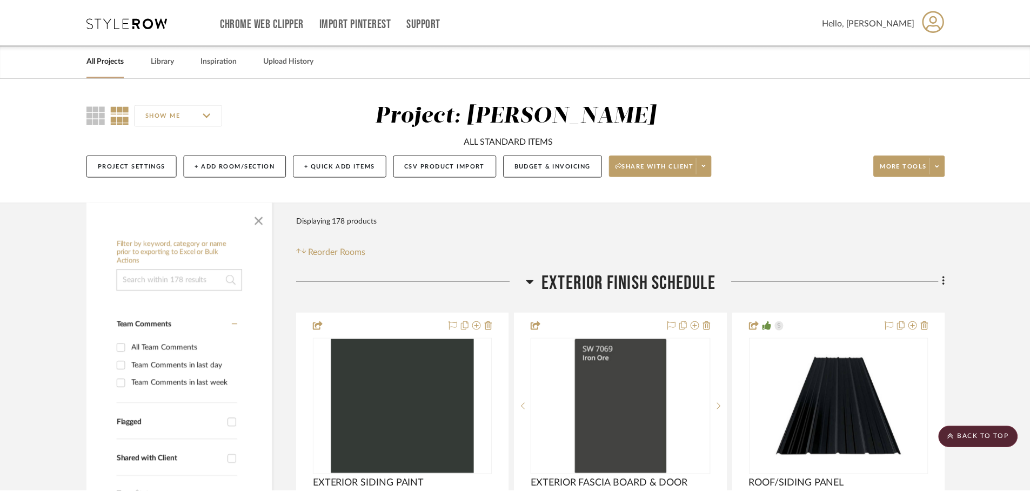
scroll to position [21823, 0]
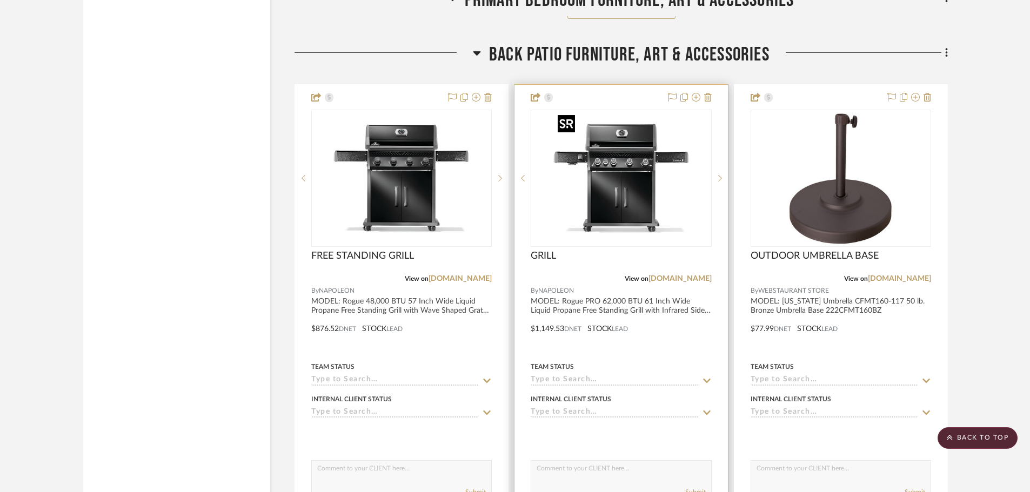
click at [626, 193] on img "0" at bounding box center [620, 178] width 135 height 135
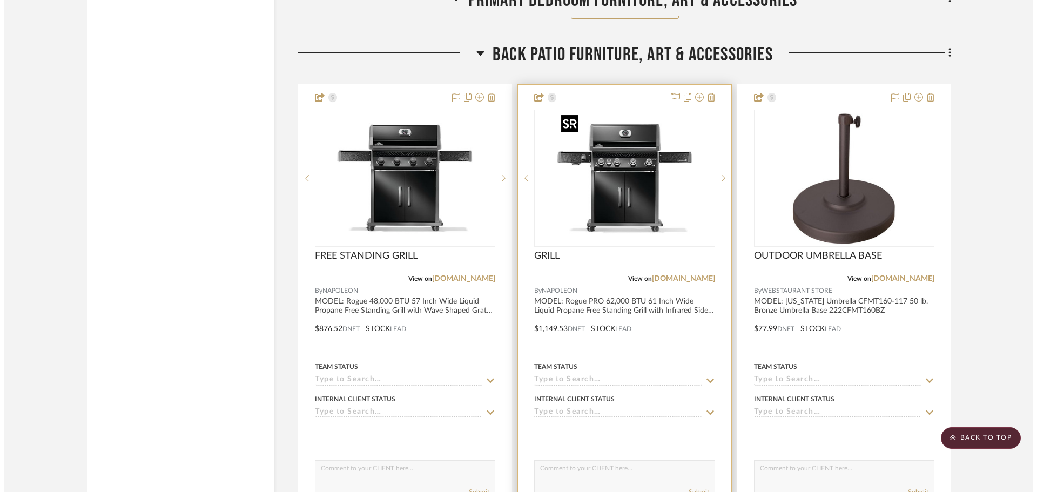
scroll to position [0, 0]
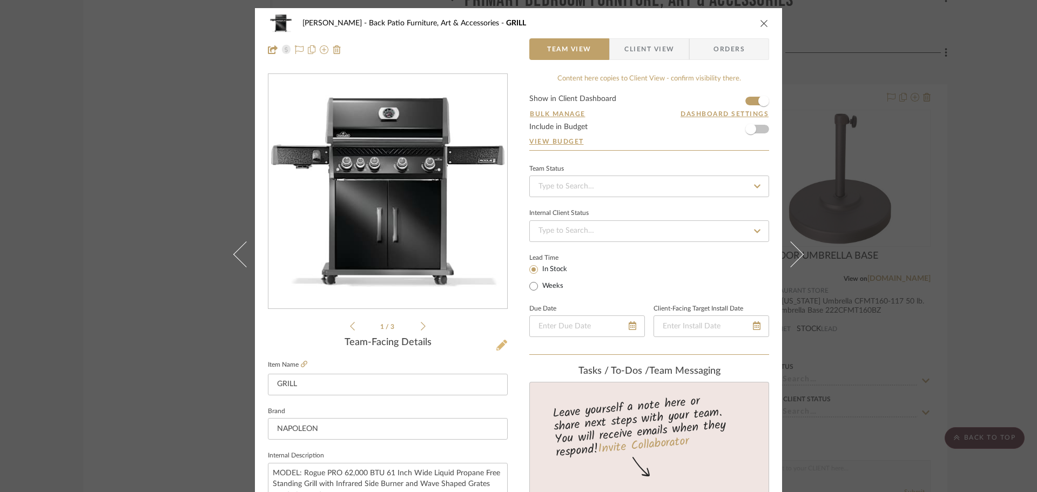
click at [500, 348] on icon at bounding box center [501, 345] width 11 height 11
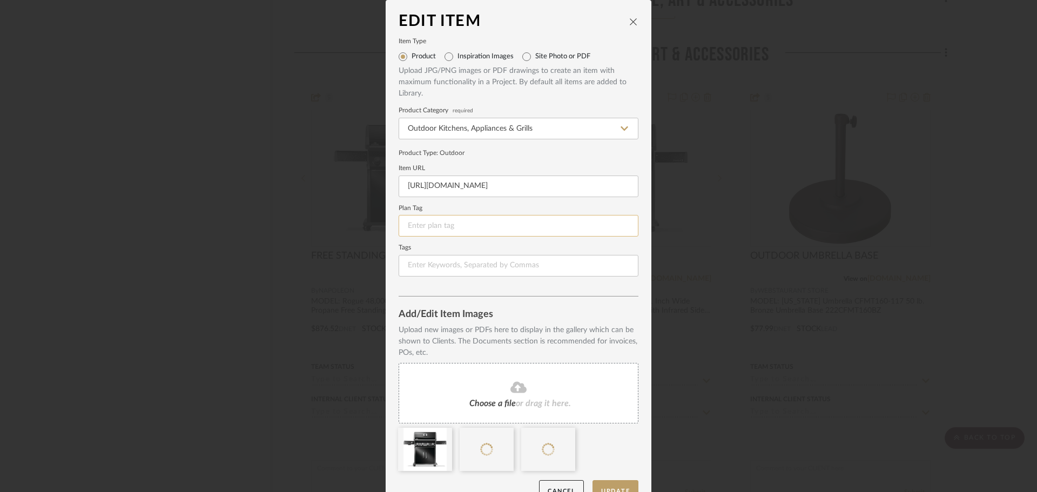
click at [456, 225] on input at bounding box center [519, 226] width 240 height 22
type input "AP-10"
click at [622, 491] on button "Update" at bounding box center [616, 491] width 46 height 22
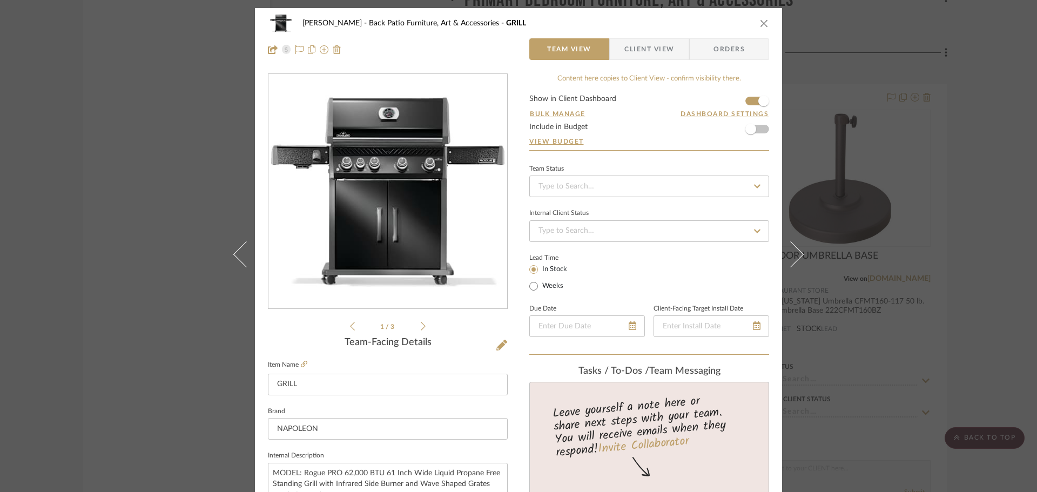
click at [892, 195] on div "CHANG Back Patio Furniture, Art & Accessories GRILL Team View Client View Order…" at bounding box center [518, 246] width 1037 height 492
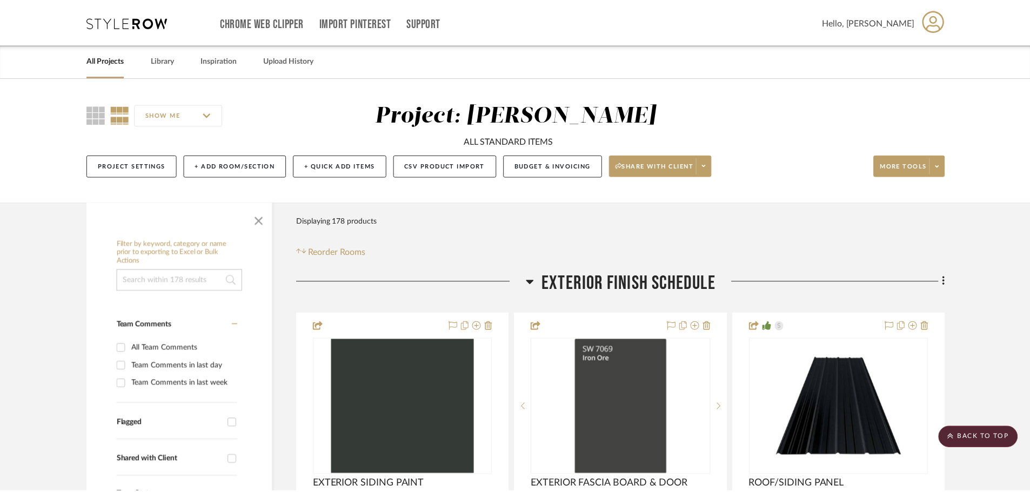
scroll to position [21823, 0]
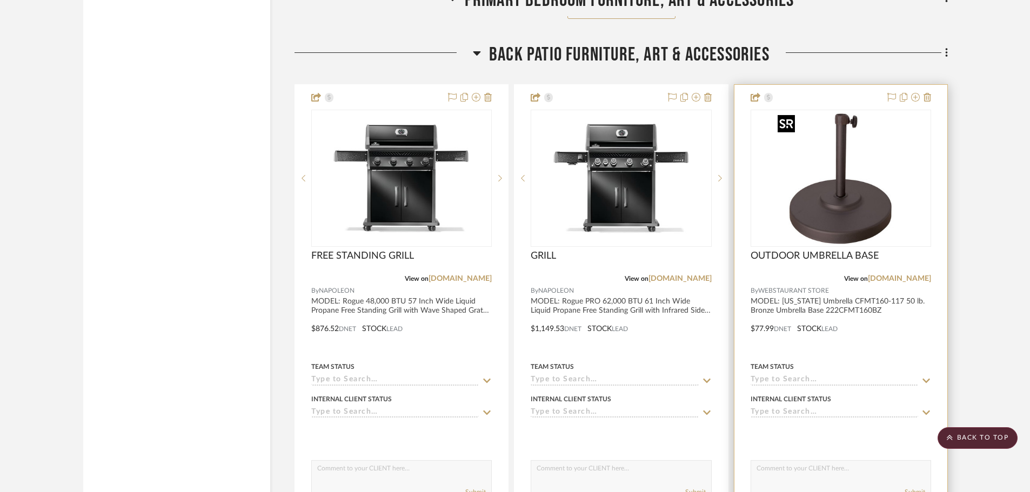
click at [821, 223] on img "0" at bounding box center [840, 178] width 135 height 135
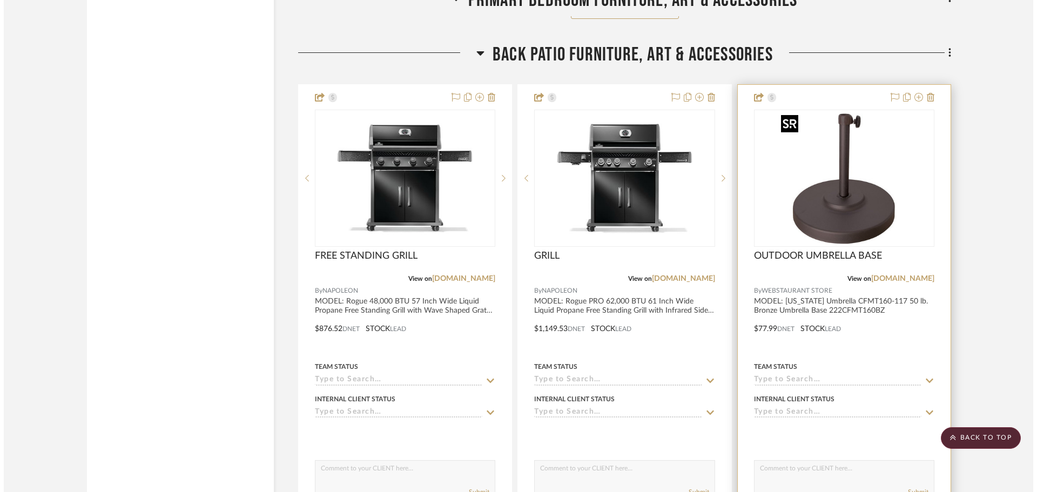
scroll to position [0, 0]
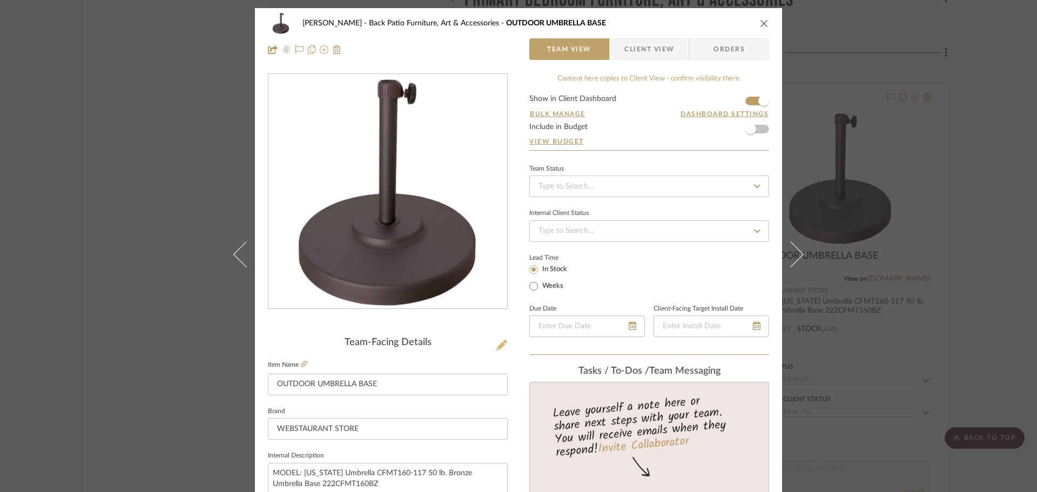
click at [497, 346] on icon at bounding box center [501, 345] width 11 height 11
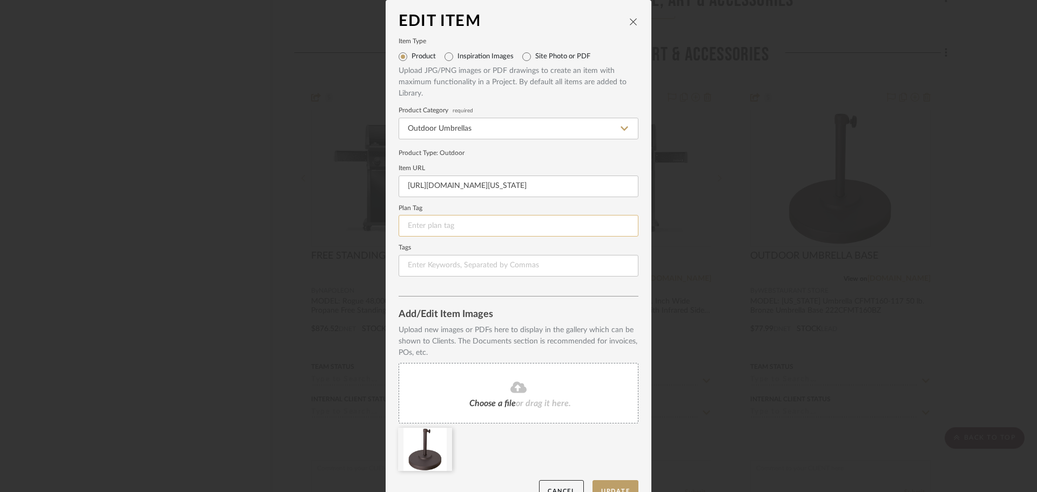
click at [473, 219] on input at bounding box center [519, 226] width 240 height 22
type input "AC-"
click at [601, 488] on button "Update" at bounding box center [616, 491] width 46 height 22
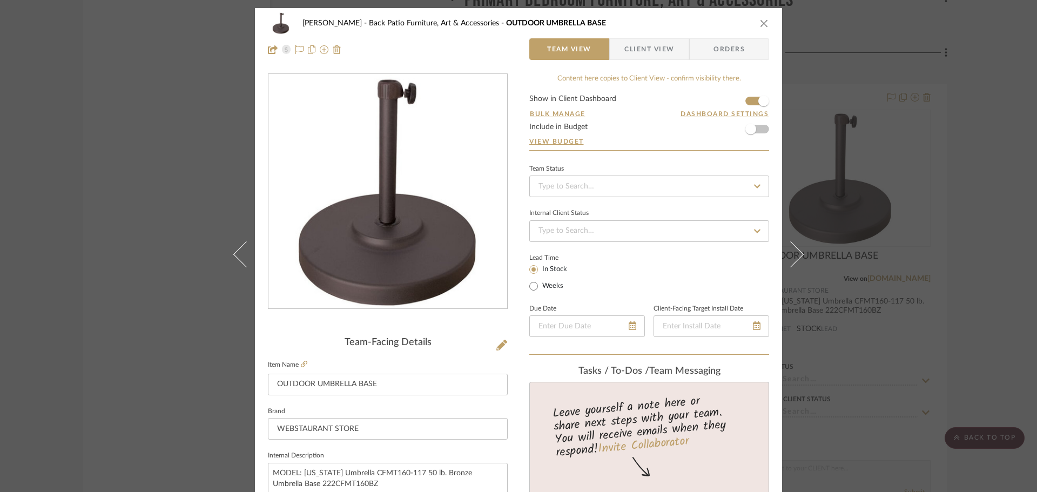
click at [760, 25] on icon "close" at bounding box center [764, 23] width 9 height 9
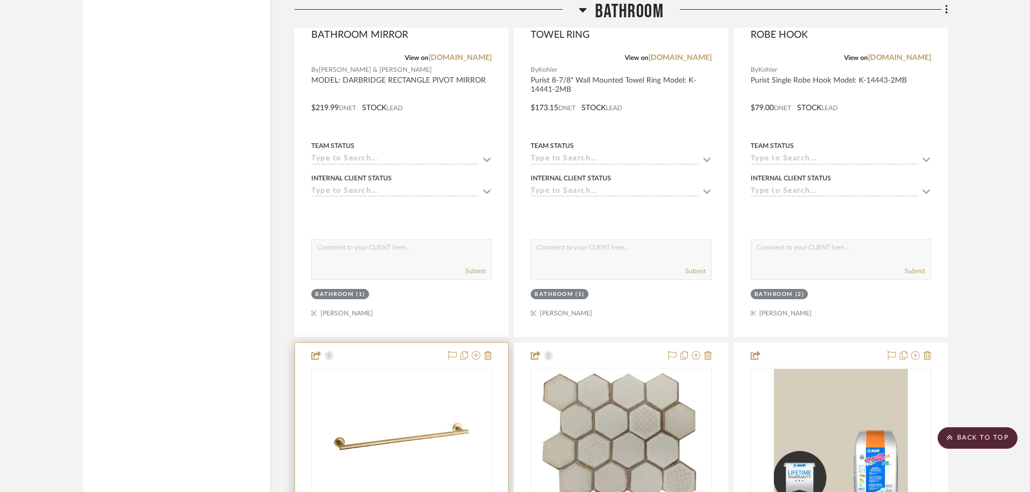
scroll to position [13126, 0]
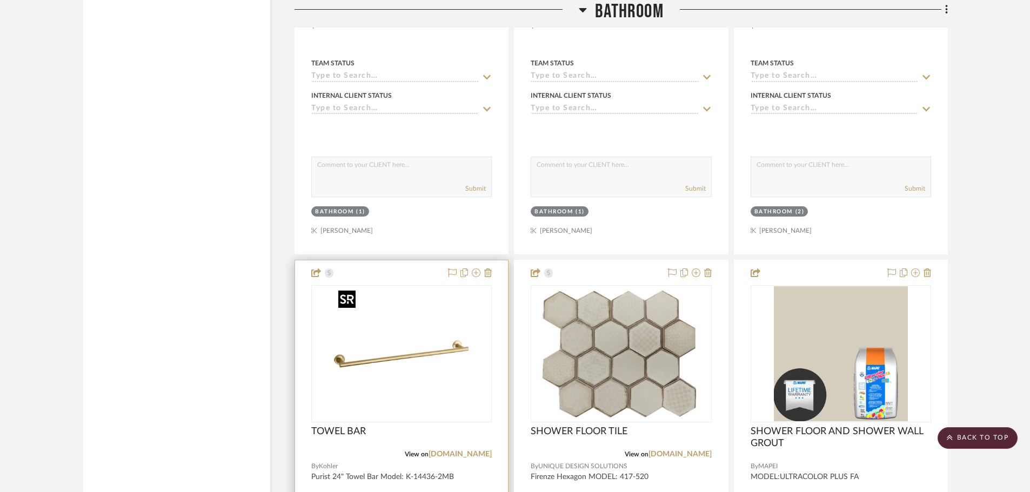
click at [443, 365] on img "0" at bounding box center [401, 353] width 135 height 135
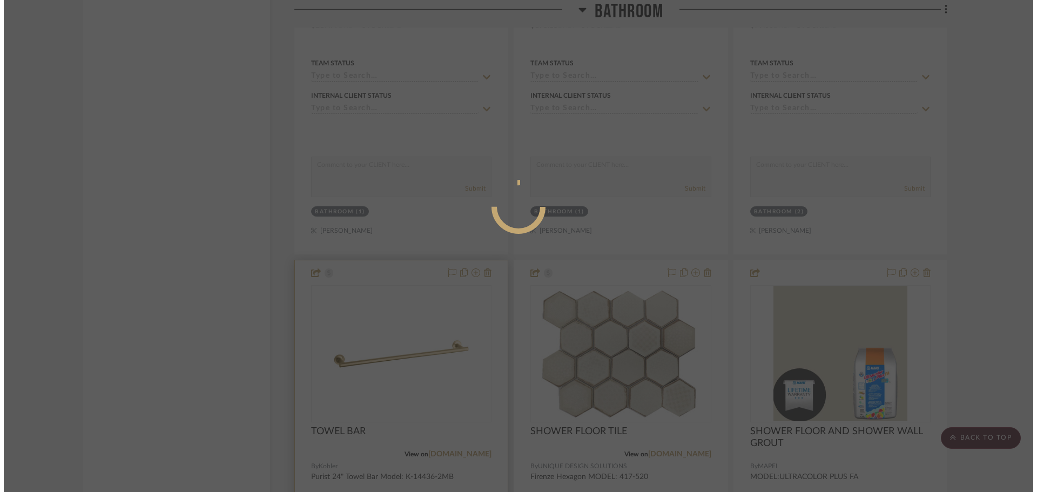
scroll to position [0, 0]
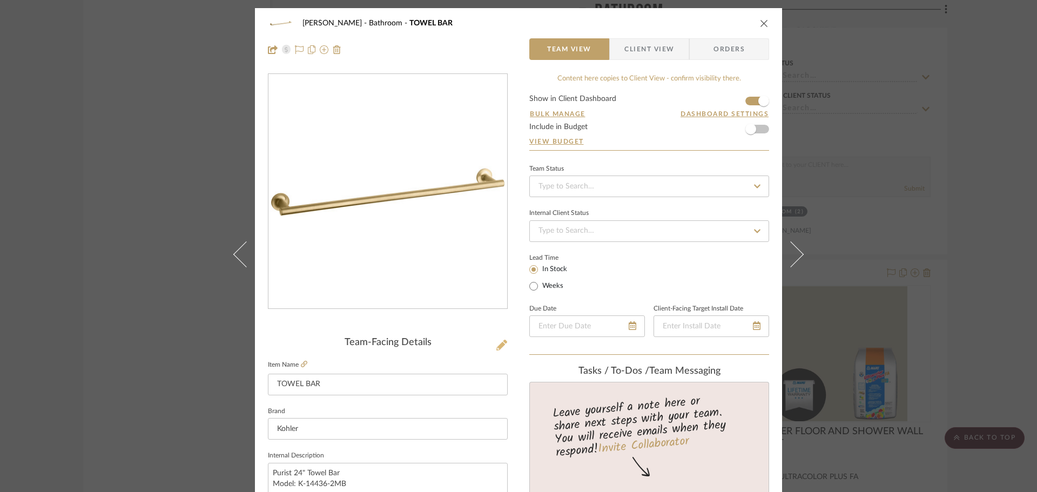
click at [496, 346] on icon at bounding box center [501, 345] width 11 height 11
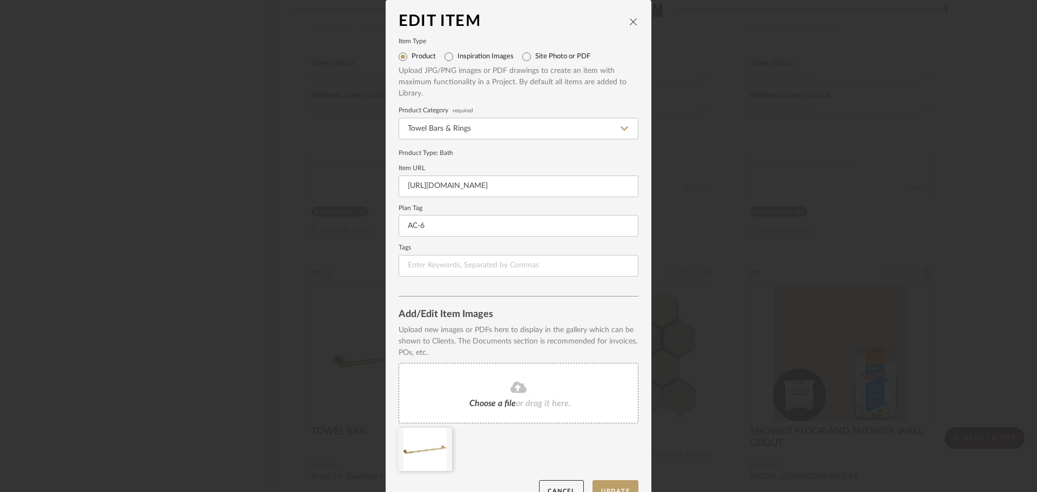
click at [630, 23] on icon "close" at bounding box center [633, 21] width 9 height 9
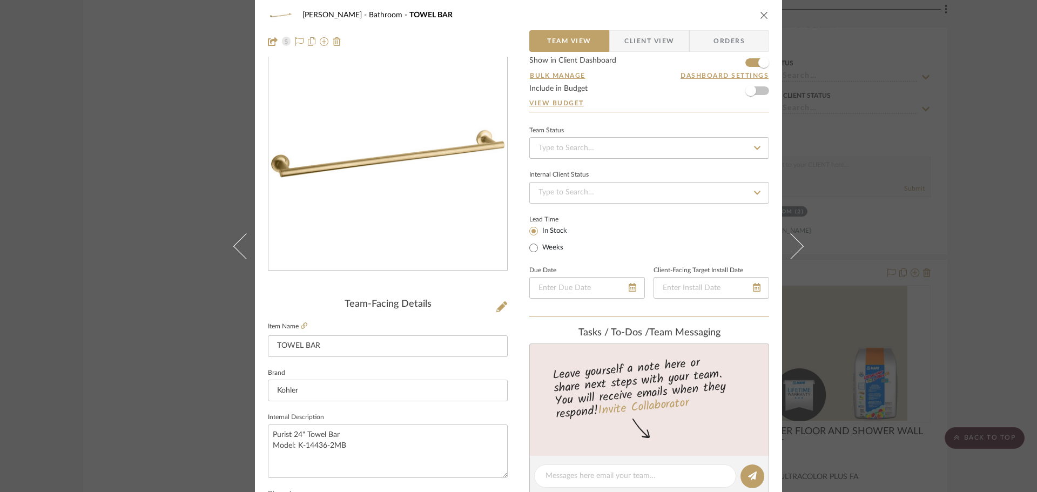
scroll to position [270, 0]
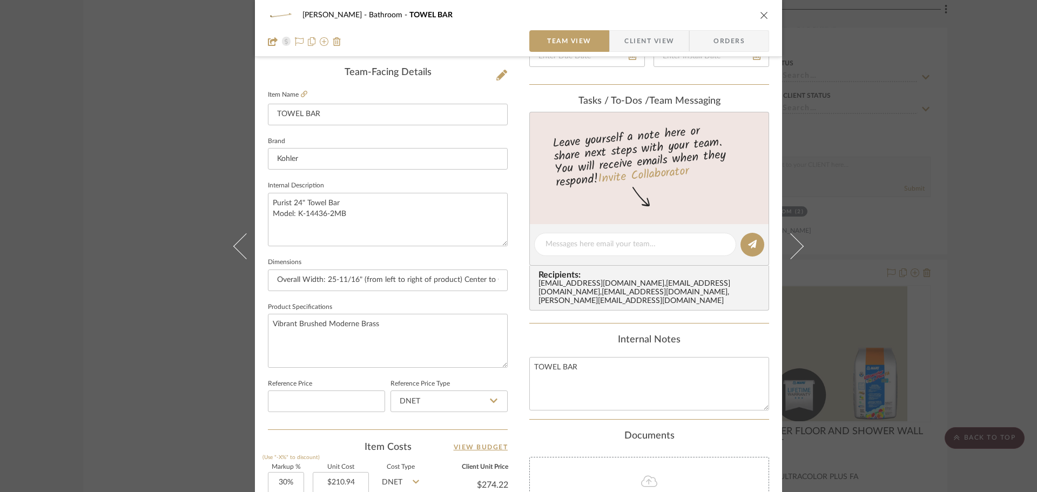
click at [974, 201] on div "CHANG Bathroom TOWEL BAR Team View Client View Orders Team-Facing Details Item …" at bounding box center [518, 246] width 1037 height 492
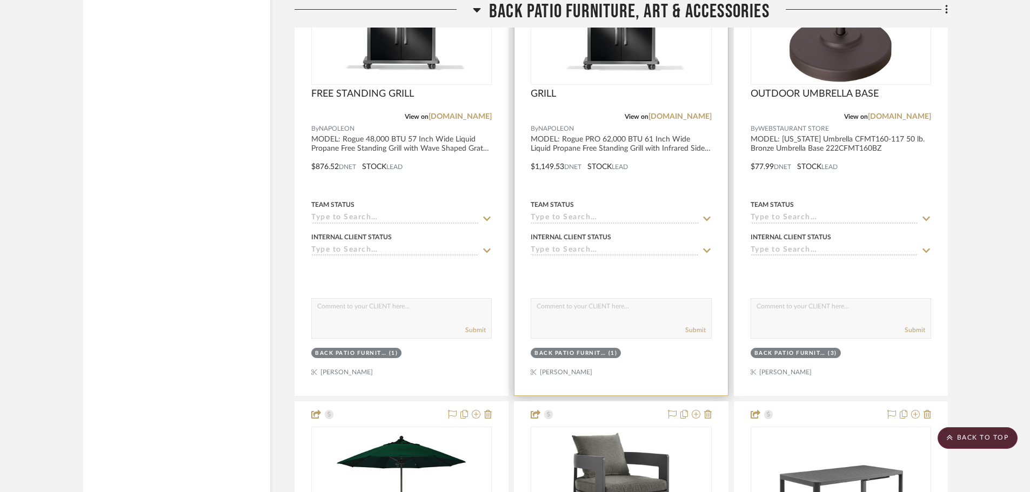
scroll to position [21715, 0]
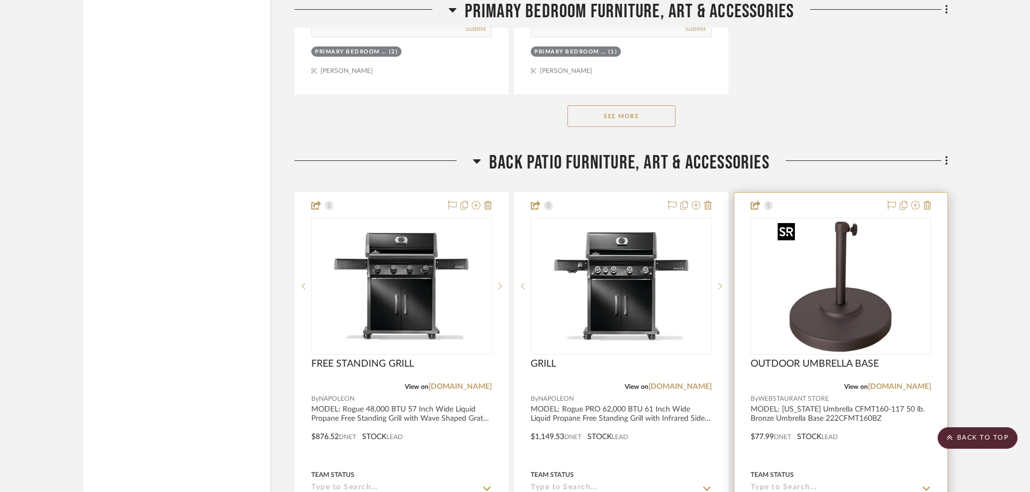
click at [811, 293] on img "0" at bounding box center [840, 286] width 135 height 135
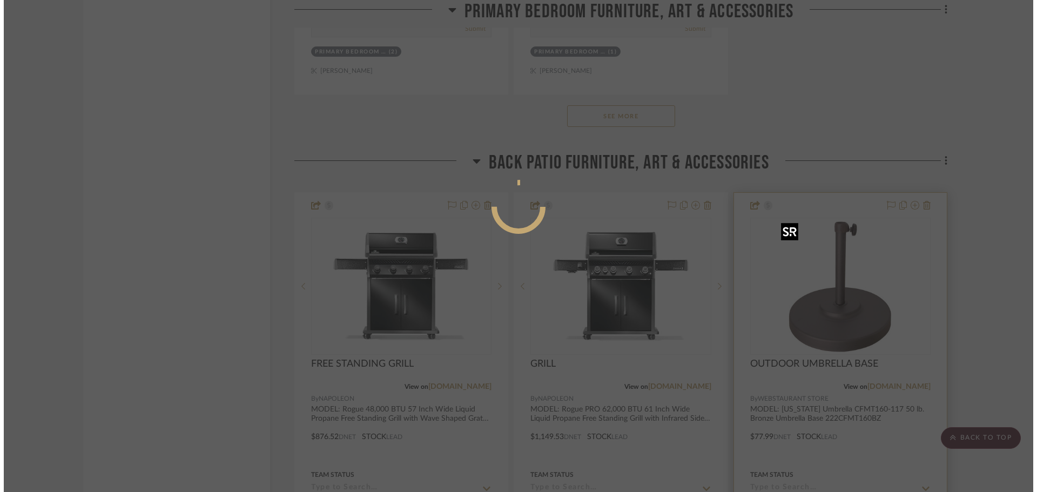
scroll to position [0, 0]
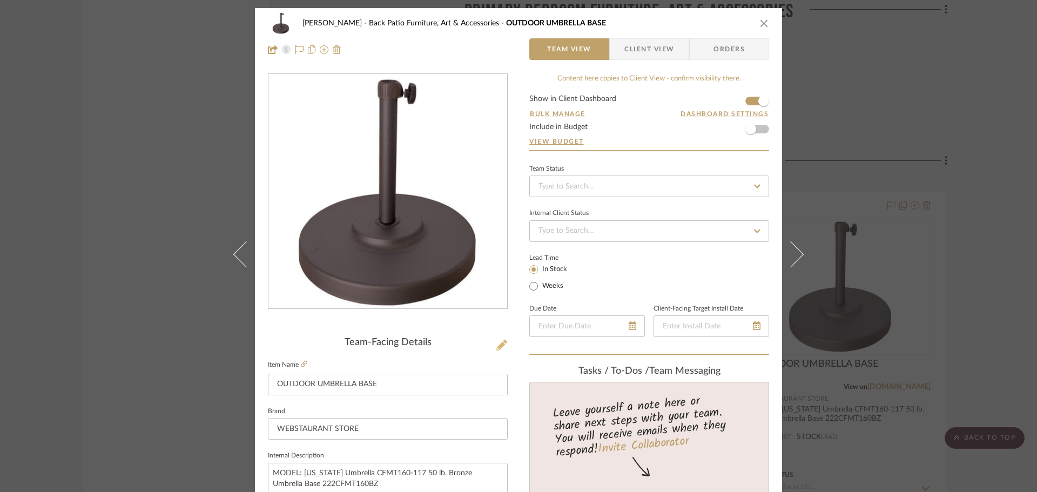
click at [498, 343] on icon at bounding box center [501, 345] width 11 height 11
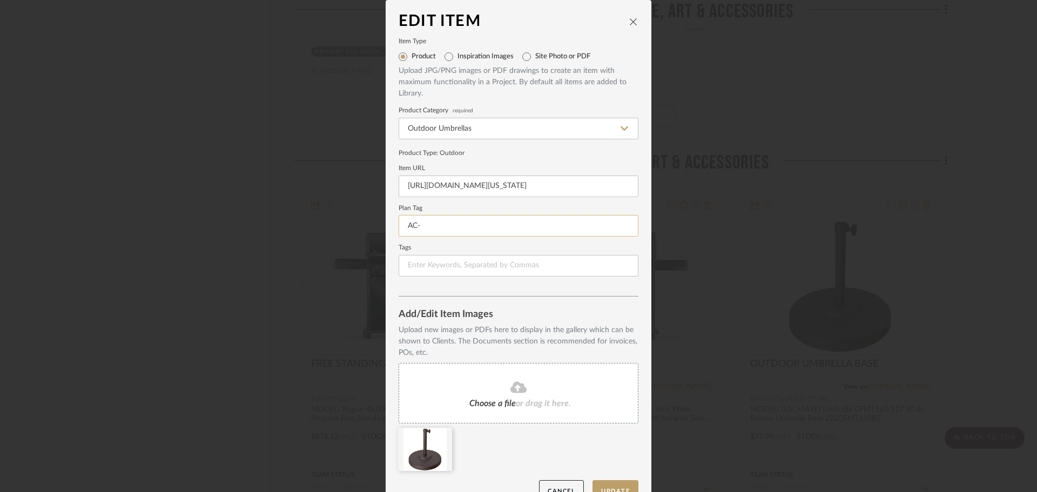
click at [443, 225] on input "AC-" at bounding box center [519, 226] width 240 height 22
type input "AC-7"
click at [608, 489] on button "Update" at bounding box center [616, 491] width 46 height 22
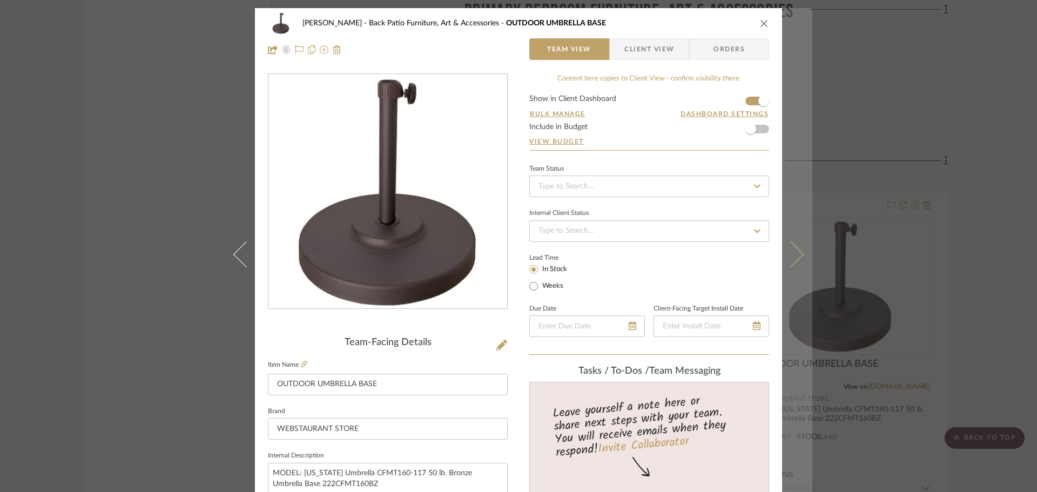
click at [786, 239] on button at bounding box center [797, 254] width 30 height 492
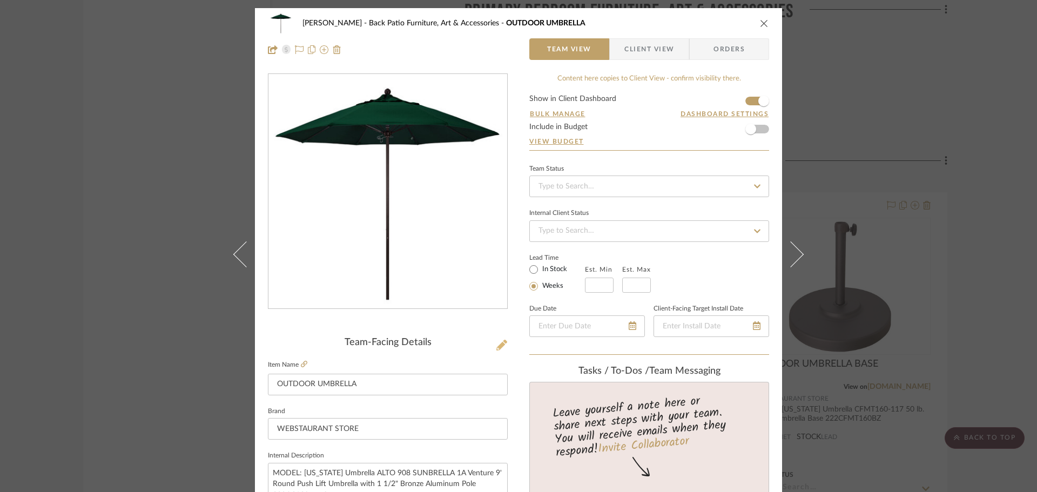
click at [496, 347] on icon at bounding box center [501, 345] width 11 height 11
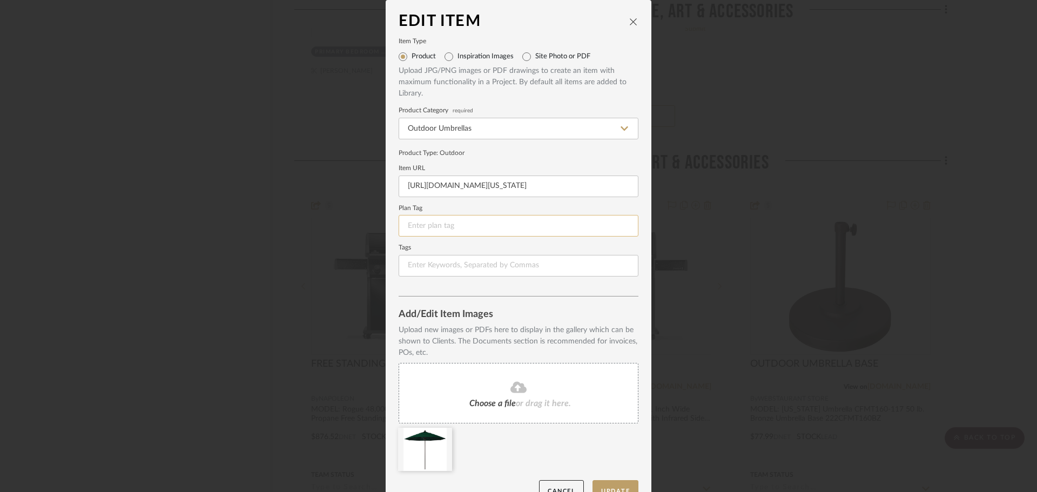
click at [428, 218] on form "Item Type Product Inspiration Images Site Photo or PDF Upload JPG/PNG images or…" at bounding box center [519, 158] width 240 height 238
click at [428, 218] on input at bounding box center [519, 226] width 240 height 22
type input "AC-8"
click at [616, 489] on button "Update" at bounding box center [616, 491] width 46 height 22
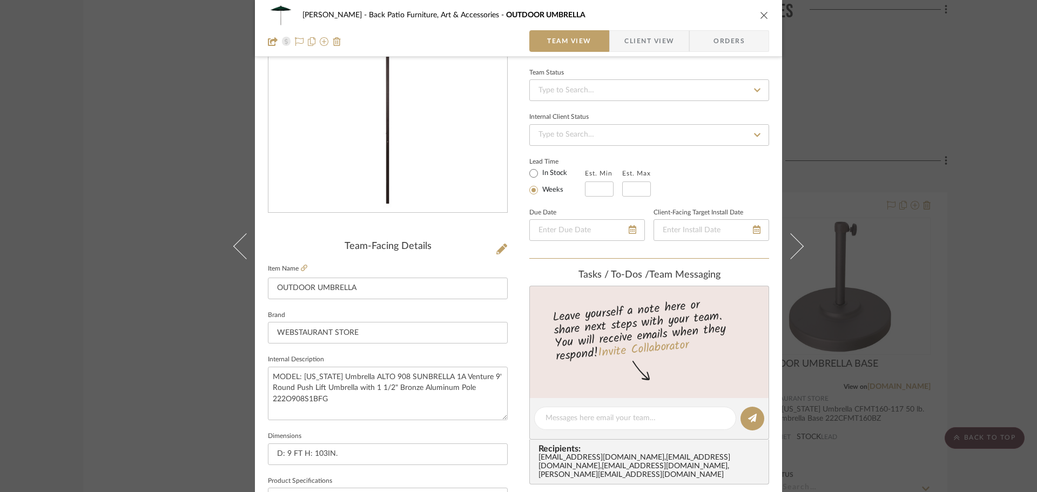
scroll to position [270, 0]
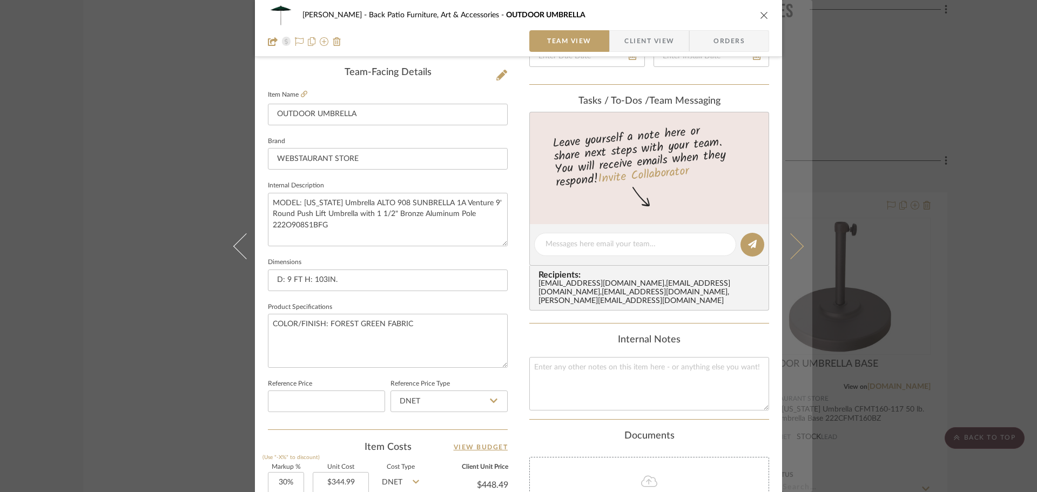
click at [785, 238] on icon at bounding box center [791, 246] width 26 height 26
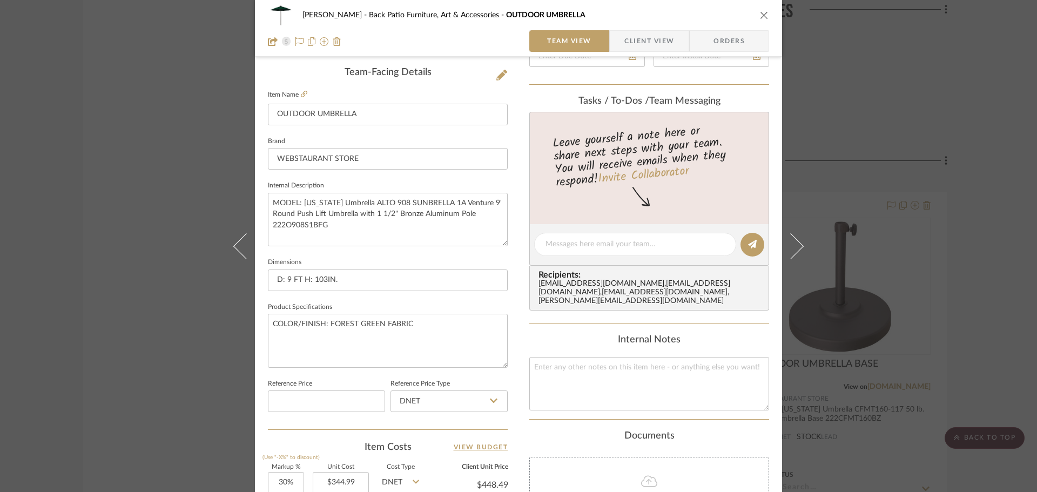
scroll to position [0, 0]
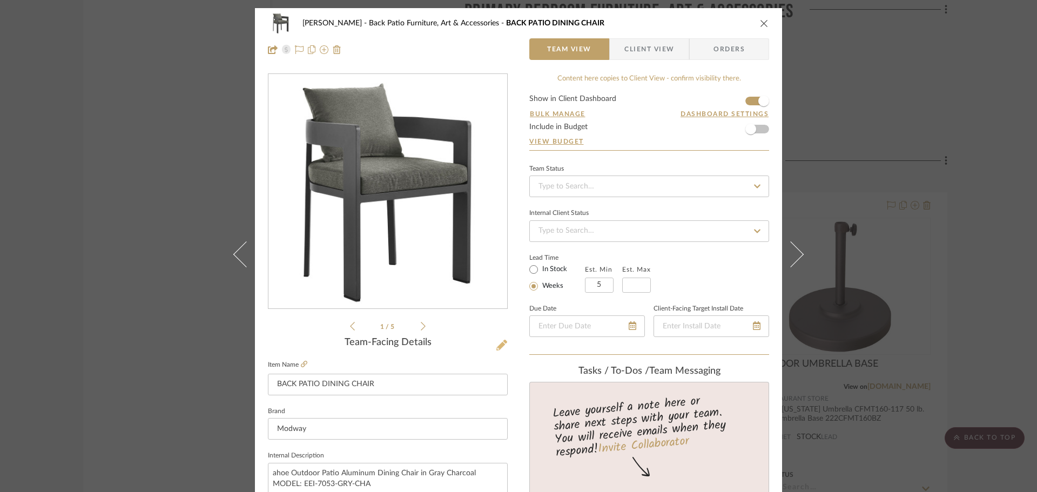
click at [500, 339] on button at bounding box center [502, 345] width 12 height 17
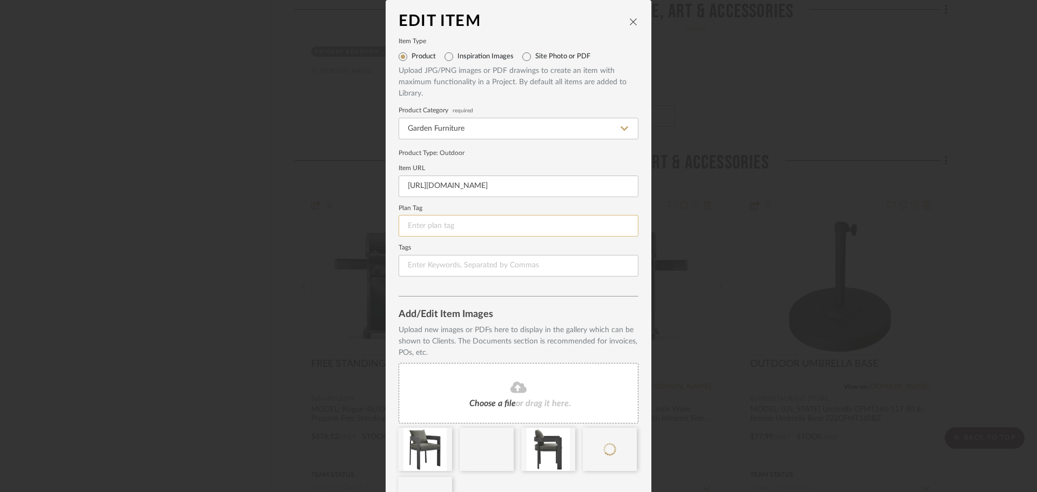
click at [436, 220] on input at bounding box center [519, 226] width 240 height 22
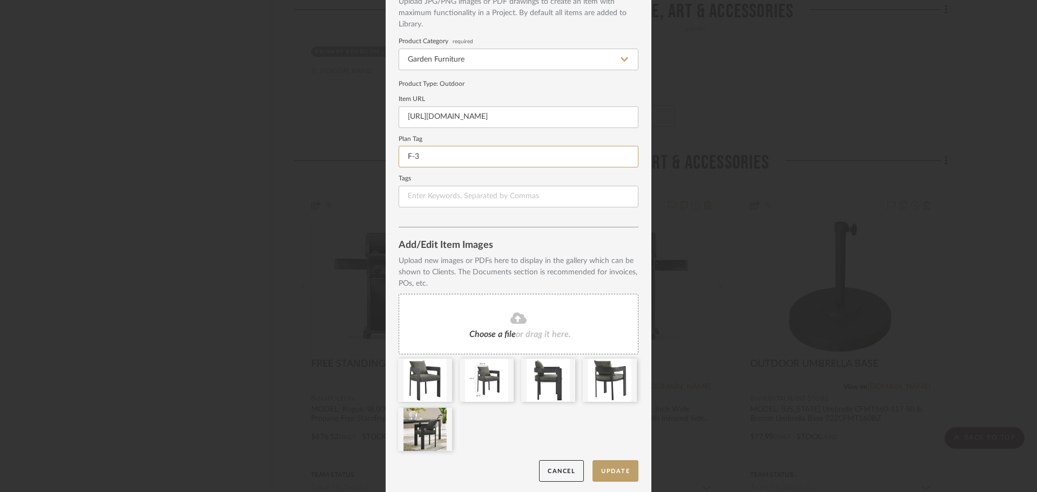
scroll to position [72, 0]
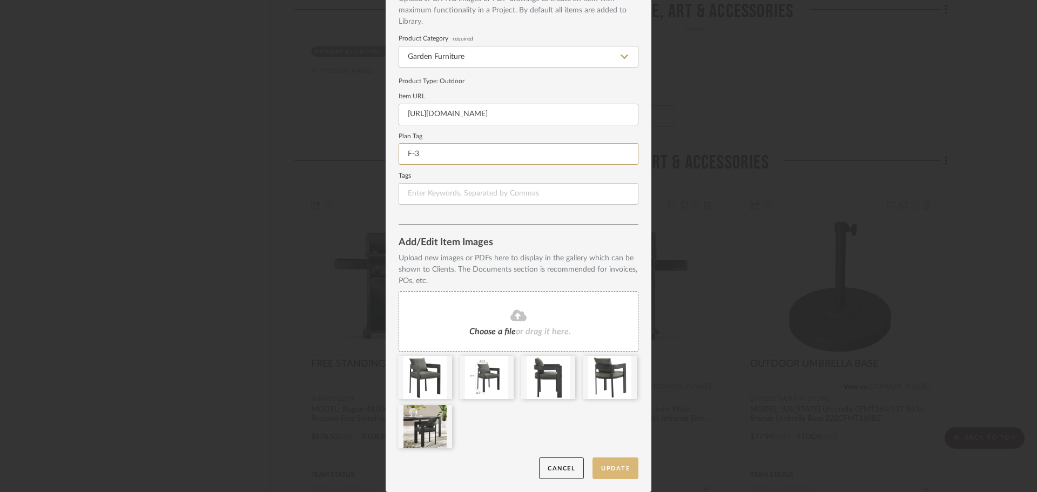
type input "F-3"
click at [617, 472] on button "Update" at bounding box center [616, 469] width 46 height 22
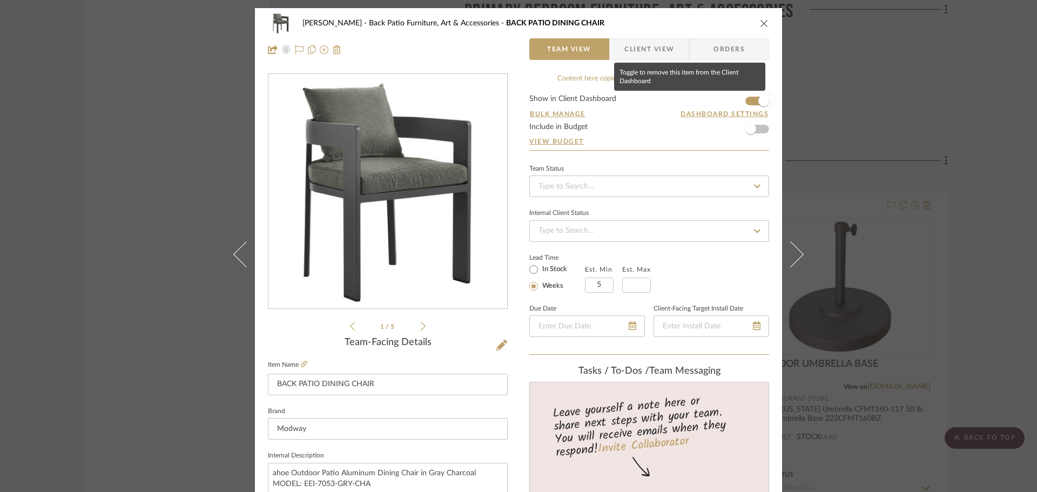
click at [761, 90] on span "button" at bounding box center [764, 101] width 24 height 24
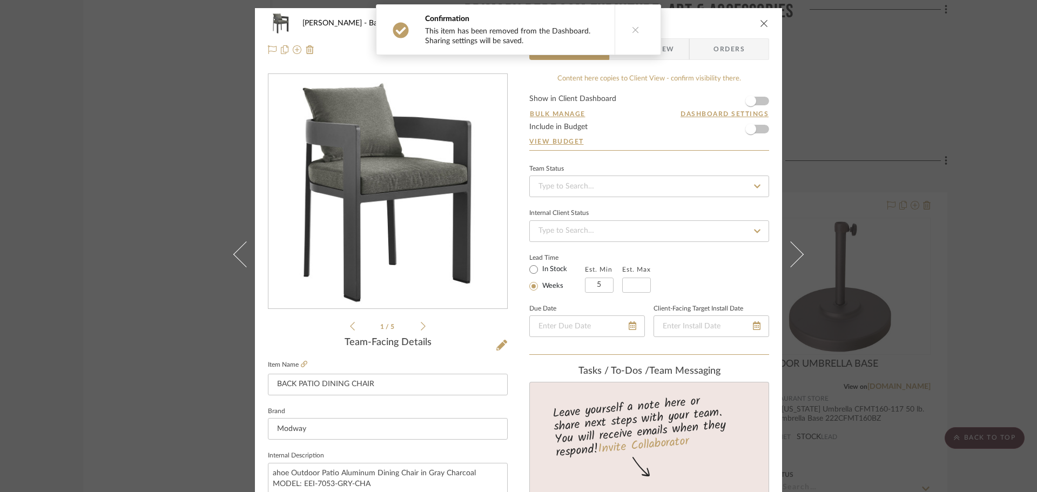
click at [749, 105] on span "button" at bounding box center [750, 101] width 11 height 11
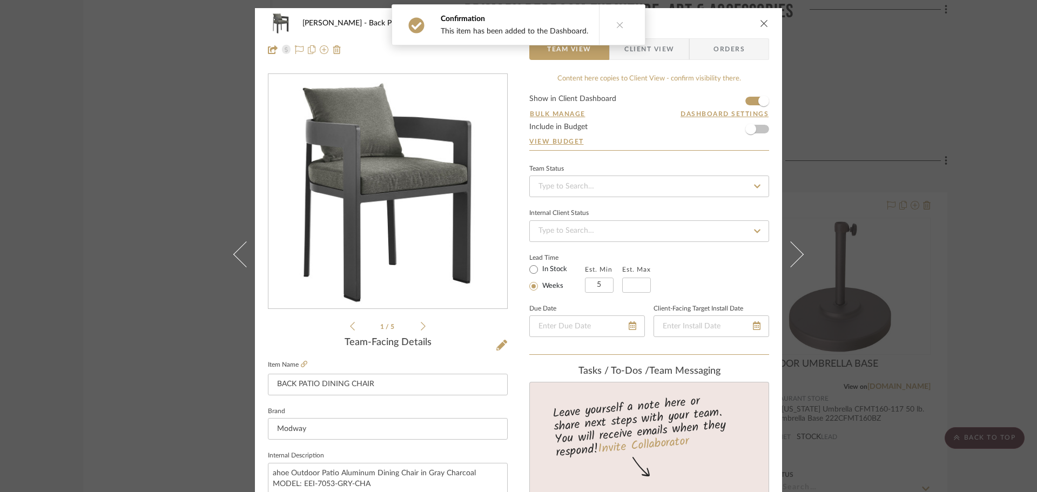
click at [763, 19] on icon "close" at bounding box center [764, 23] width 9 height 9
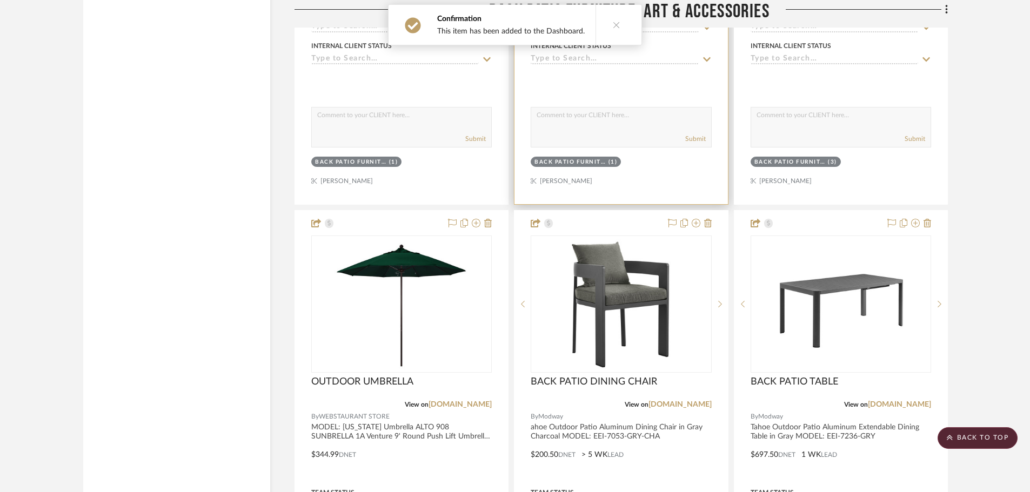
scroll to position [22309, 0]
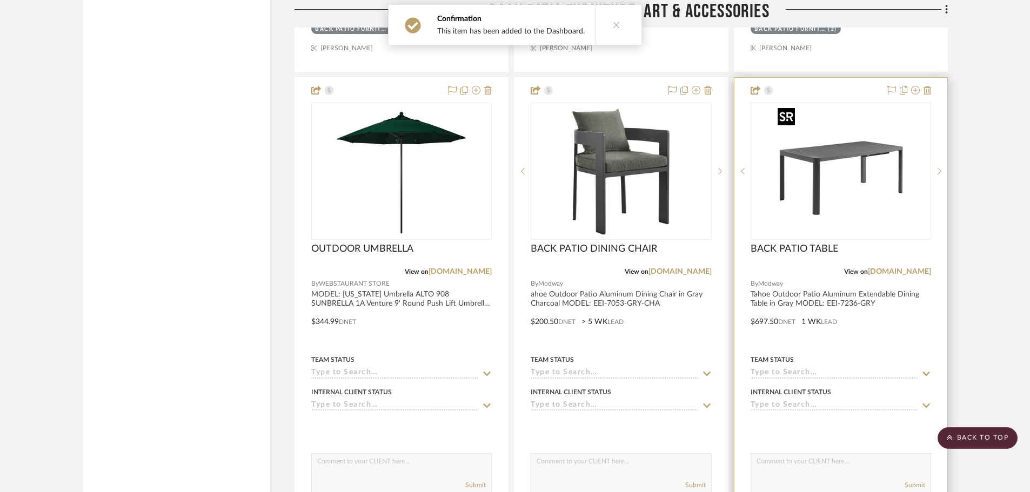
click at [0, 0] on img at bounding box center [0, 0] width 0 height 0
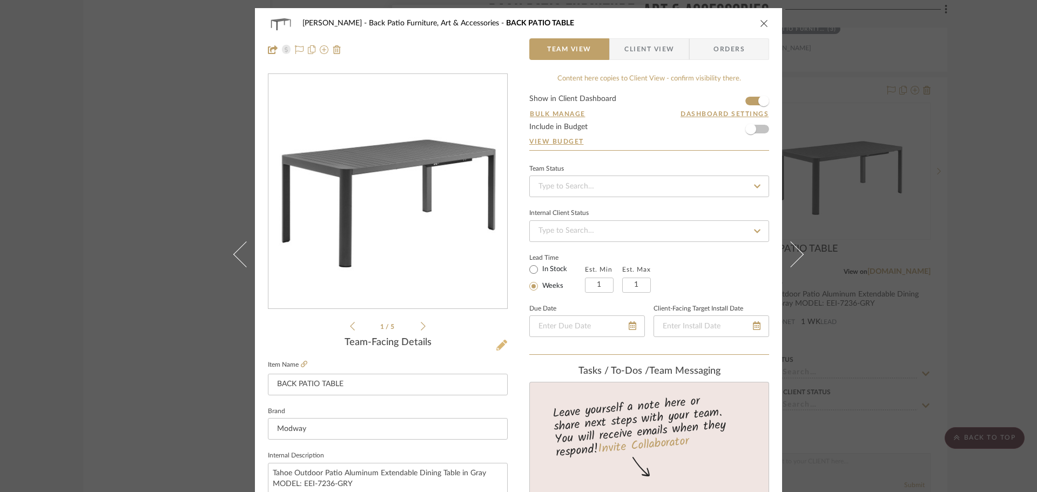
click at [501, 340] on icon at bounding box center [501, 345] width 11 height 11
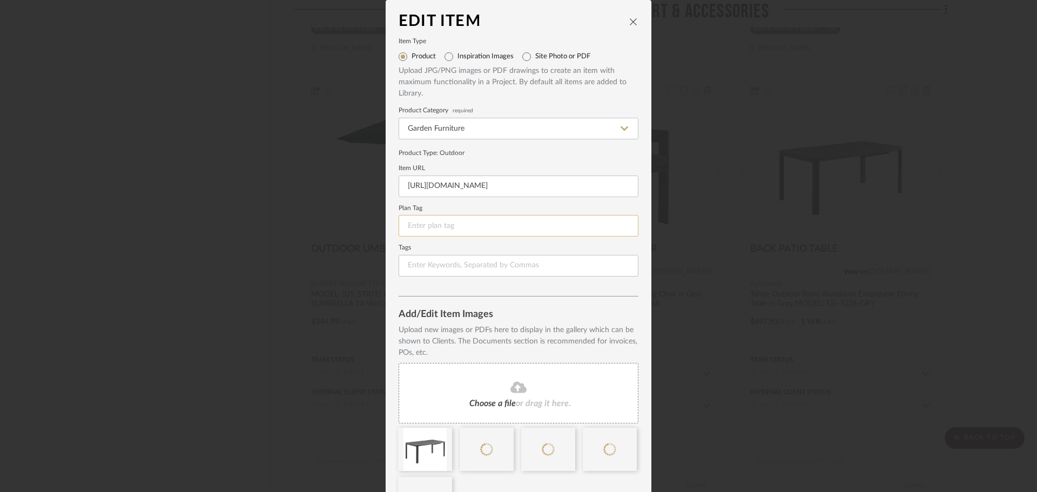
click at [468, 234] on input at bounding box center [519, 226] width 240 height 22
type input "A"
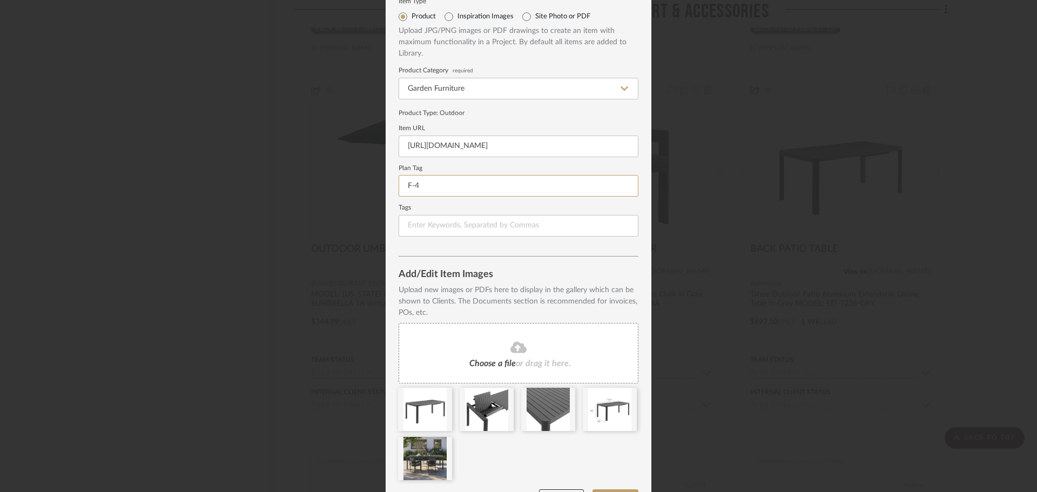
scroll to position [72, 0]
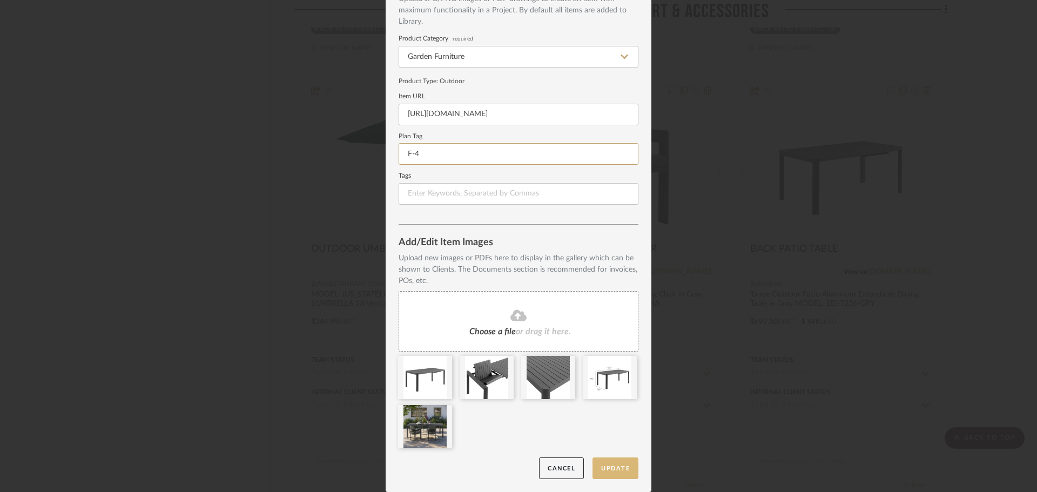
type input "F-4"
click at [615, 472] on button "Update" at bounding box center [616, 469] width 46 height 22
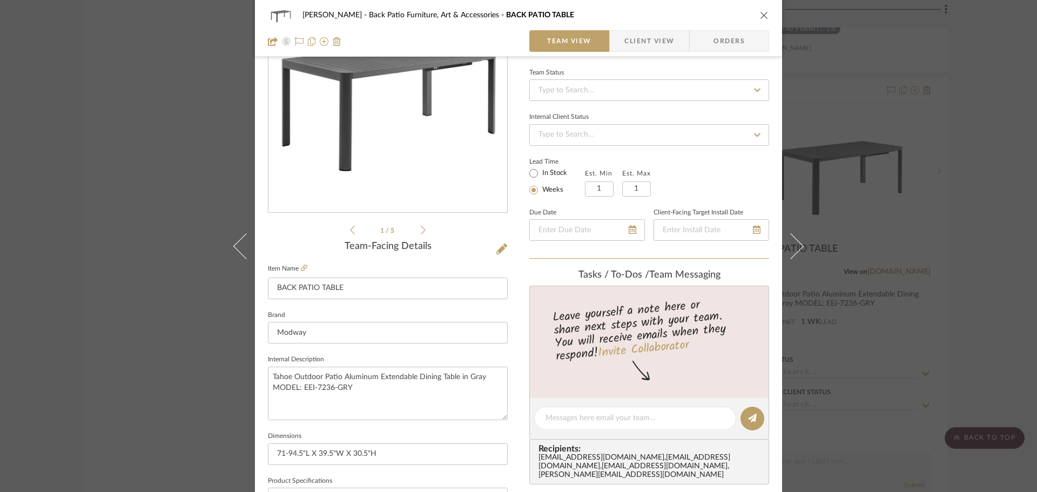
scroll to position [216, 0]
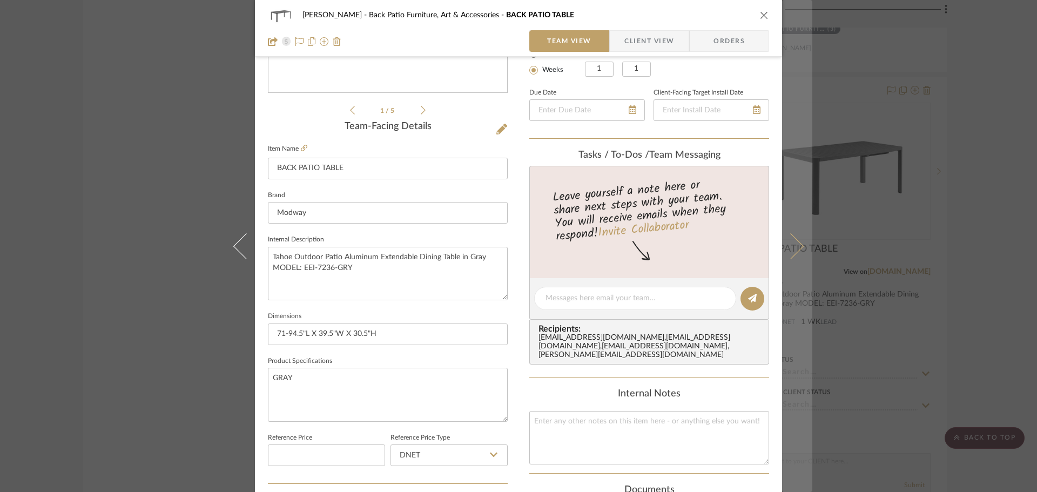
click at [793, 237] on button at bounding box center [797, 246] width 30 height 492
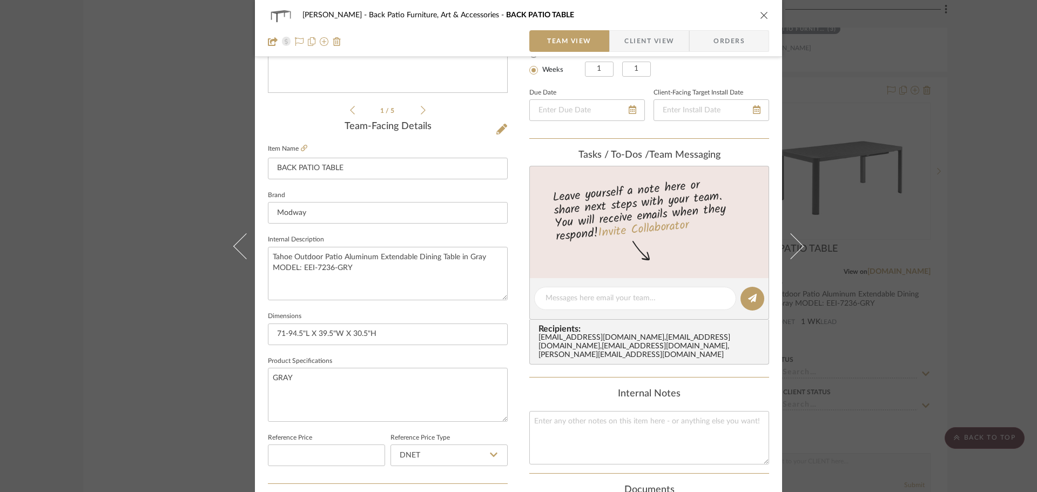
scroll to position [0, 0]
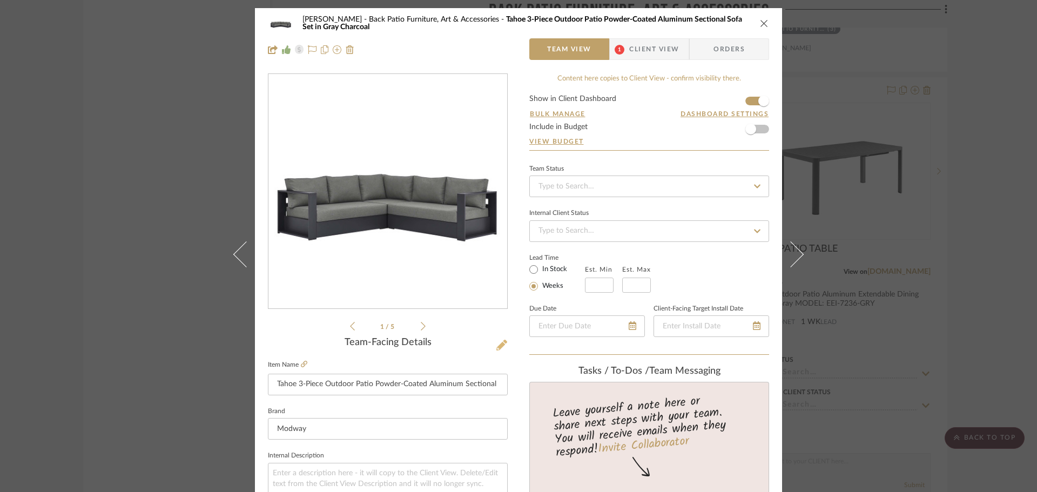
click at [497, 348] on icon at bounding box center [501, 345] width 11 height 11
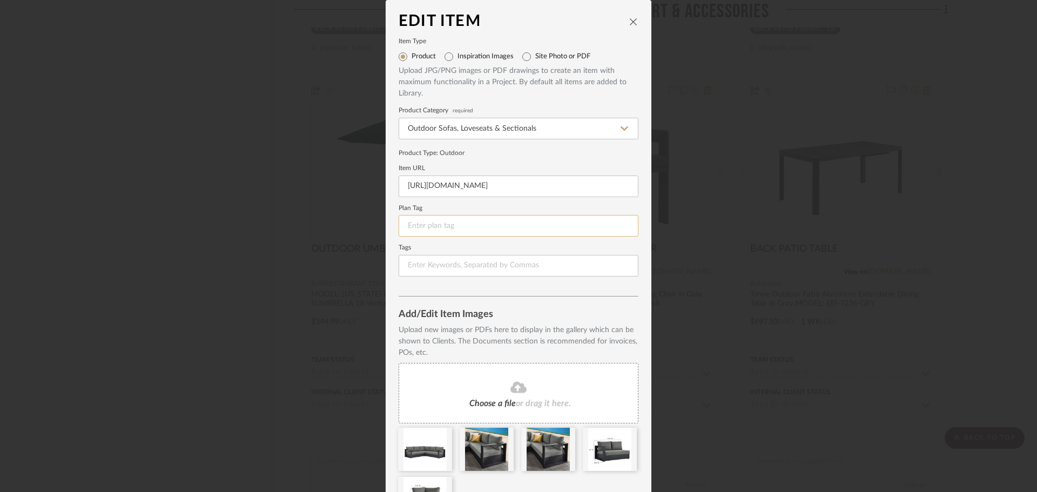
click at [440, 234] on input at bounding box center [519, 226] width 240 height 22
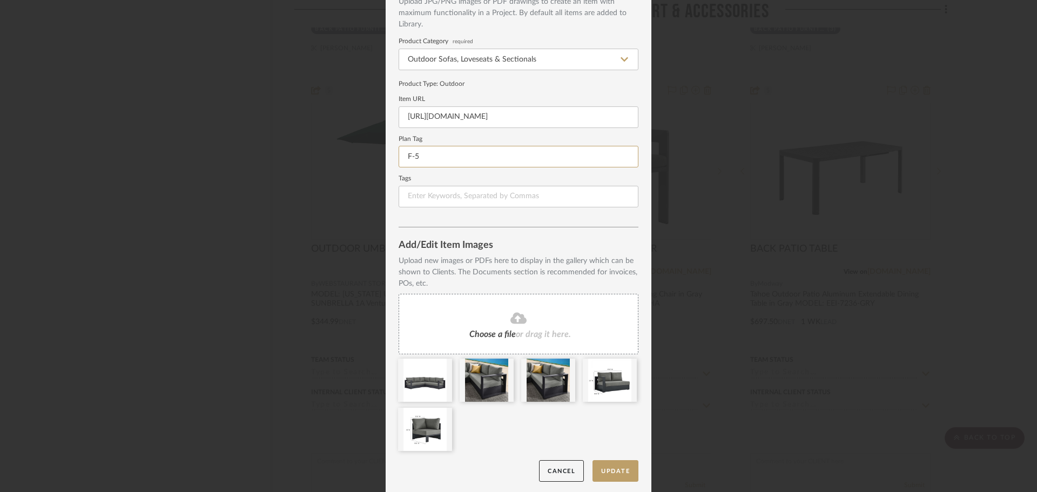
scroll to position [72, 0]
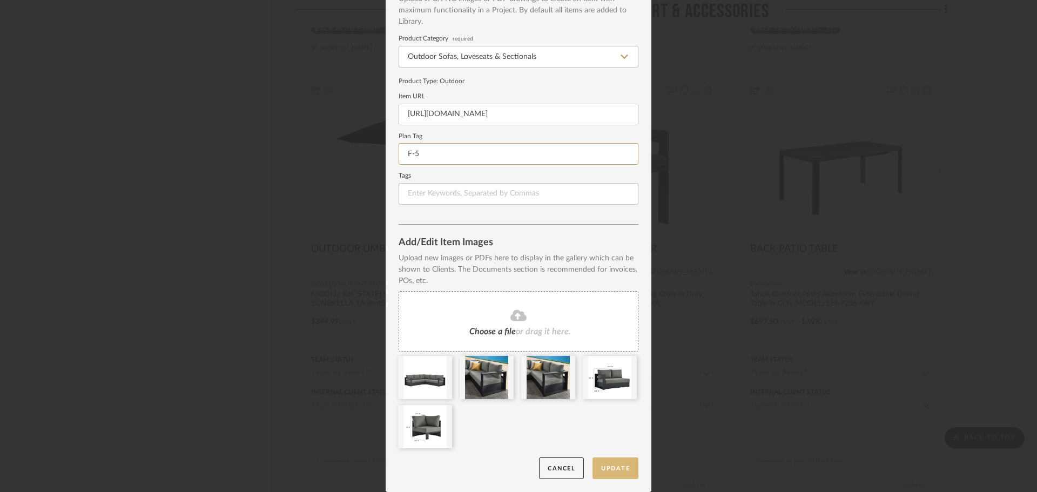
type input "F-5"
click at [622, 463] on button "Update" at bounding box center [616, 469] width 46 height 22
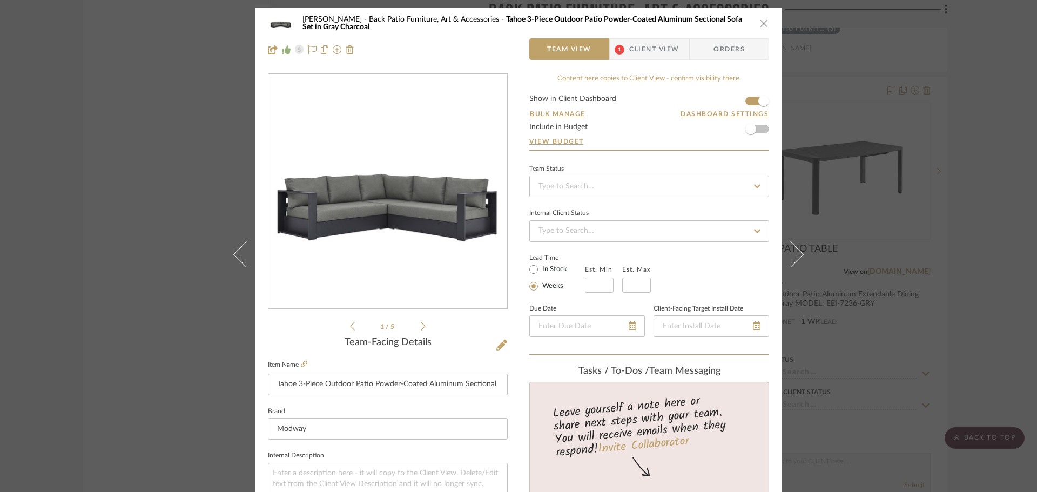
click at [762, 16] on div "CHANG Back Patio Furniture, Art & Accessories Tahoe 3-Piece Outdoor Patio Powde…" at bounding box center [518, 23] width 501 height 22
click at [760, 25] on icon "close" at bounding box center [764, 23] width 9 height 9
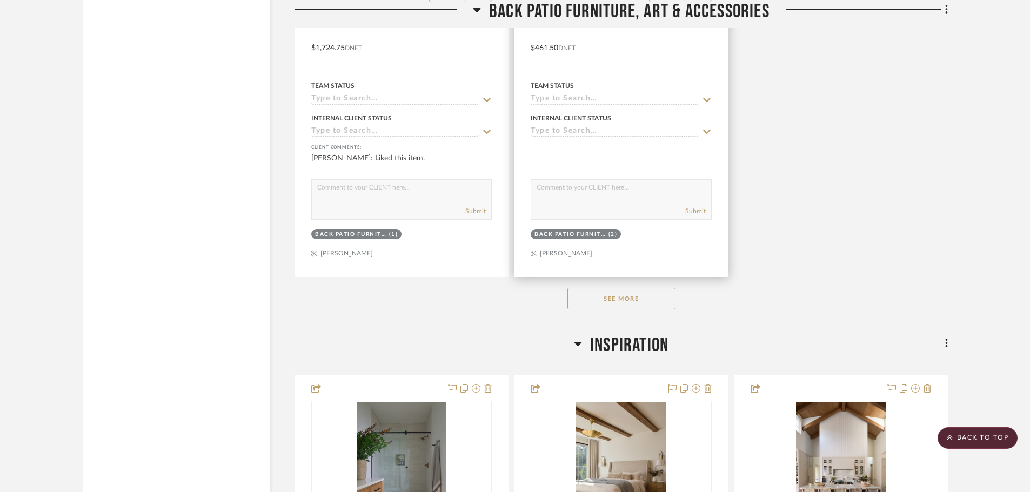
scroll to position [23065, 0]
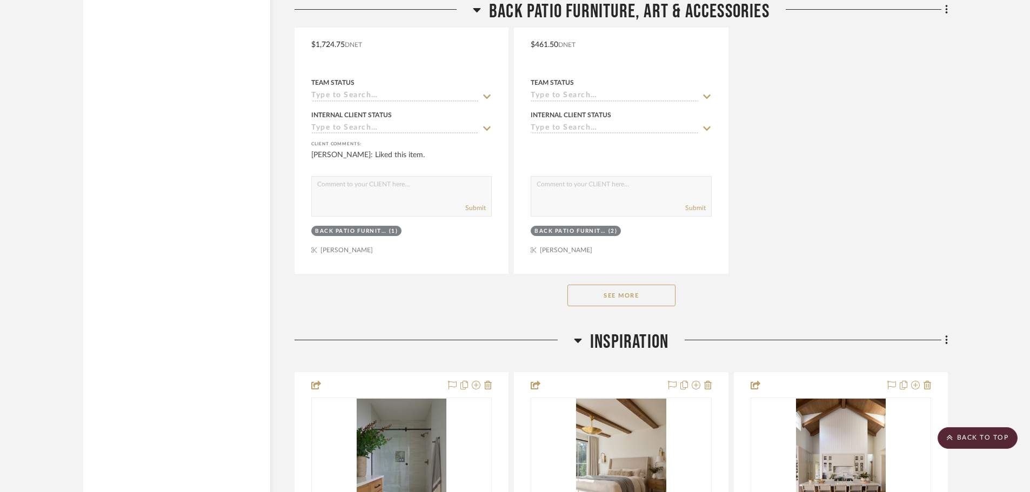
click at [633, 301] on button "See More" at bounding box center [621, 296] width 108 height 22
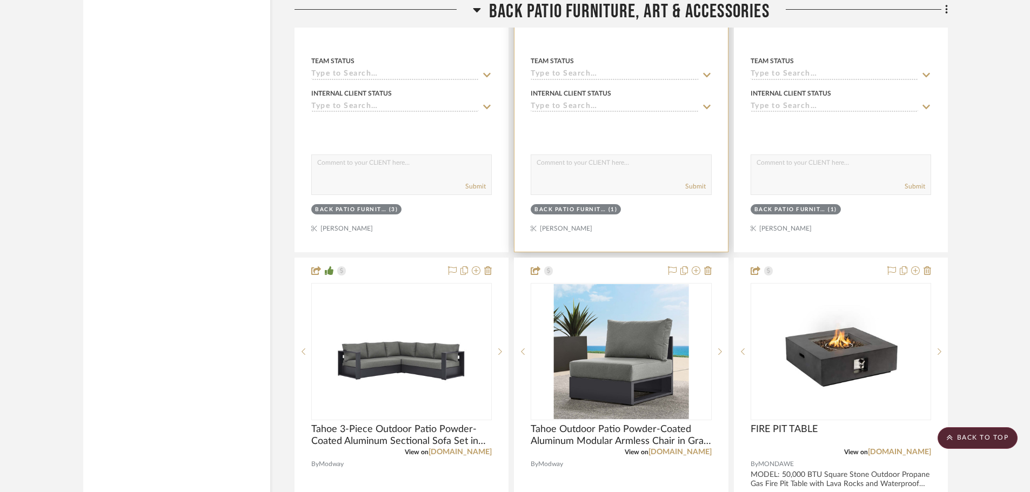
scroll to position [22633, 0]
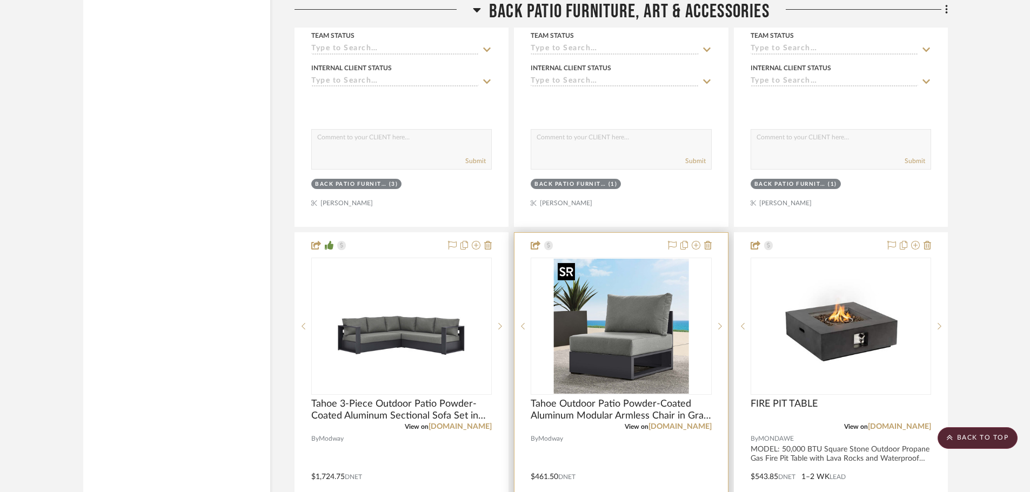
click at [645, 297] on img "0" at bounding box center [620, 326] width 135 height 135
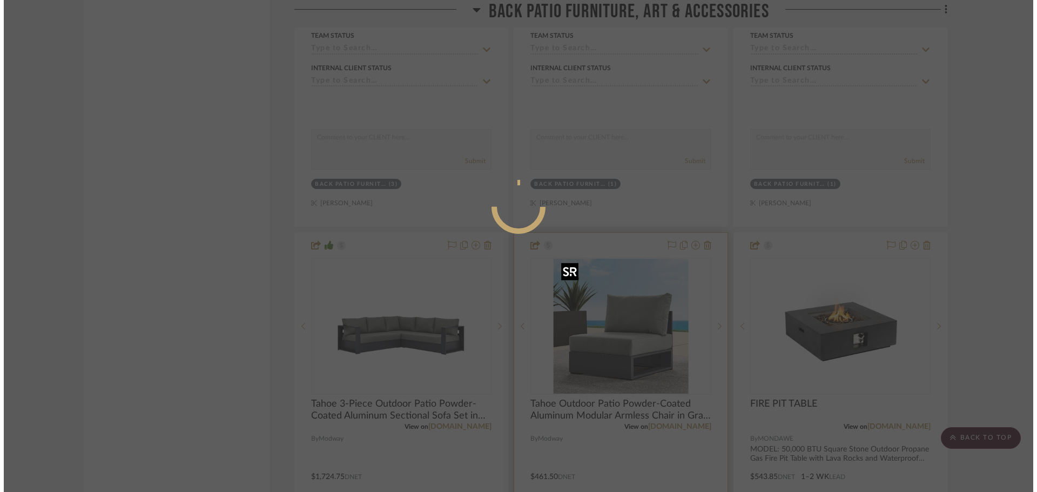
scroll to position [0, 0]
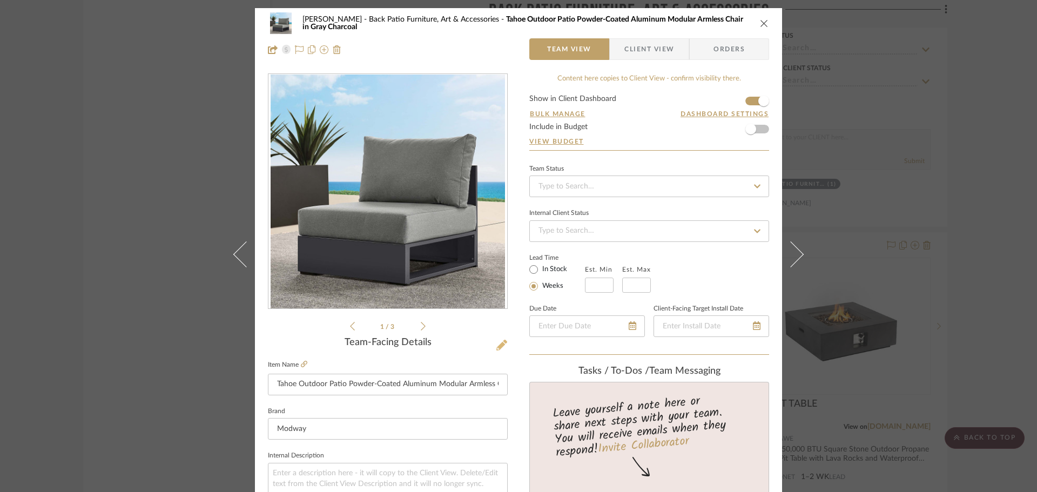
click at [499, 352] on button at bounding box center [502, 345] width 12 height 17
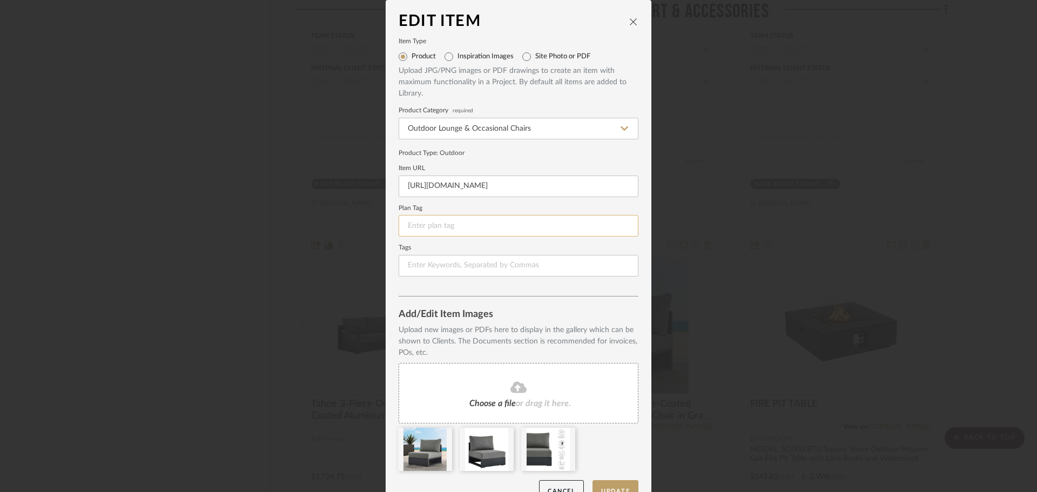
click at [434, 224] on input at bounding box center [519, 226] width 240 height 22
type input "F-"
click at [725, 232] on div "Edit Item Item Type Product Inspiration Images Site Photo or PDF Upload JPG/PNG…" at bounding box center [518, 246] width 1037 height 492
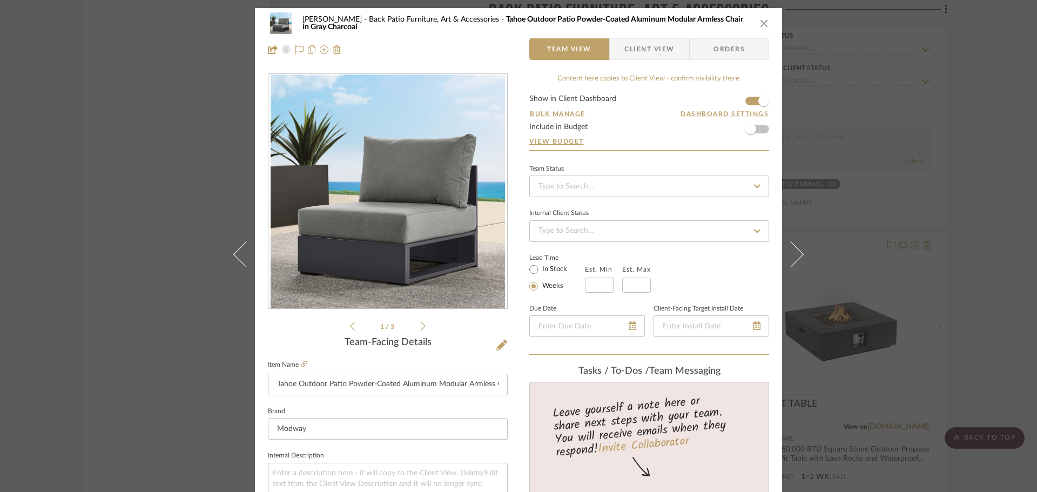
click at [760, 20] on icon "close" at bounding box center [764, 23] width 9 height 9
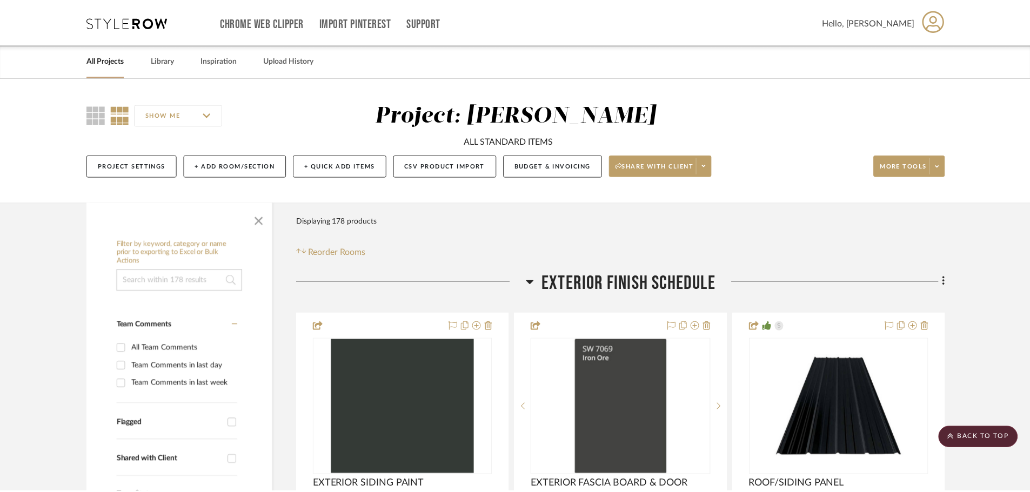
scroll to position [22633, 0]
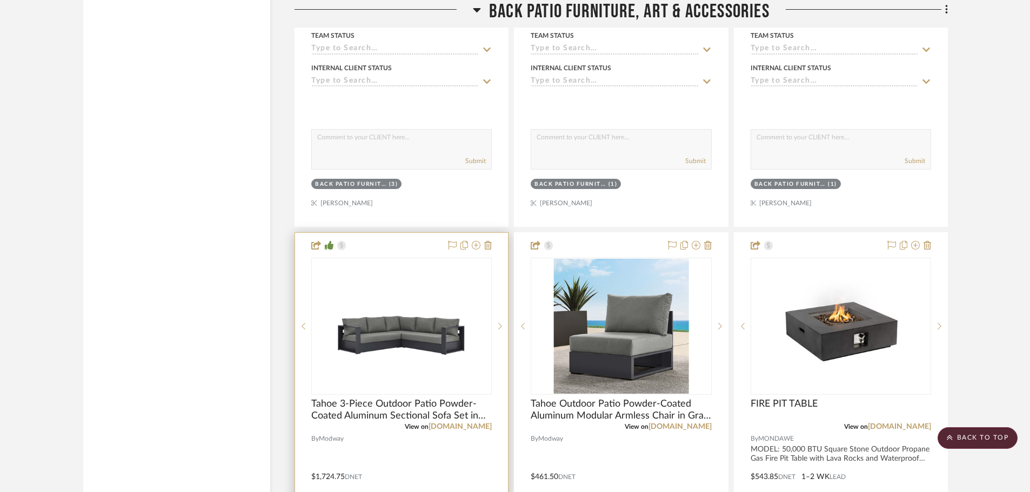
click at [389, 243] on div at bounding box center [401, 469] width 213 height 473
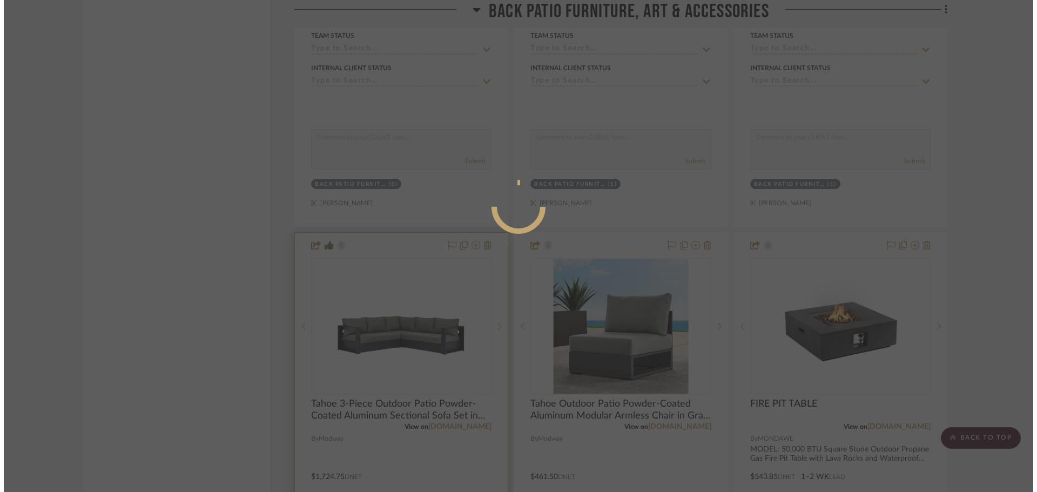
scroll to position [0, 0]
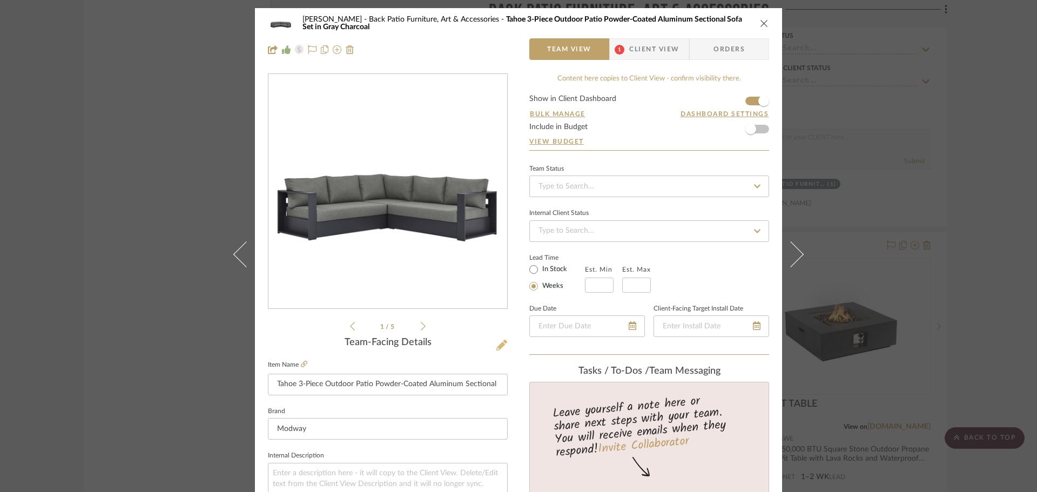
click at [497, 348] on icon at bounding box center [501, 345] width 11 height 11
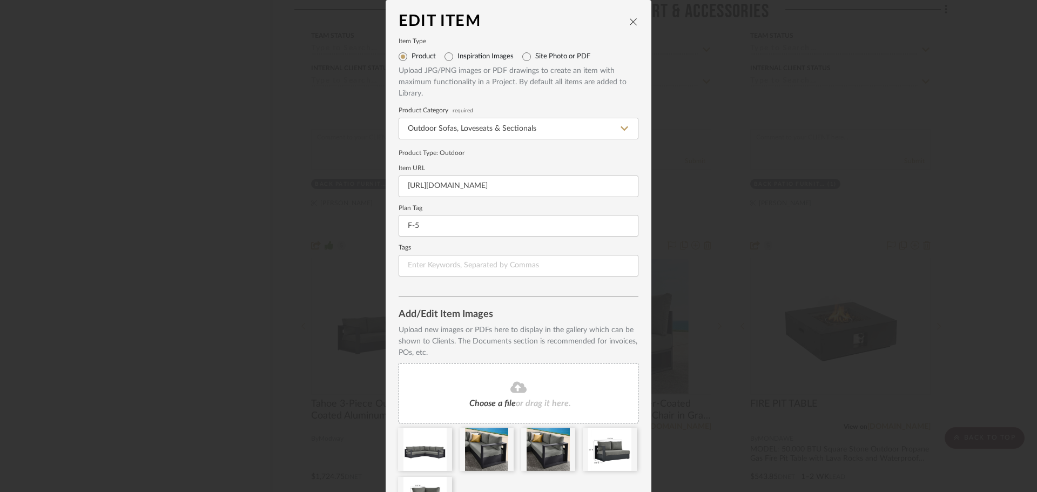
click at [630, 17] on icon "close" at bounding box center [633, 21] width 9 height 9
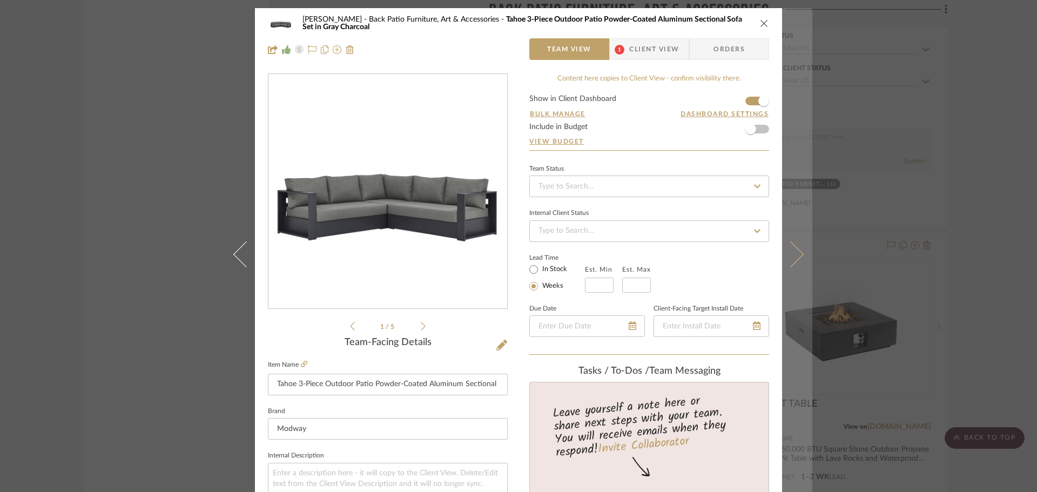
click at [795, 255] on icon at bounding box center [791, 254] width 26 height 26
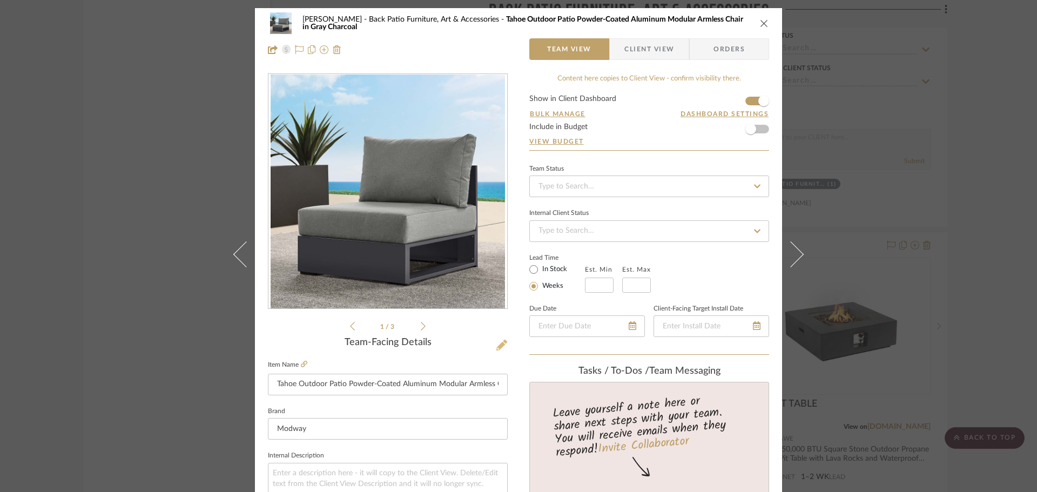
click at [503, 345] on icon at bounding box center [501, 345] width 11 height 11
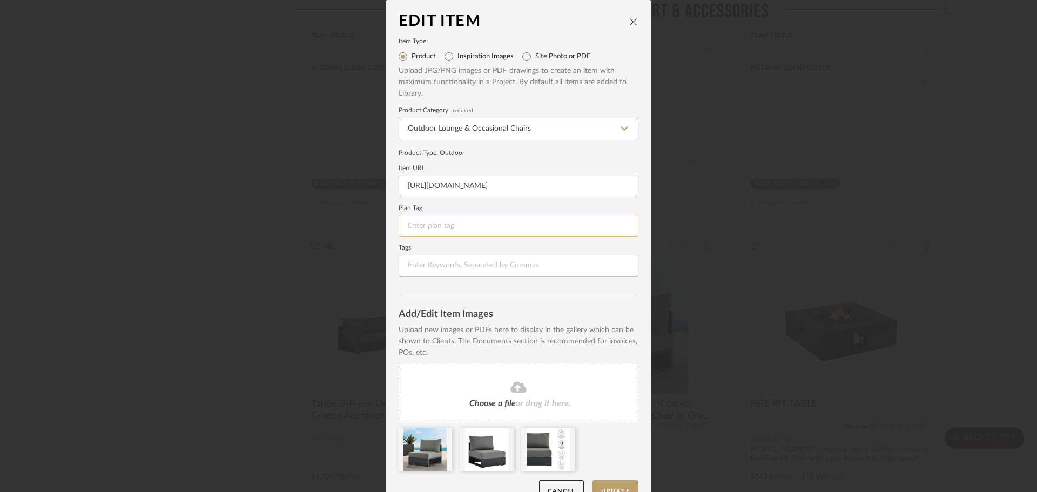
click at [436, 227] on input at bounding box center [519, 226] width 240 height 22
type input "F-6"
click at [621, 483] on button "Update" at bounding box center [616, 491] width 46 height 22
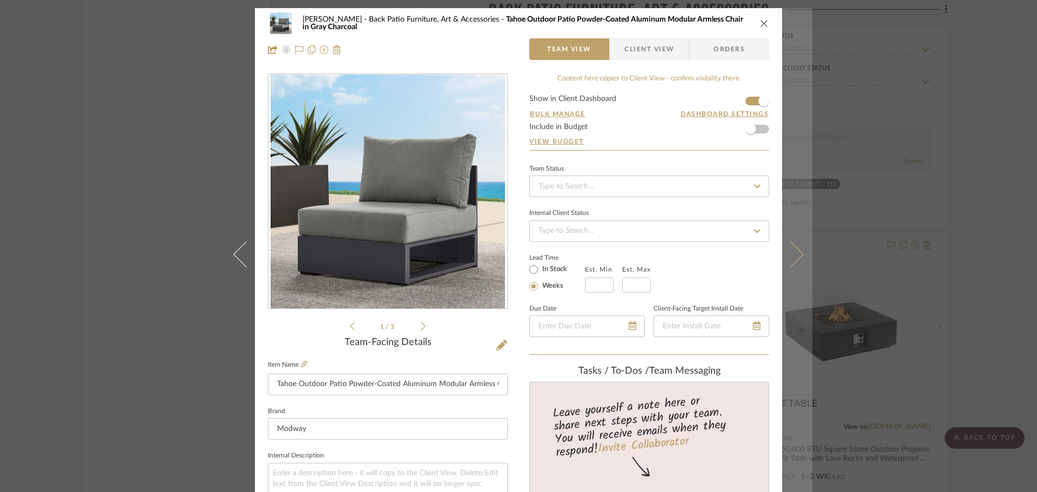
click at [793, 254] on icon at bounding box center [791, 254] width 26 height 26
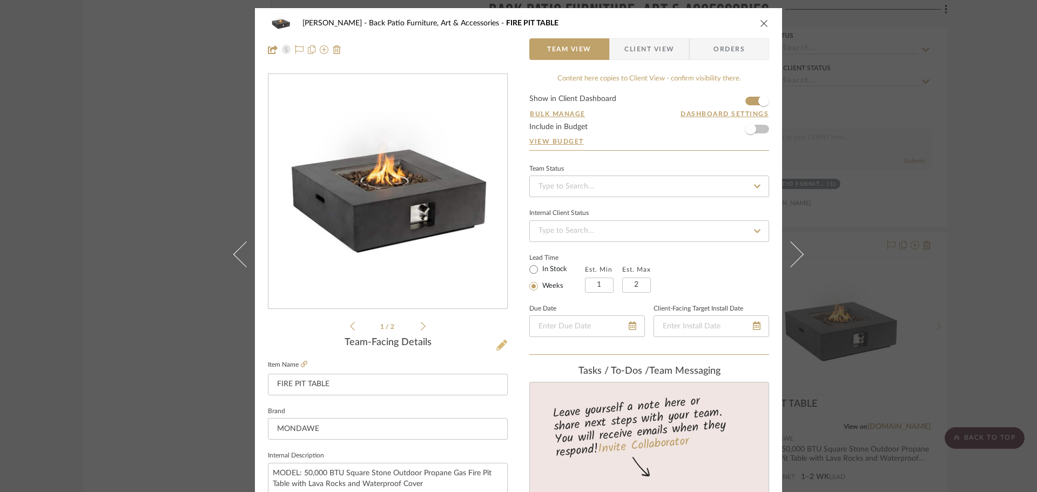
click at [501, 347] on icon at bounding box center [501, 345] width 11 height 11
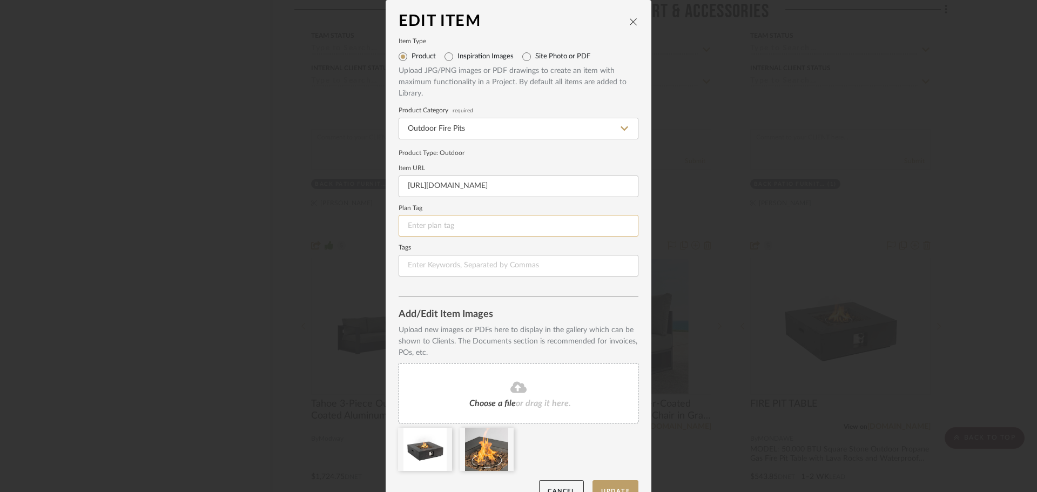
click at [433, 224] on input at bounding box center [519, 226] width 240 height 22
type input "AP-"
click at [617, 481] on button "Update" at bounding box center [616, 491] width 46 height 22
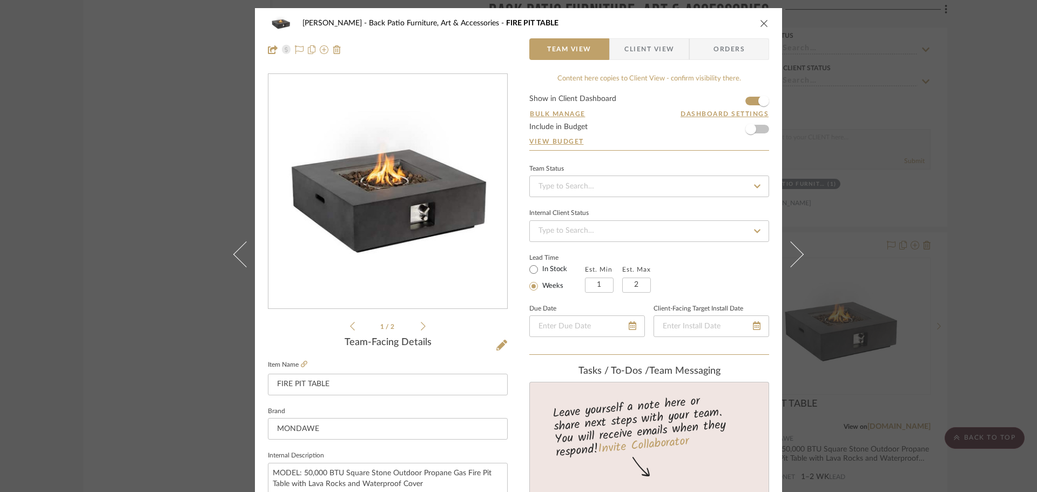
drag, startPoint x: 762, startPoint y: 18, endPoint x: 762, endPoint y: 23, distance: 5.4
click at [762, 18] on div "[PERSON_NAME] Back Patio Furniture, Art & Accessories FIRE PIT TABLE" at bounding box center [518, 23] width 501 height 22
click at [762, 23] on icon "close" at bounding box center [764, 23] width 9 height 9
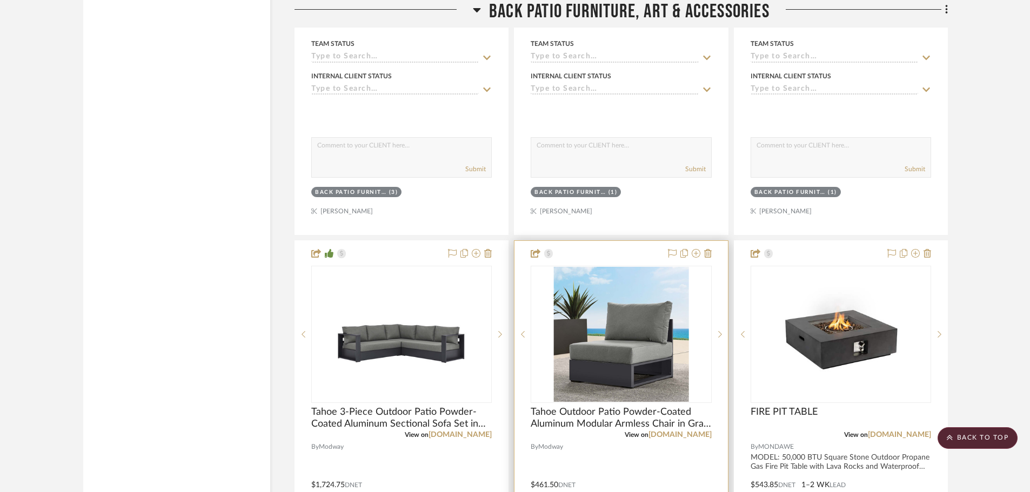
scroll to position [22795, 0]
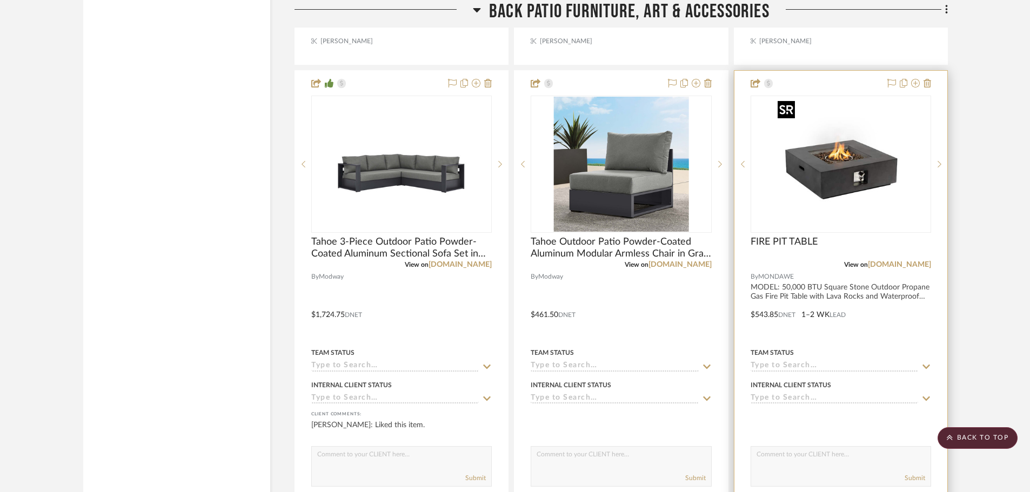
click at [824, 224] on img "0" at bounding box center [840, 164] width 135 height 135
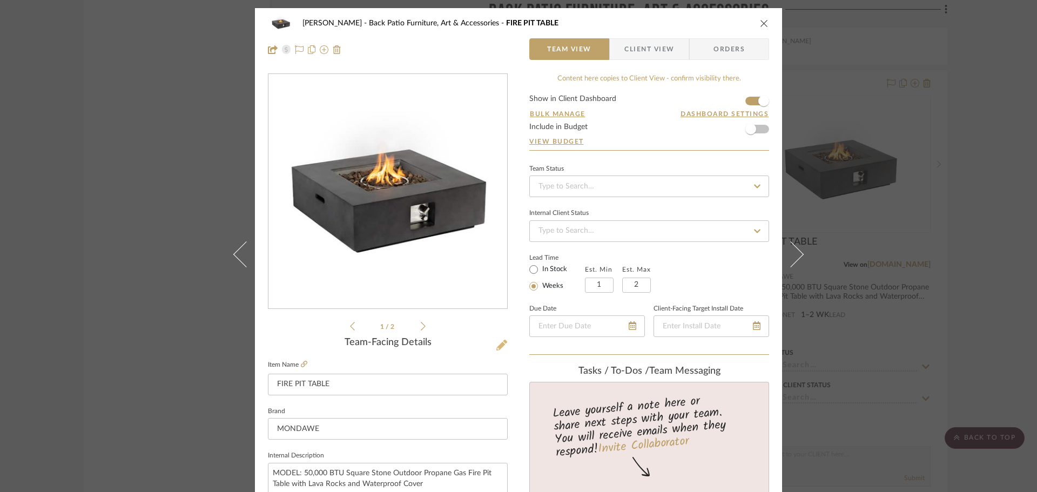
click at [497, 347] on icon at bounding box center [501, 345] width 11 height 11
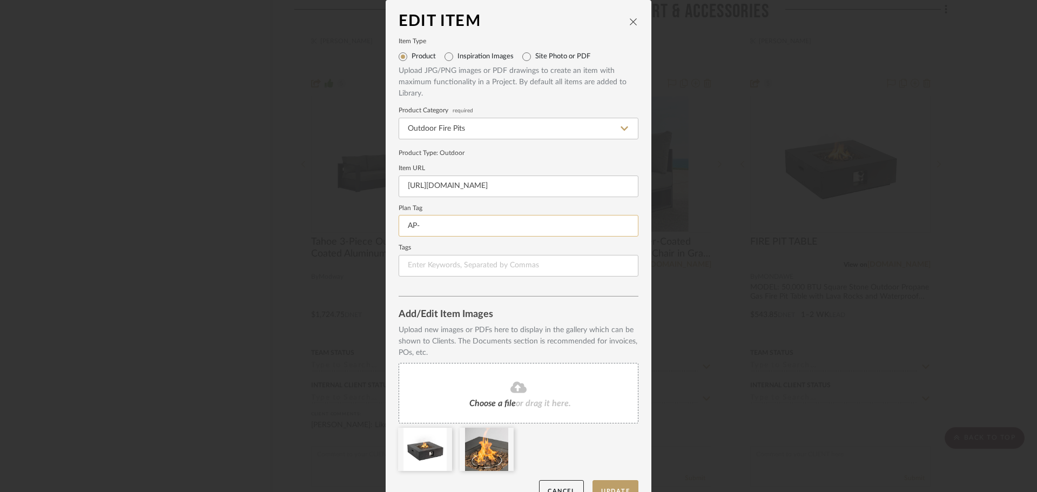
click at [467, 230] on input "AP-" at bounding box center [519, 226] width 240 height 22
type input "AP-11"
click at [617, 482] on button "Update" at bounding box center [616, 491] width 46 height 22
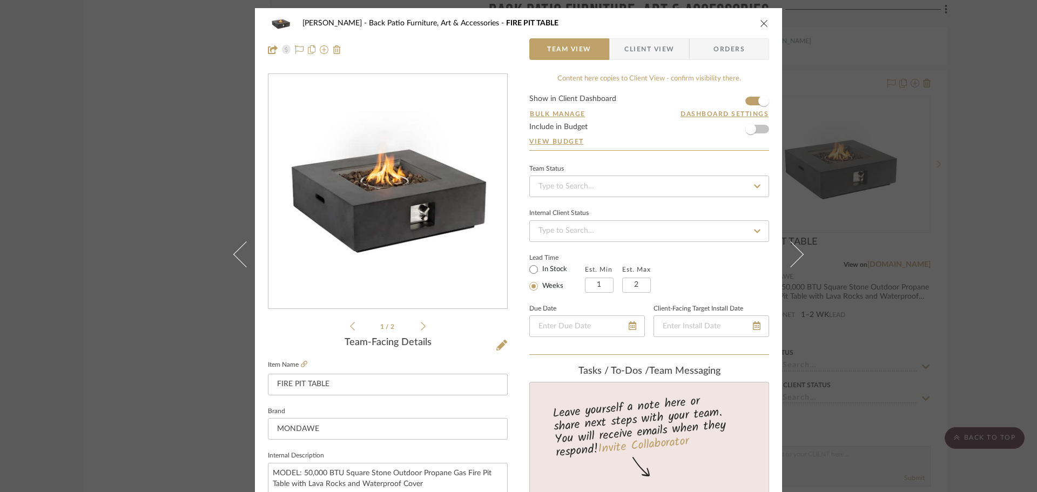
click at [765, 22] on button "close" at bounding box center [764, 23] width 10 height 10
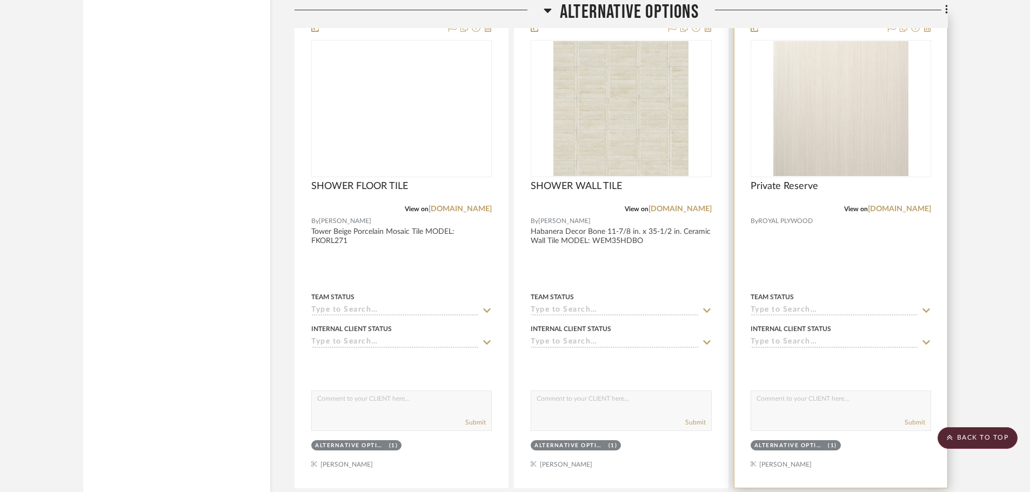
scroll to position [25928, 0]
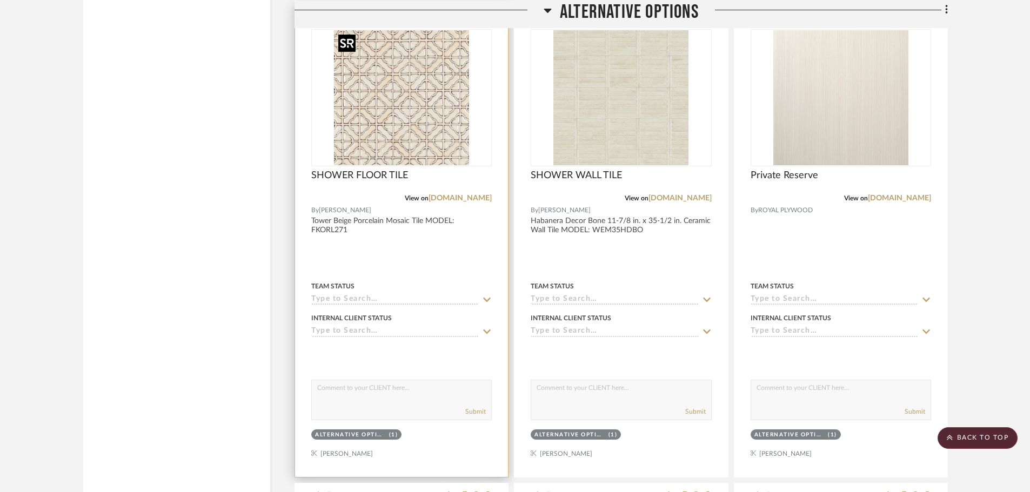
click at [0, 0] on img at bounding box center [0, 0] width 0 height 0
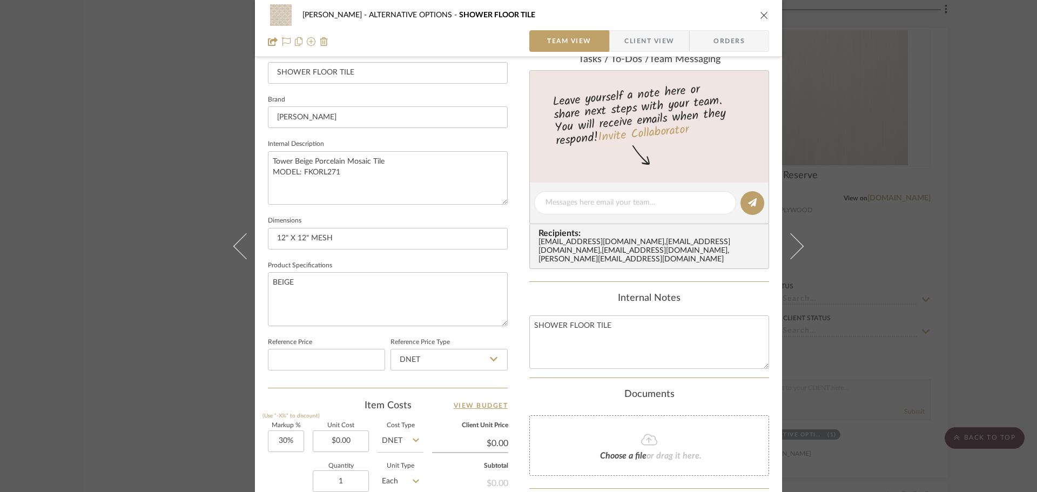
scroll to position [324, 0]
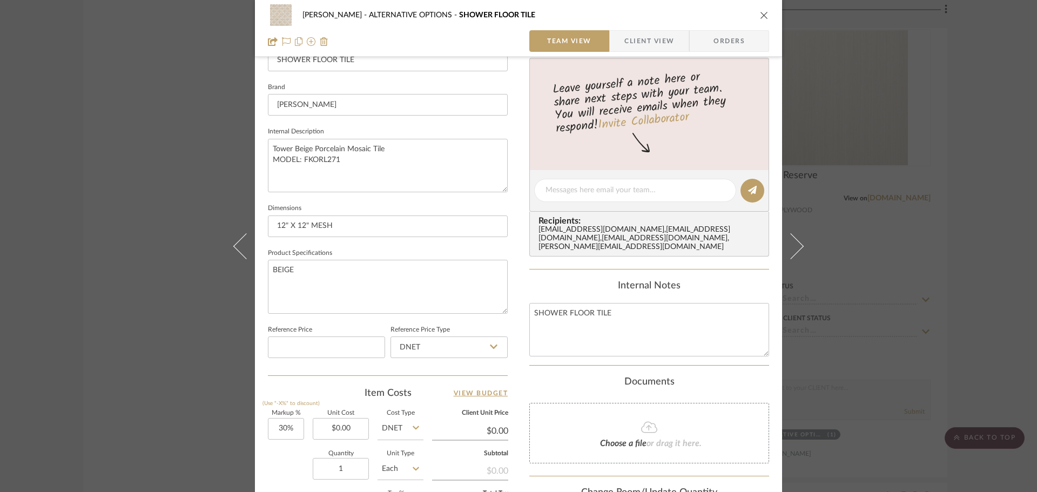
click at [760, 15] on icon "close" at bounding box center [764, 15] width 9 height 9
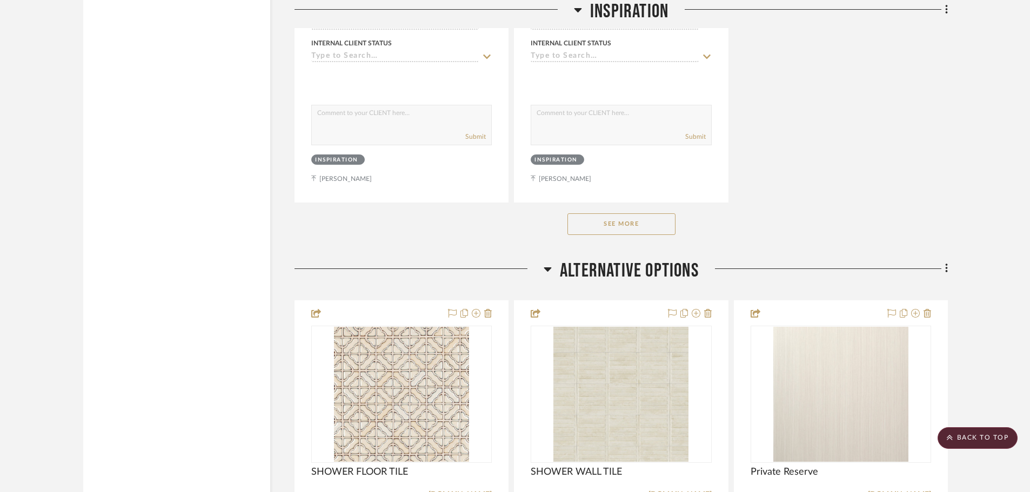
scroll to position [25604, 0]
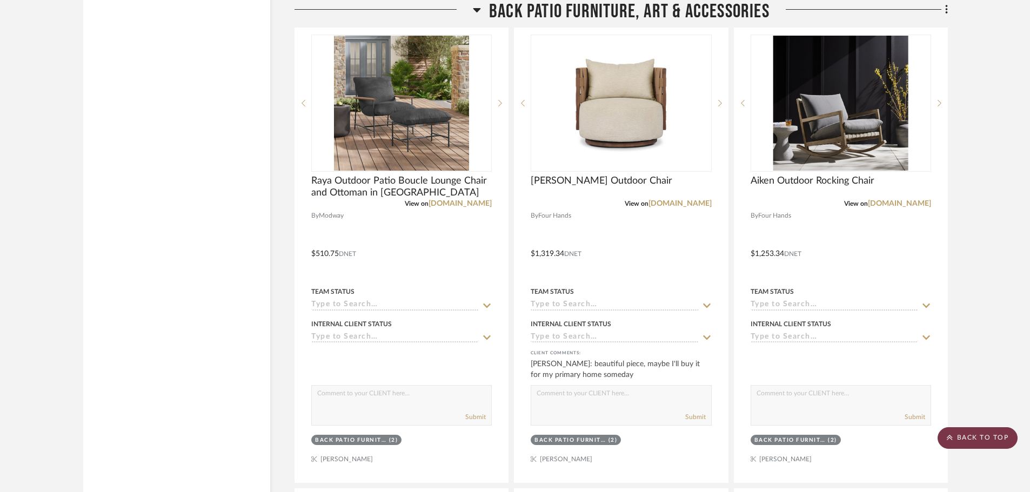
click at [963, 438] on scroll-to-top-button "BACK TO TOP" at bounding box center [977, 438] width 80 height 22
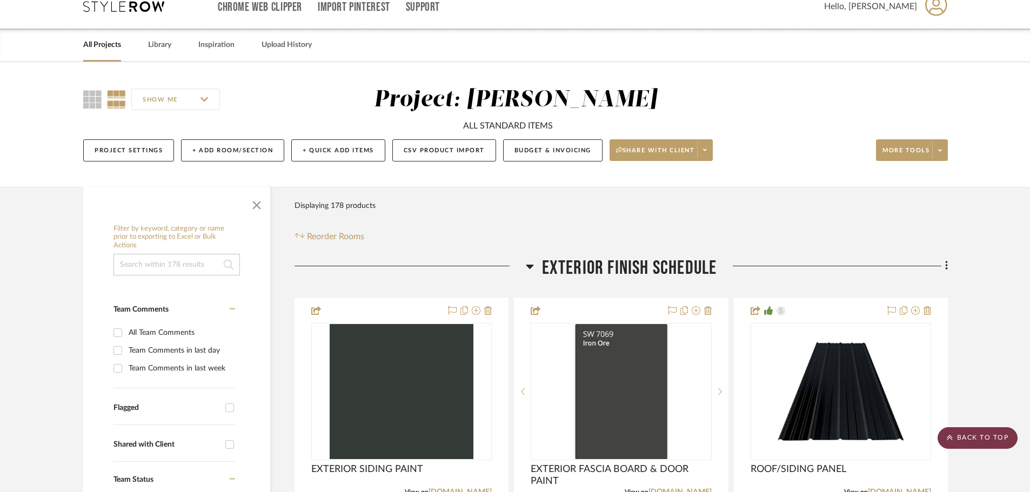
scroll to position [0, 0]
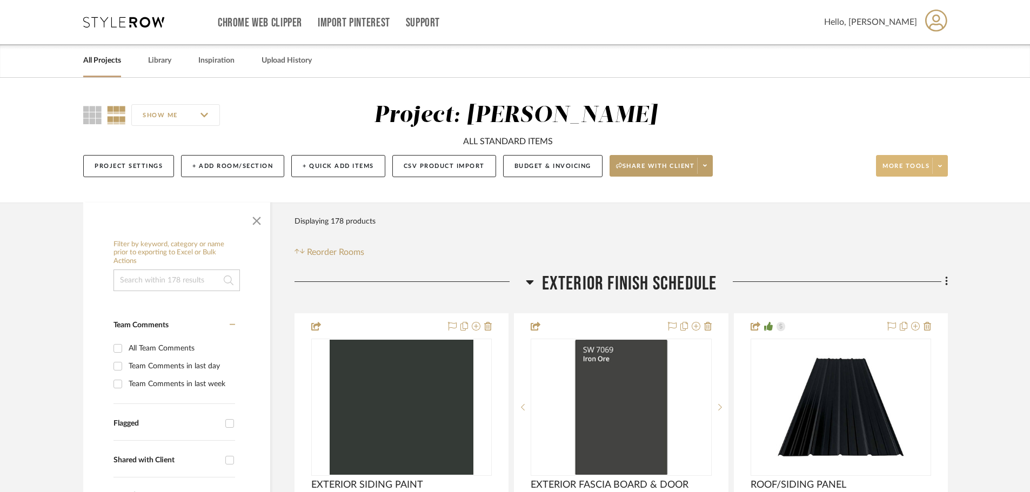
click at [942, 168] on span at bounding box center [939, 166] width 15 height 16
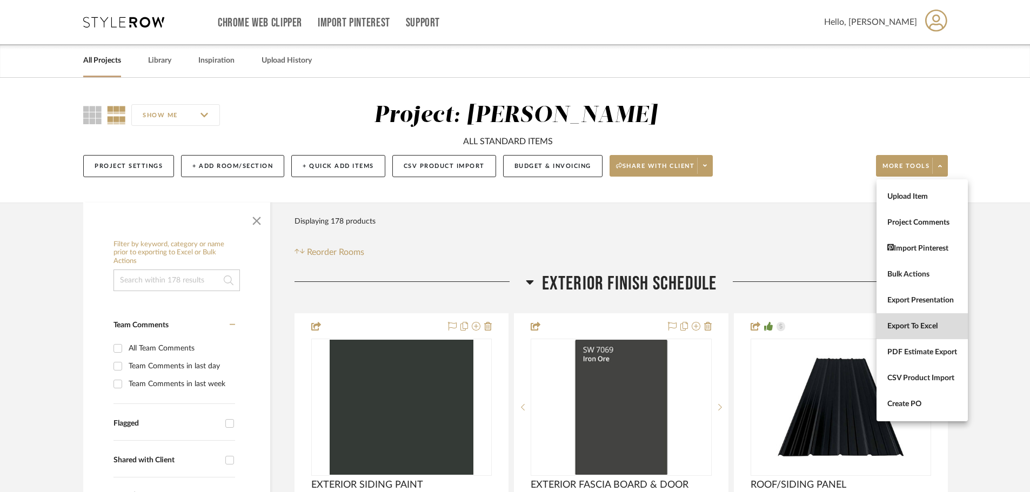
click at [902, 322] on span "Export To Excel" at bounding box center [922, 326] width 70 height 9
